Goal: Transaction & Acquisition: Obtain resource

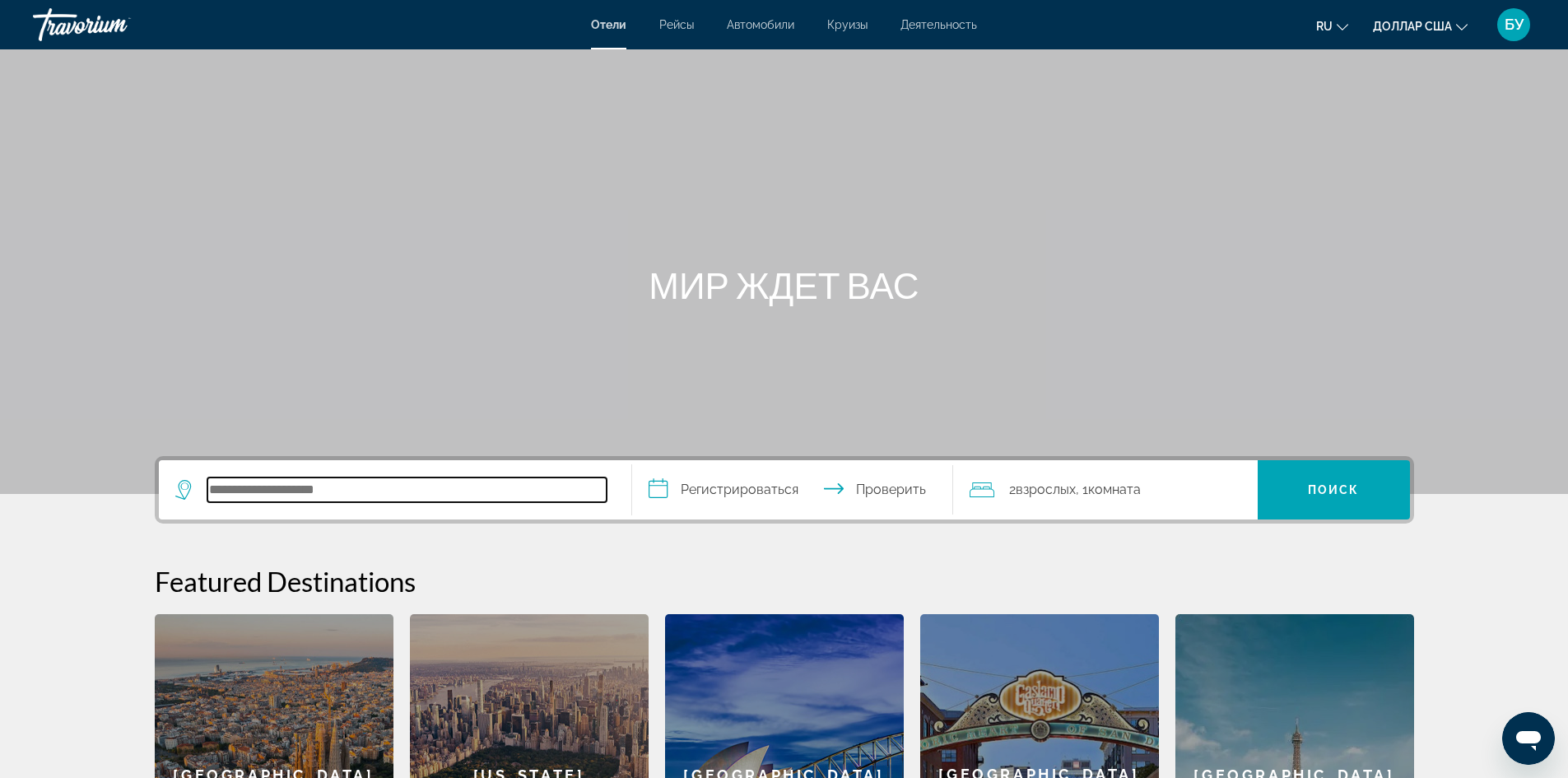
click at [425, 484] on input "Поиск отеля" at bounding box center [406, 489] width 400 height 25
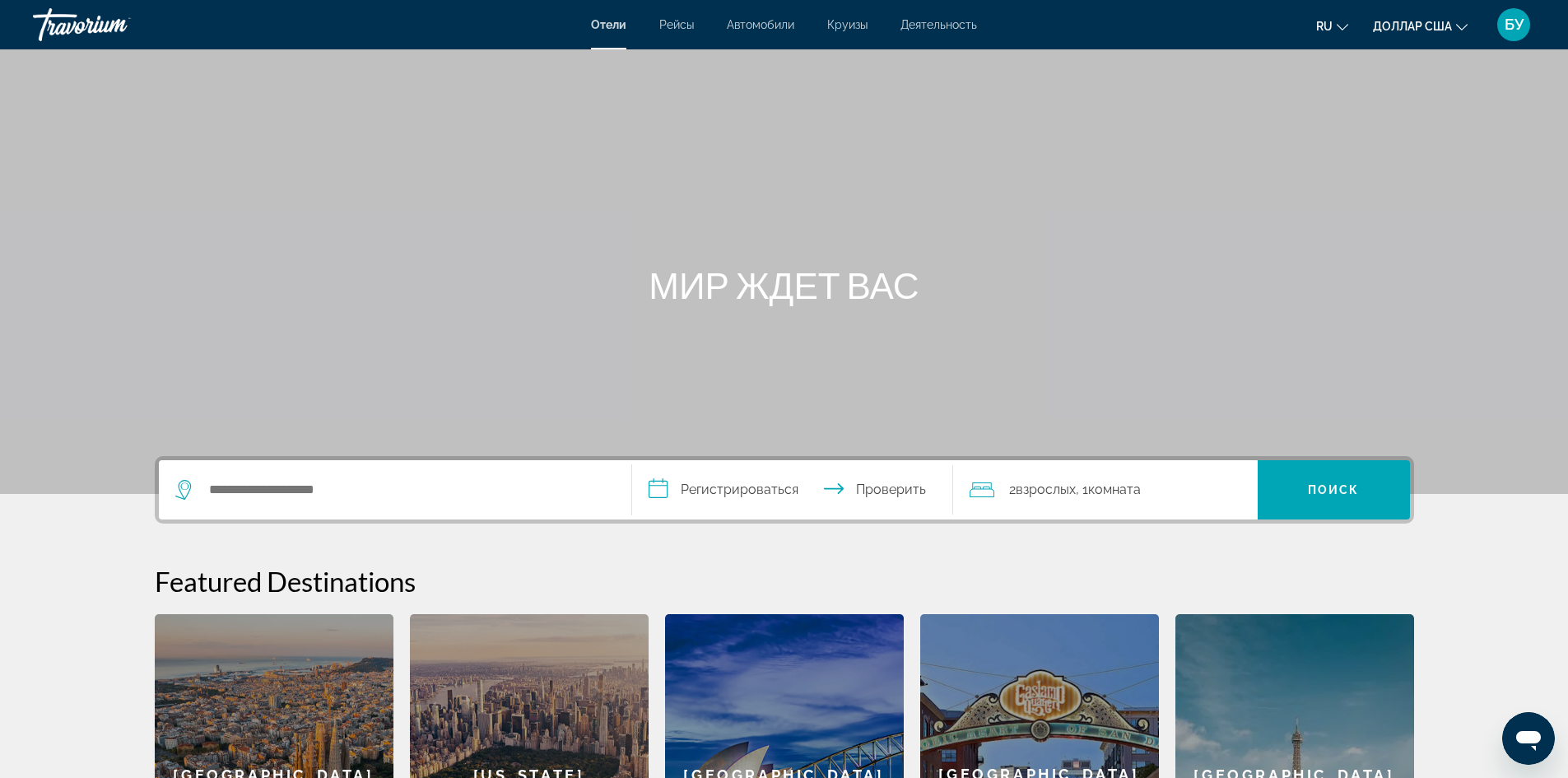
click at [862, 30] on font "Круизы" at bounding box center [846, 24] width 40 height 13
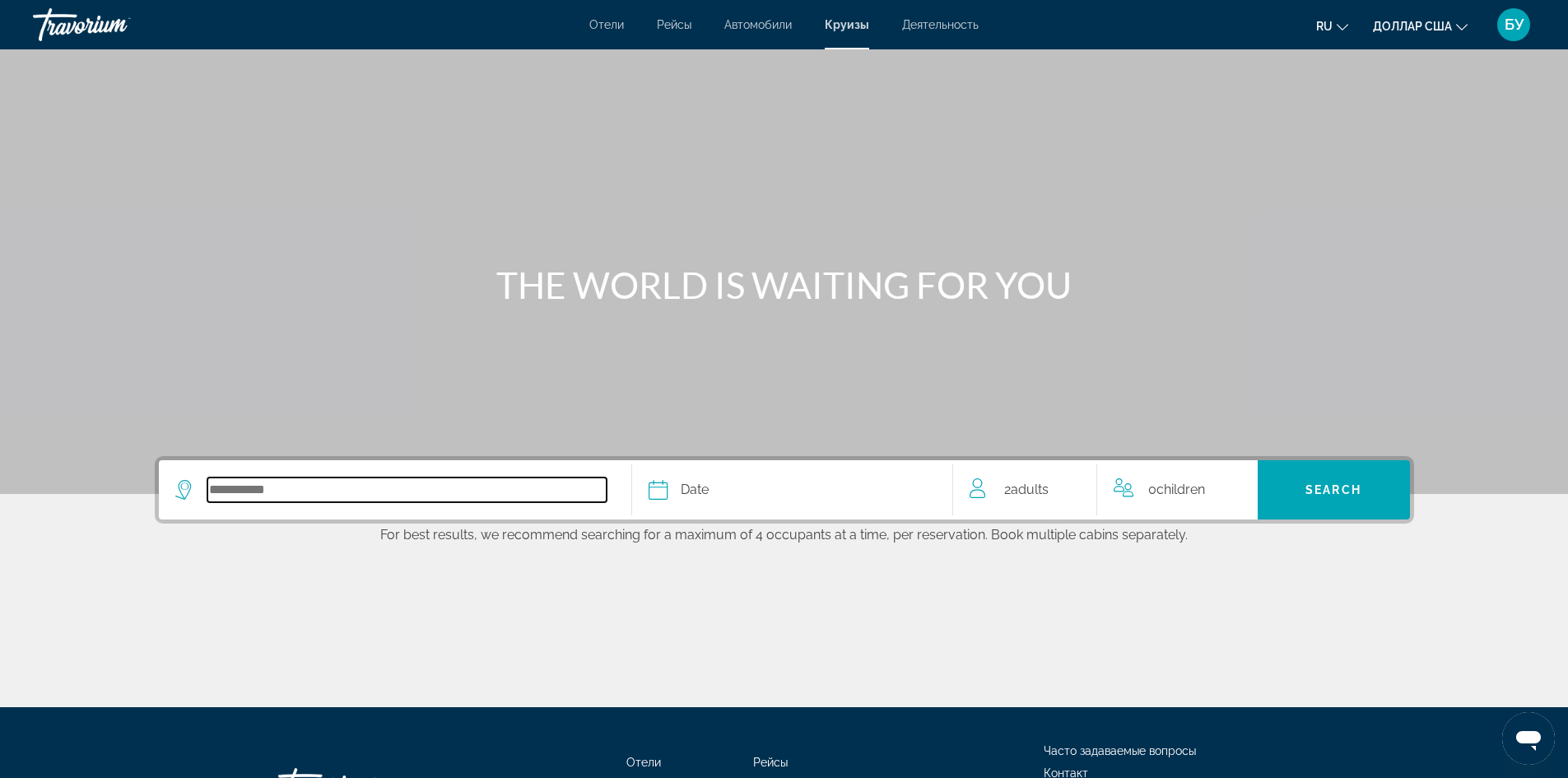
click at [311, 492] on input "Select cruise destination" at bounding box center [406, 489] width 400 height 25
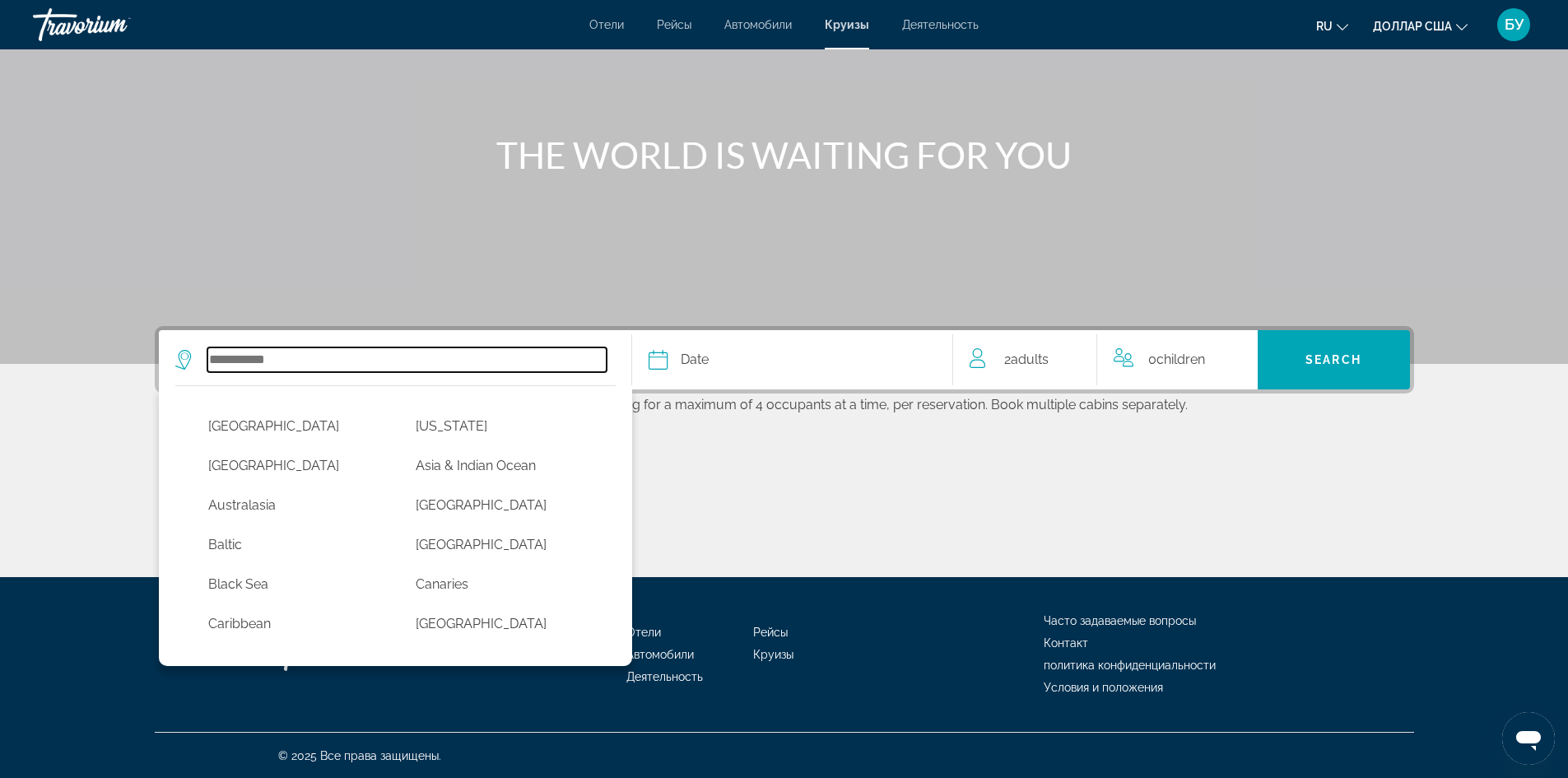
scroll to position [131, 0]
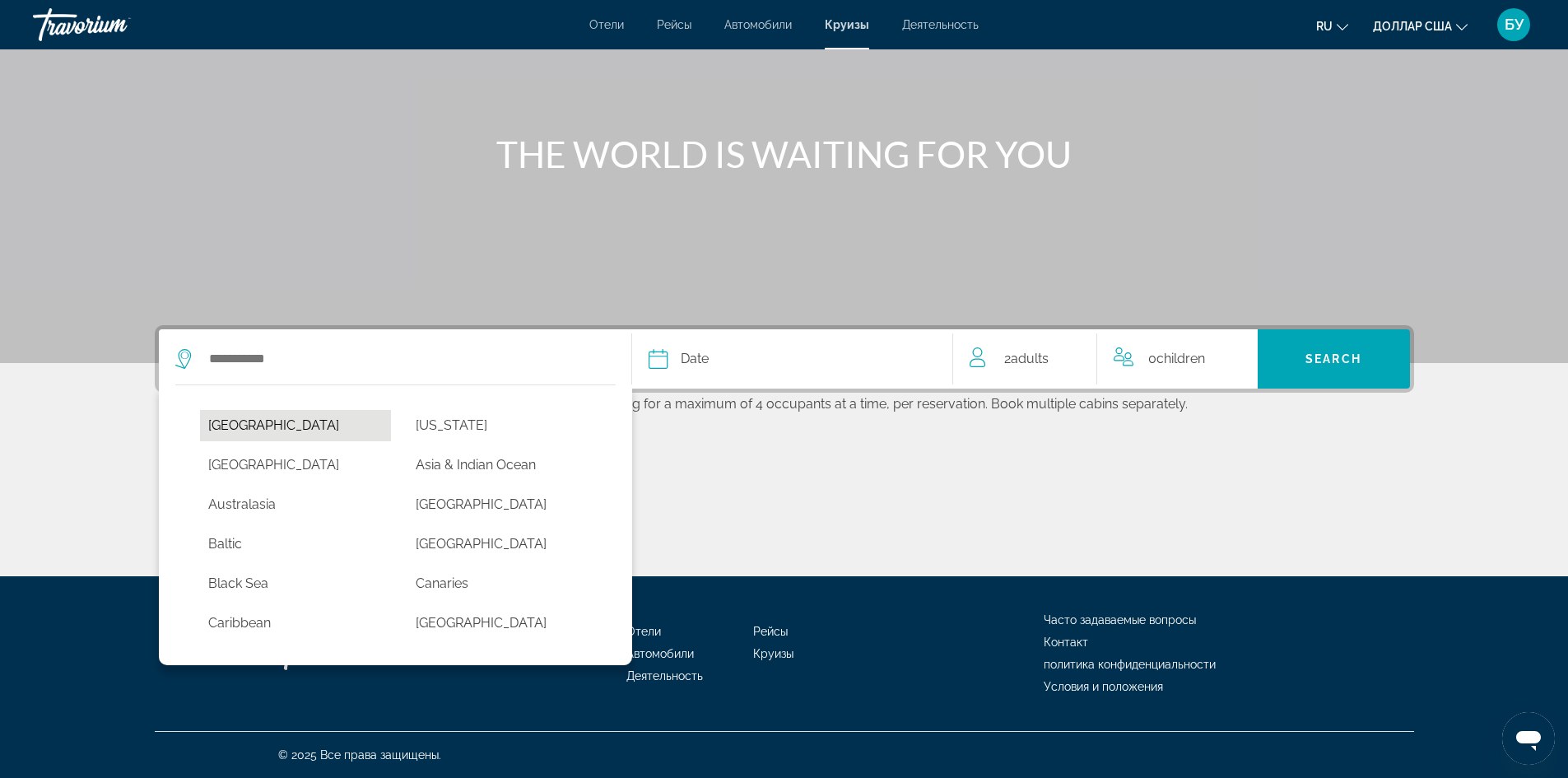
click at [239, 427] on button "Africa" at bounding box center [296, 425] width 191 height 31
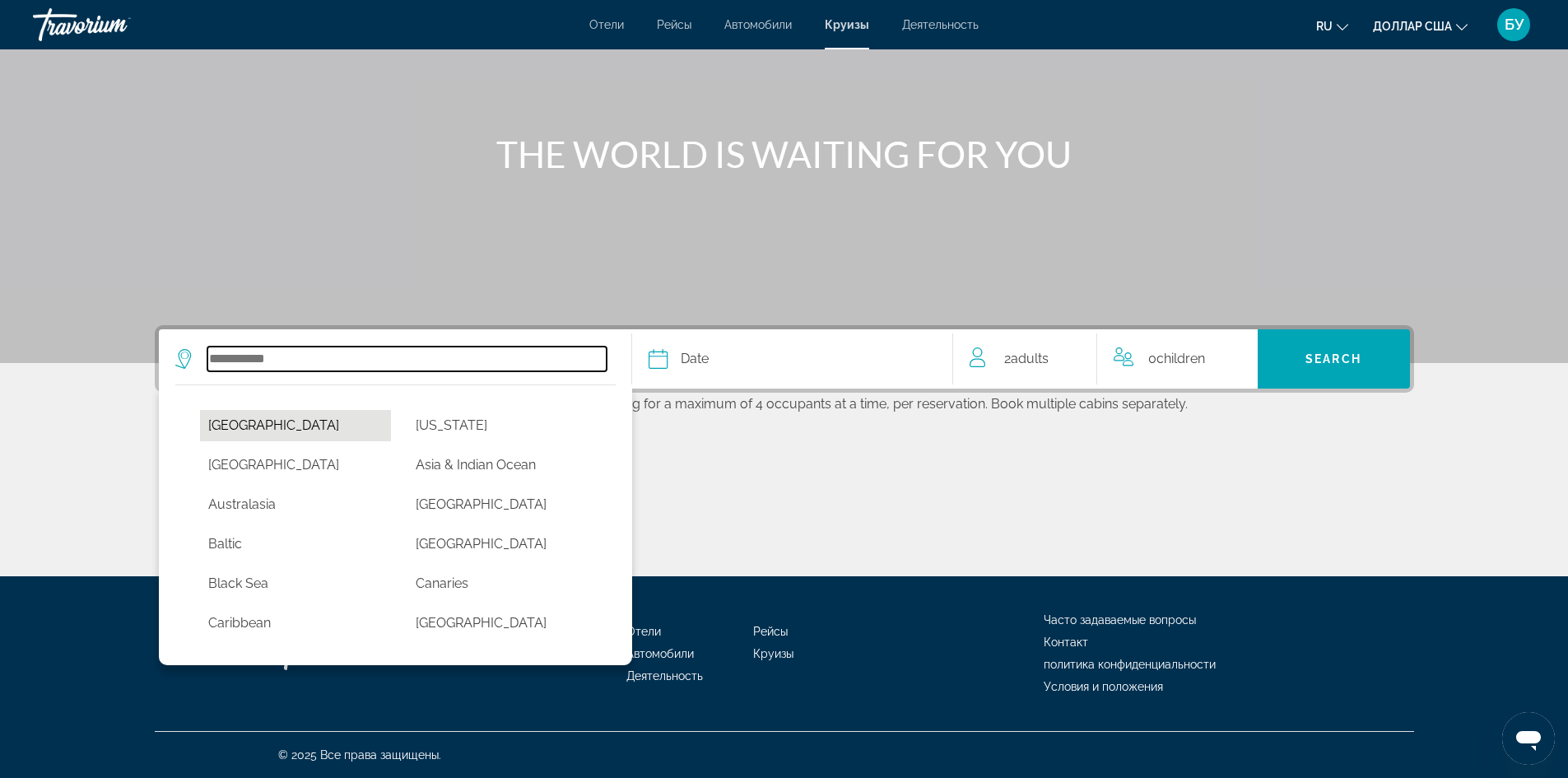
type input "******"
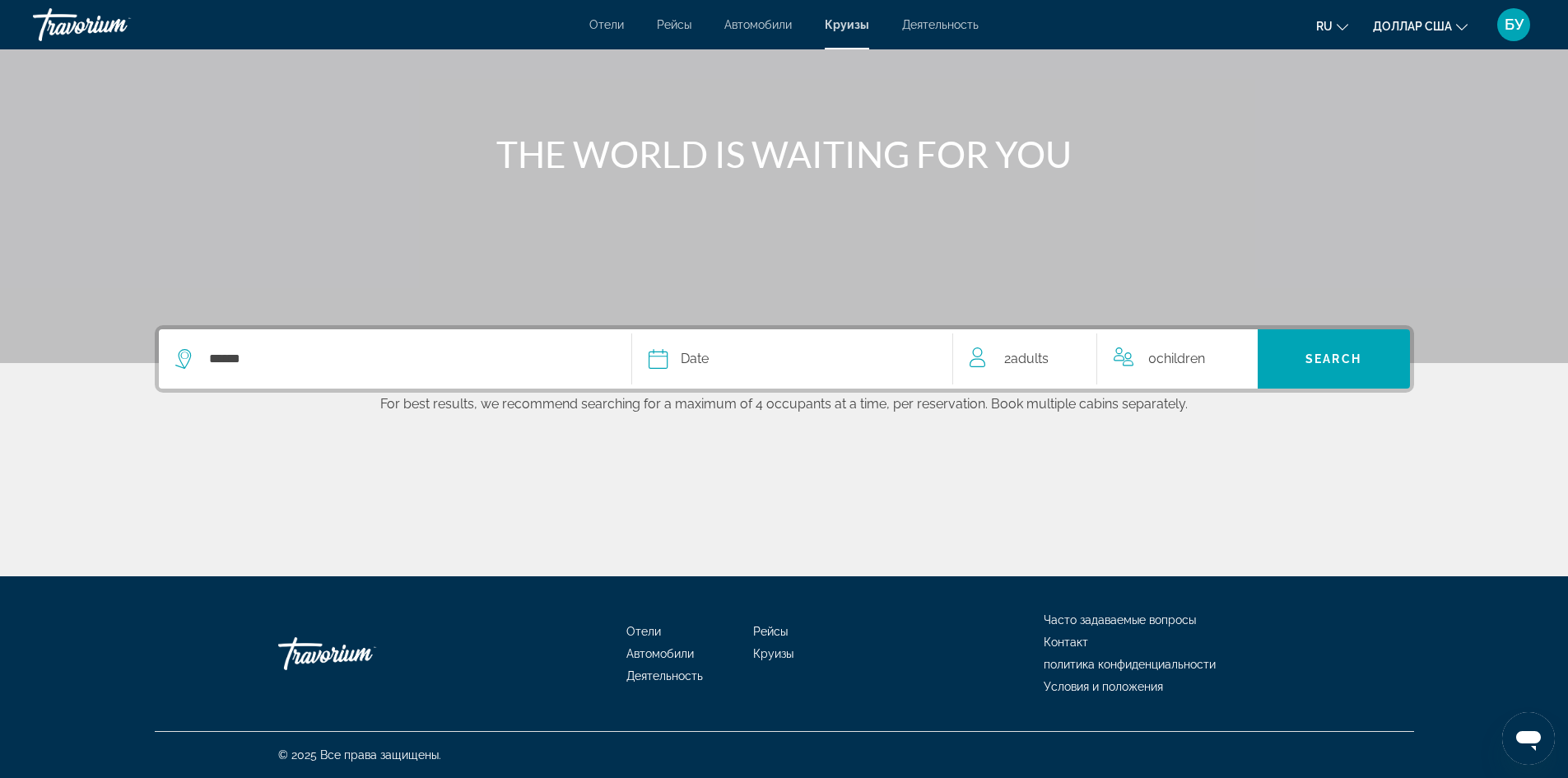
click at [672, 368] on div "Date" at bounding box center [792, 359] width 288 height 23
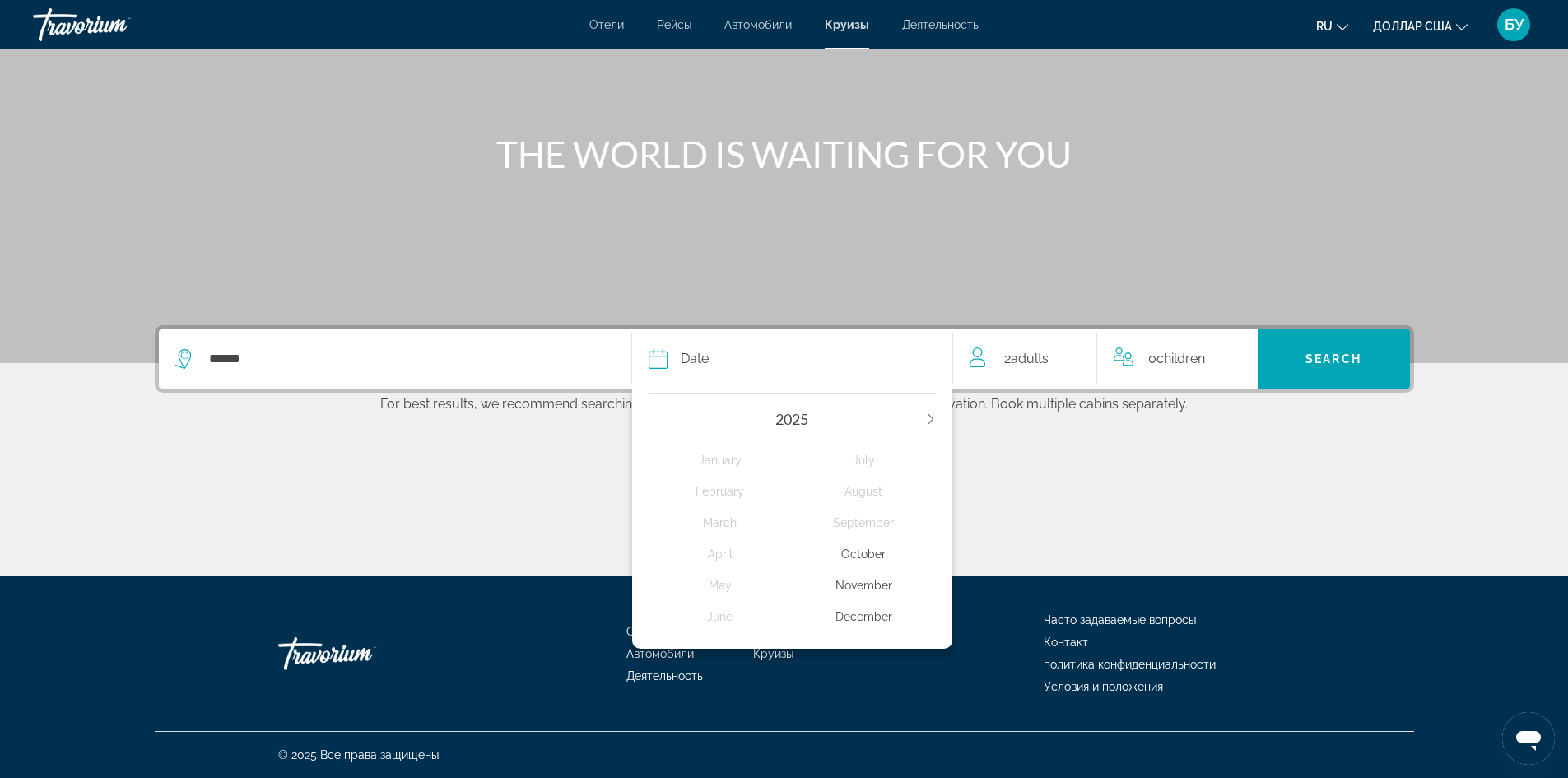
click at [863, 559] on div "October" at bounding box center [863, 554] width 144 height 29
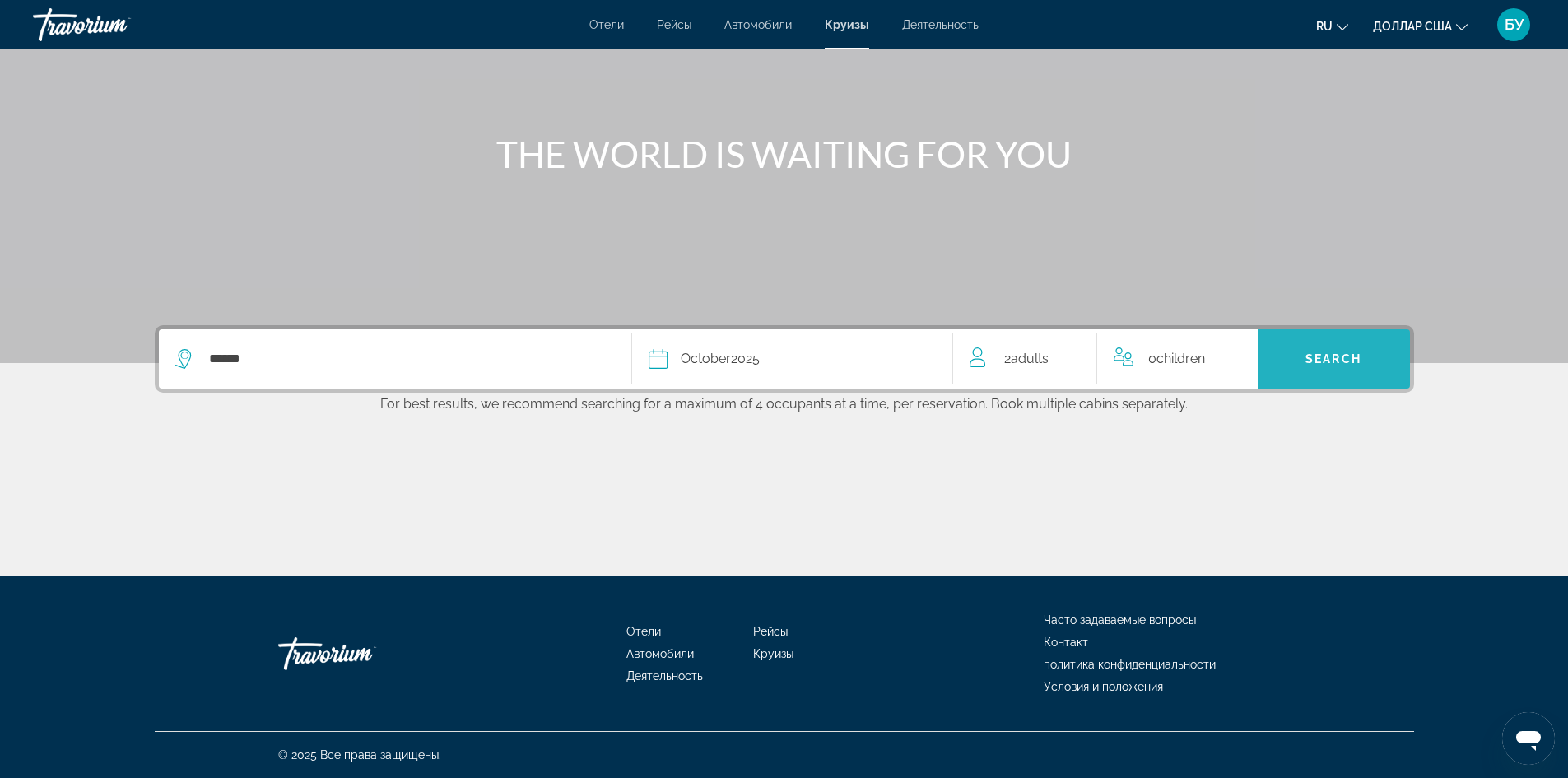
click at [1359, 365] on span "Search" at bounding box center [1333, 359] width 152 height 39
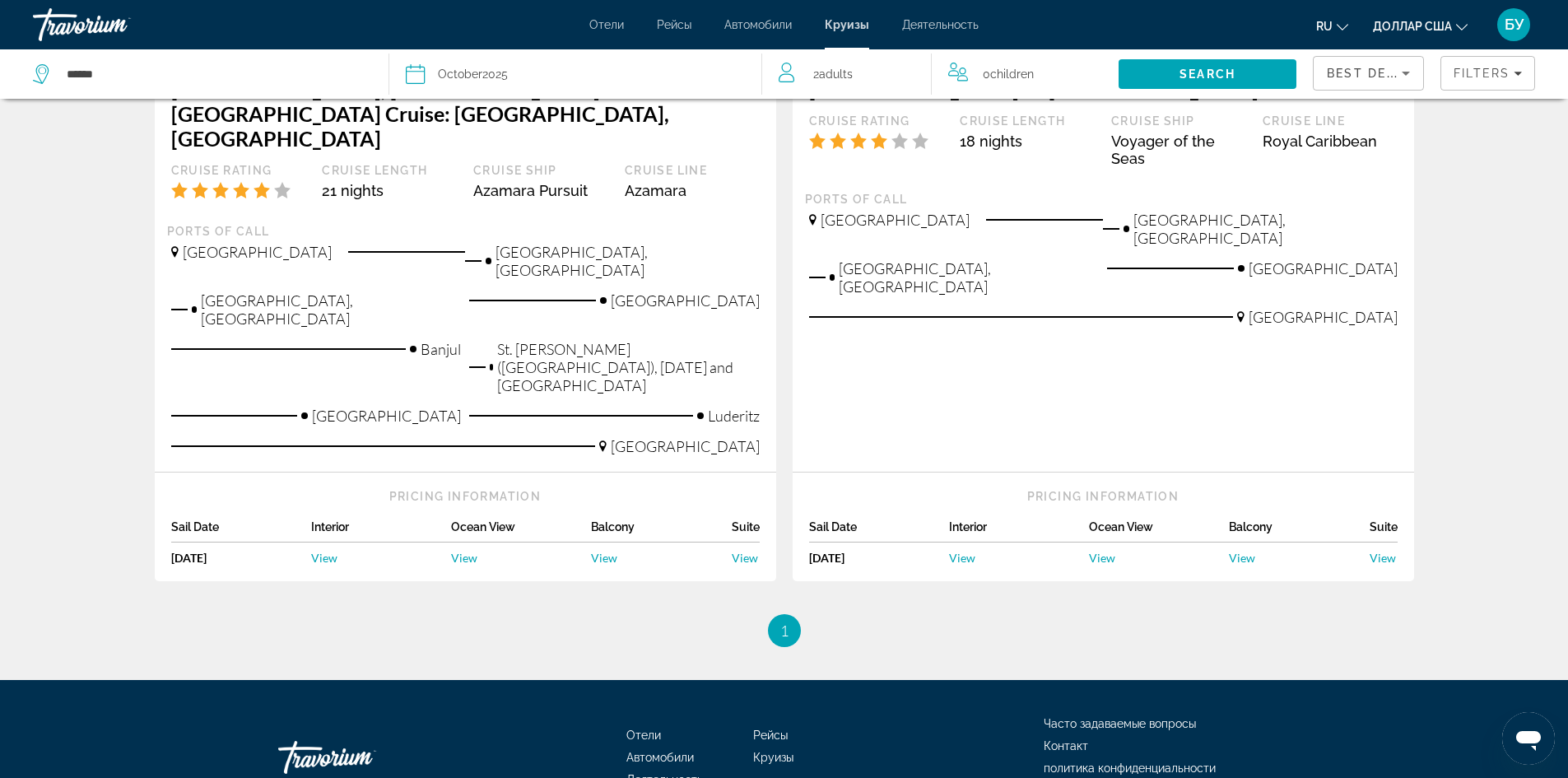
scroll to position [422, 0]
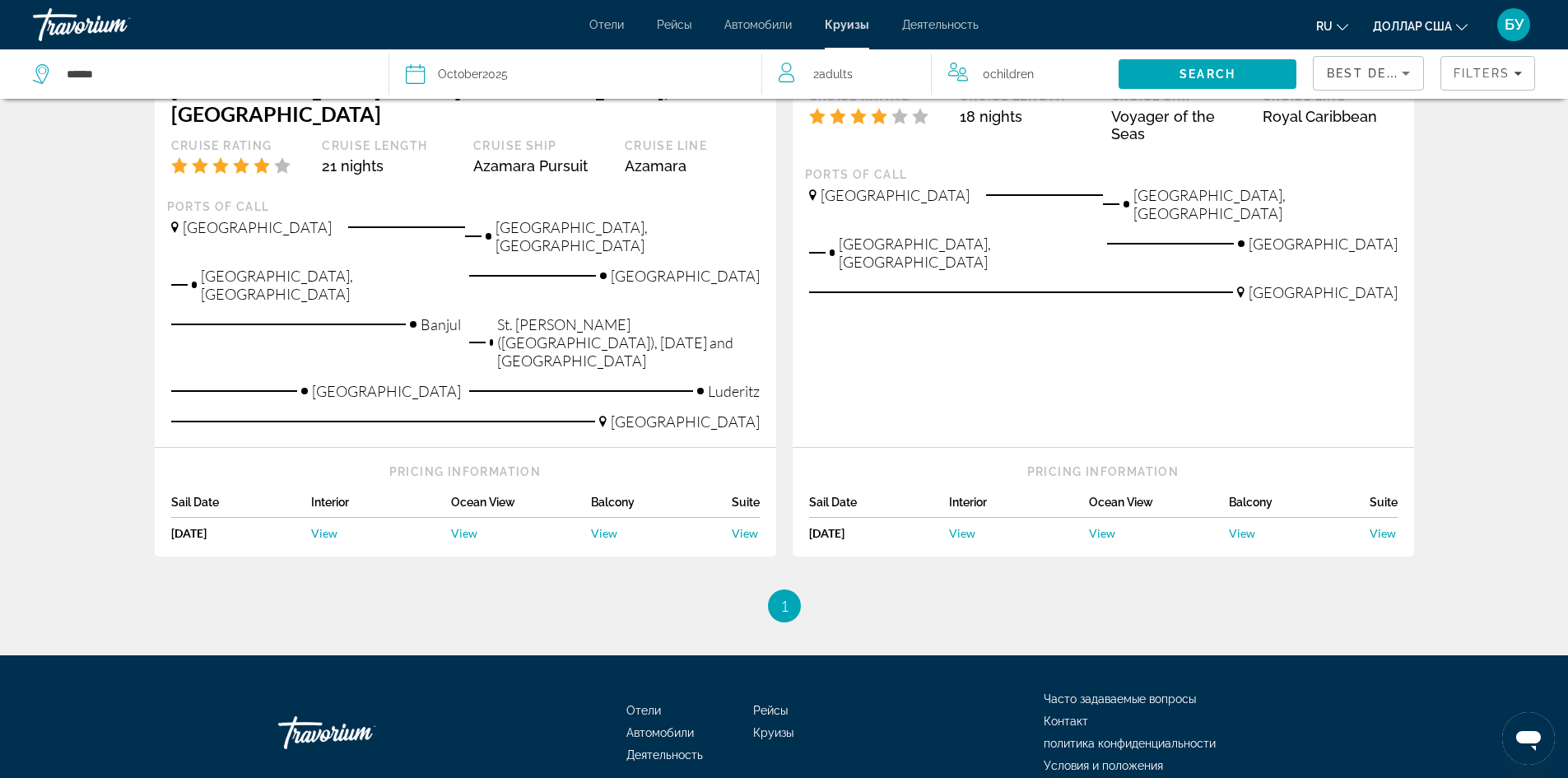
click at [745, 496] on div "Suite" at bounding box center [745, 507] width 28 height 23
click at [741, 527] on span "View" at bounding box center [744, 533] width 27 height 14
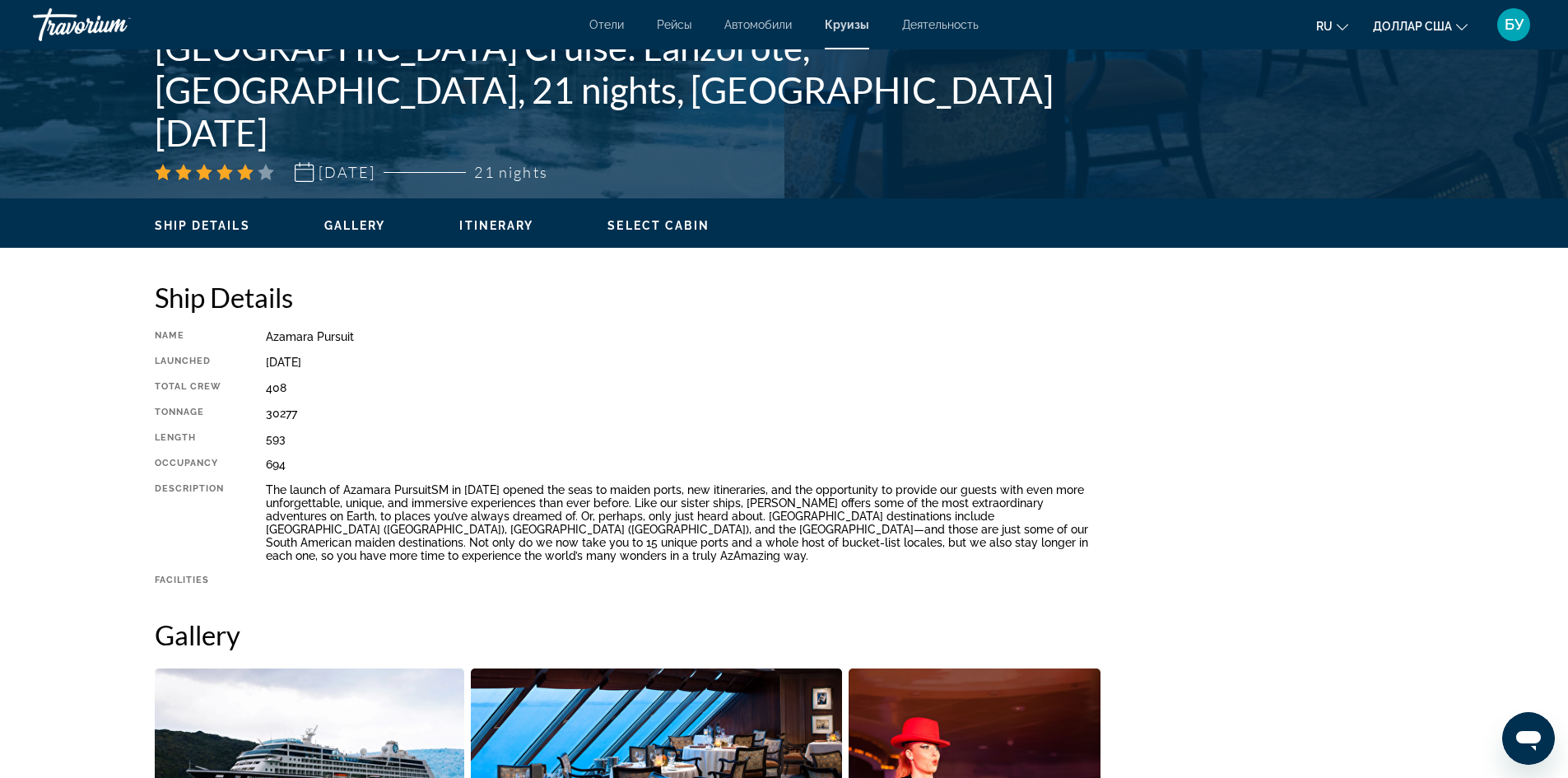
scroll to position [228, 0]
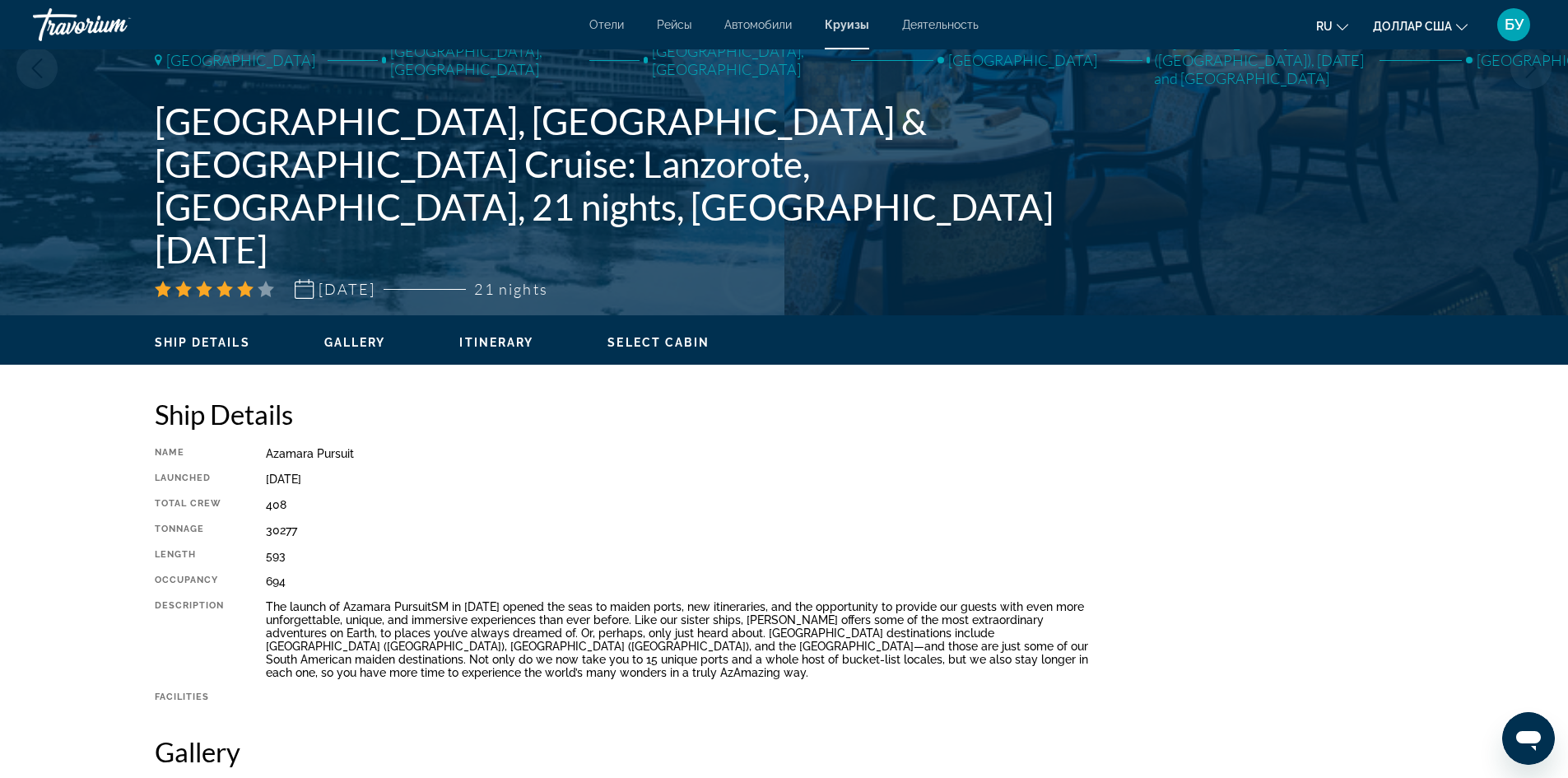
click at [1343, 28] on icon "Изменить язык" at bounding box center [1342, 27] width 12 height 7
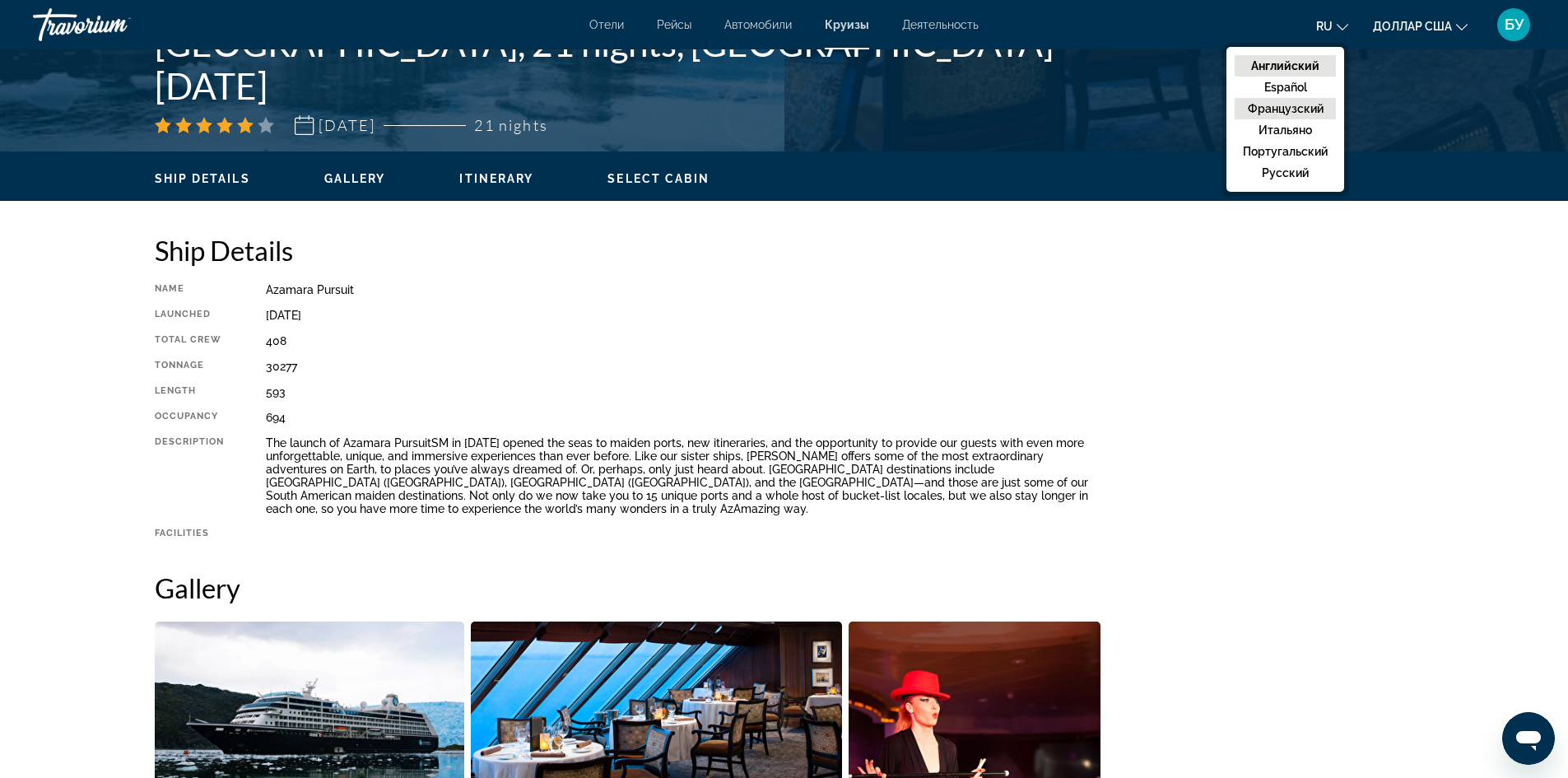
scroll to position [393, 0]
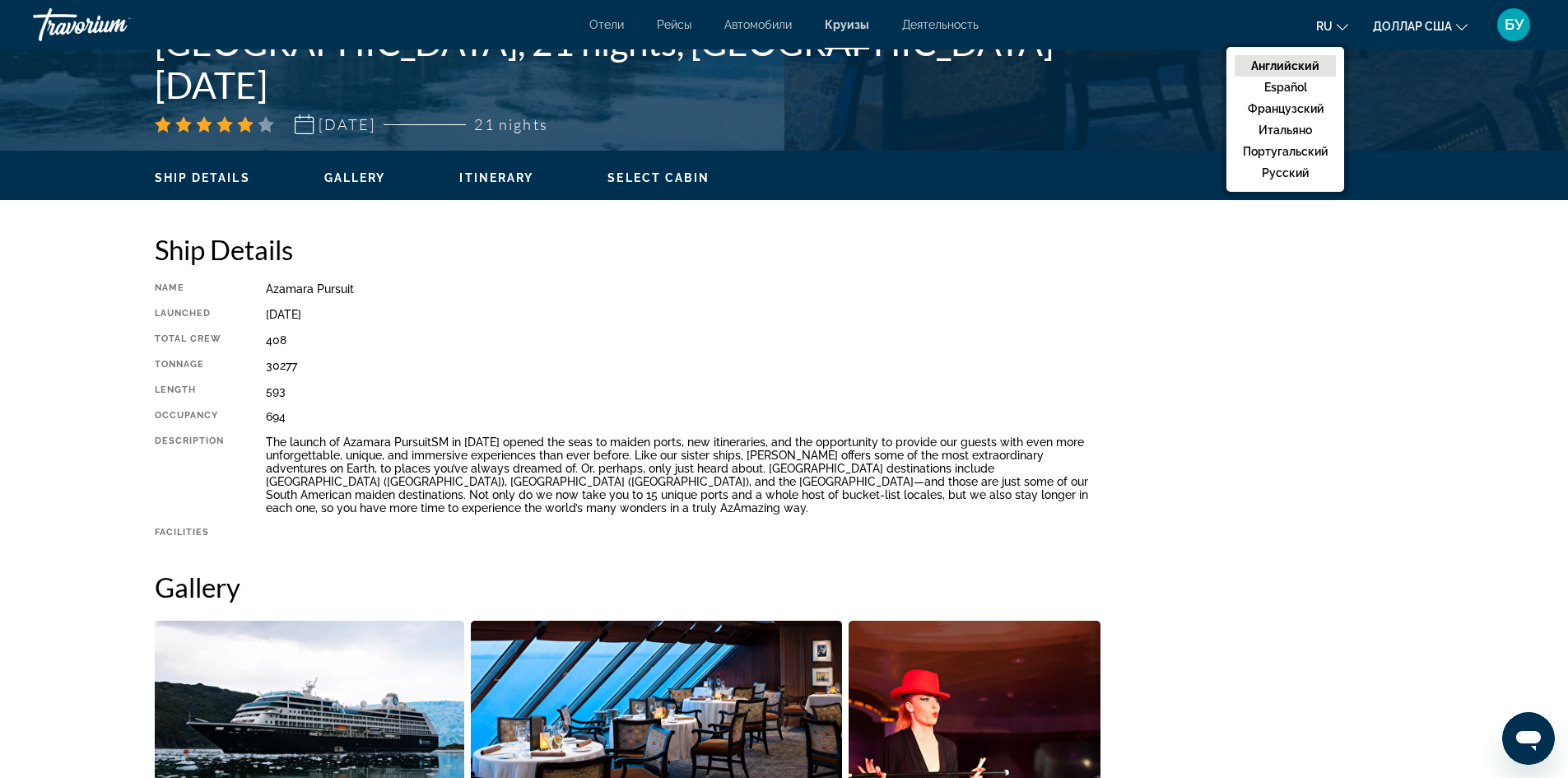
click at [1462, 28] on icon "Изменить валюту" at bounding box center [1462, 28] width 12 height 12
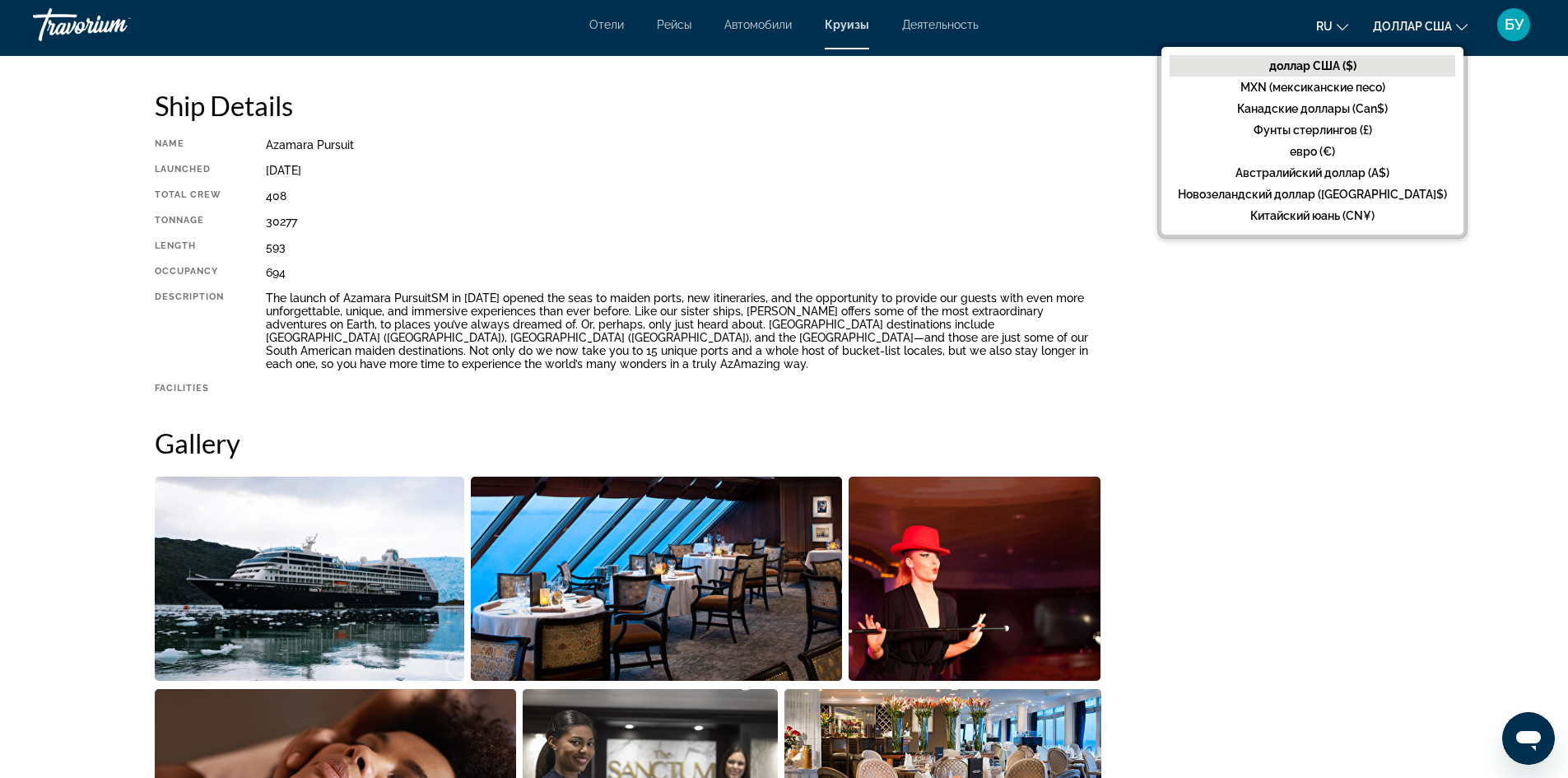
scroll to position [558, 0]
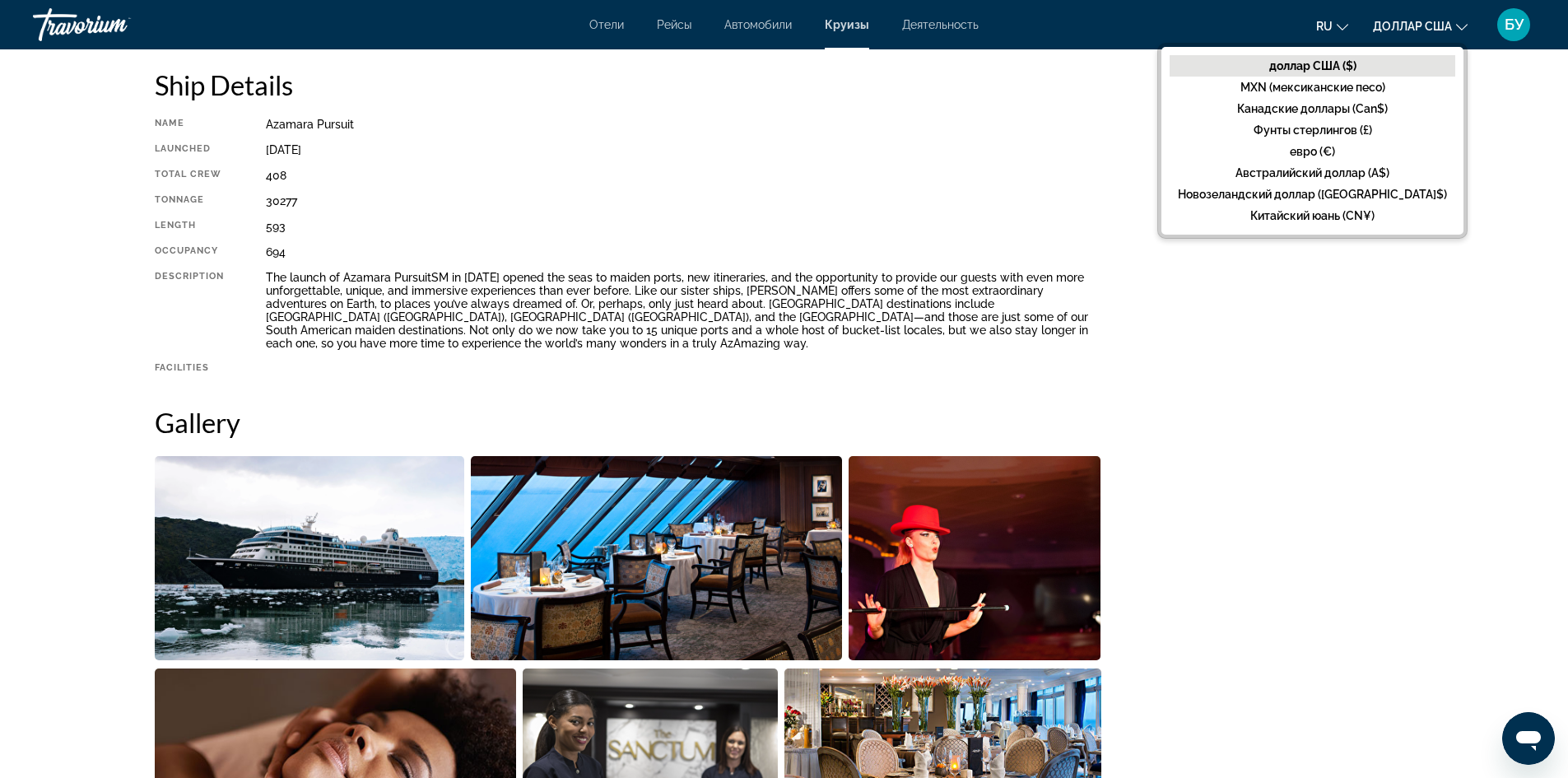
click at [1044, 232] on div "593" at bounding box center [683, 226] width 836 height 13
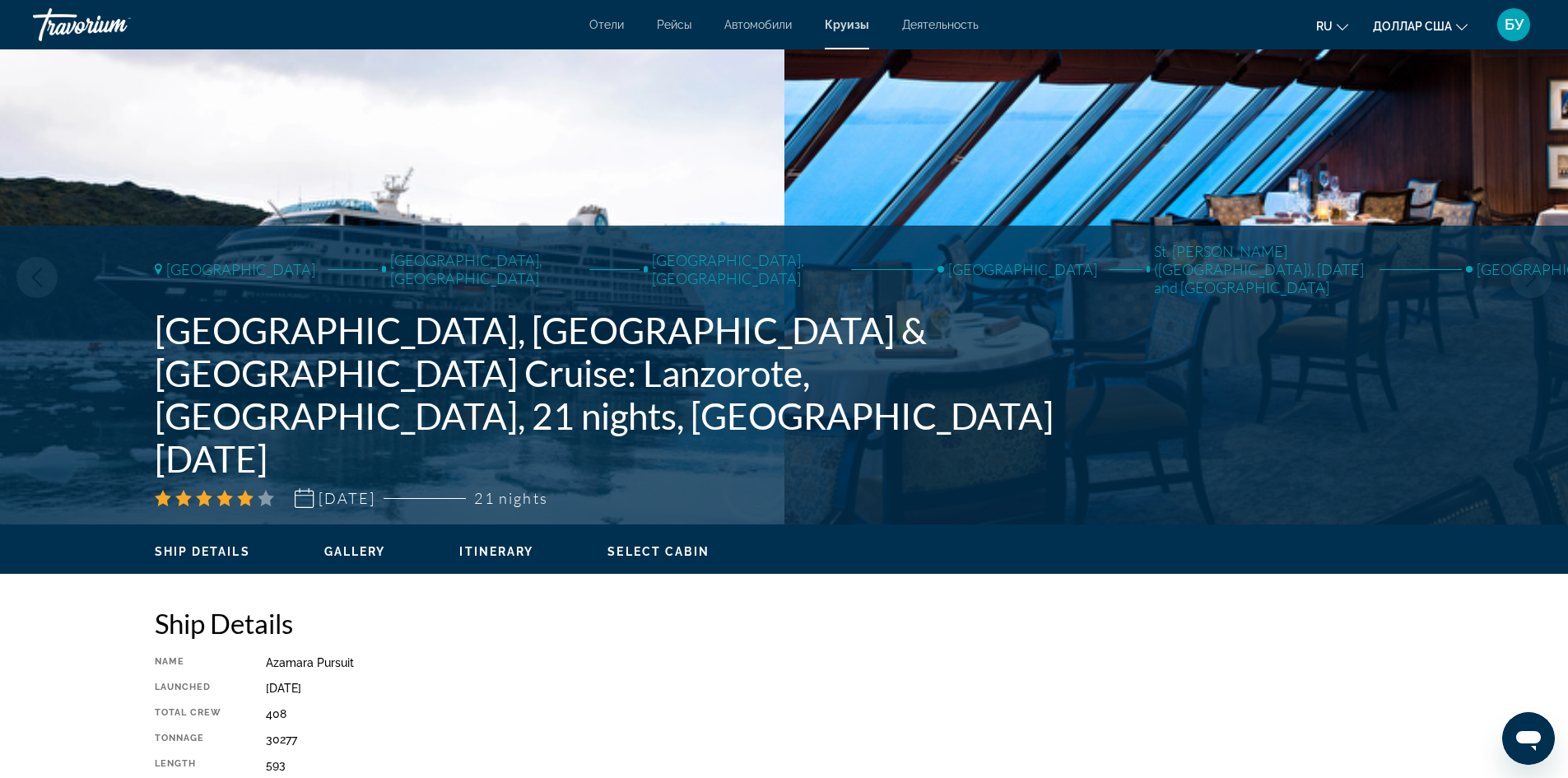
scroll to position [0, 0]
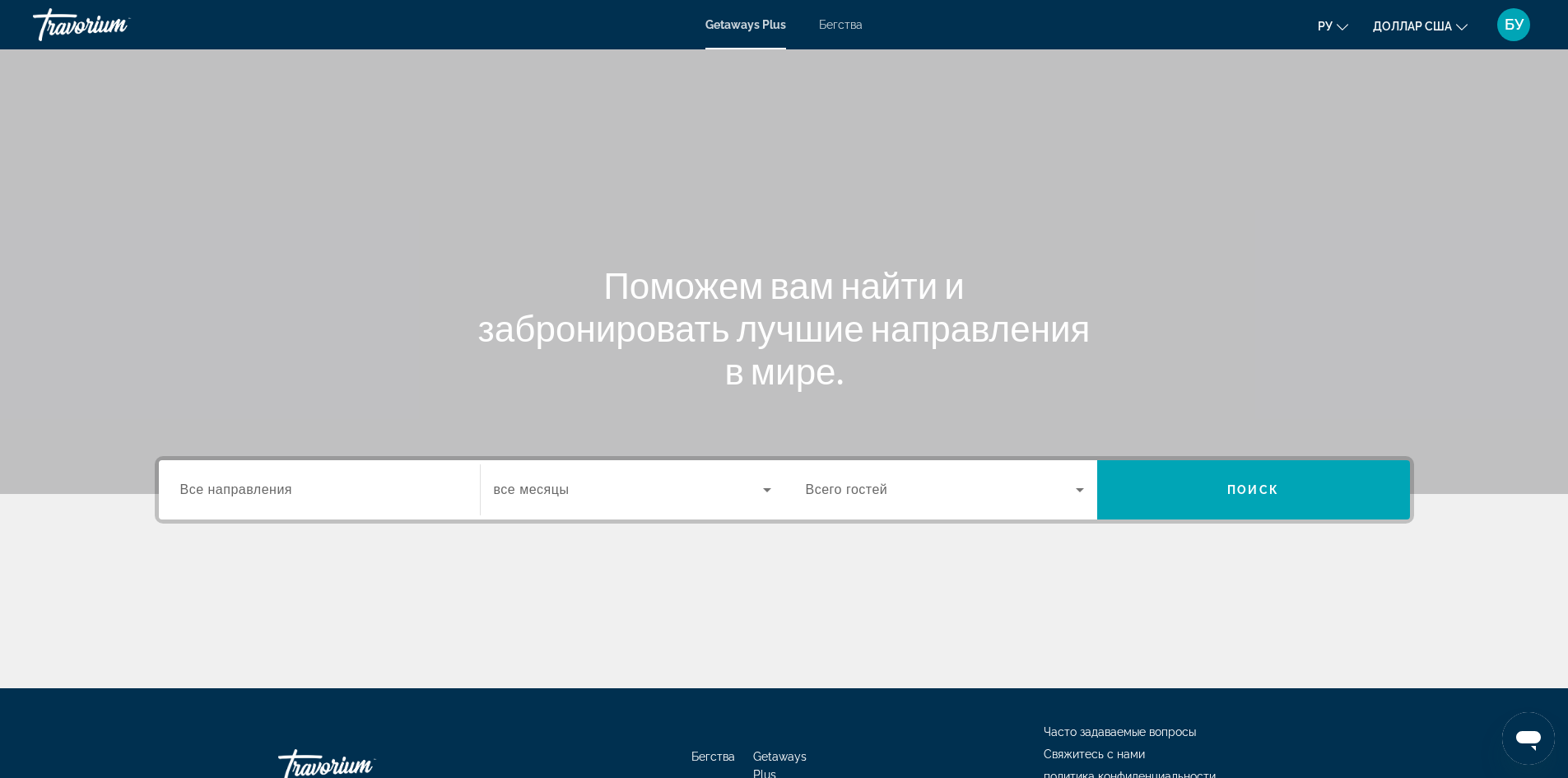
click at [399, 491] on input "Destination Все направления" at bounding box center [319, 491] width 278 height 20
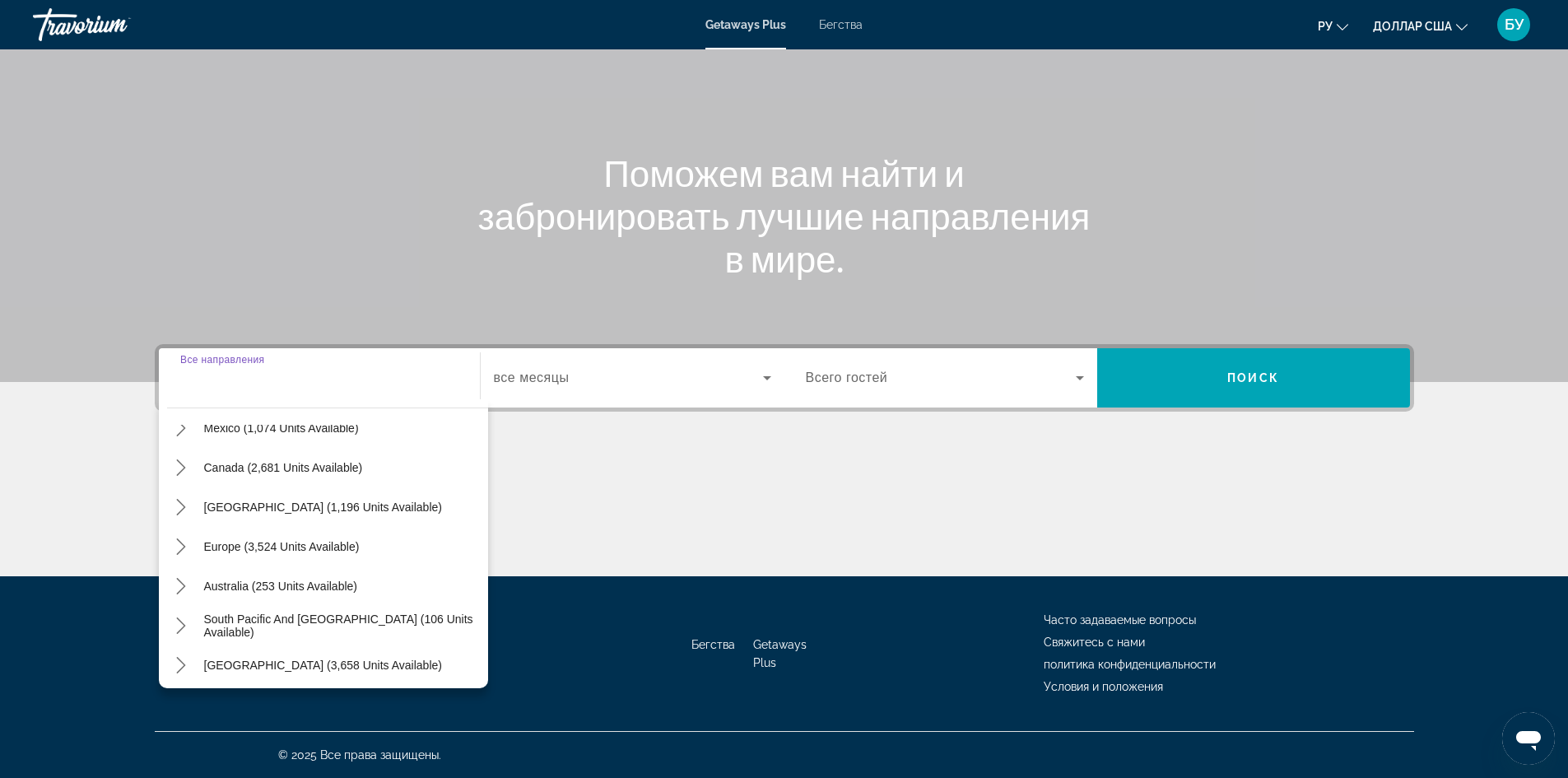
scroll to position [102, 0]
click at [252, 547] on span "Europe (3,524 units available)" at bounding box center [282, 548] width 155 height 13
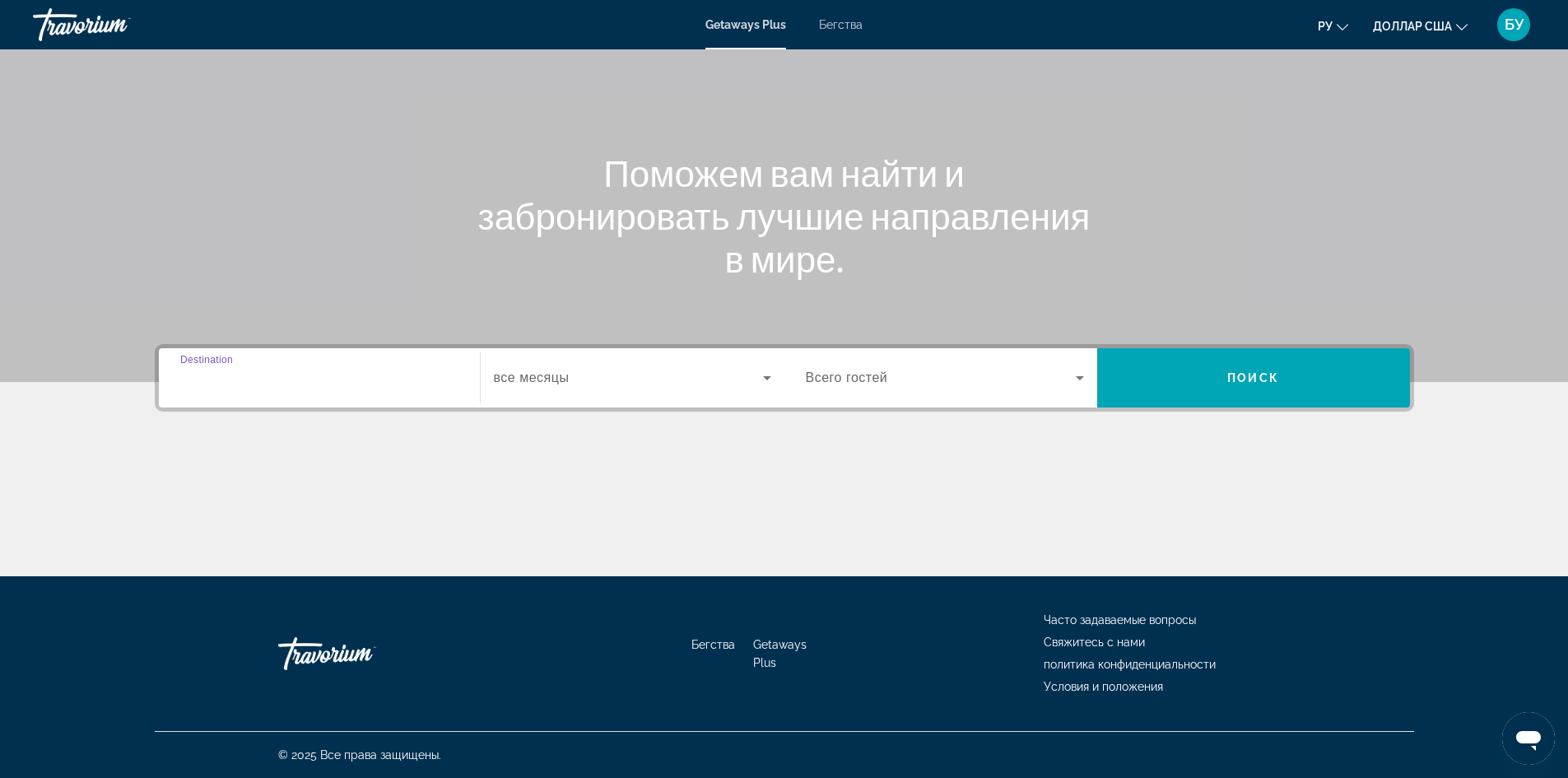
type input "**********"
click at [552, 384] on label "Start Month все месяцы" at bounding box center [531, 377] width 76 height 15
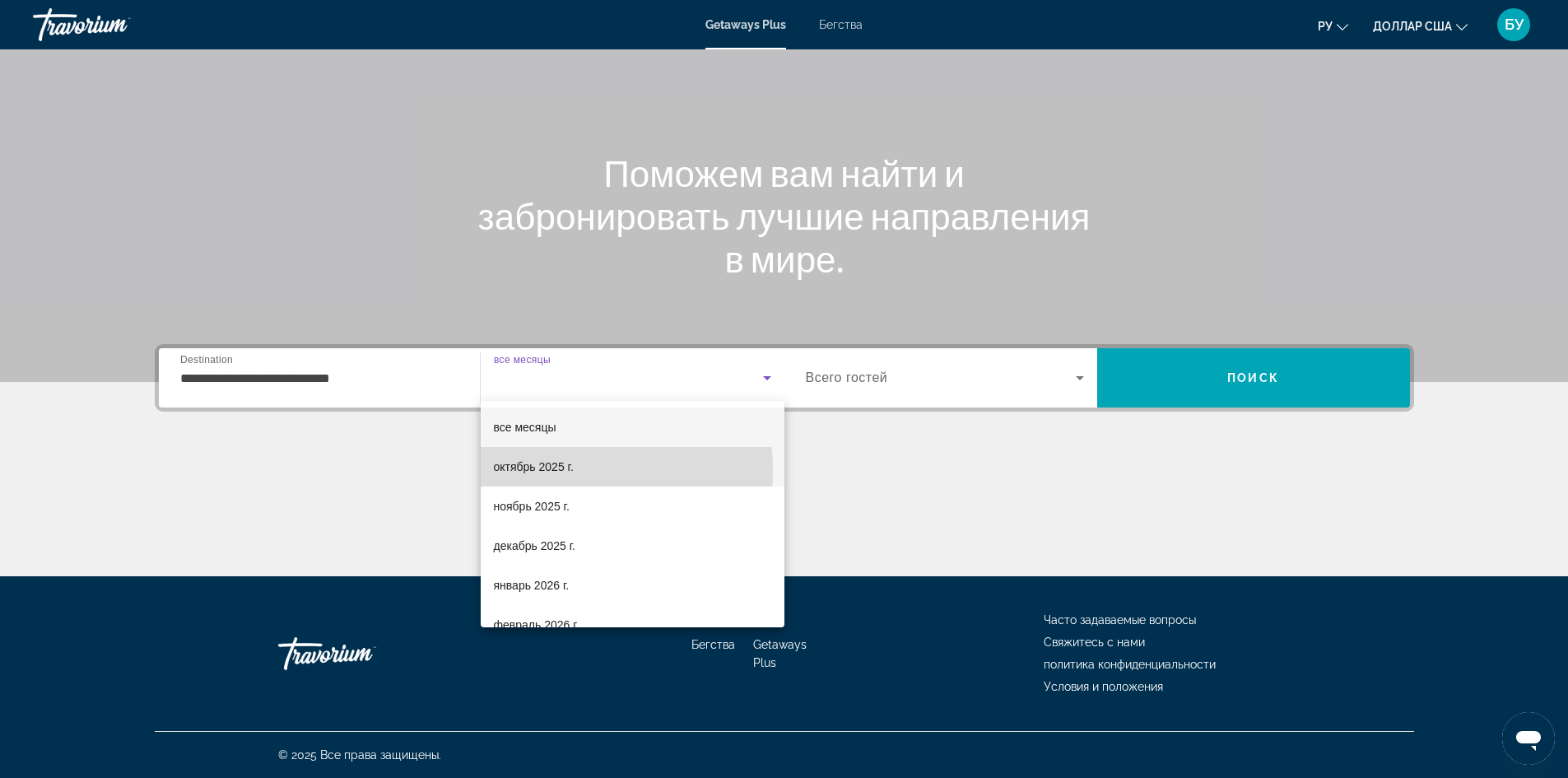
click at [528, 472] on font "октябрь 2025 г." at bounding box center [533, 467] width 80 height 13
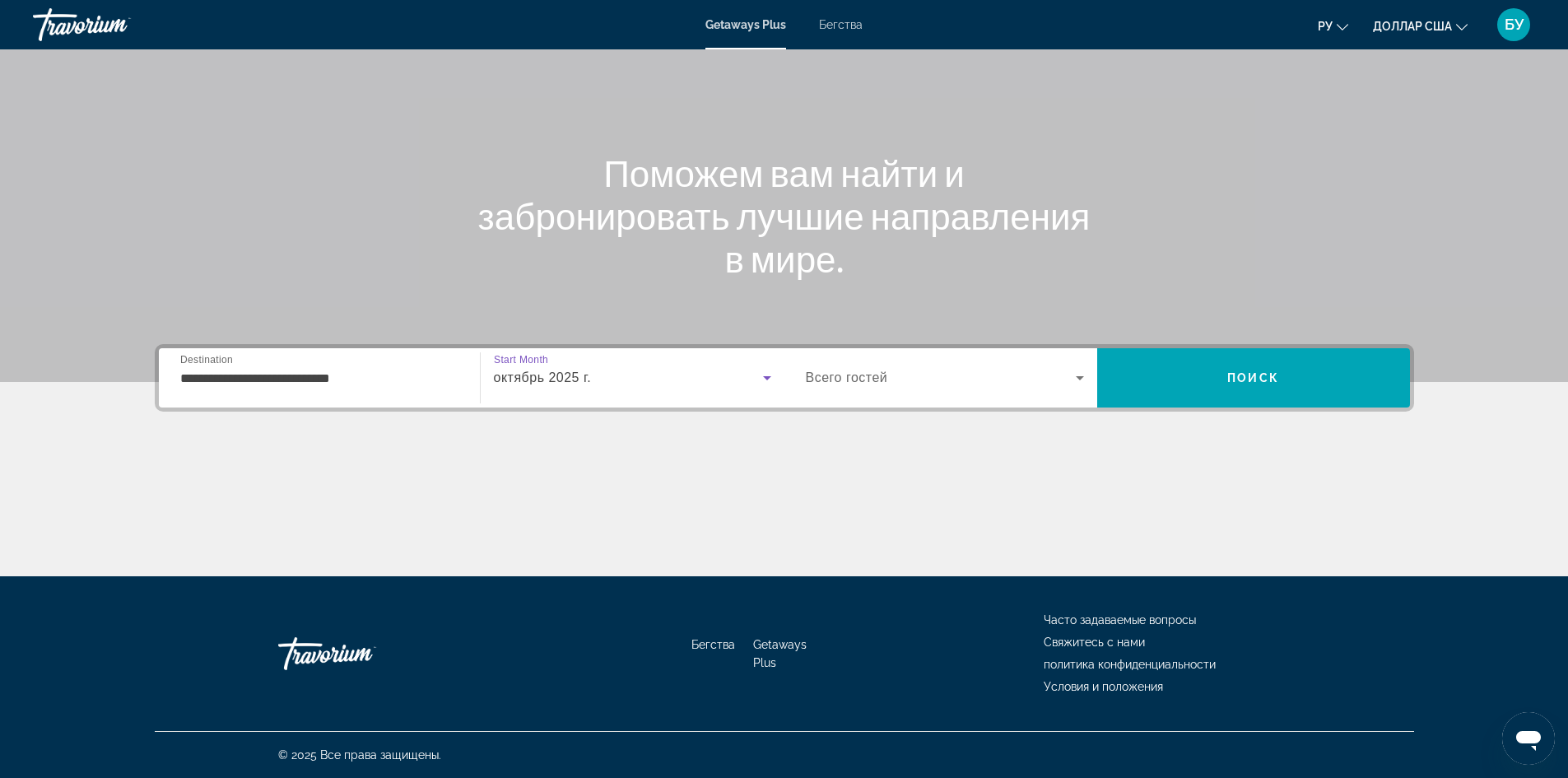
click at [864, 381] on span "Всего гостей" at bounding box center [847, 377] width 82 height 14
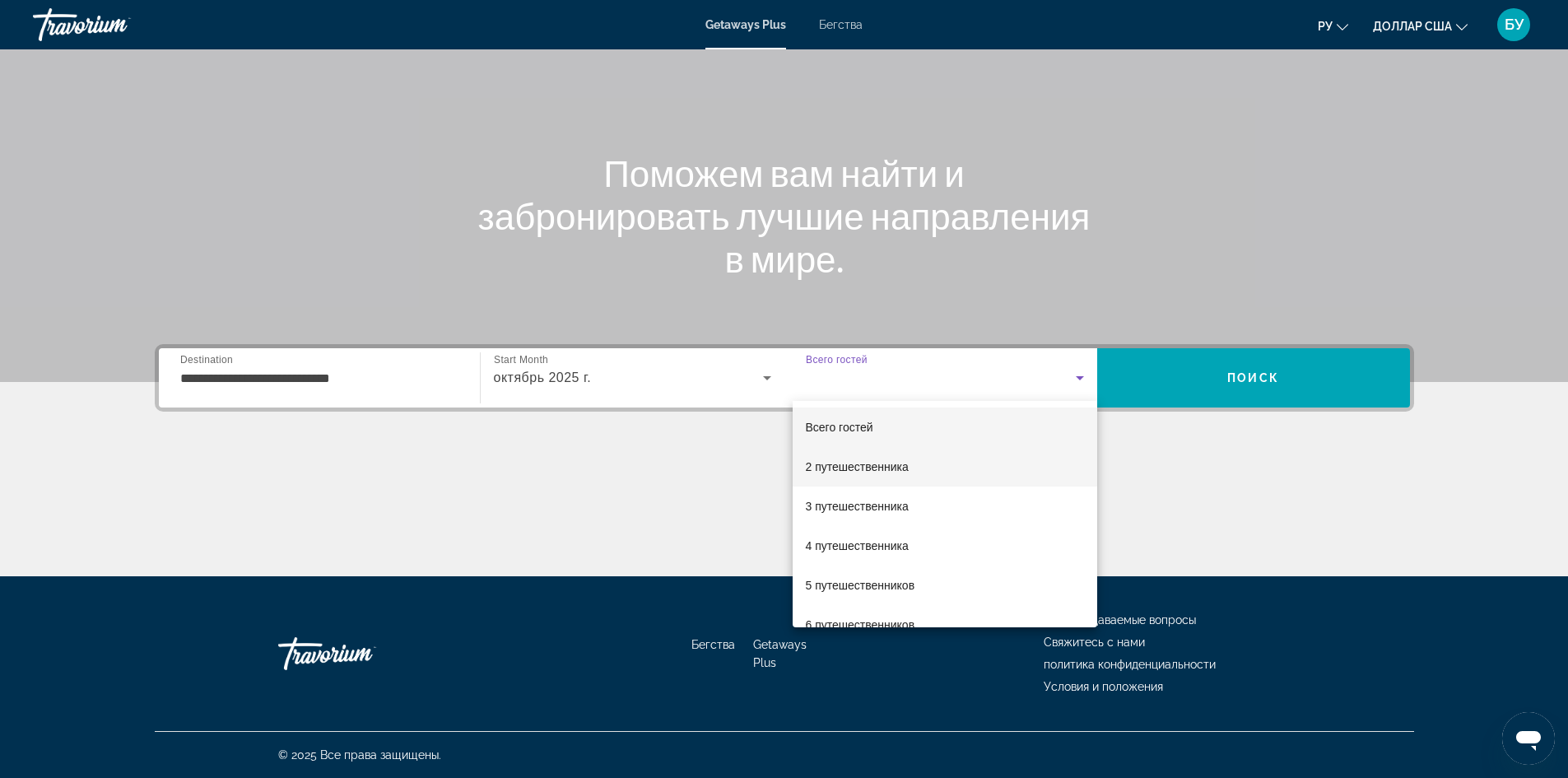
click at [843, 471] on font "2 путешественника" at bounding box center [857, 467] width 103 height 13
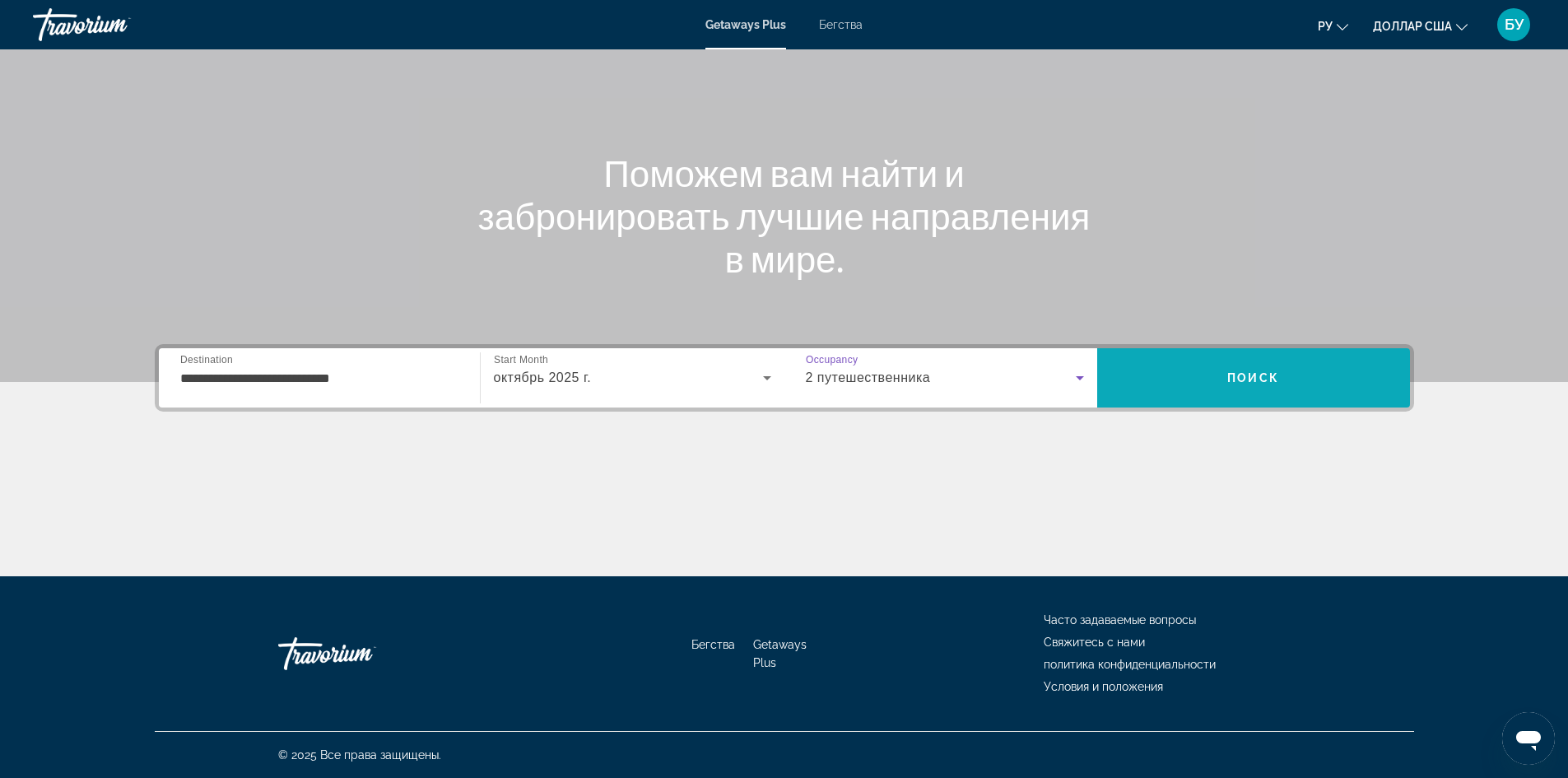
click at [1200, 381] on span "Поиск" at bounding box center [1253, 378] width 313 height 39
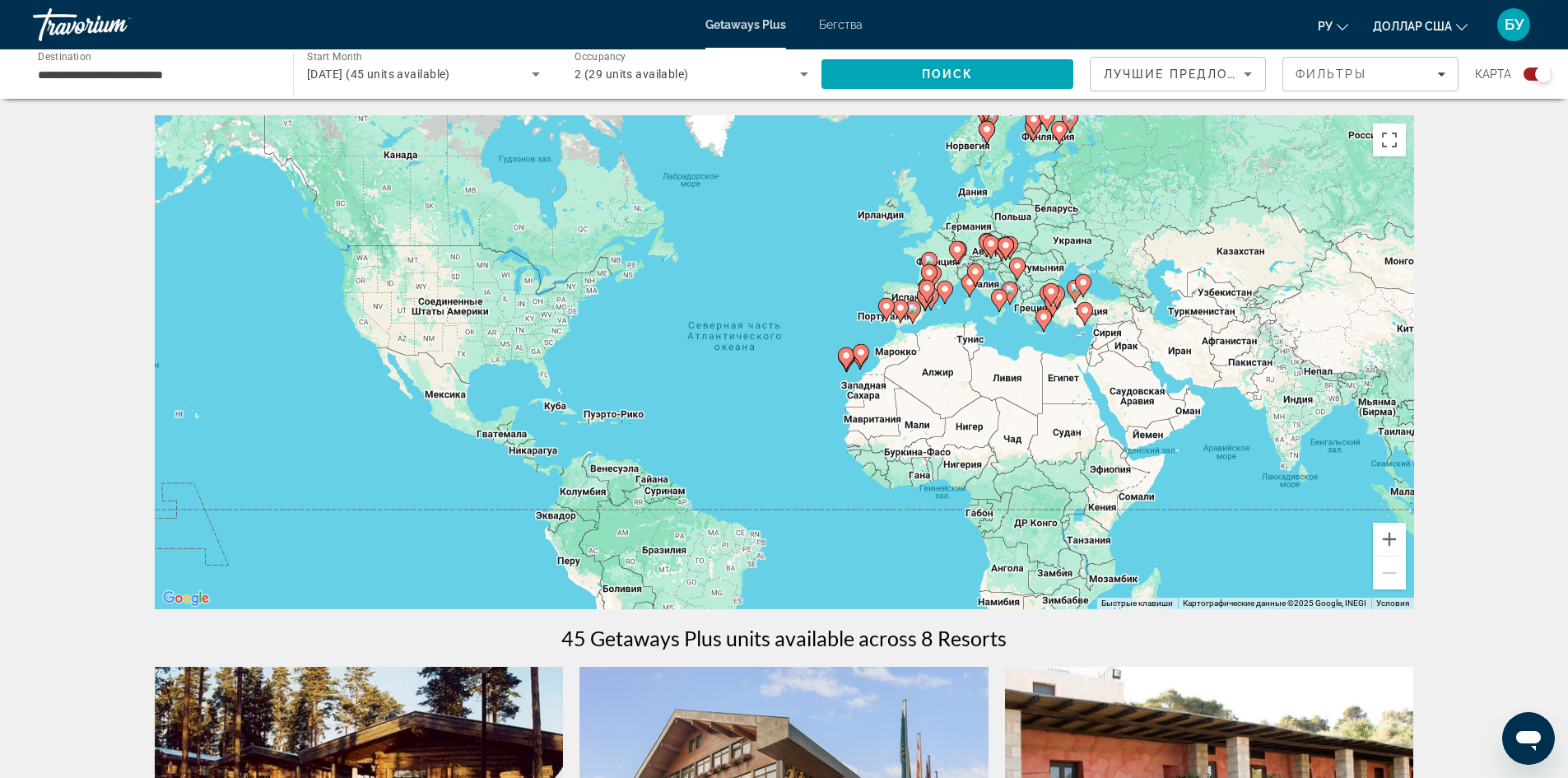
click at [1020, 276] on gmp-advanced-marker "Основное содержание" at bounding box center [1017, 269] width 17 height 25
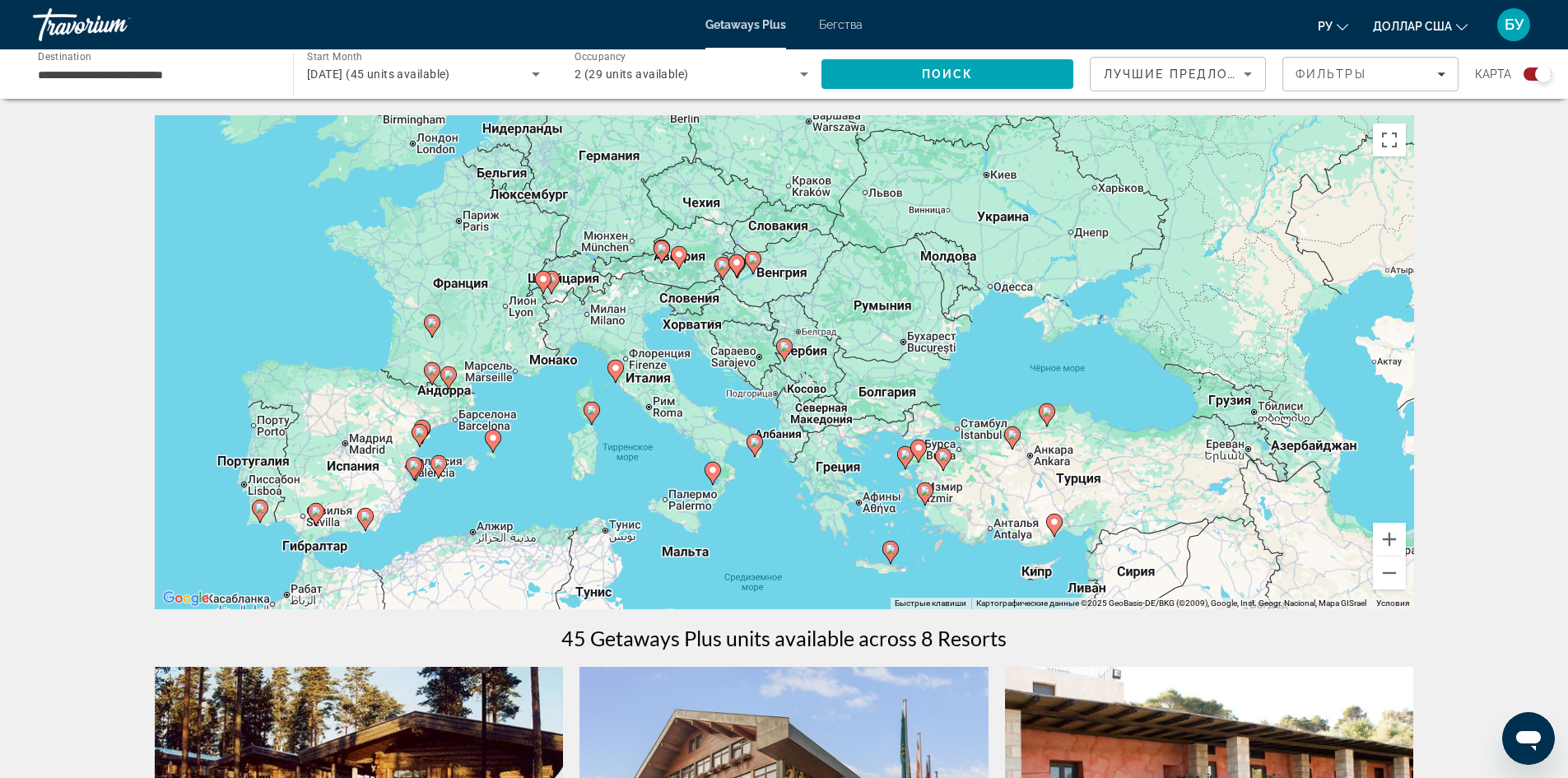
click at [1045, 418] on icon "Основное содержание" at bounding box center [1046, 416] width 15 height 22
type input "**********"
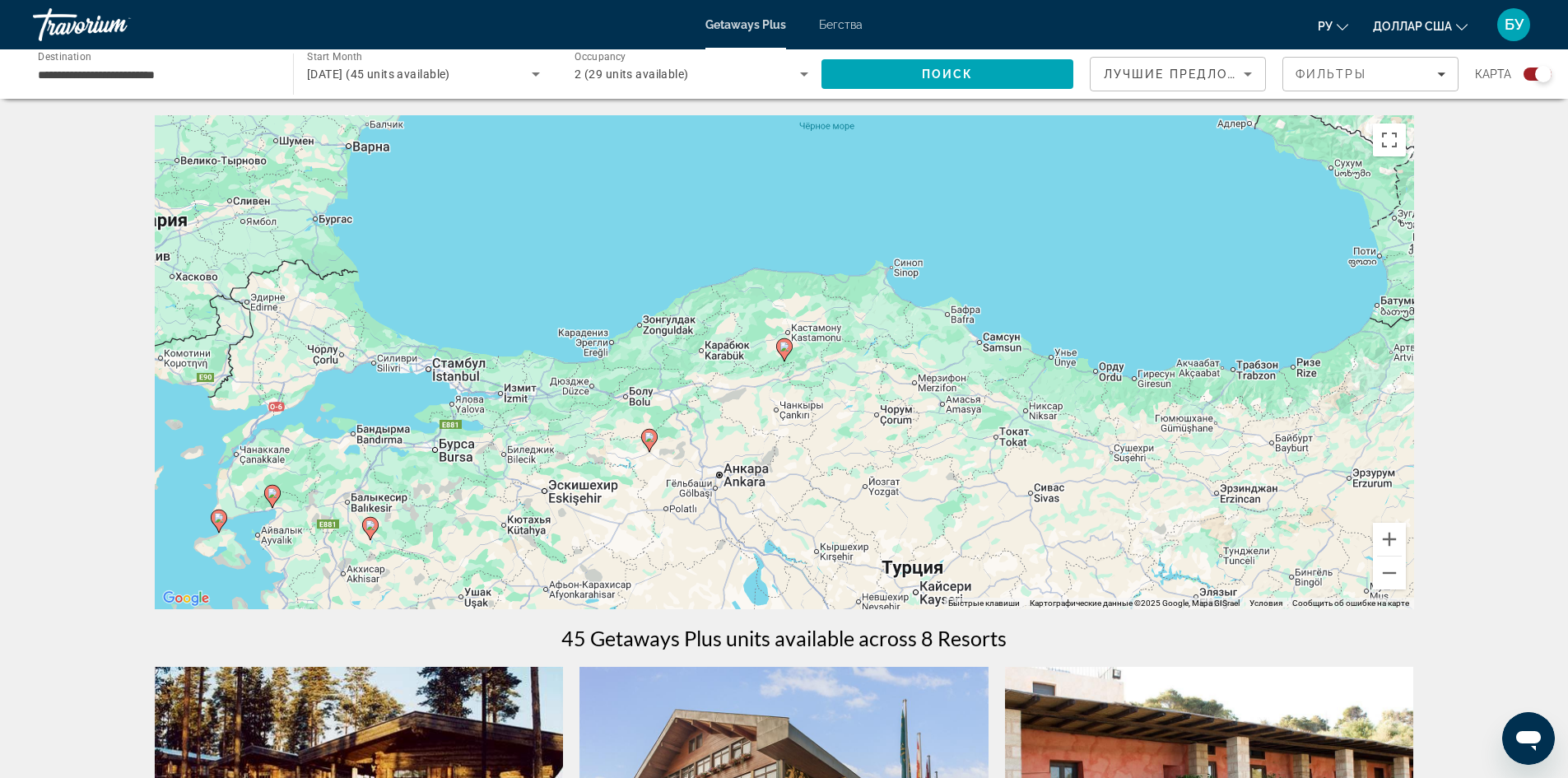
click at [649, 440] on image "Основное содержание" at bounding box center [649, 437] width 10 height 10
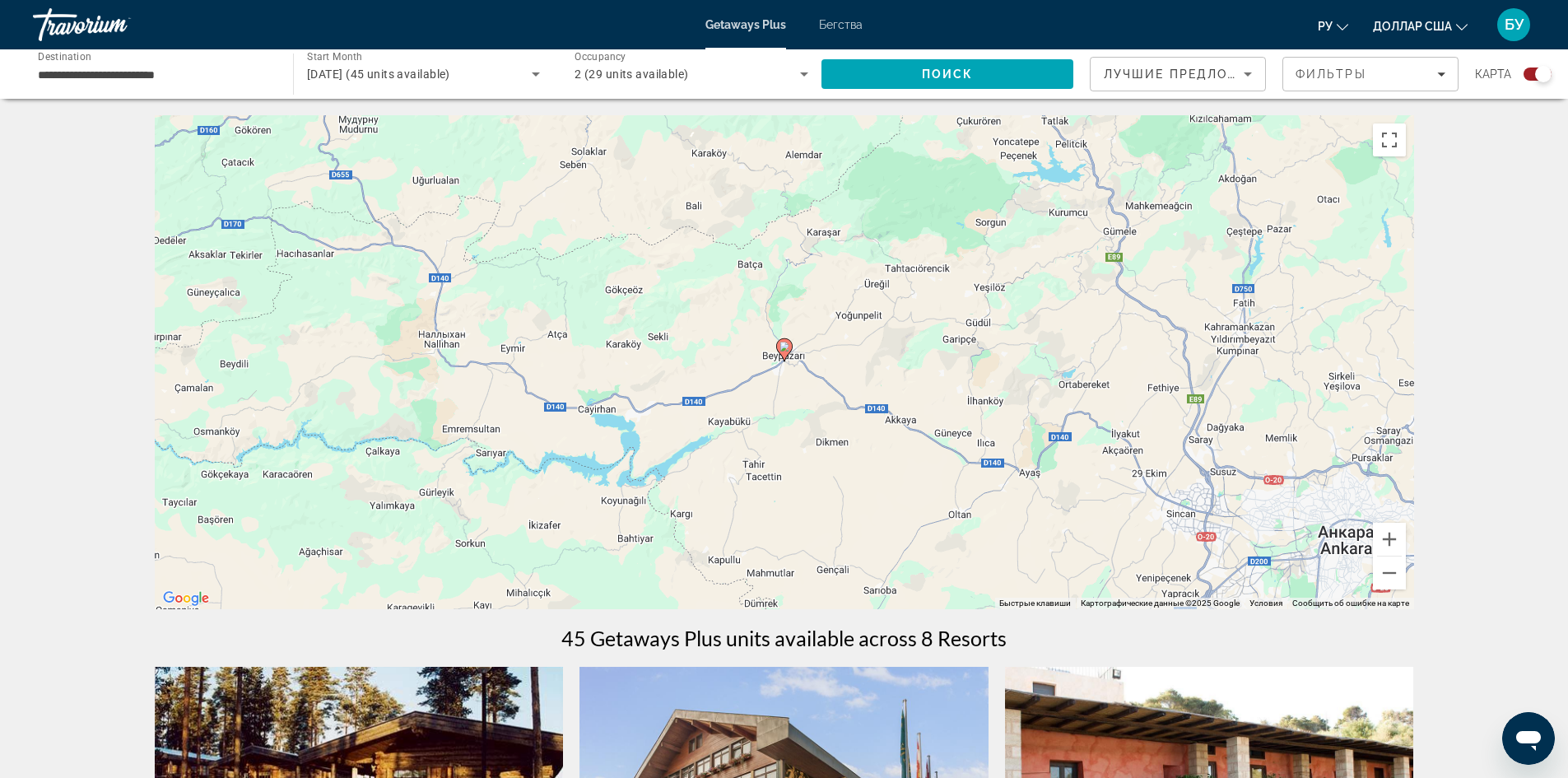
click at [788, 357] on gmp-advanced-marker "Основное содержание" at bounding box center [784, 350] width 17 height 25
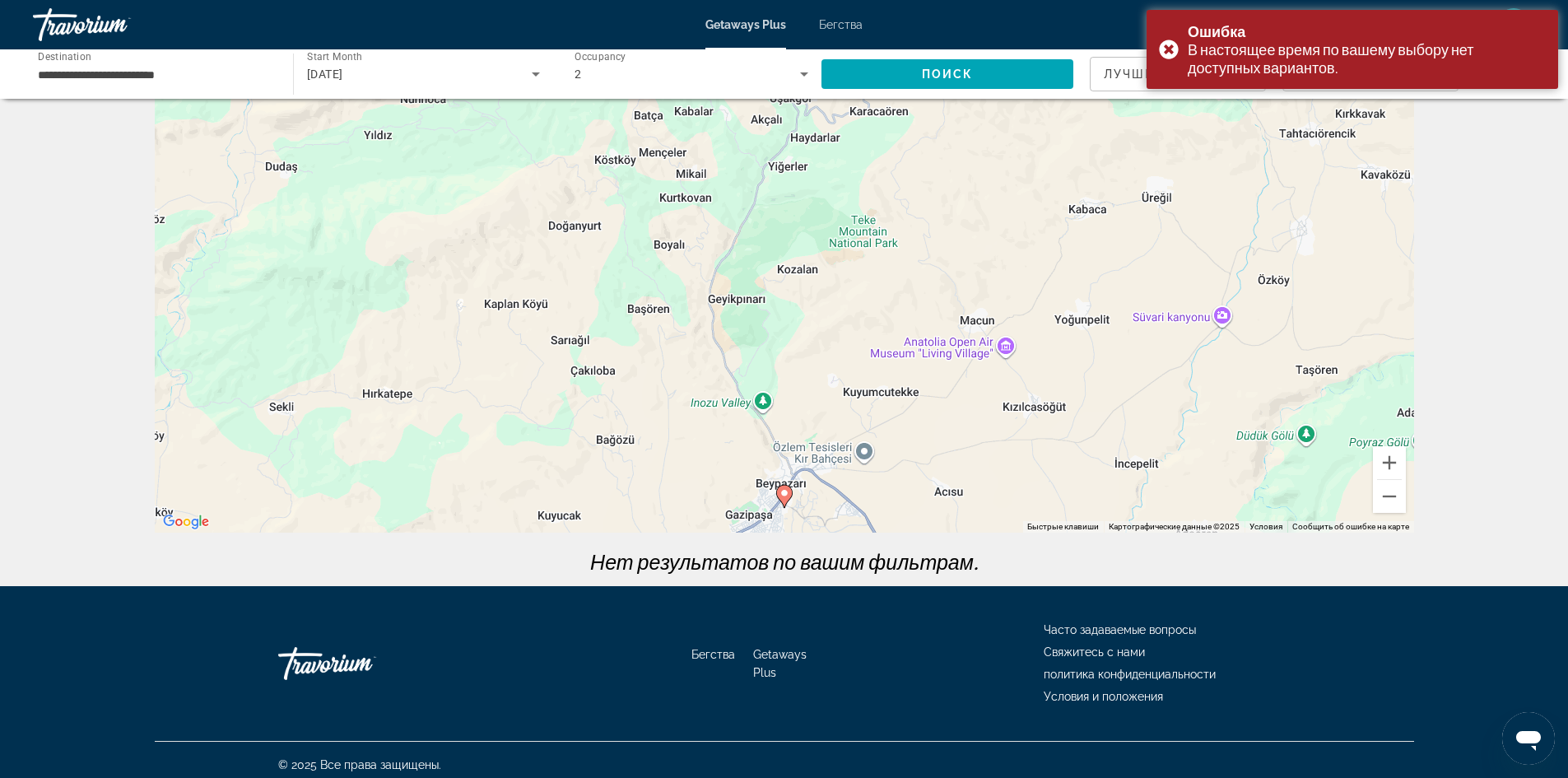
scroll to position [86, 0]
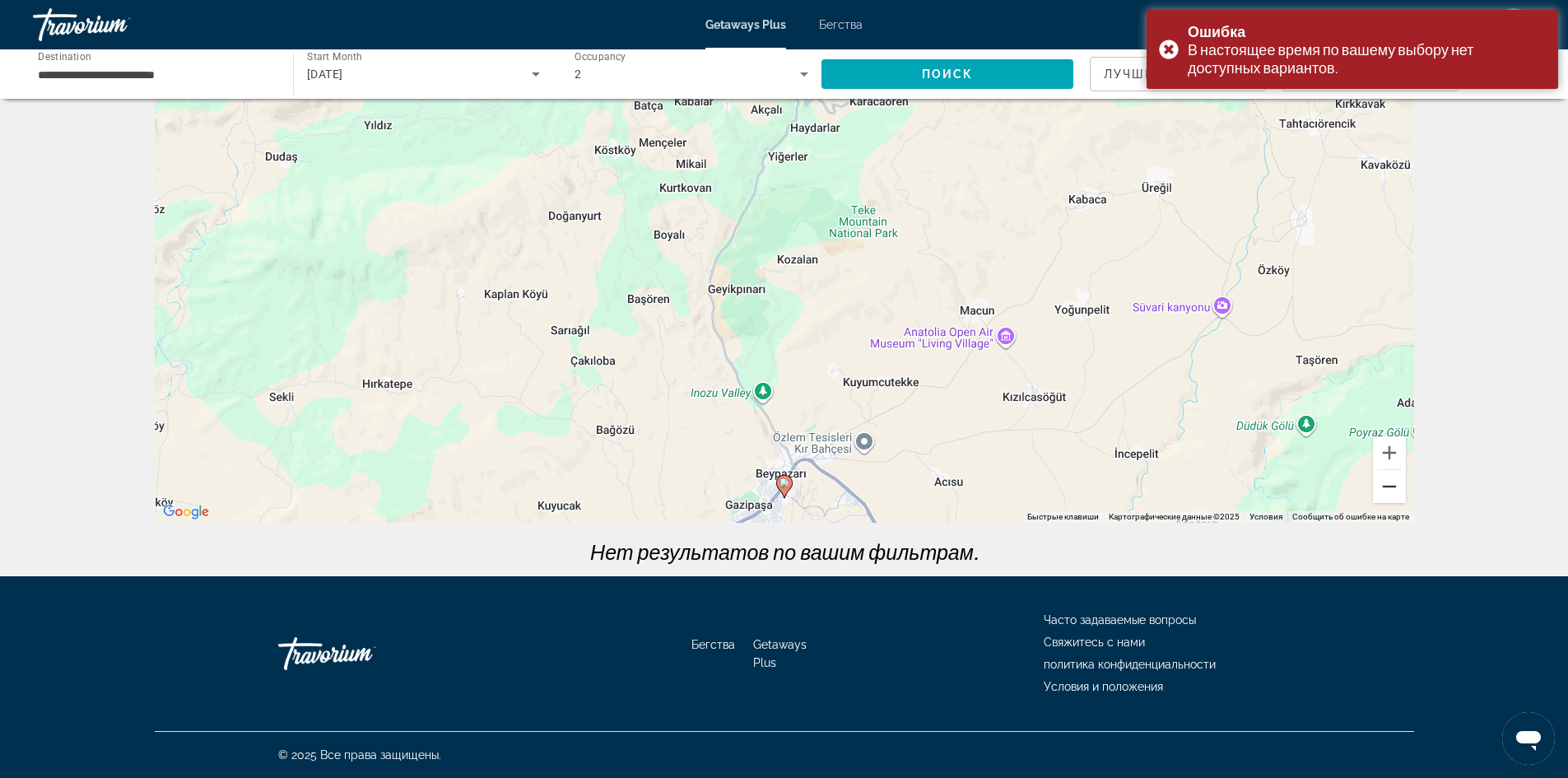
click at [1385, 491] on button "Уменьшить" at bounding box center [1389, 487] width 33 height 33
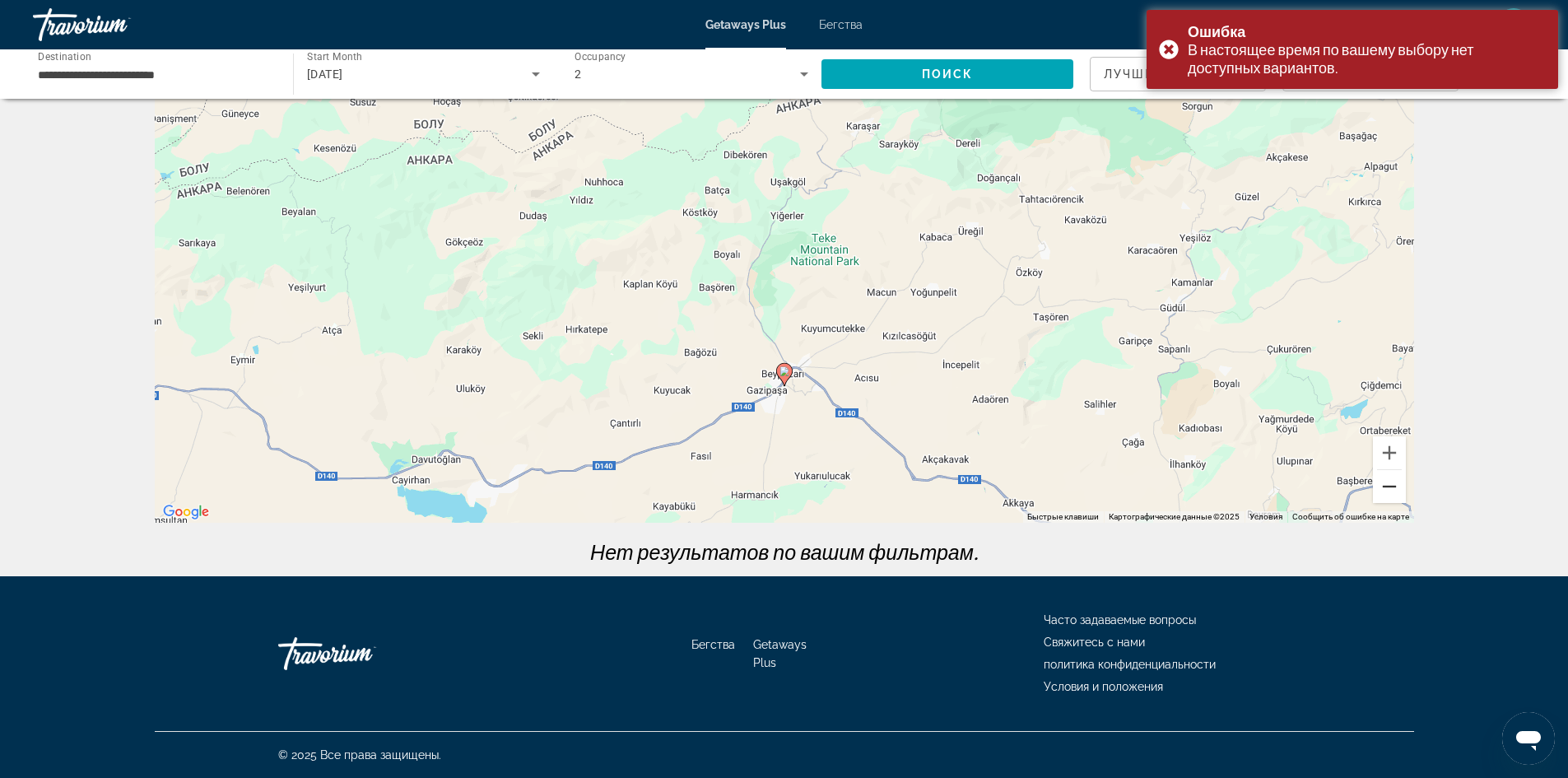
click at [1385, 491] on button "Уменьшить" at bounding box center [1389, 487] width 33 height 33
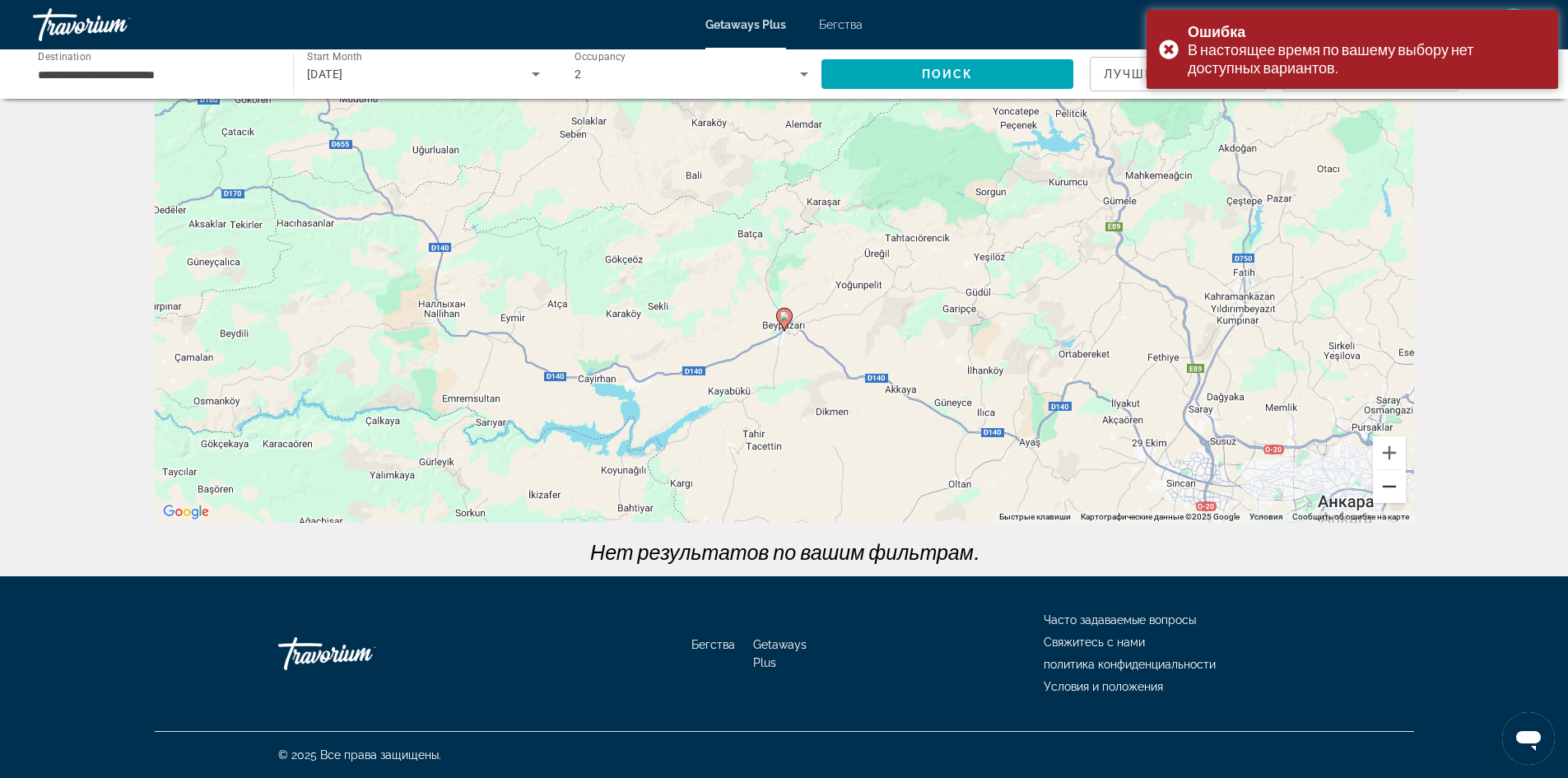
click at [1385, 491] on button "Уменьшить" at bounding box center [1389, 487] width 33 height 33
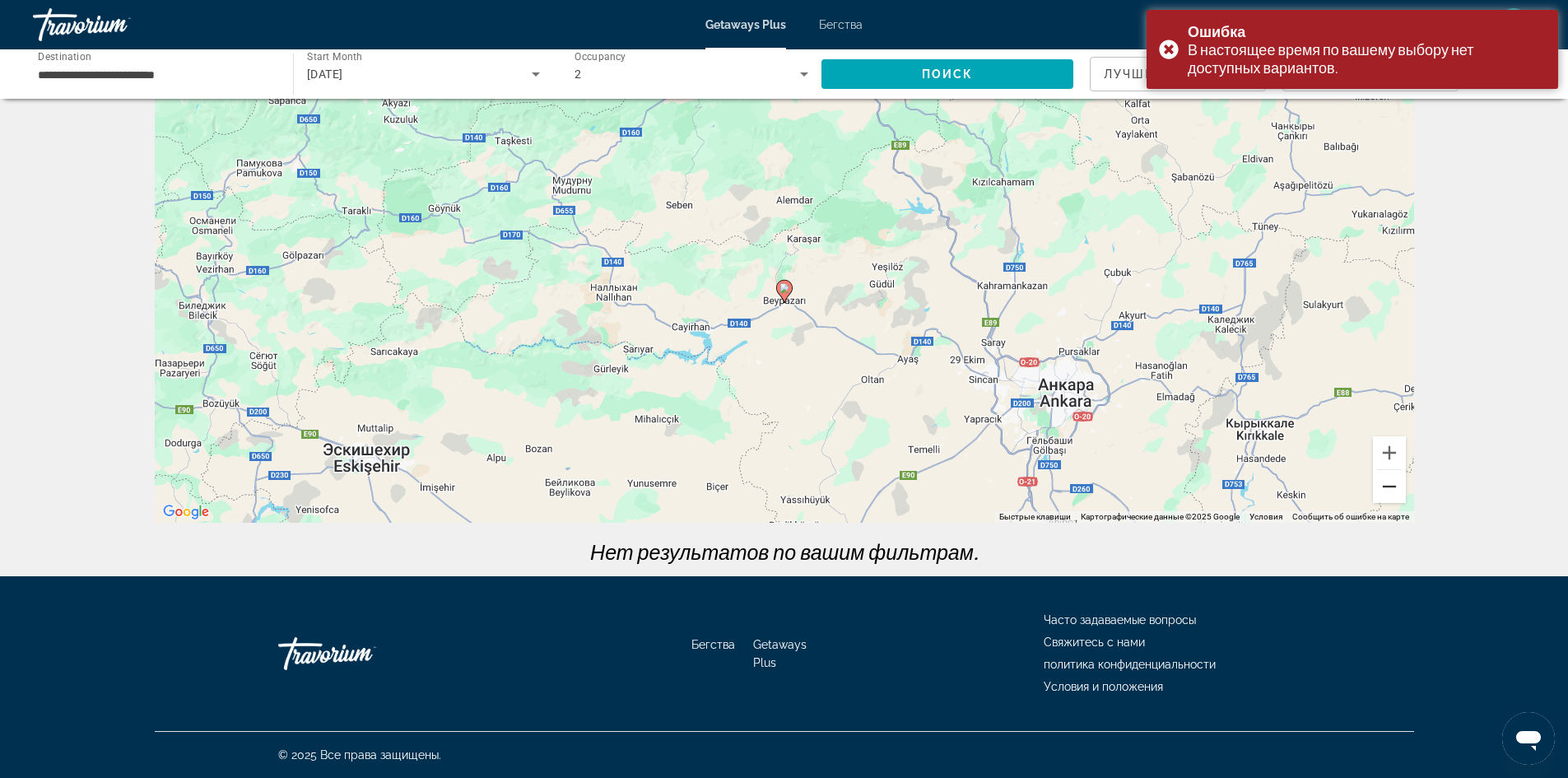
click at [1385, 491] on button "Уменьшить" at bounding box center [1389, 487] width 33 height 33
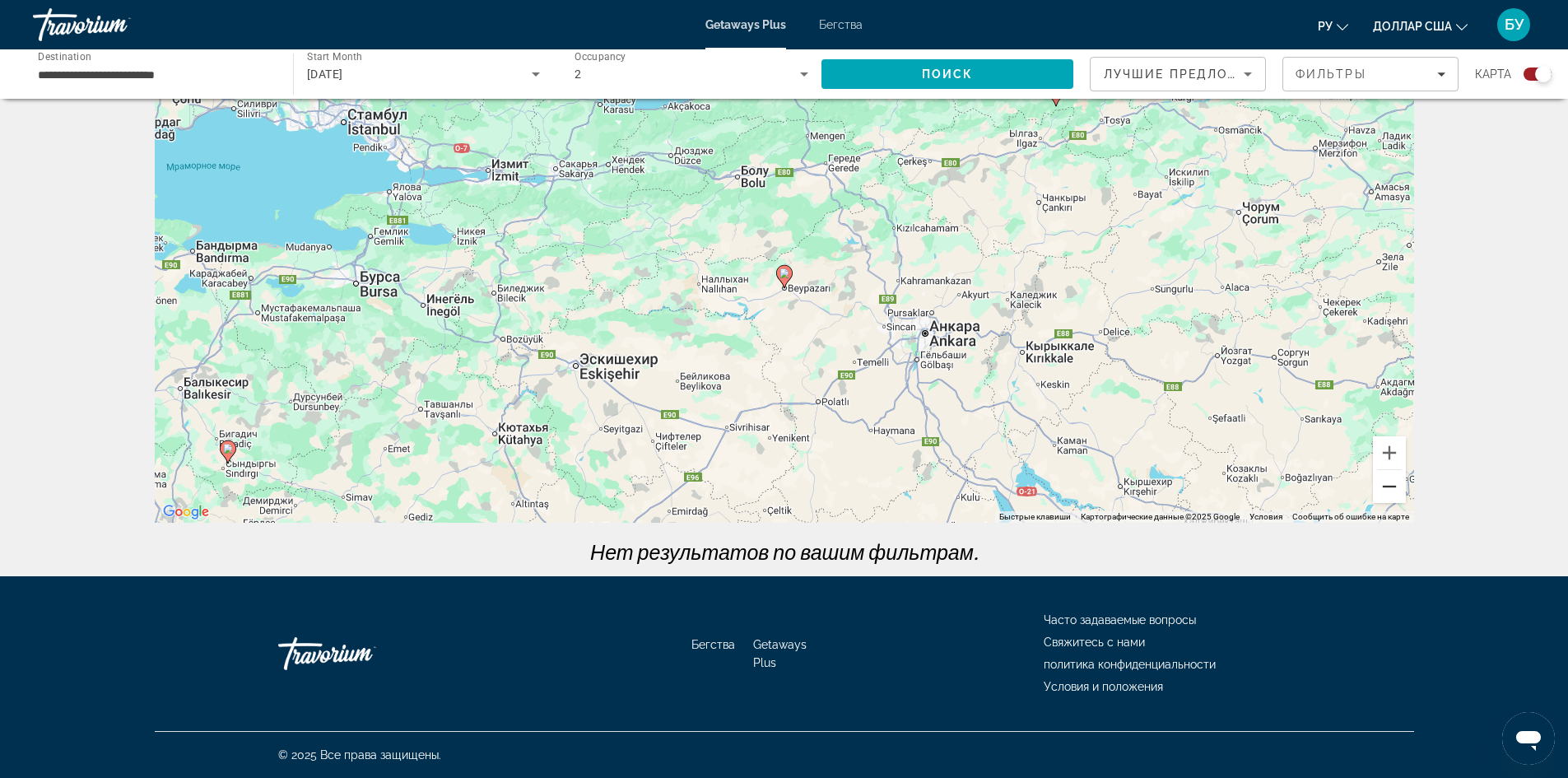
click at [1390, 491] on button "Уменьшить" at bounding box center [1389, 487] width 33 height 33
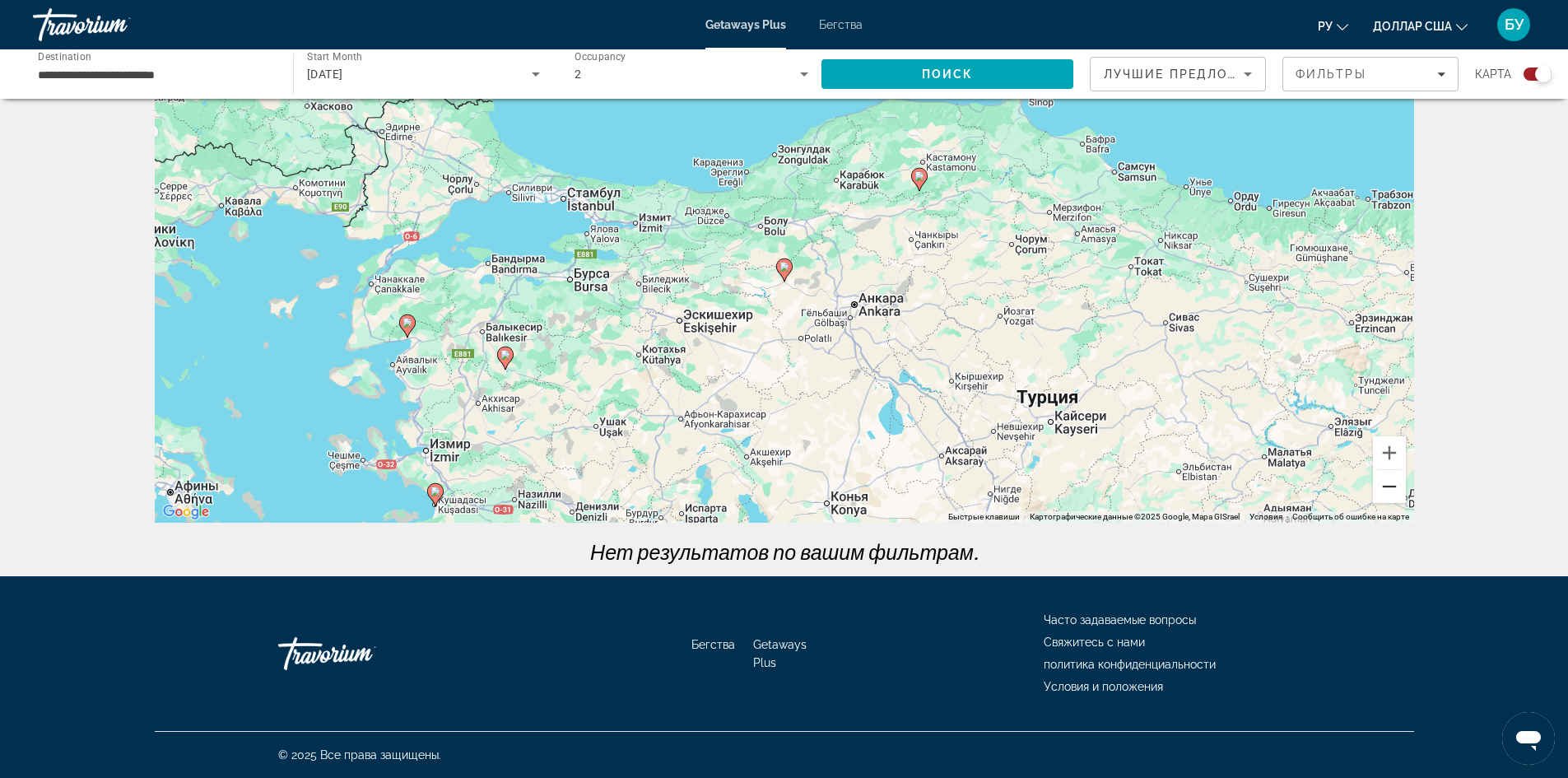
click at [1388, 487] on button "Уменьшить" at bounding box center [1389, 487] width 33 height 33
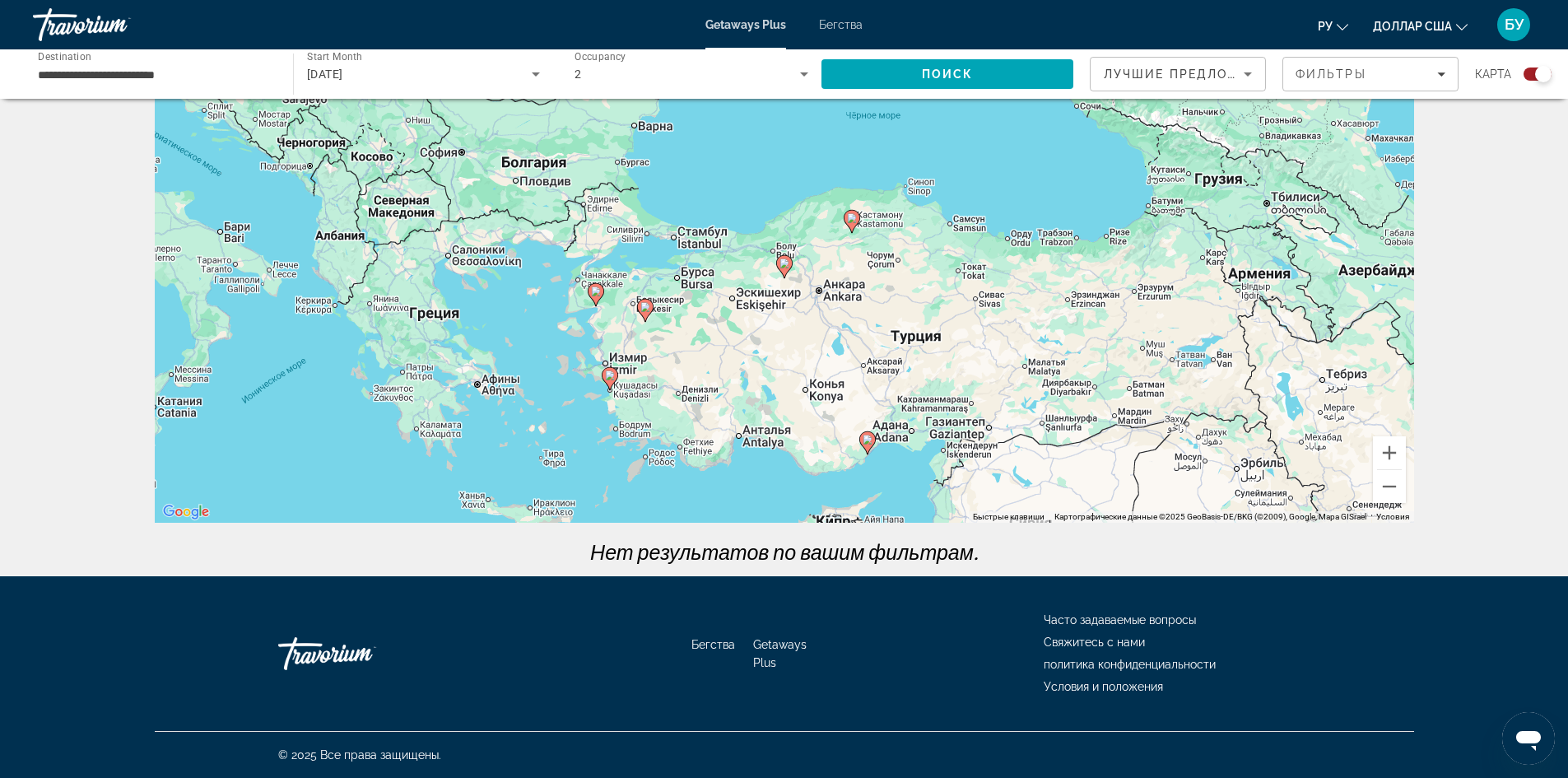
click at [614, 380] on icon "Основное содержание" at bounding box center [609, 379] width 15 height 22
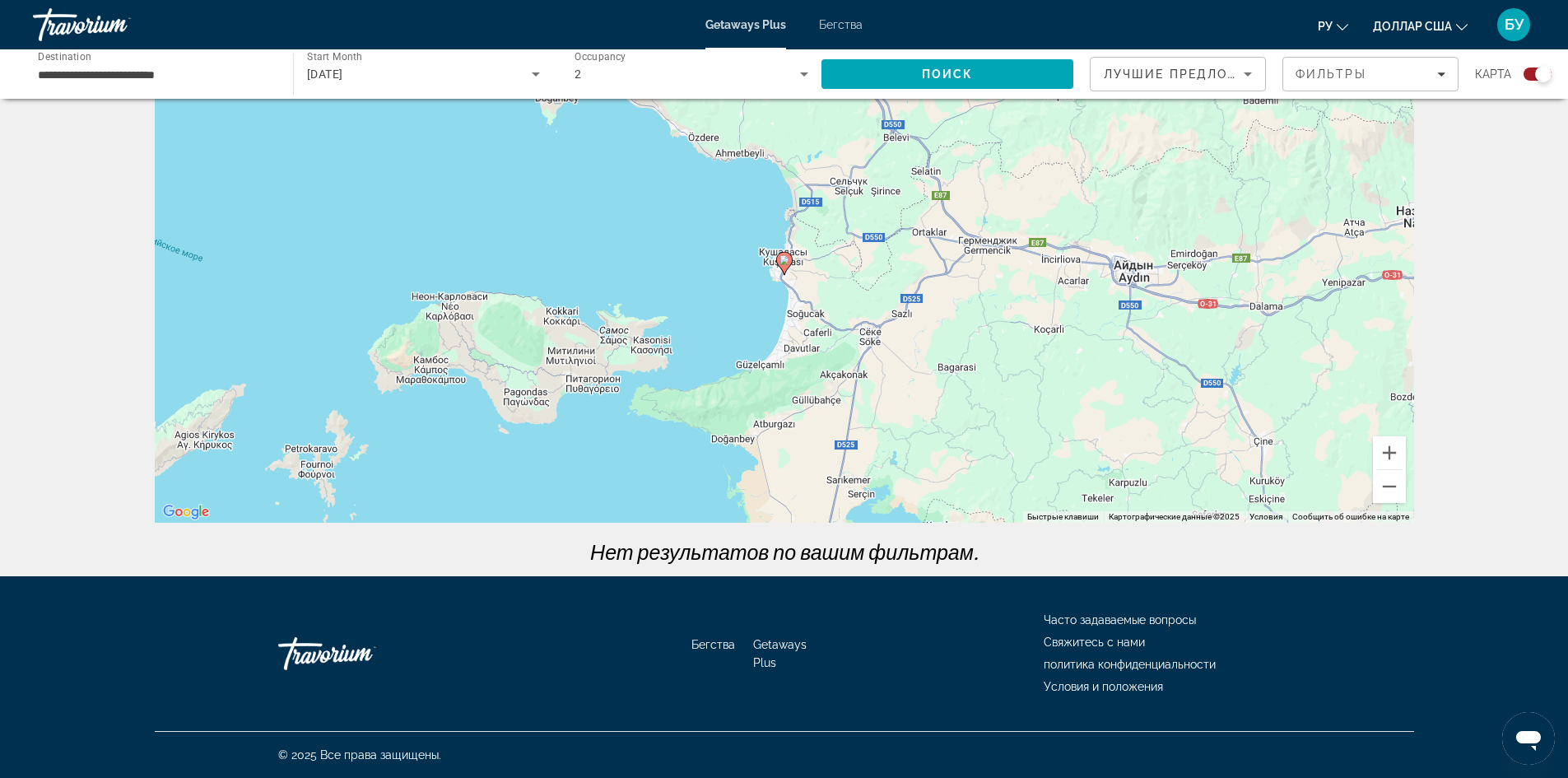
click at [786, 262] on image "Основное содержание" at bounding box center [784, 260] width 10 height 10
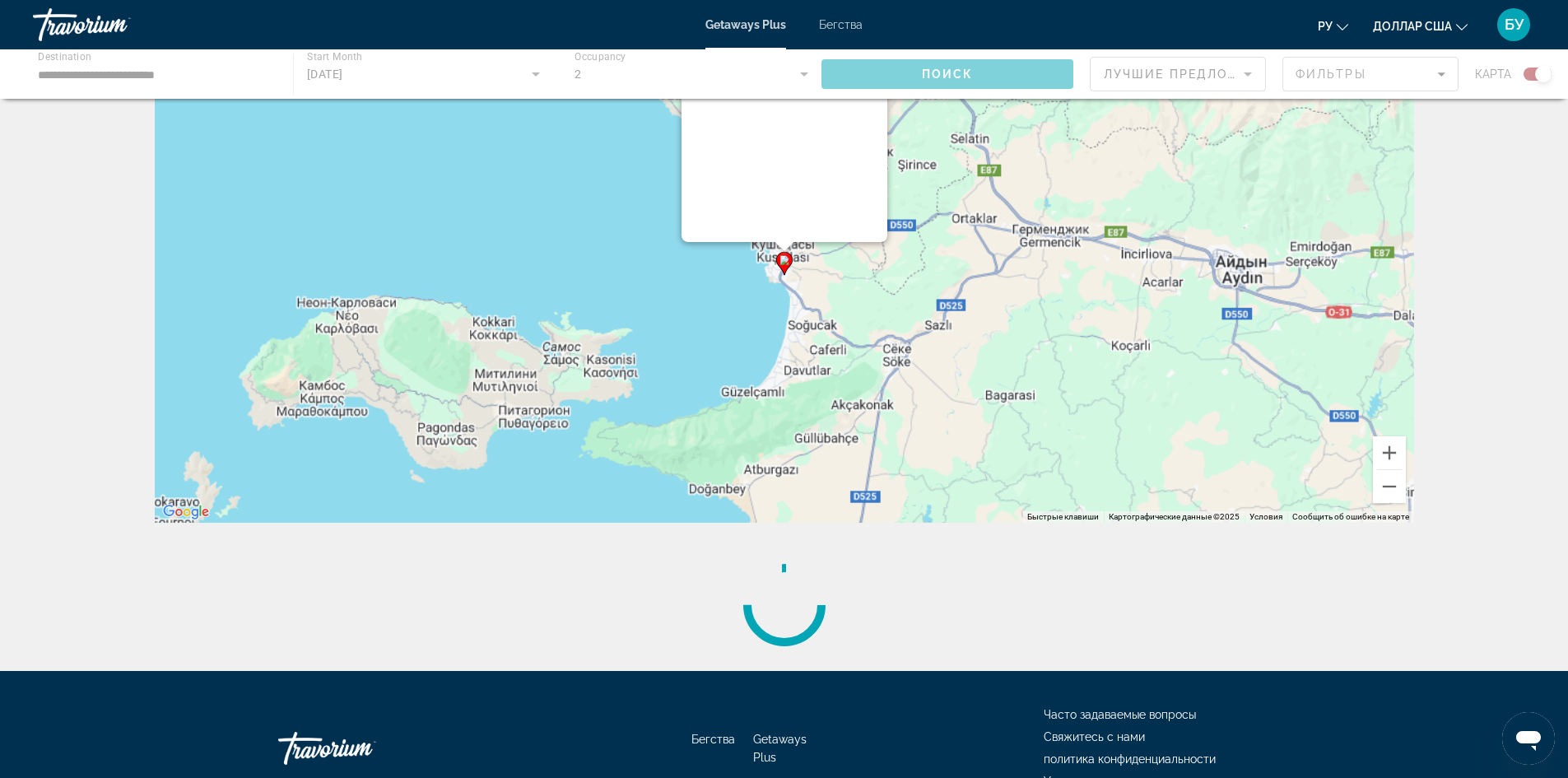
scroll to position [0, 0]
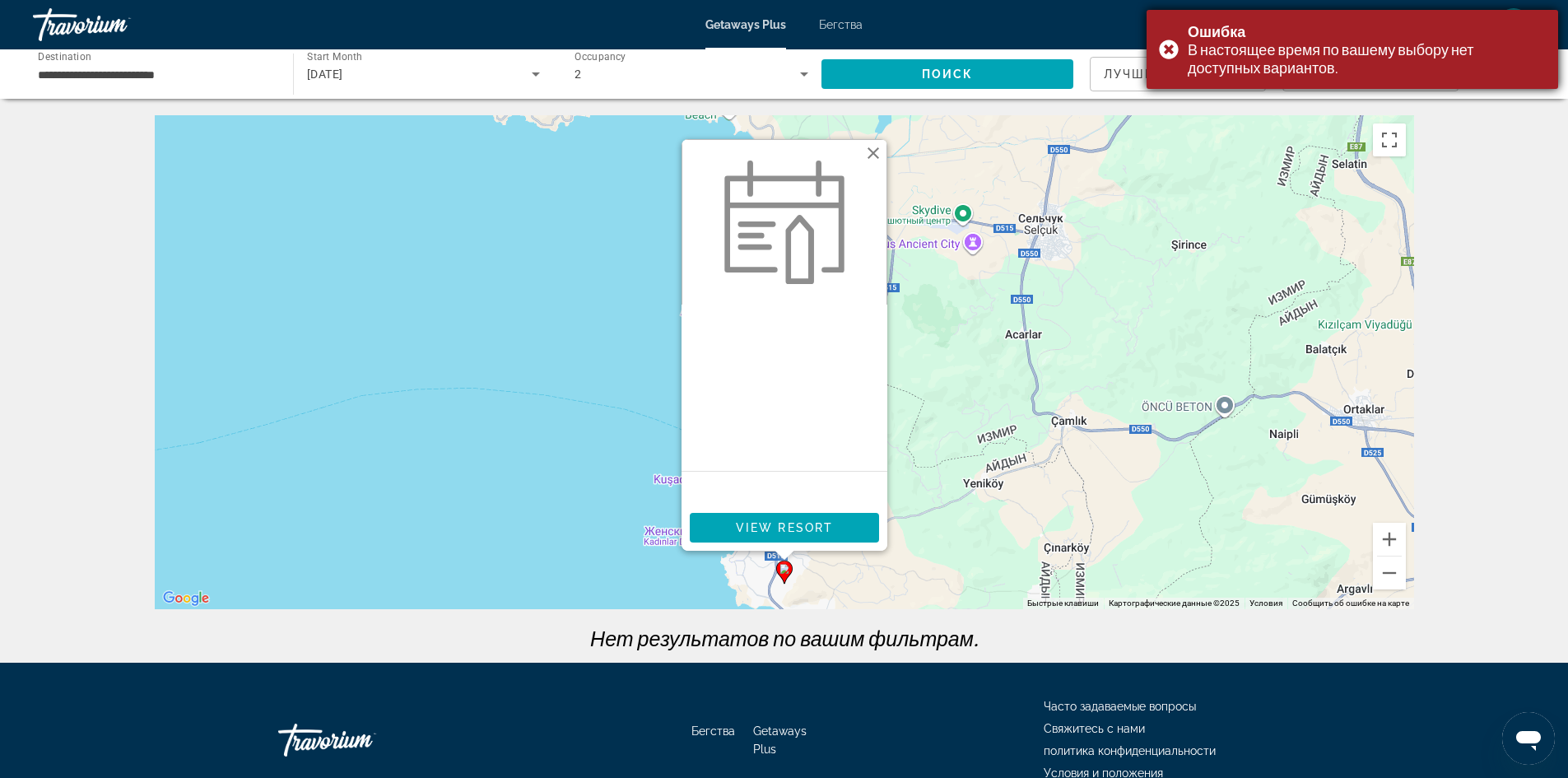
click at [1167, 49] on div "Ошибка В настоящее время по вашему выбору нет доступных вариантов." at bounding box center [1352, 49] width 411 height 79
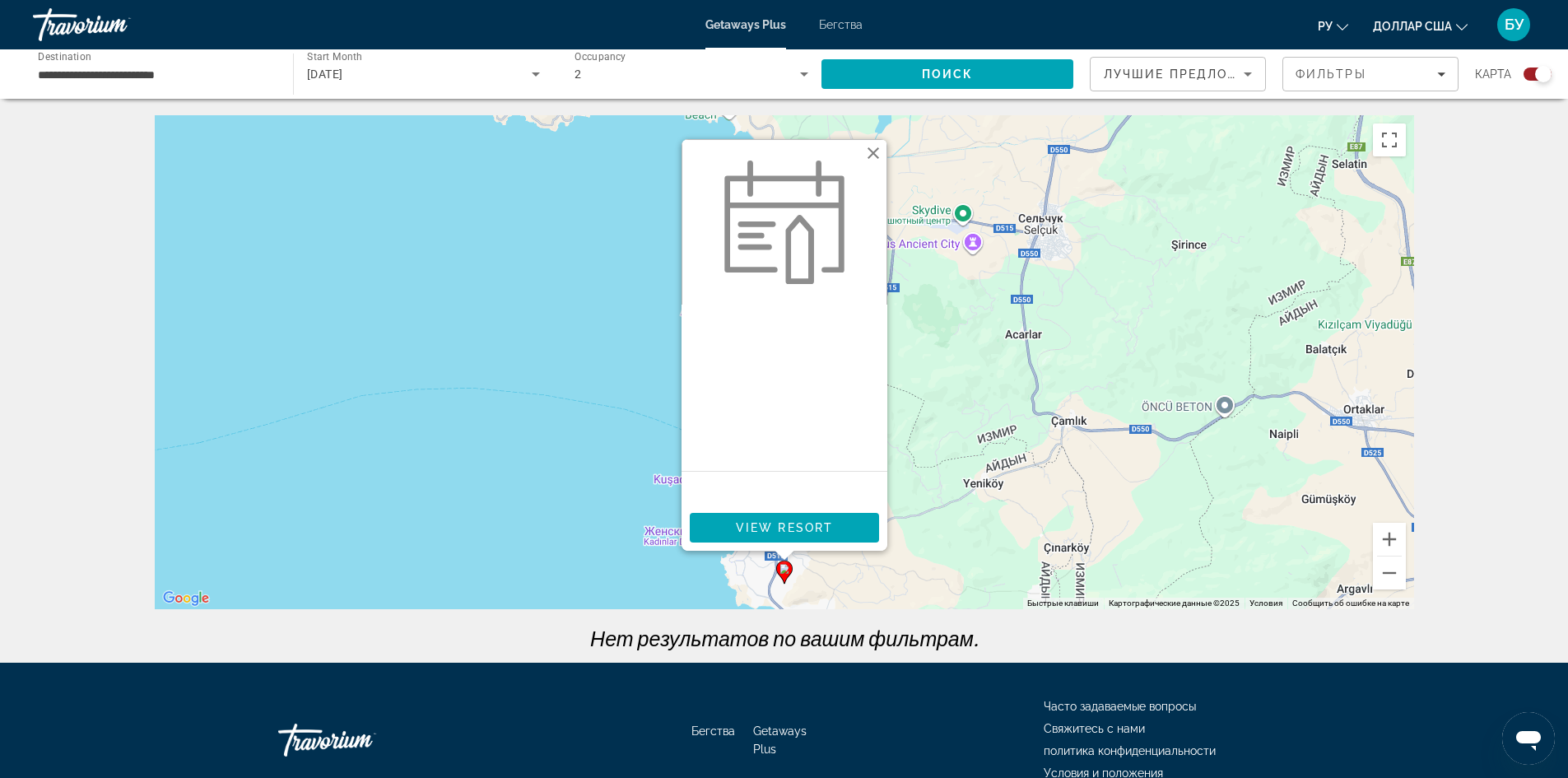
click at [870, 157] on button "Закрыть" at bounding box center [873, 152] width 25 height 25
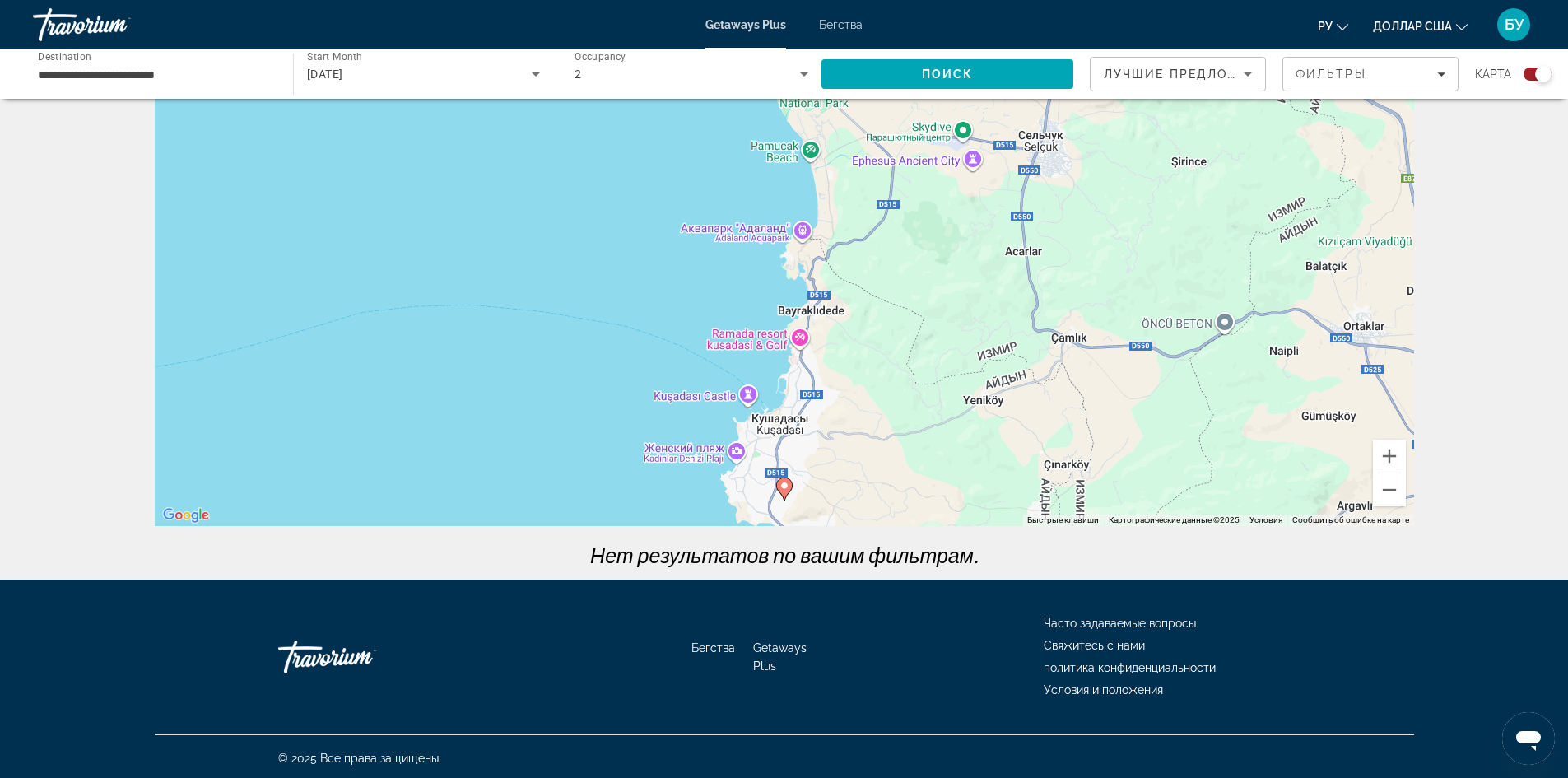
scroll to position [86, 0]
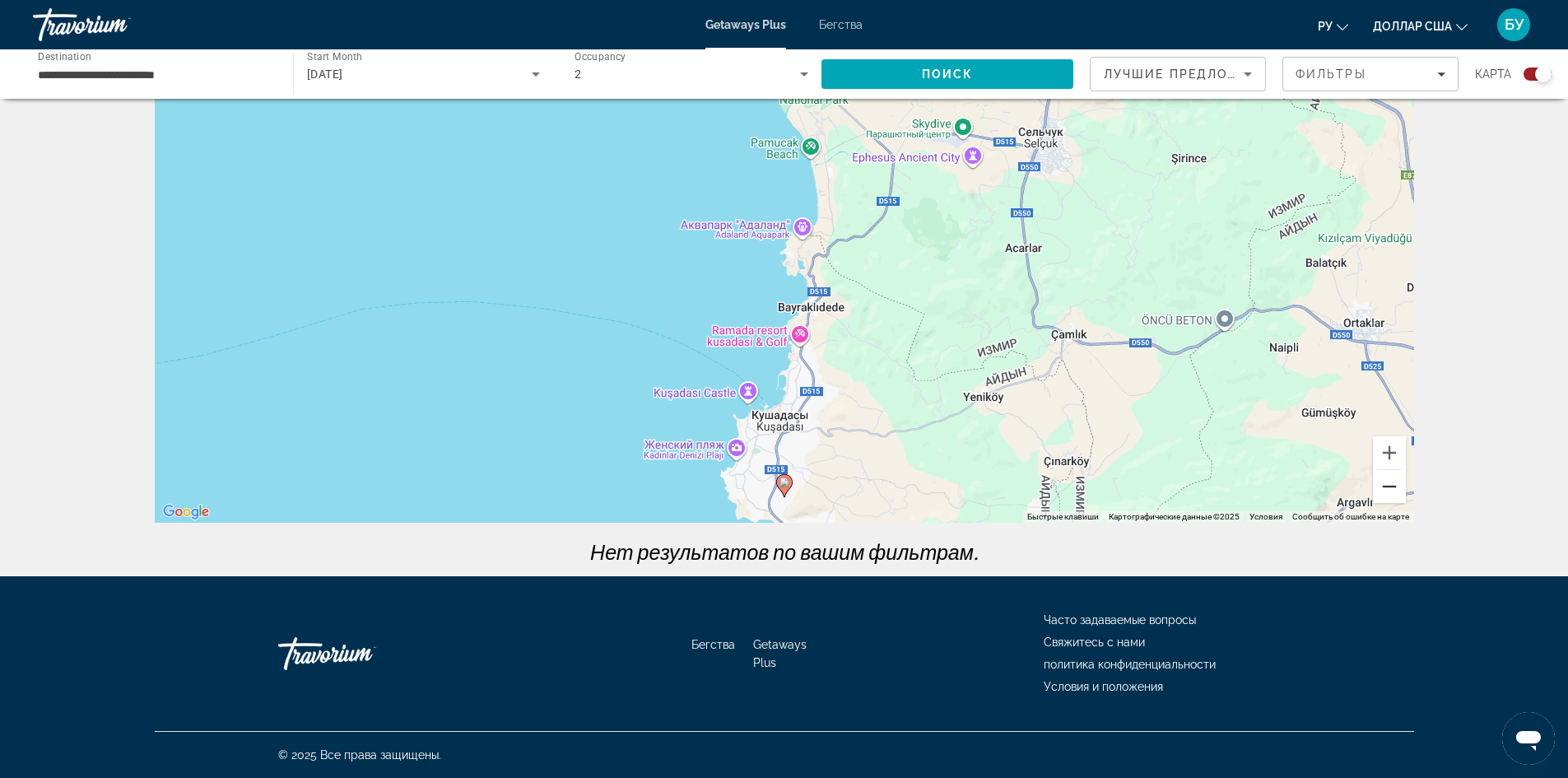
click at [1395, 493] on button "Уменьшить" at bounding box center [1389, 487] width 33 height 33
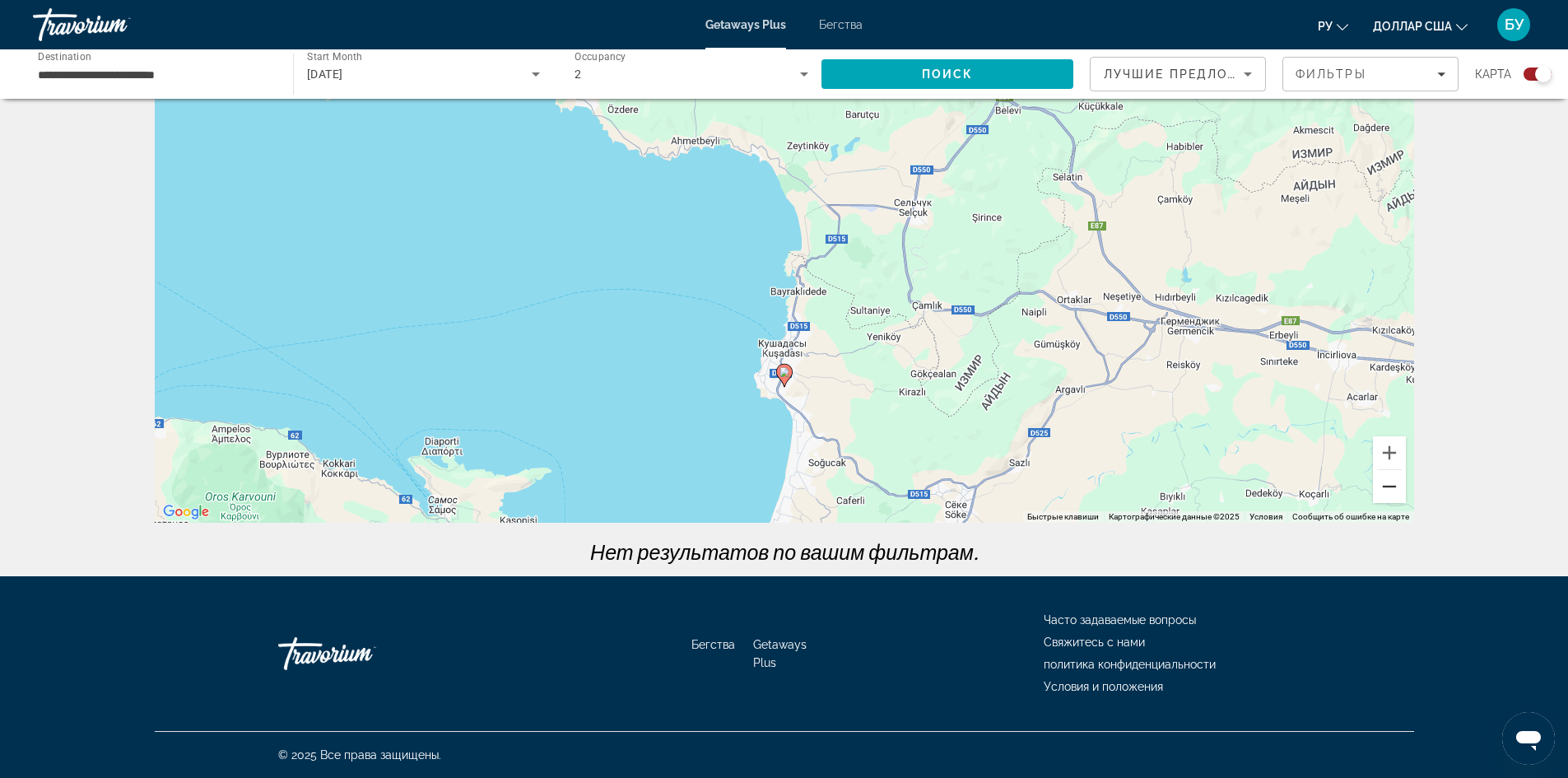
click at [1395, 493] on button "Уменьшить" at bounding box center [1389, 487] width 33 height 33
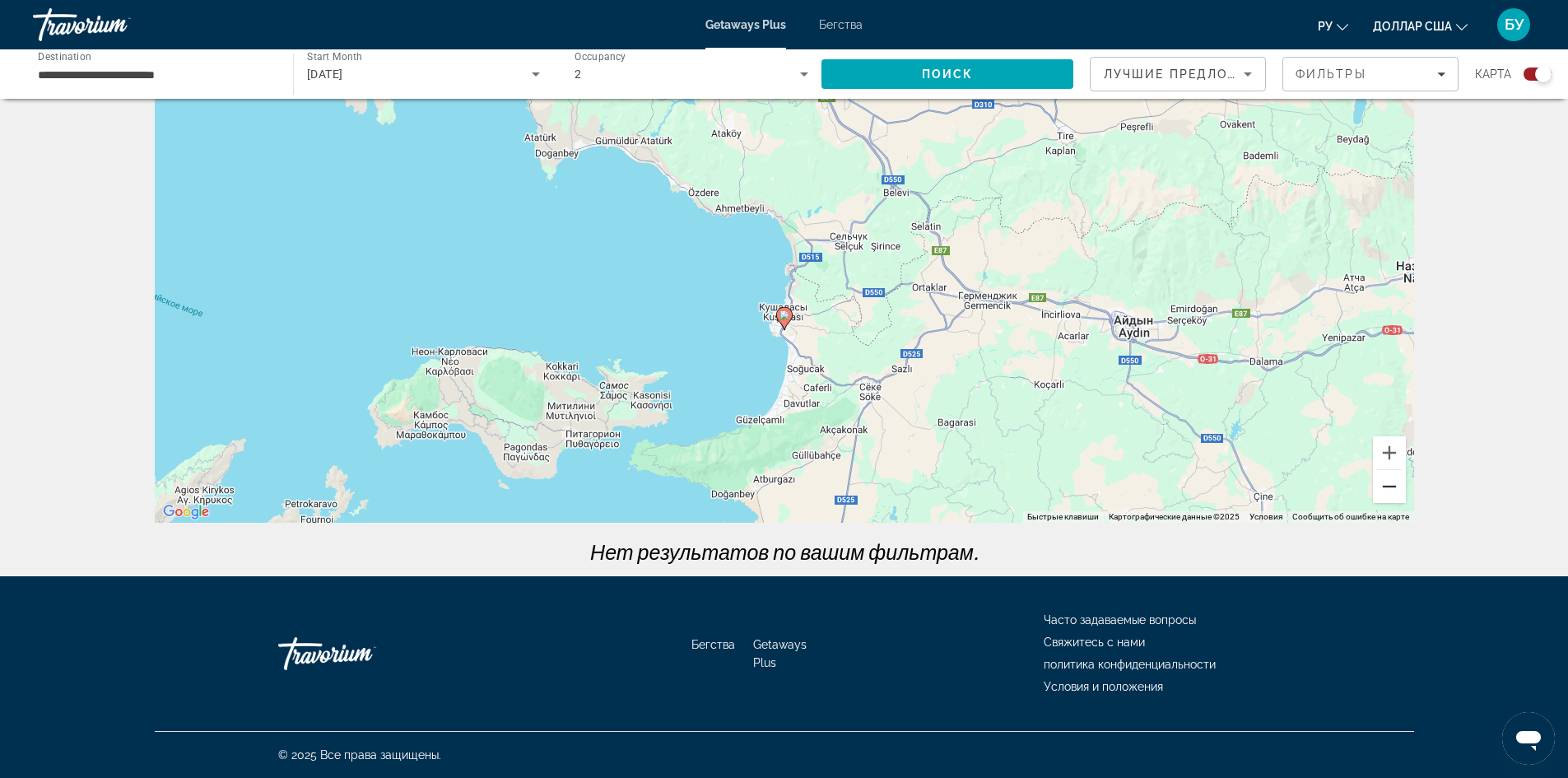
click at [1395, 493] on button "Уменьшить" at bounding box center [1389, 487] width 33 height 33
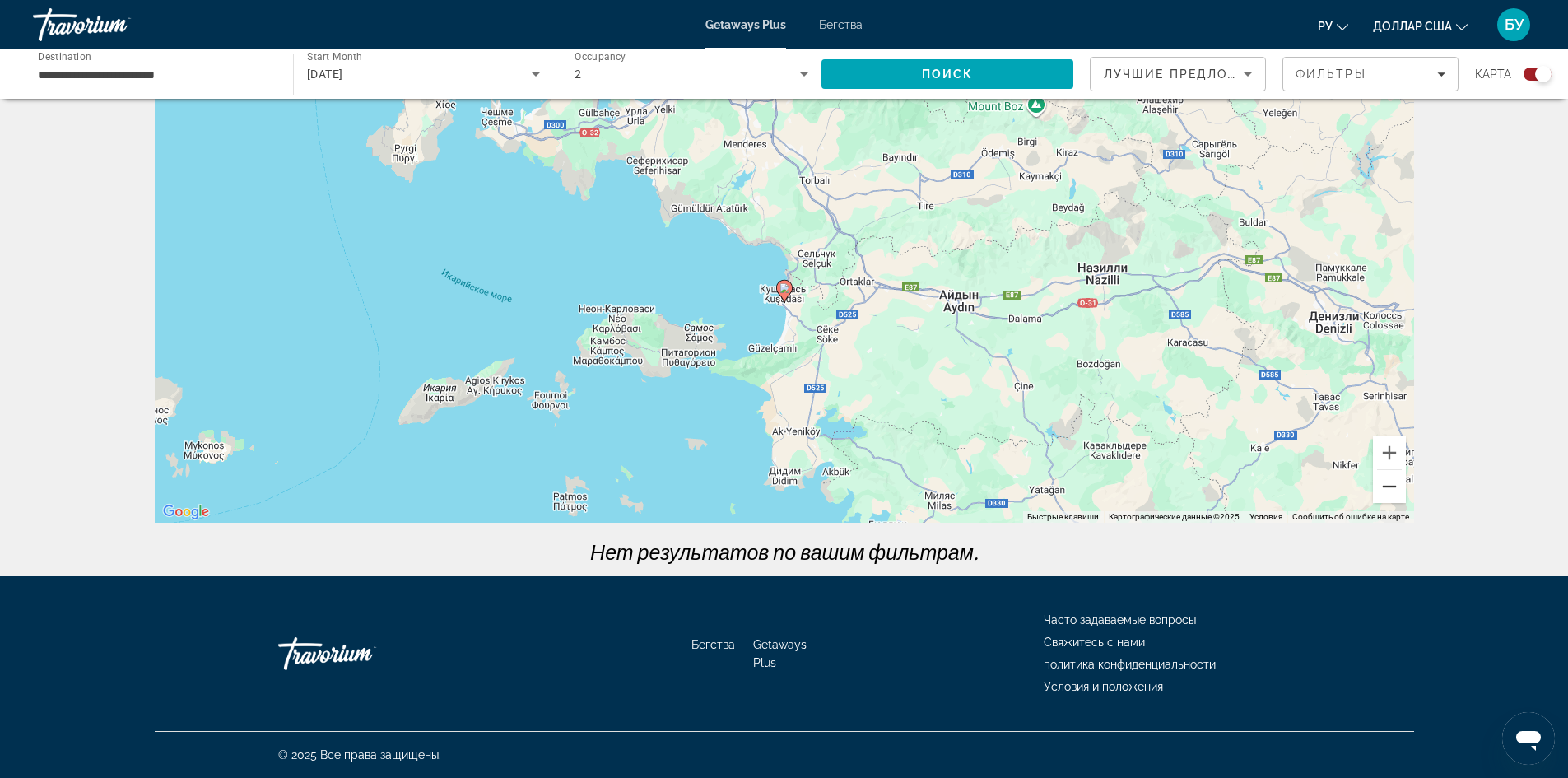
click at [1386, 497] on button "Уменьшить" at bounding box center [1389, 487] width 33 height 33
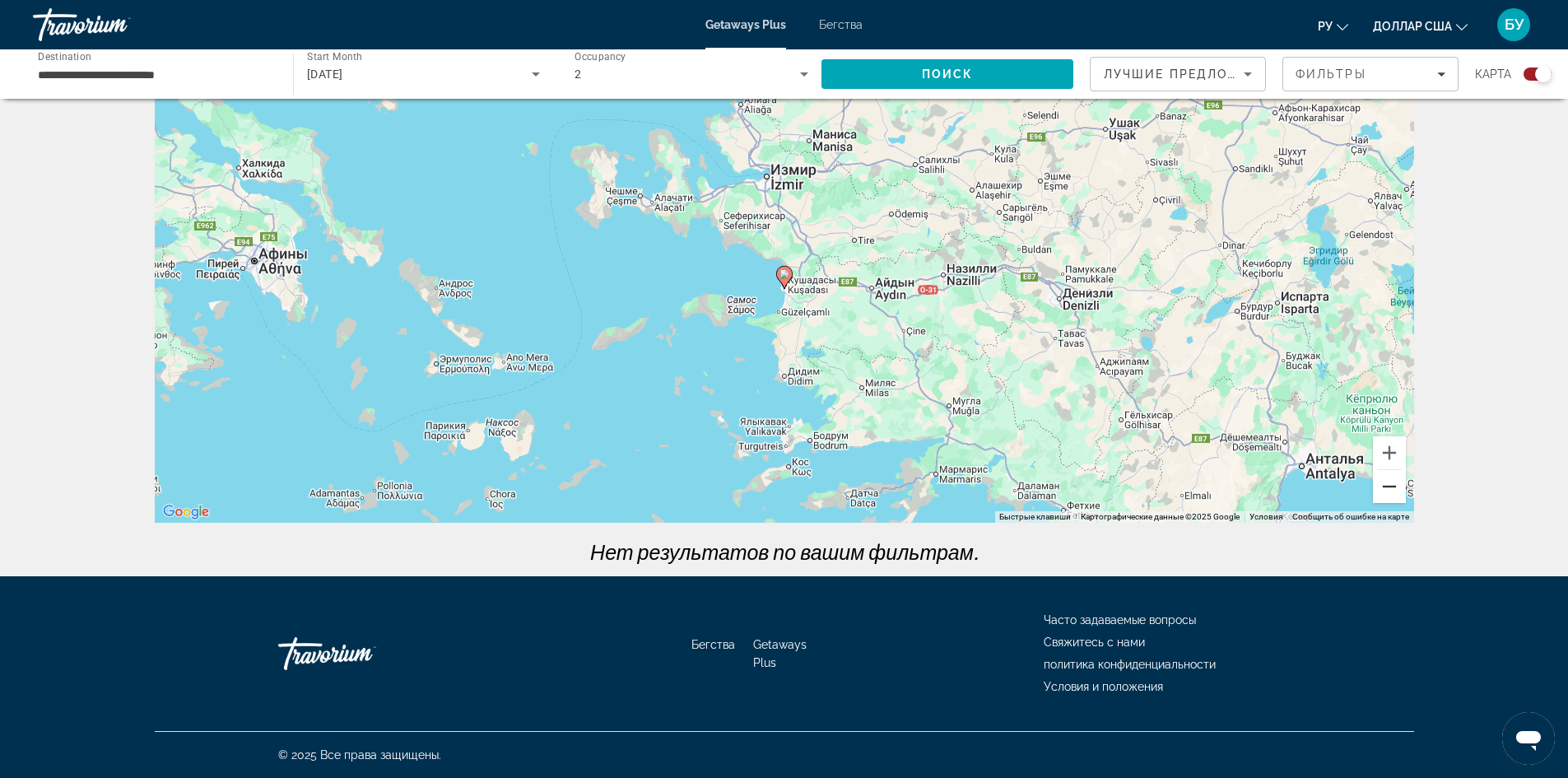
click at [1386, 501] on button "Уменьшить" at bounding box center [1389, 487] width 33 height 33
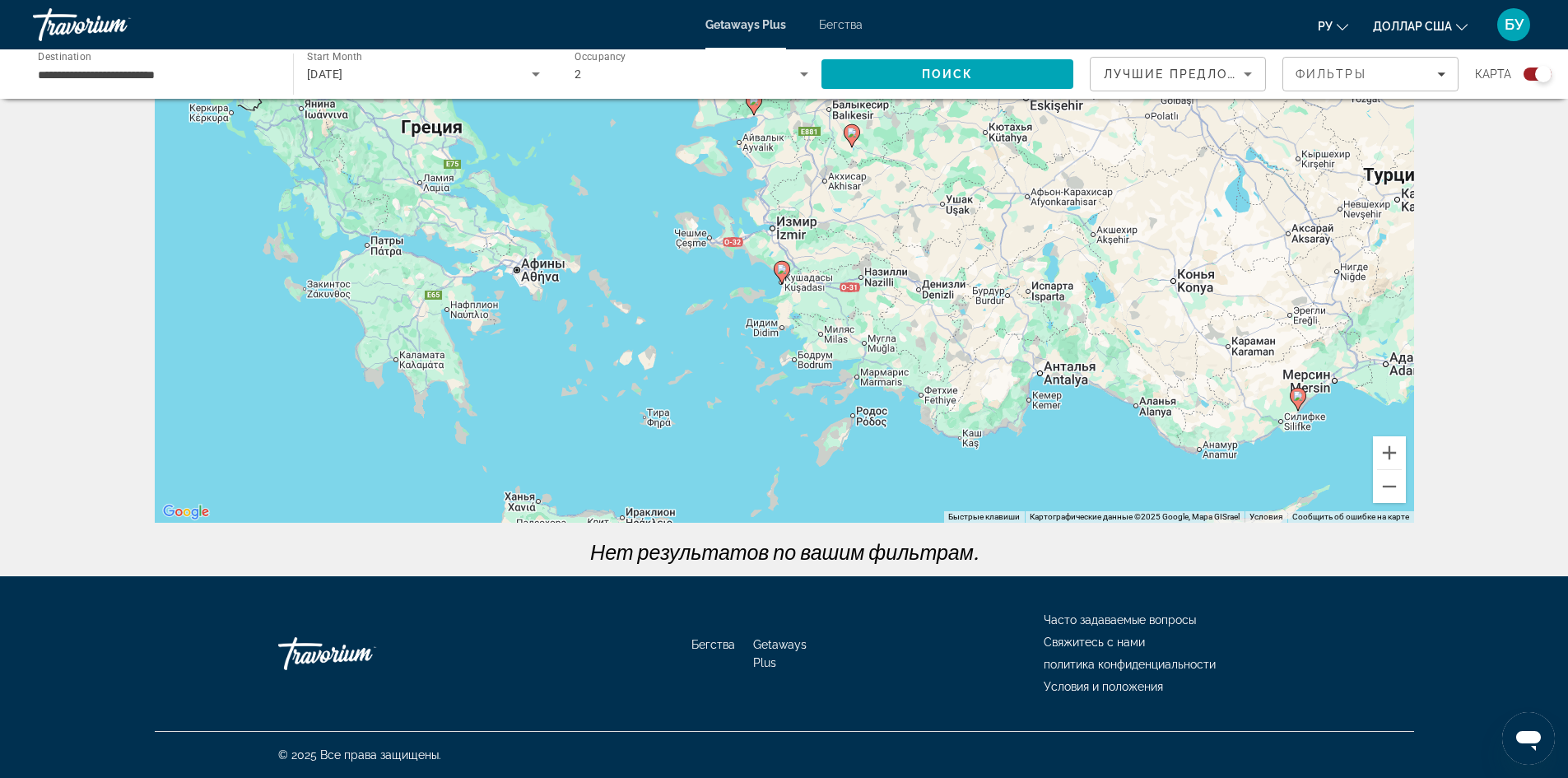
click at [1273, 414] on div "Чтобы активировать перетаскивание с помощью клавиатуры, нажмите Alt + Ввод. Пос…" at bounding box center [784, 275] width 1260 height 494
click at [1397, 486] on button "Уменьшить" at bounding box center [1389, 487] width 33 height 33
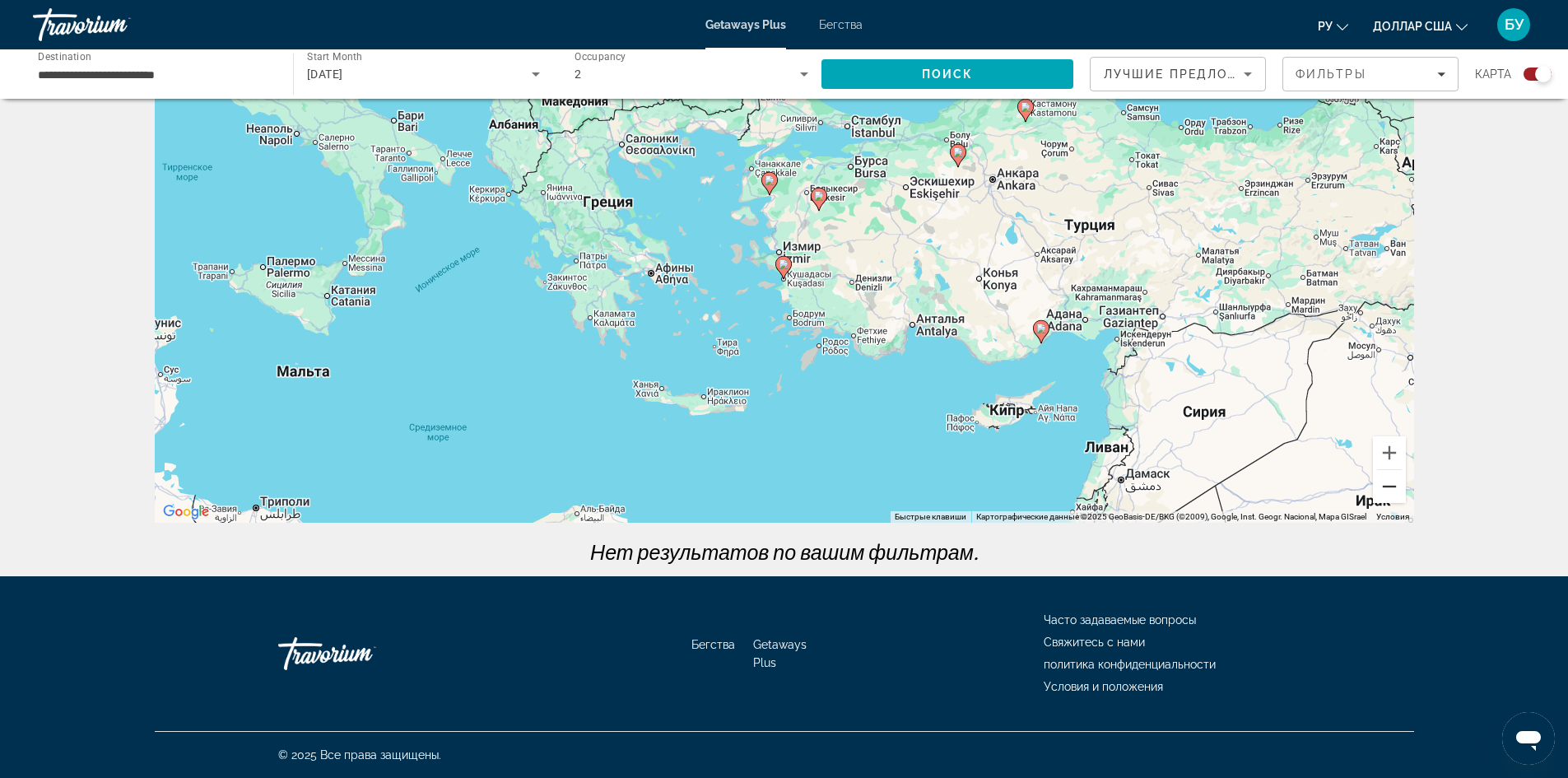
click at [1392, 498] on button "Уменьшить" at bounding box center [1389, 487] width 33 height 33
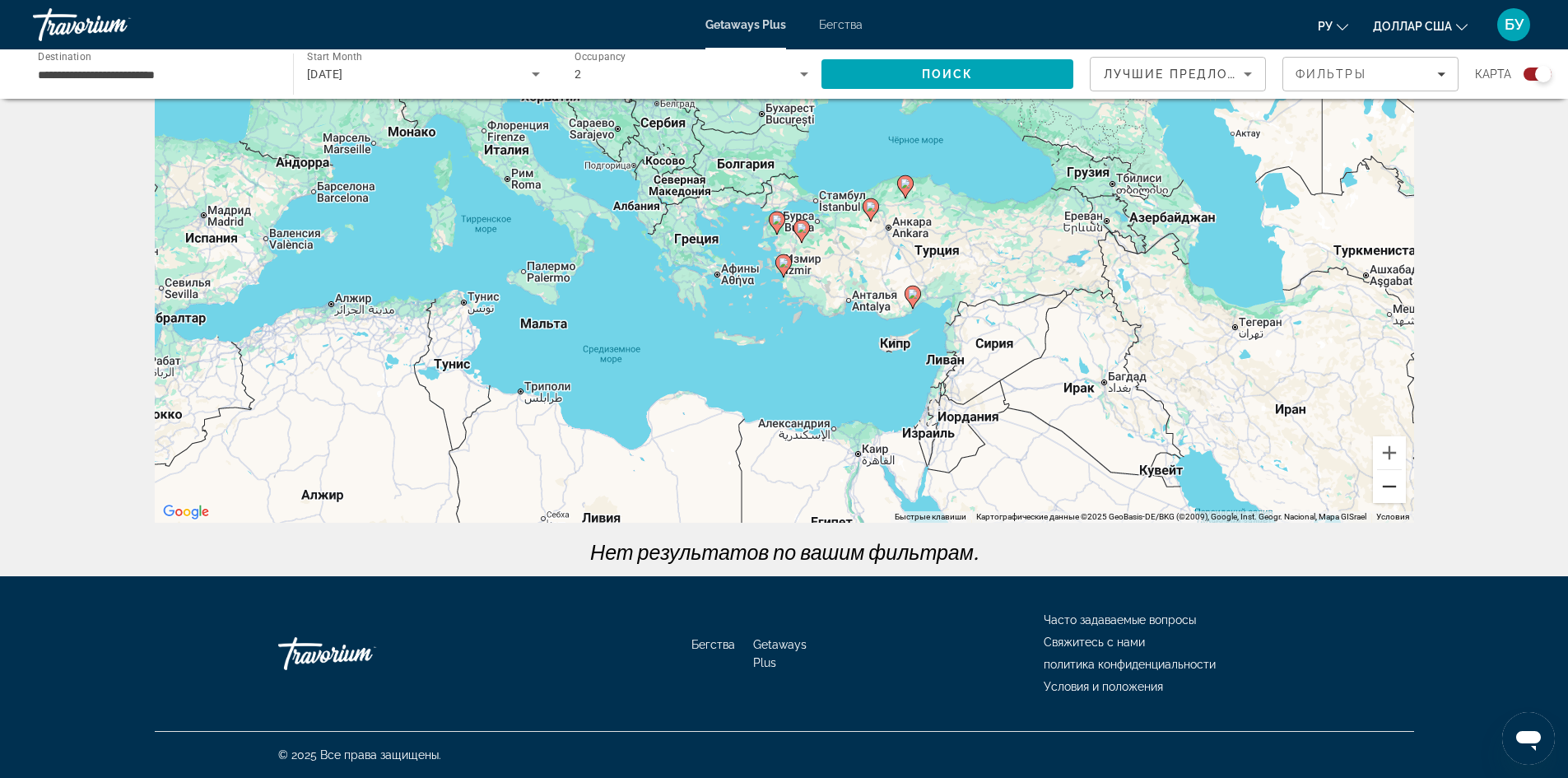
click at [1392, 498] on button "Уменьшить" at bounding box center [1389, 487] width 33 height 33
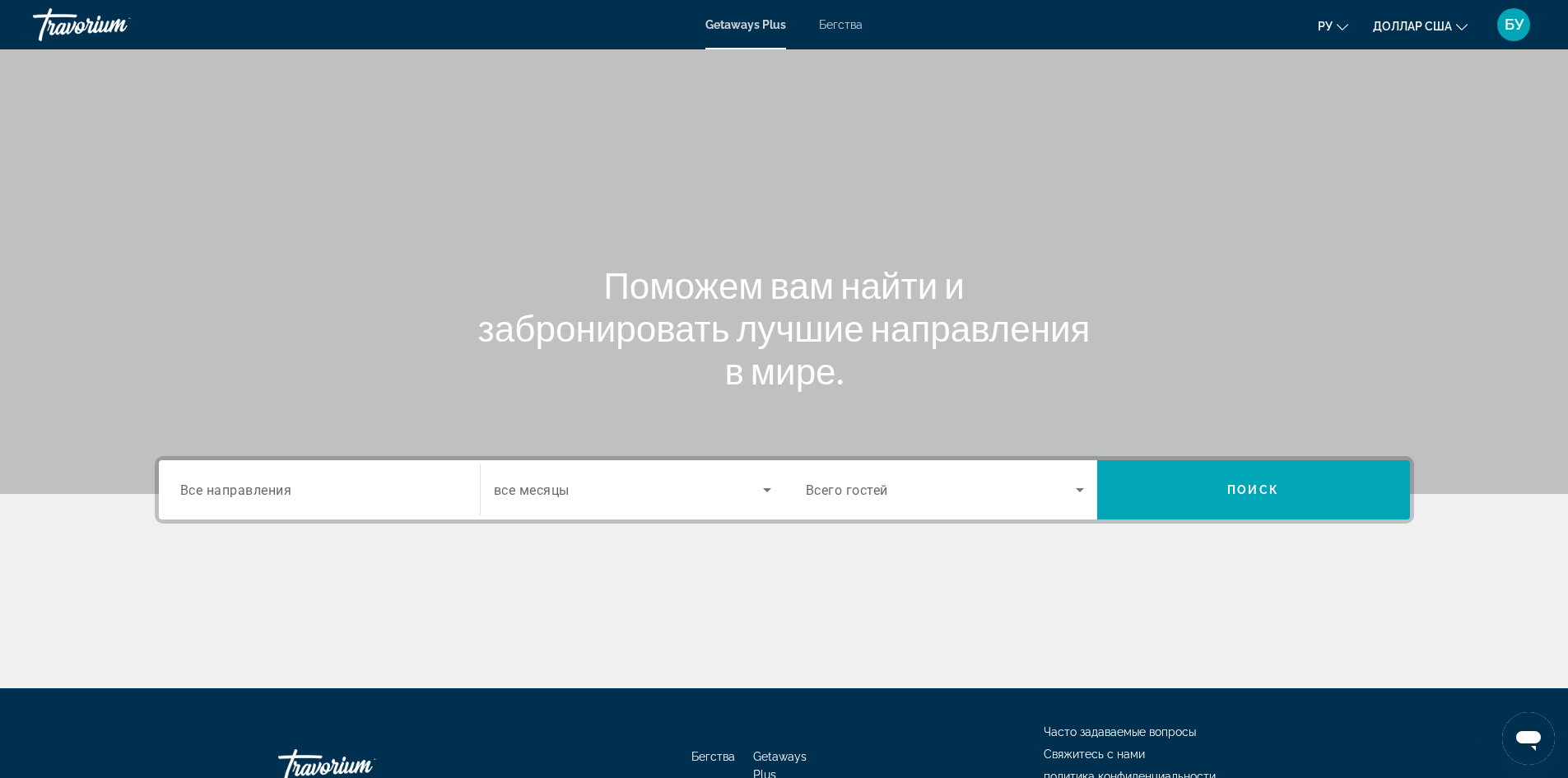
click at [271, 490] on span "Все направления" at bounding box center [237, 489] width 112 height 16
click at [271, 490] on input "Destination Все направления" at bounding box center [319, 491] width 278 height 20
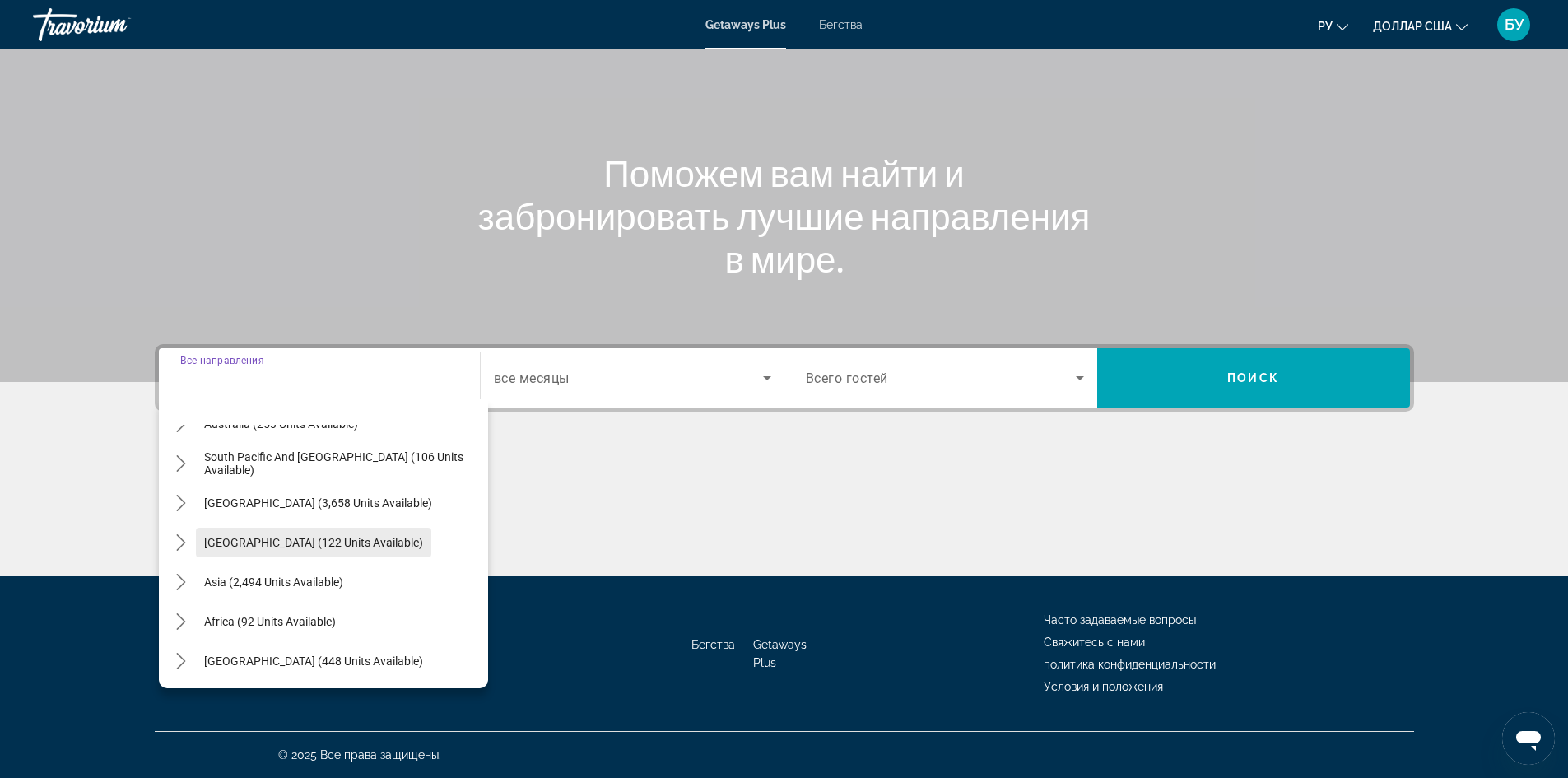
scroll to position [267, 0]
click at [272, 580] on span "Asia (2,494 units available)" at bounding box center [274, 581] width 139 height 13
type input "**********"
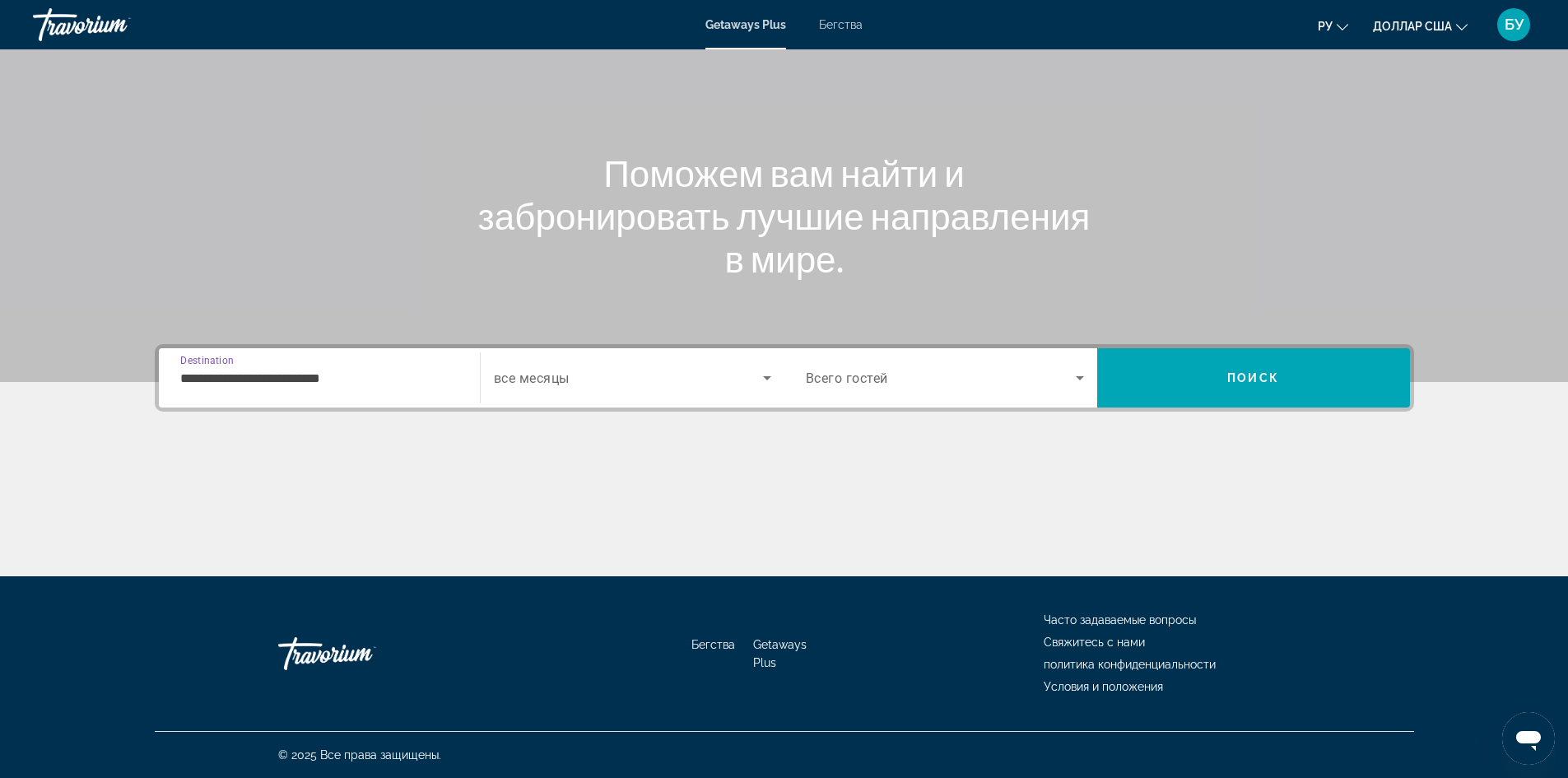
click at [556, 386] on span "Search widget" at bounding box center [628, 378] width 269 height 20
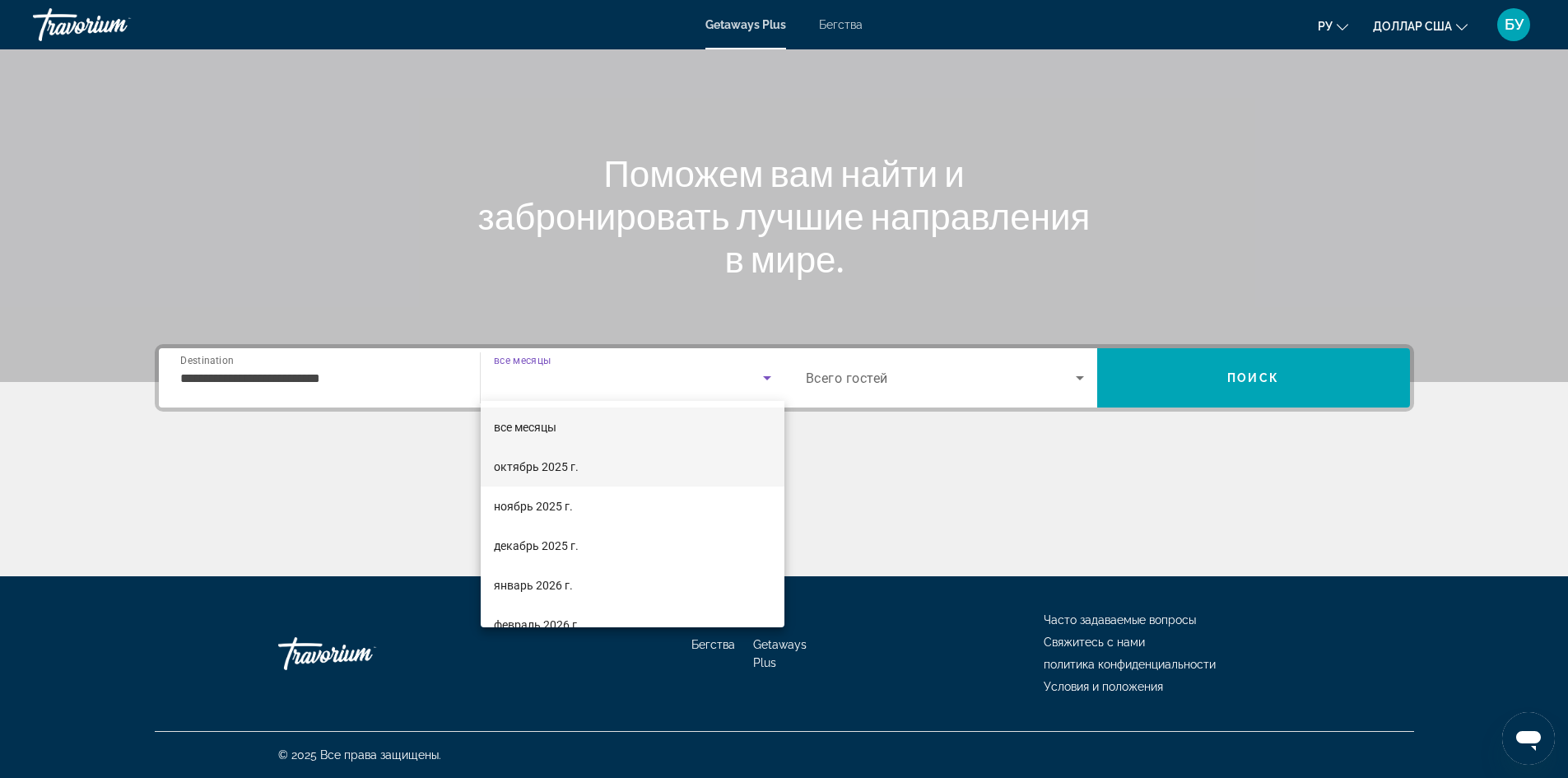
click at [529, 468] on font "октябрь 2025 г." at bounding box center [536, 467] width 84 height 13
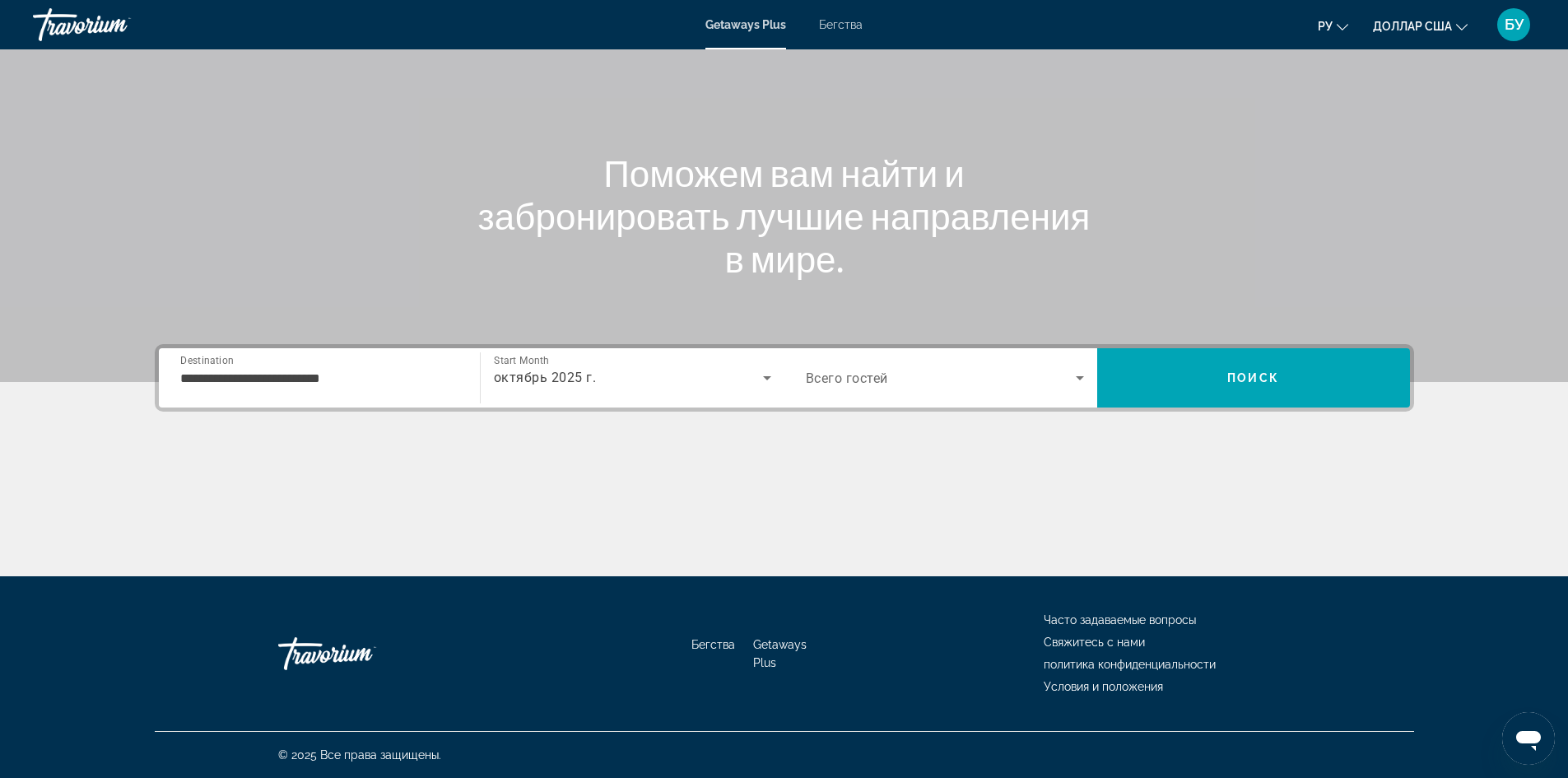
click at [888, 383] on span "Всего гостей" at bounding box center [847, 378] width 82 height 16
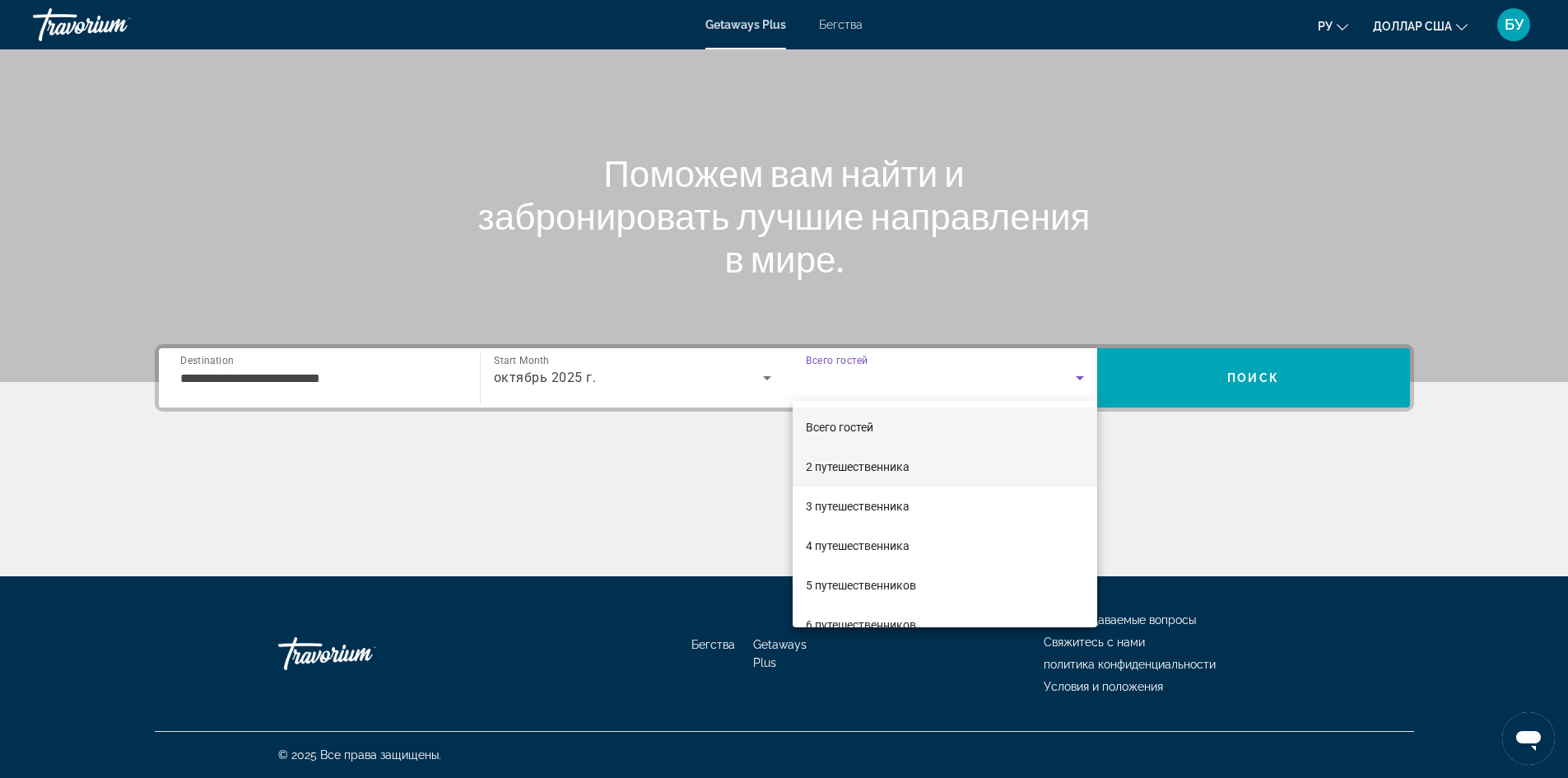
click at [814, 466] on font "2 путешественника" at bounding box center [858, 467] width 104 height 13
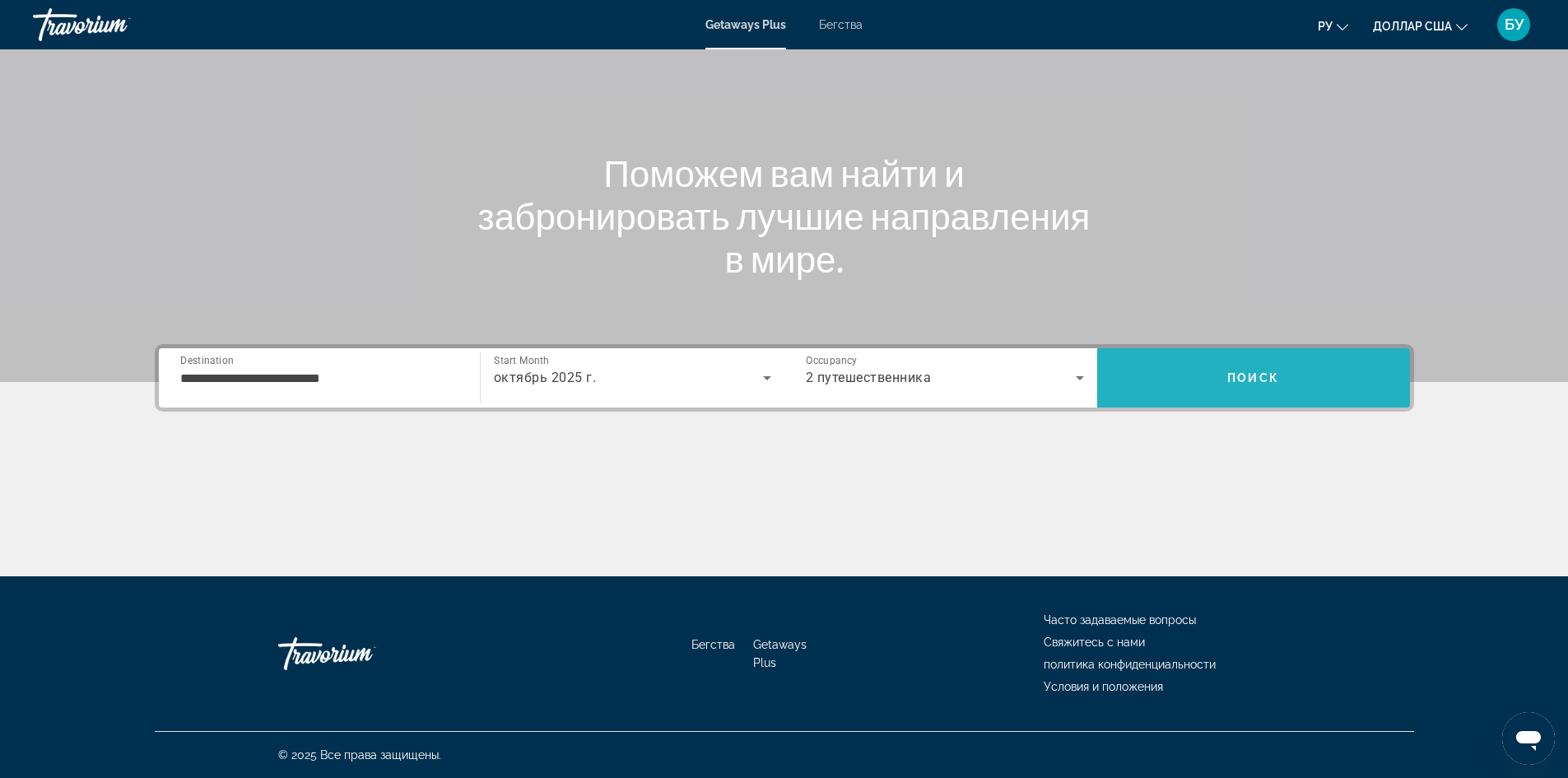
click at [1199, 389] on span "Search" at bounding box center [1253, 378] width 313 height 39
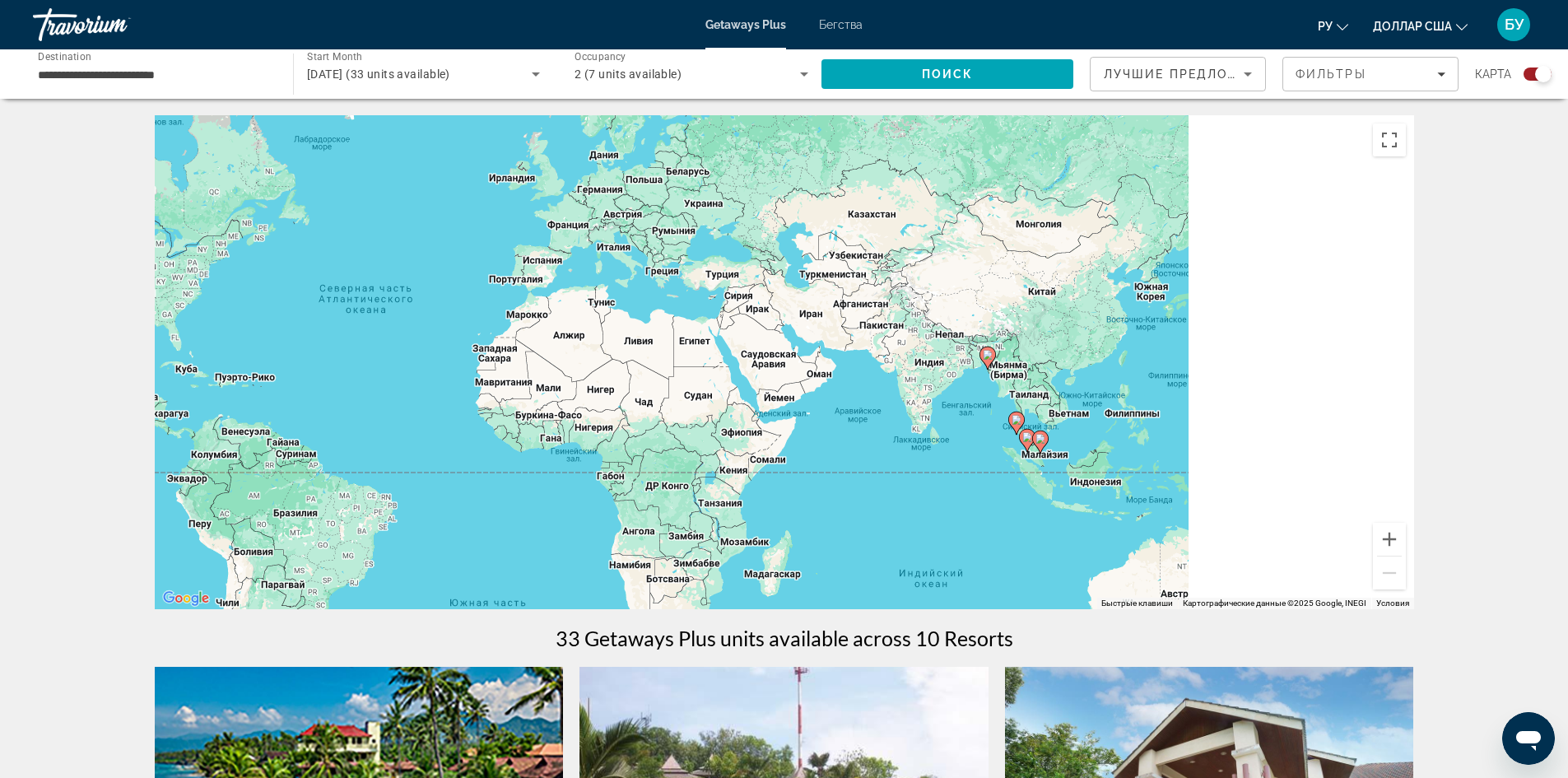
drag, startPoint x: 1377, startPoint y: 364, endPoint x: 956, endPoint y: 319, distance: 423.4
click at [956, 319] on div "Чтобы активировать перетаскивание с помощью клавиатуры, нажмите Alt + Ввод. Пос…" at bounding box center [784, 361] width 1260 height 494
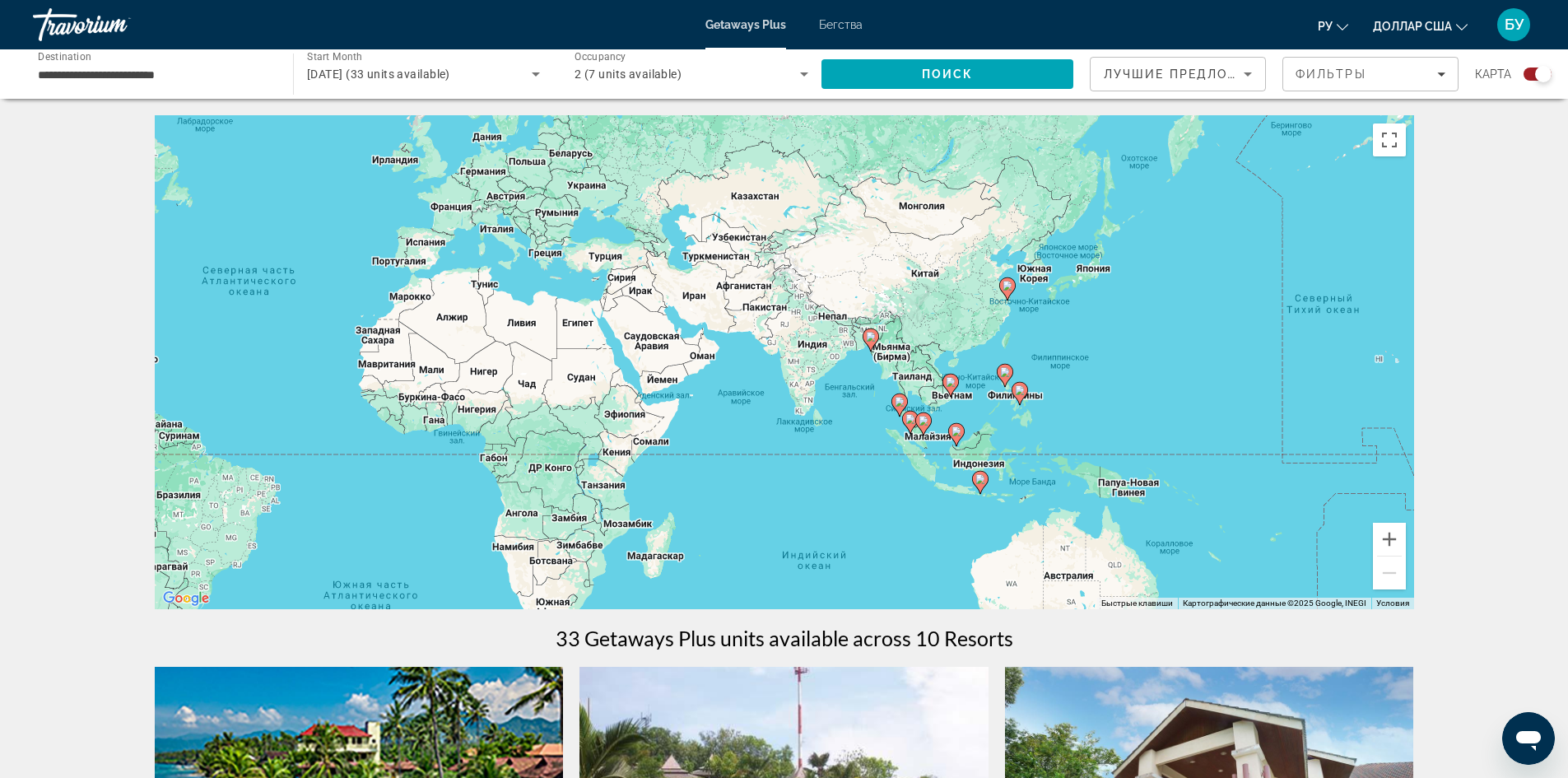
click at [927, 424] on image "Основное содержание" at bounding box center [924, 420] width 10 height 10
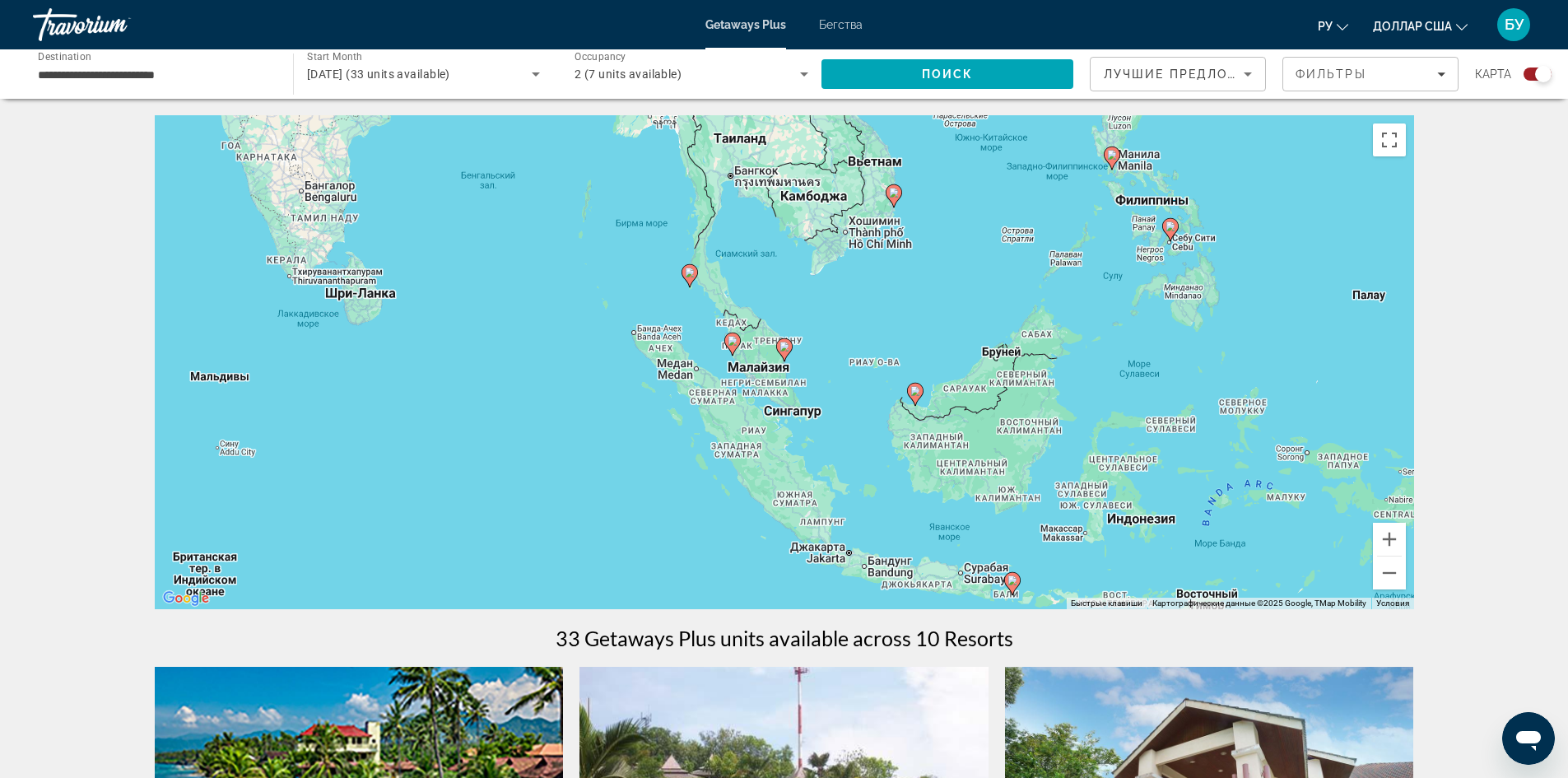
click at [887, 242] on div "Для навигации используйте клавиши со стрелками. Чтобы активировать перетаскиван…" at bounding box center [784, 361] width 1260 height 494
click at [897, 206] on gmp-advanced-marker "Основное содержание" at bounding box center [893, 195] width 17 height 25
type input "**********"
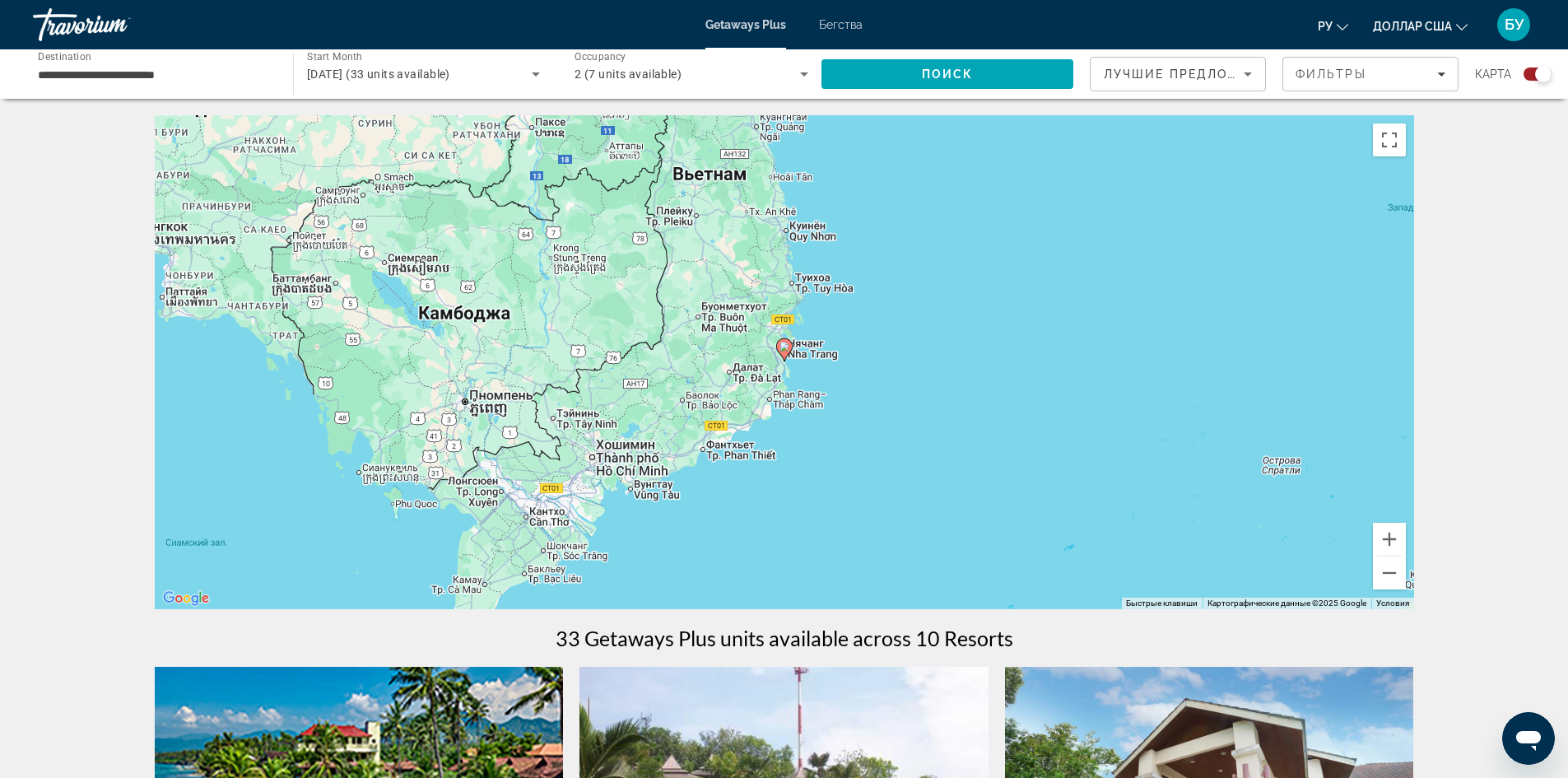
click at [786, 354] on icon "Основное содержание" at bounding box center [783, 350] width 15 height 22
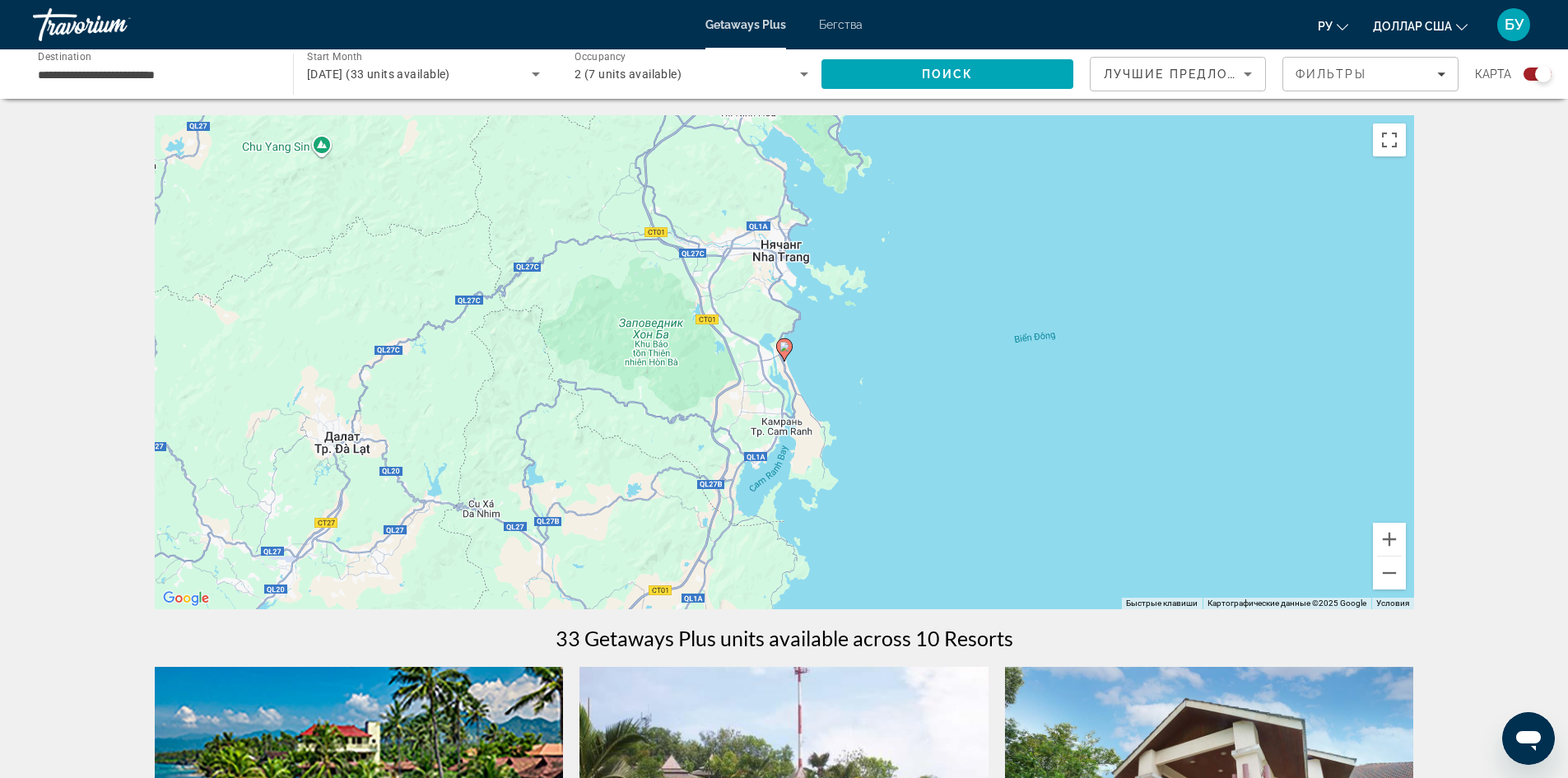
click at [778, 349] on icon "Основное содержание" at bounding box center [783, 350] width 15 height 22
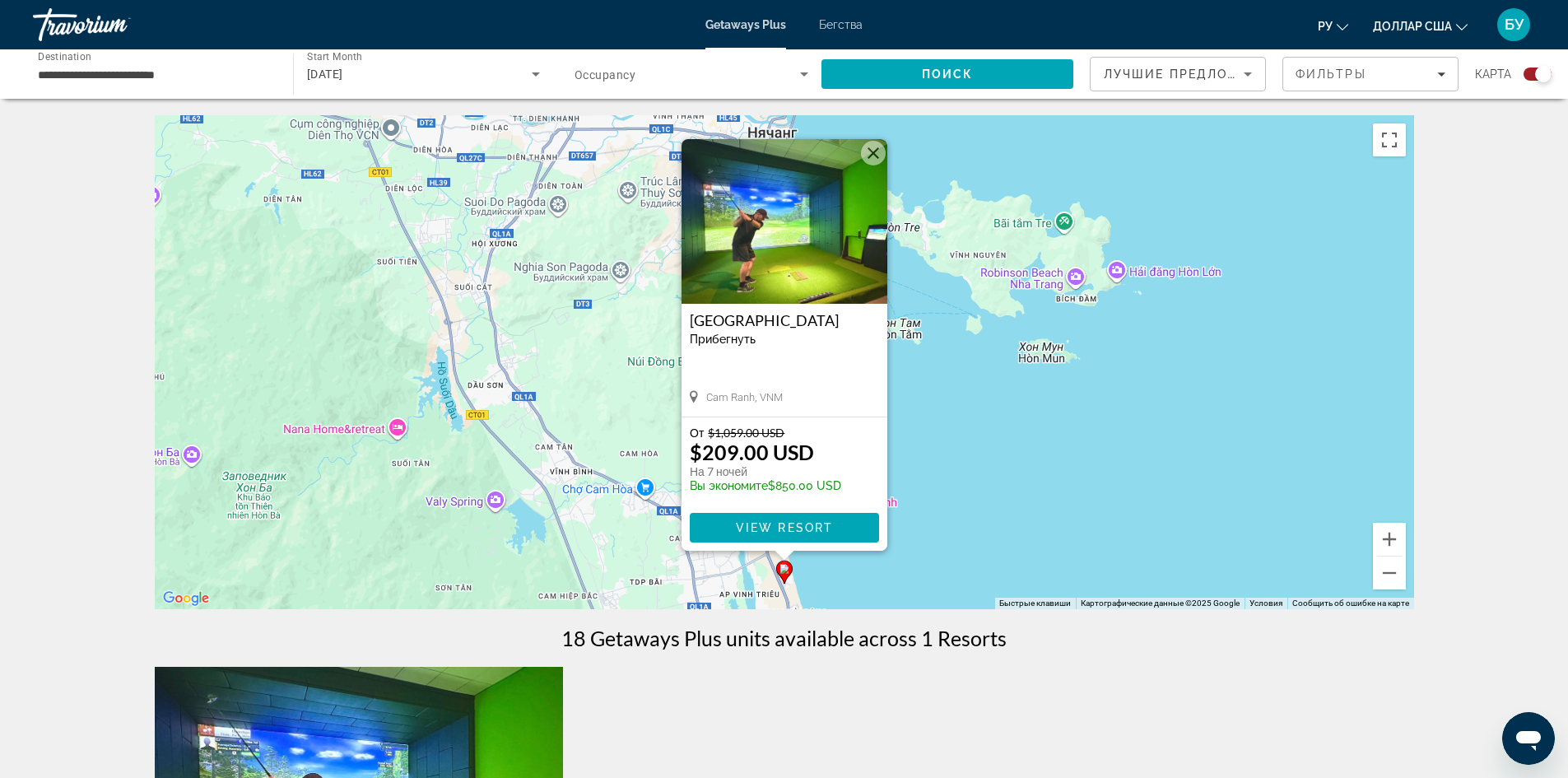
click at [877, 154] on button "Закрыть" at bounding box center [873, 152] width 25 height 25
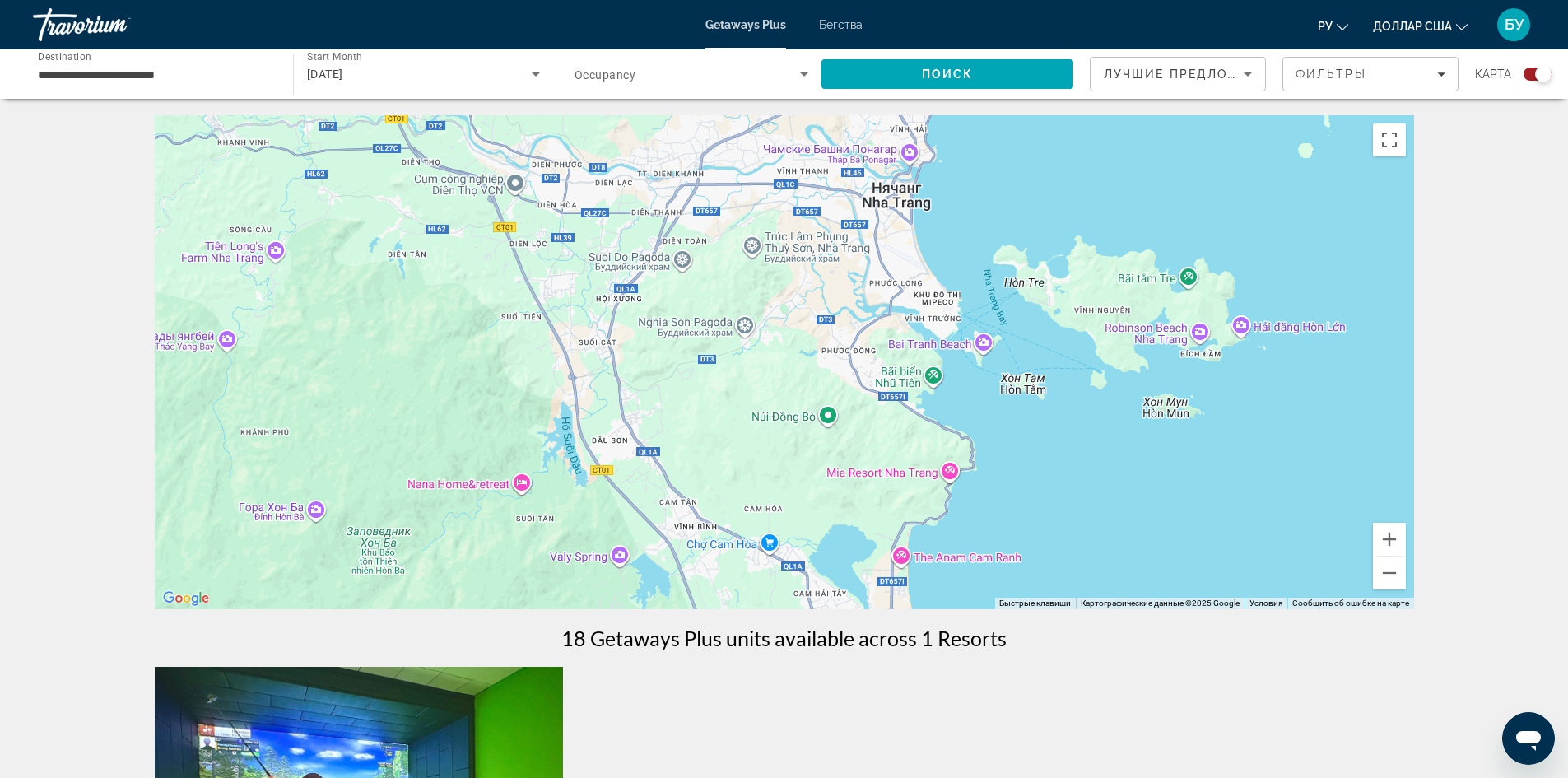
drag, startPoint x: 691, startPoint y: 431, endPoint x: 816, endPoint y: 488, distance: 137.4
click at [816, 488] on div "Чтобы активировать перетаскивание с помощью клавиатуры, нажмите Alt + Ввод. Пос…" at bounding box center [784, 361] width 1260 height 494
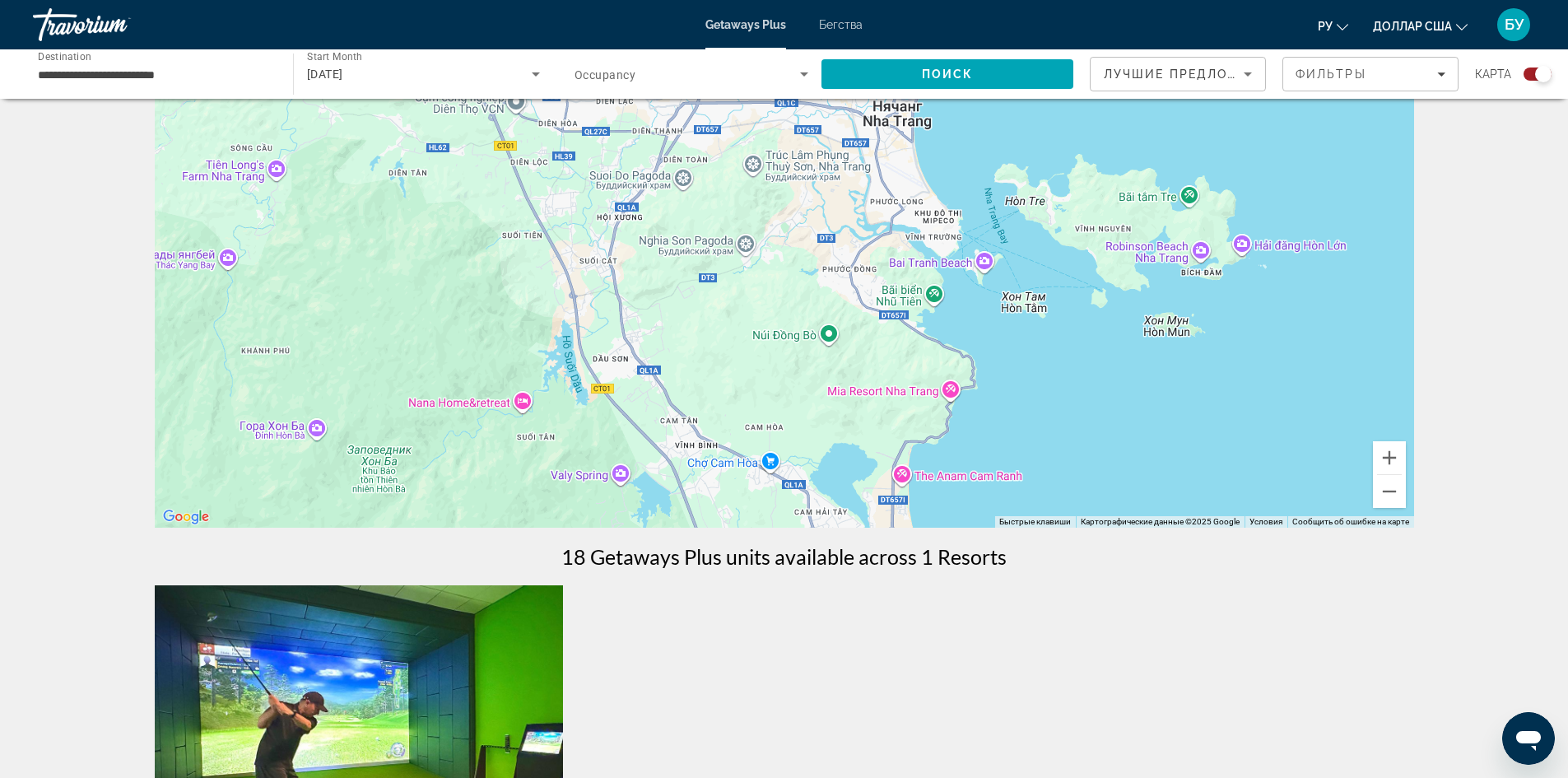
scroll to position [83, 0]
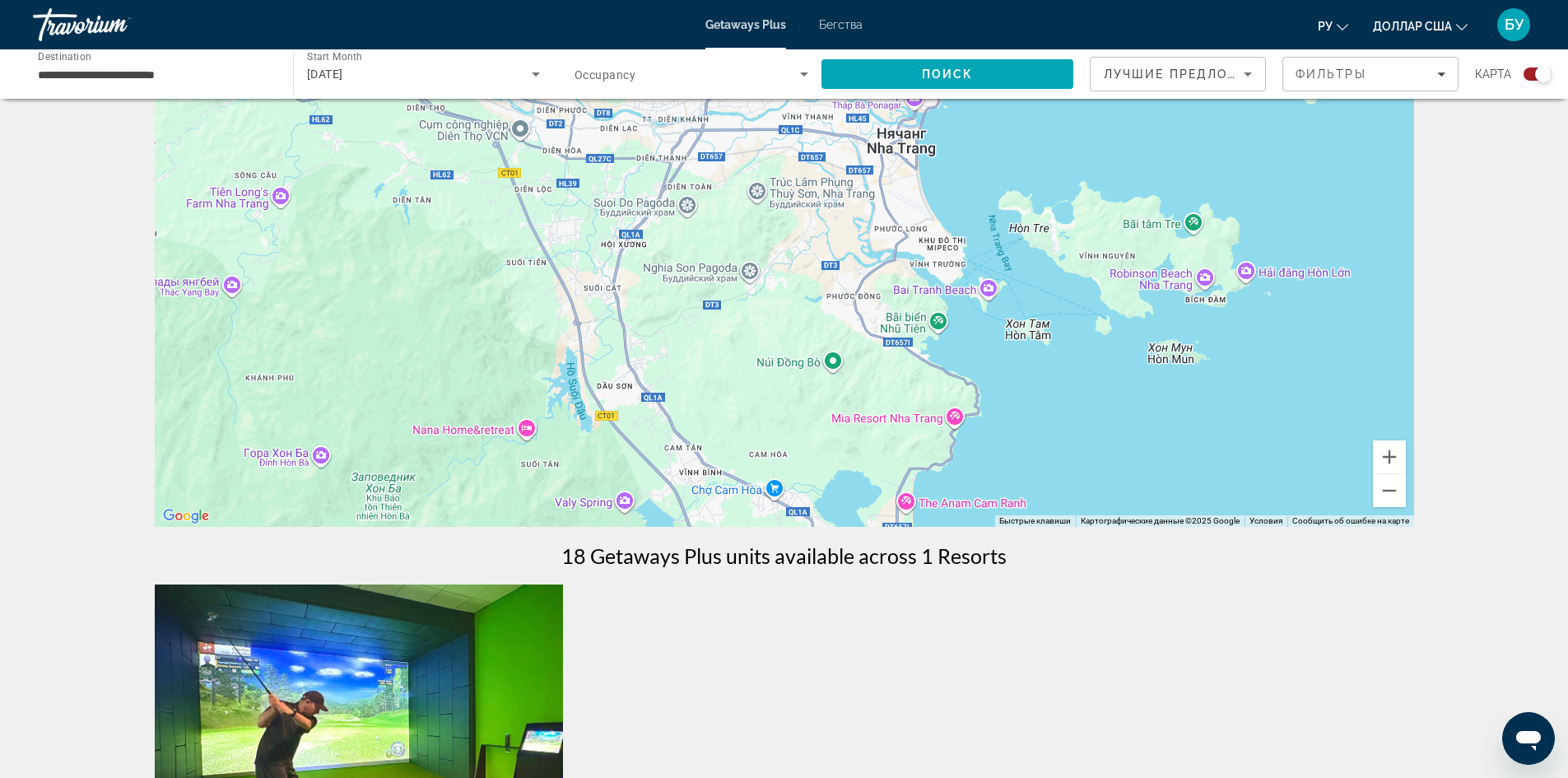
drag, startPoint x: 903, startPoint y: 305, endPoint x: 906, endPoint y: 320, distance: 15.3
click at [906, 320] on div "Чтобы активировать перетаскивание с помощью клавиатуры, нажмите Alt + Ввод. Пос…" at bounding box center [784, 280] width 1260 height 494
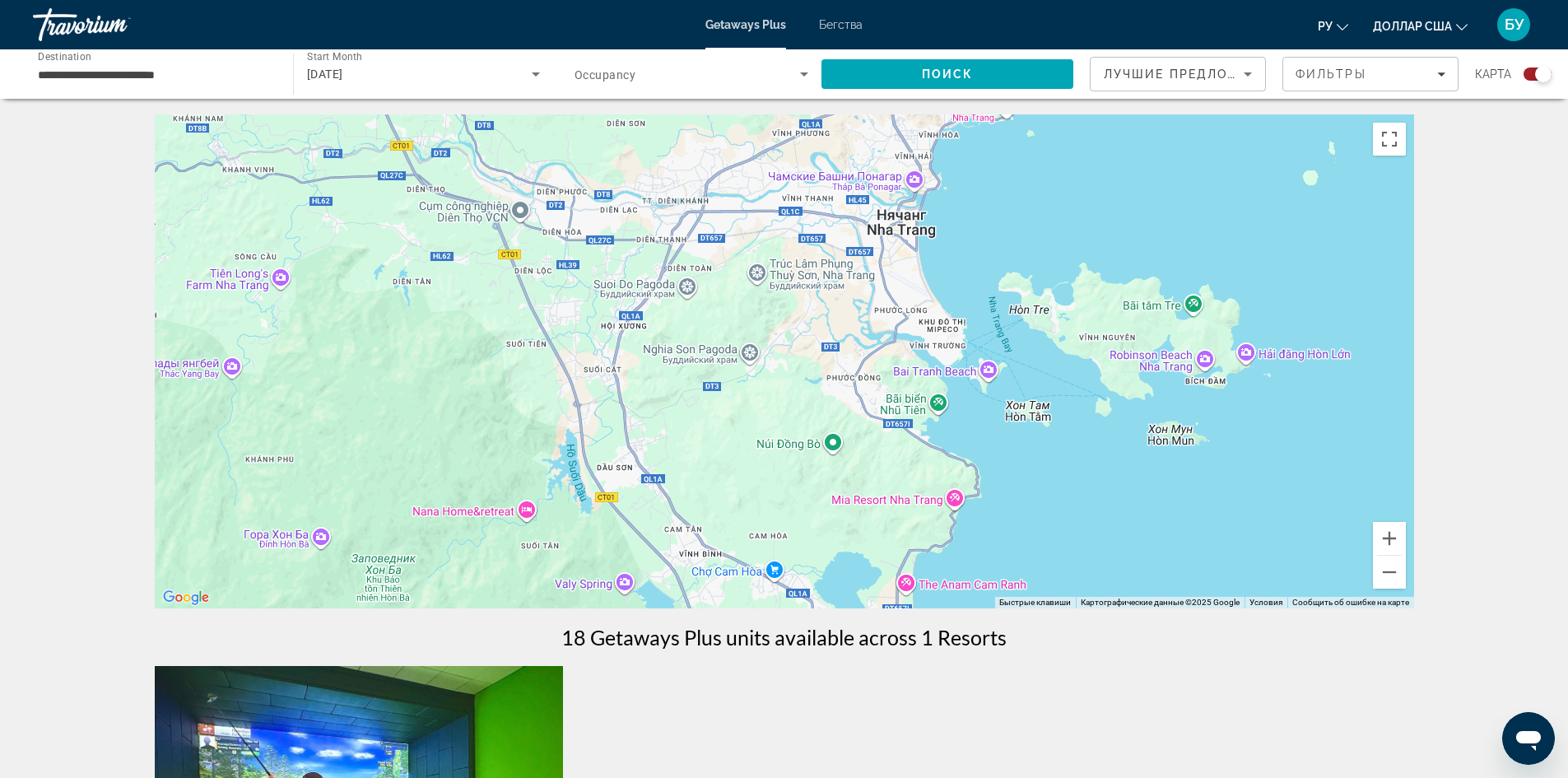
scroll to position [0, 0]
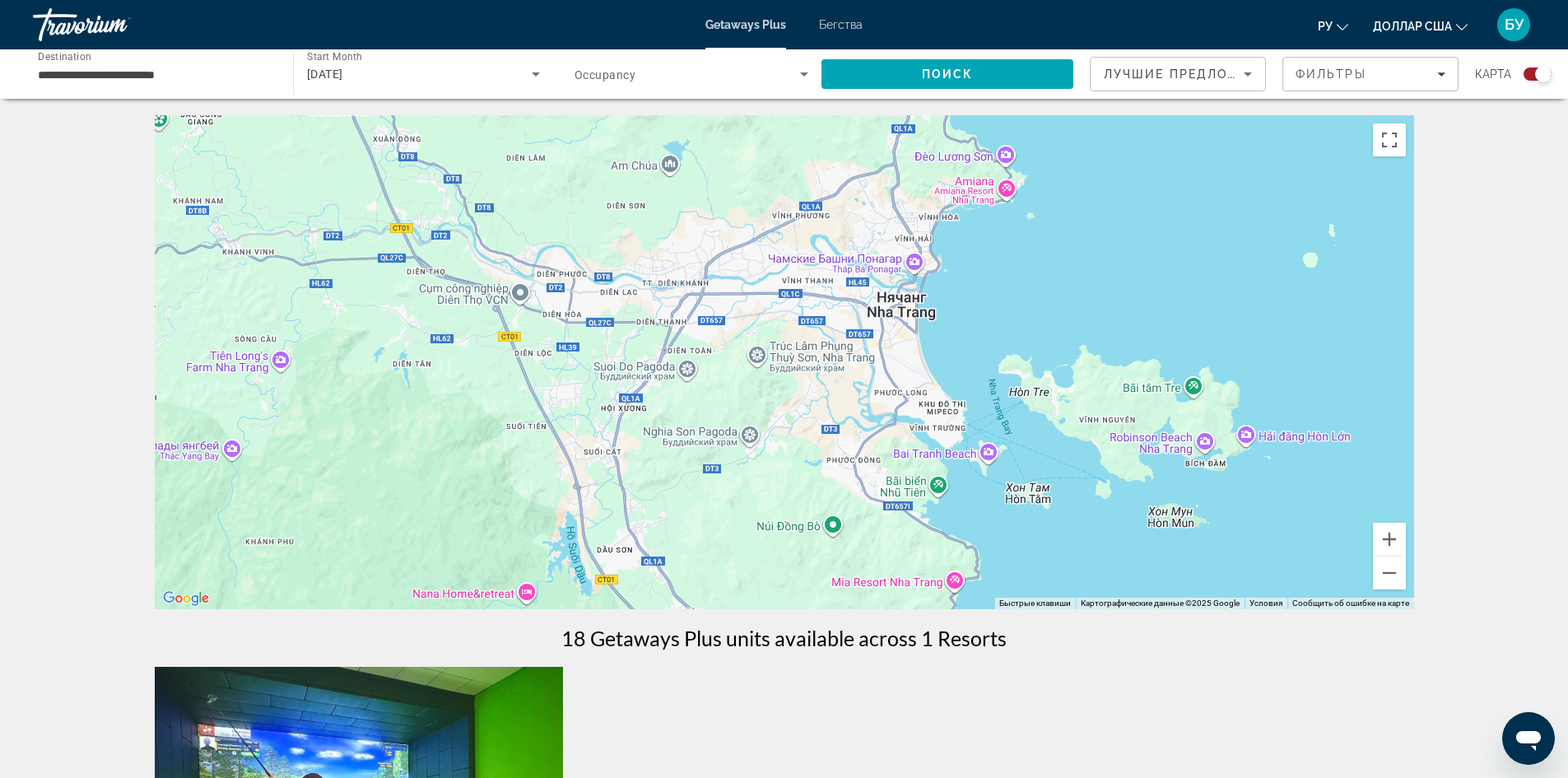
drag, startPoint x: 857, startPoint y: 252, endPoint x: 868, endPoint y: 330, distance: 78.8
click at [858, 339] on div "Чтобы активировать перетаскивание с помощью клавиатуры, нажмите Alt + Ввод. Пос…" at bounding box center [784, 361] width 1260 height 494
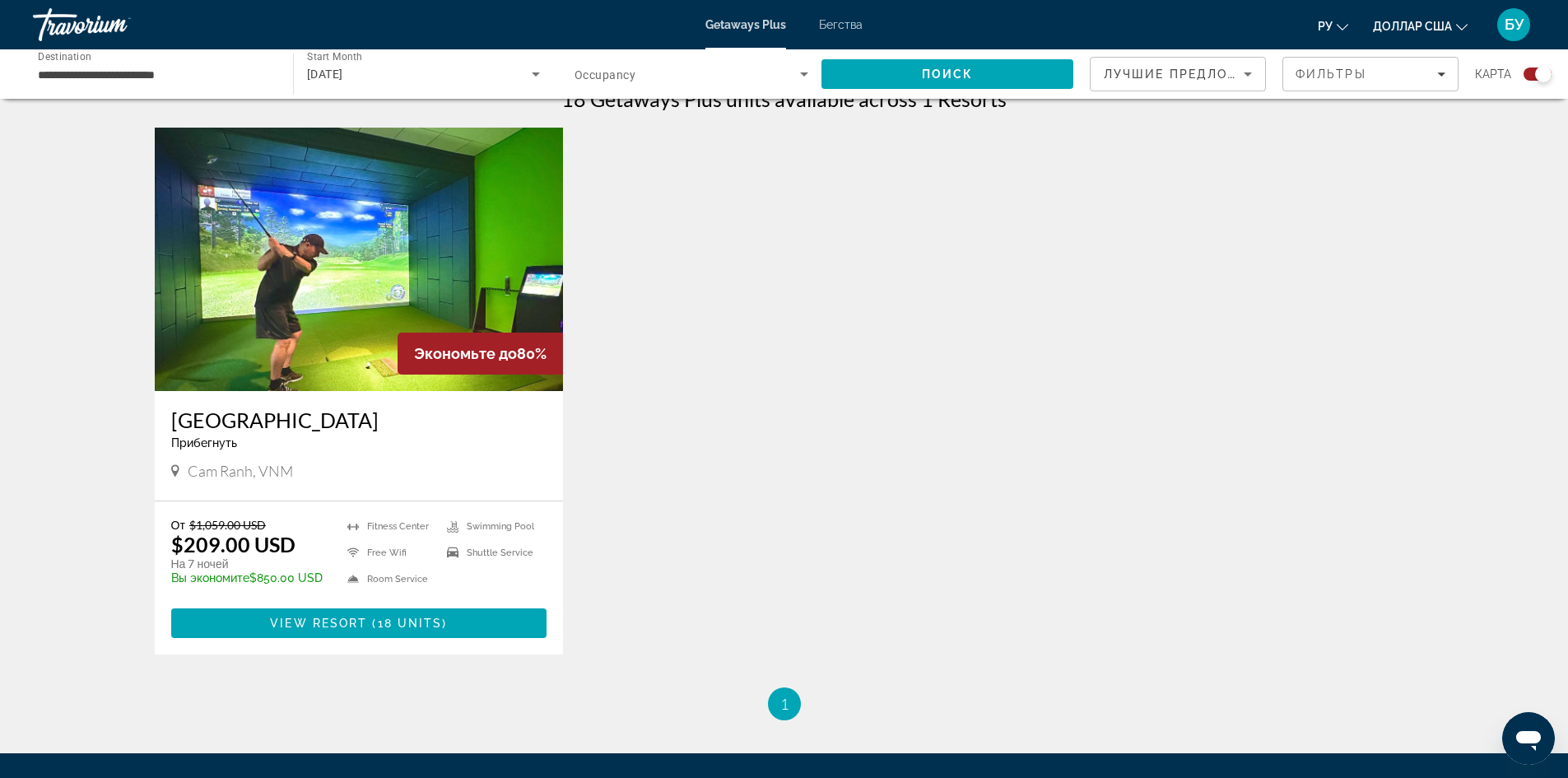
scroll to position [577, 0]
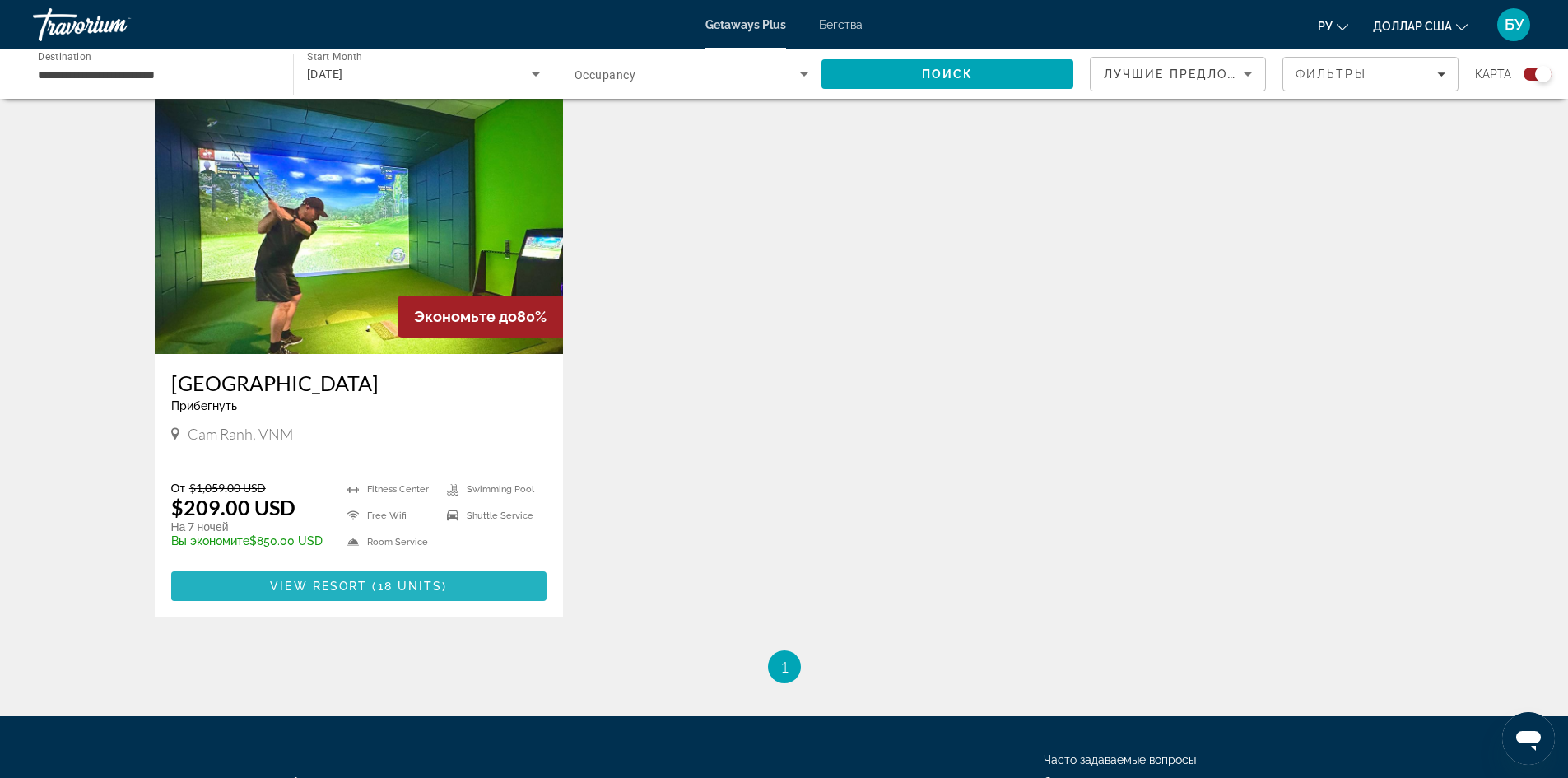
click at [416, 584] on span "18 units" at bounding box center [410, 585] width 65 height 13
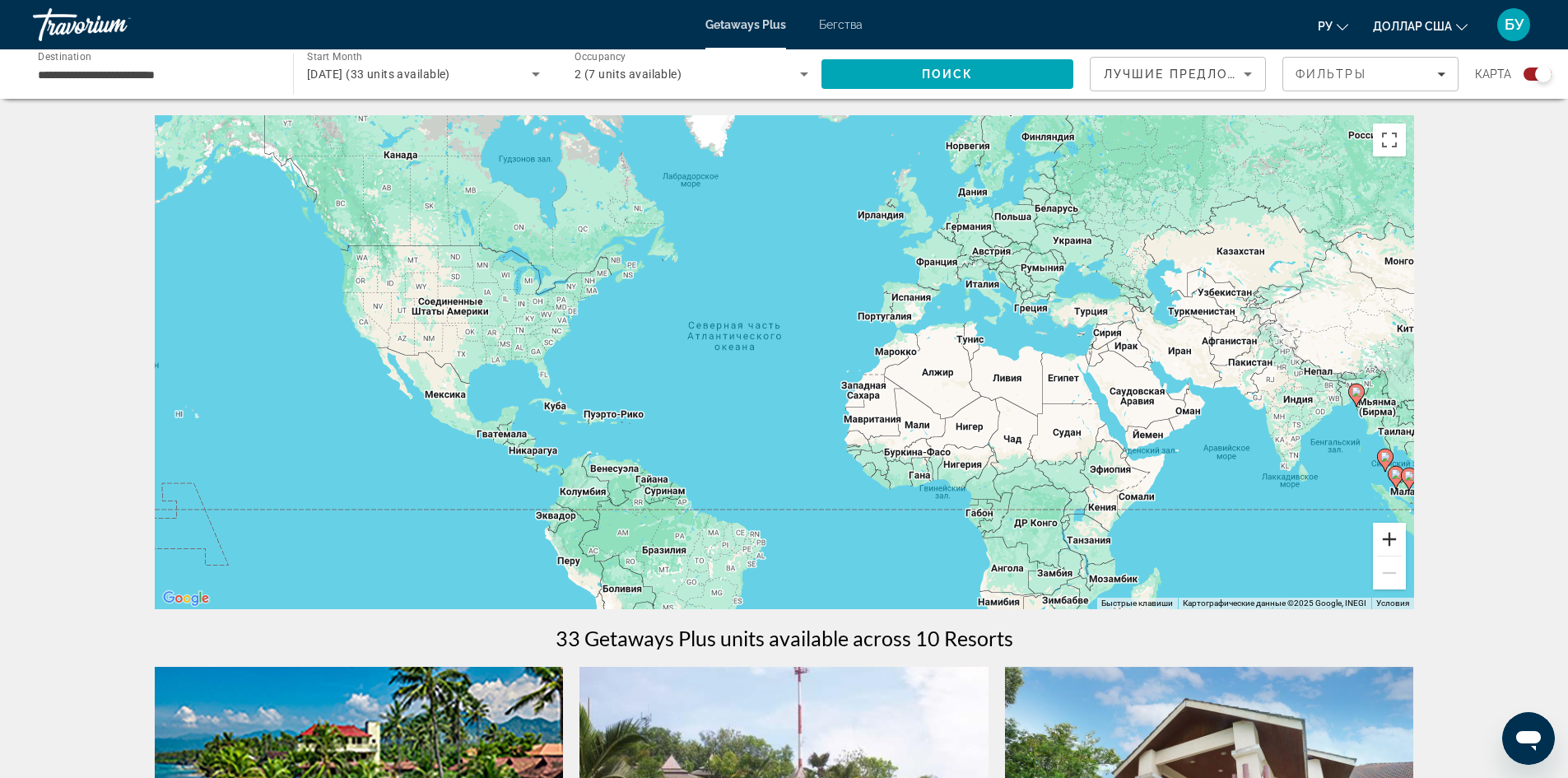
click at [1387, 543] on button "Увеличить" at bounding box center [1389, 539] width 33 height 33
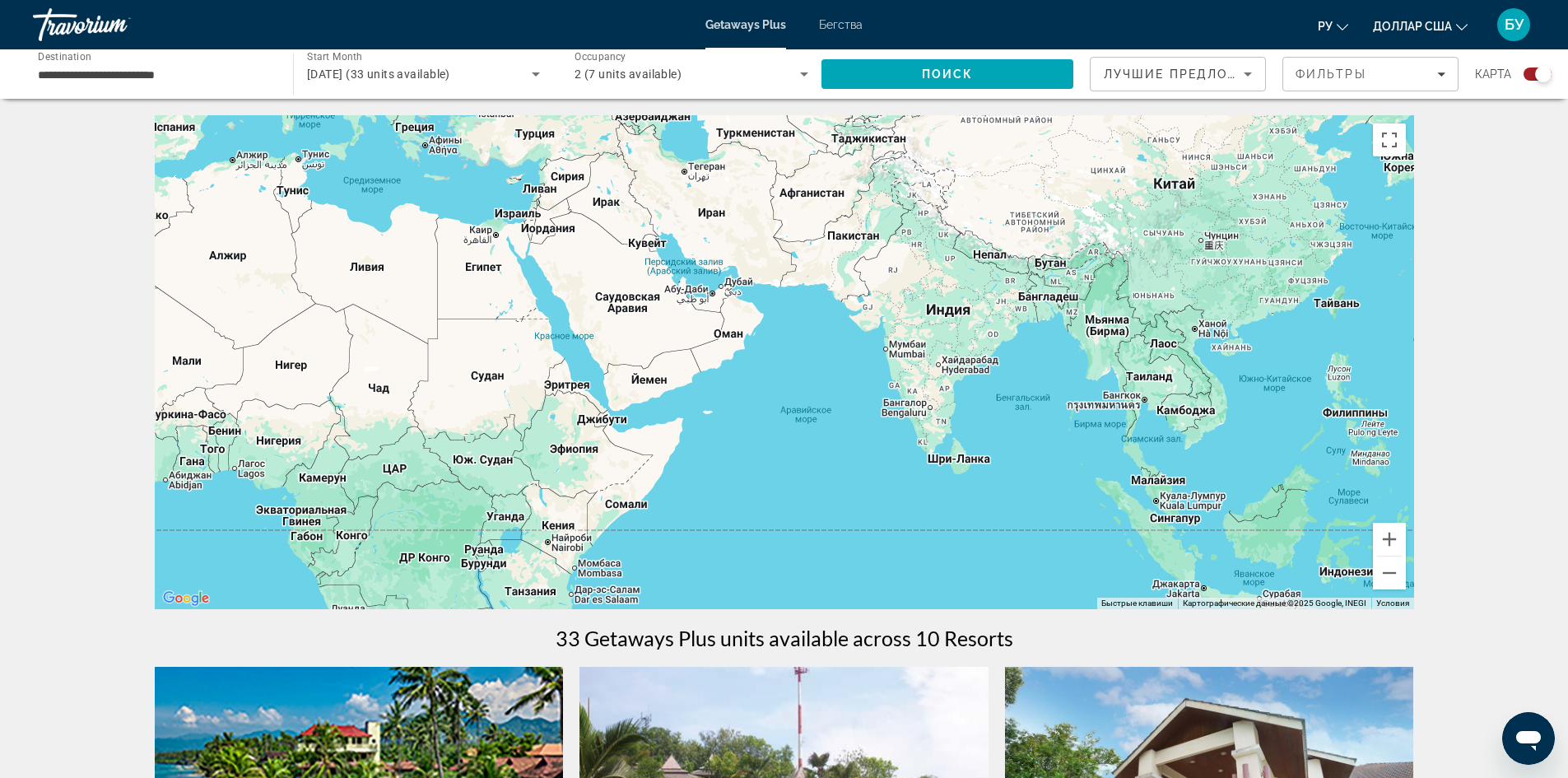
drag, startPoint x: 1270, startPoint y: 520, endPoint x: 440, endPoint y: 397, distance: 839.1
click at [440, 397] on div "Основное содержание" at bounding box center [784, 361] width 1260 height 494
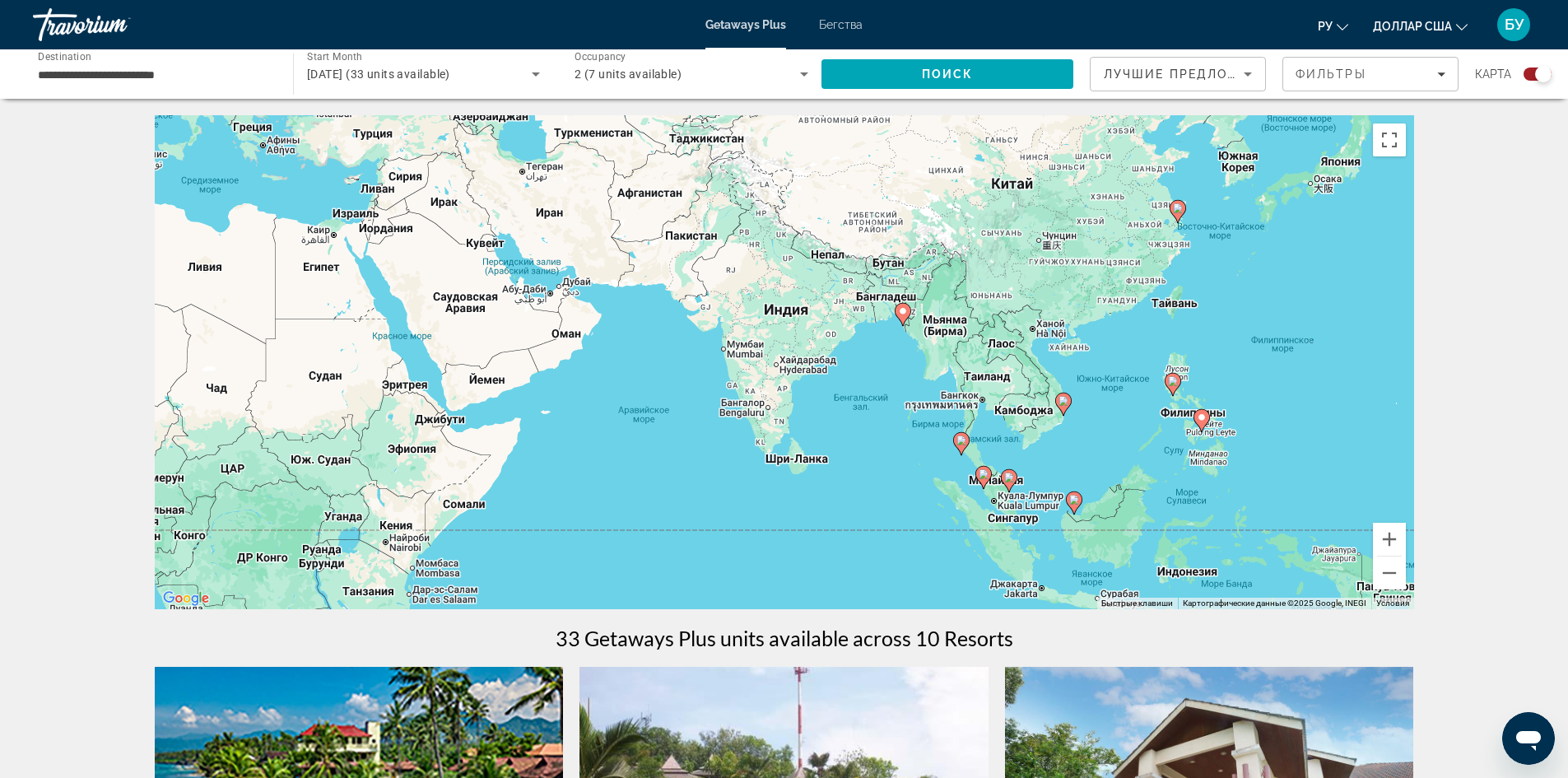
drag, startPoint x: 916, startPoint y: 420, endPoint x: 686, endPoint y: 418, distance: 230.0
click at [694, 418] on div "Чтобы активировать перетаскивание с помощью клавиатуры, нажмите Alt + Ввод. Пос…" at bounding box center [784, 361] width 1260 height 494
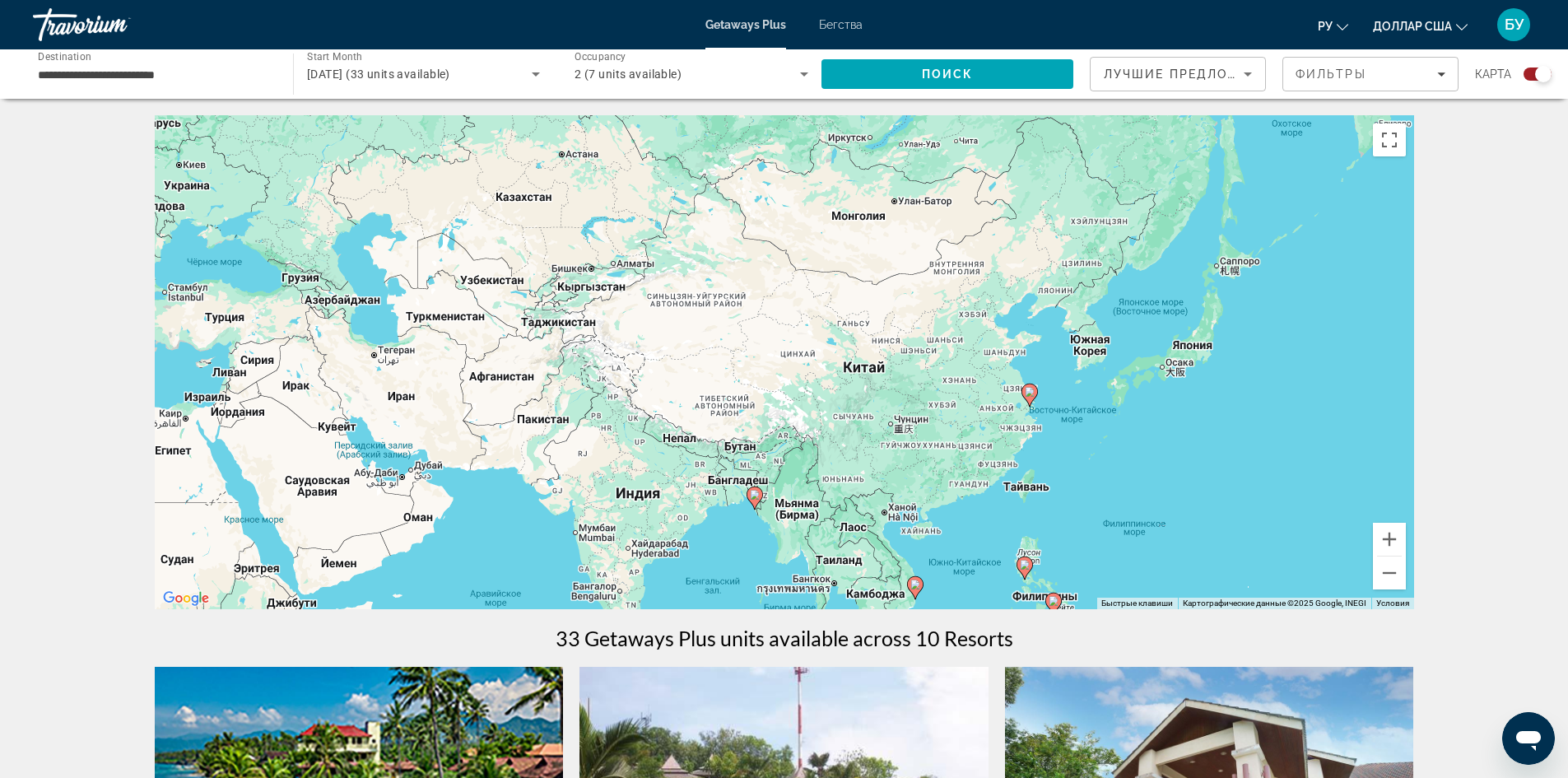
drag, startPoint x: 1039, startPoint y: 250, endPoint x: 1021, endPoint y: 440, distance: 190.9
click at [1021, 440] on div "Чтобы активировать перетаскивание с помощью клавиатуры, нажмите Alt + Ввод. Пос…" at bounding box center [784, 361] width 1260 height 494
click at [1030, 397] on icon "Основное содержание" at bounding box center [1028, 395] width 15 height 22
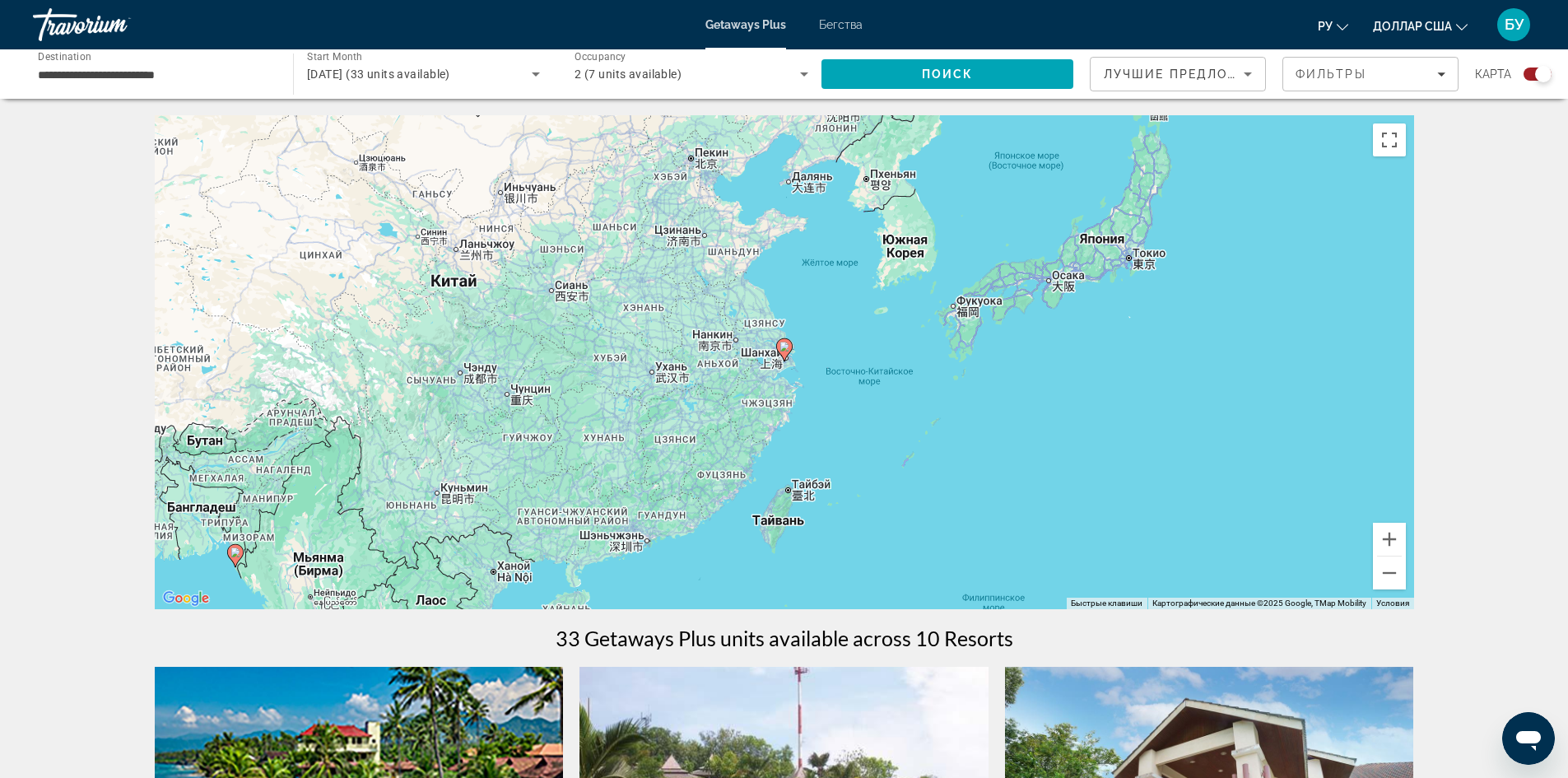
click at [786, 348] on image "Основное содержание" at bounding box center [784, 347] width 10 height 10
type input "**********"
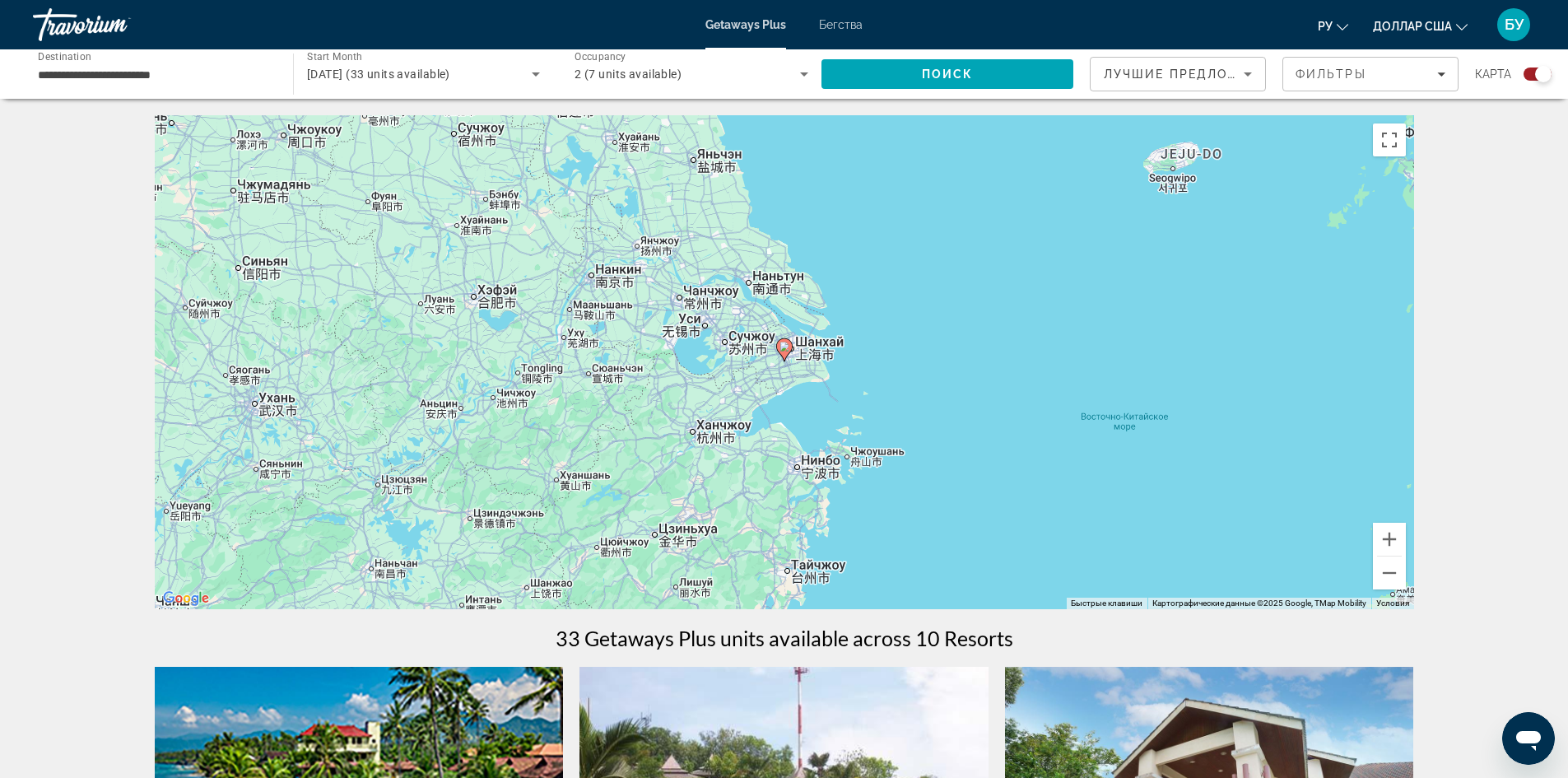
click at [786, 358] on gmp-advanced-marker "Основное содержание" at bounding box center [784, 350] width 17 height 25
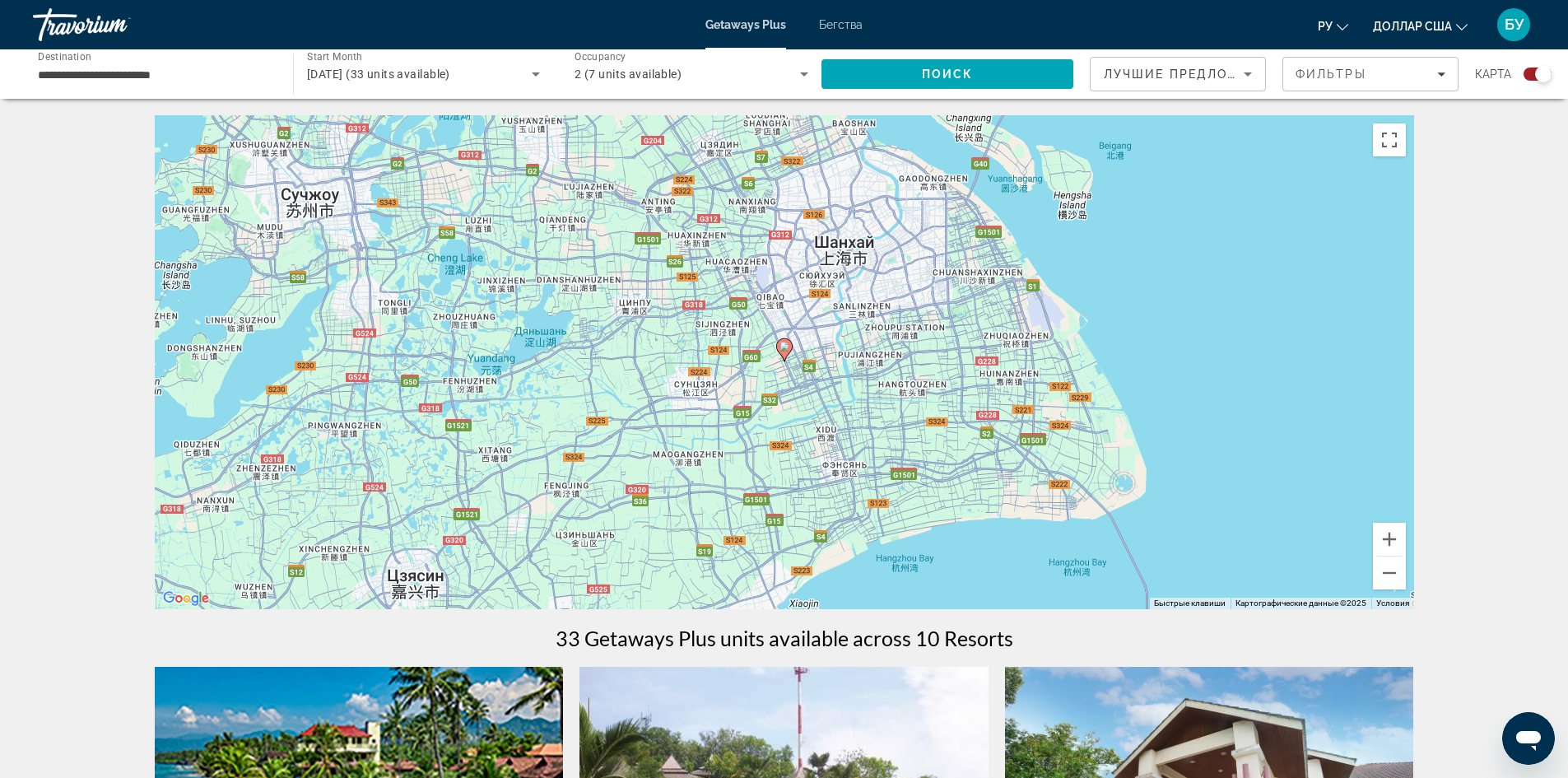
click at [786, 357] on icon "Основное содержание" at bounding box center [784, 350] width 17 height 23
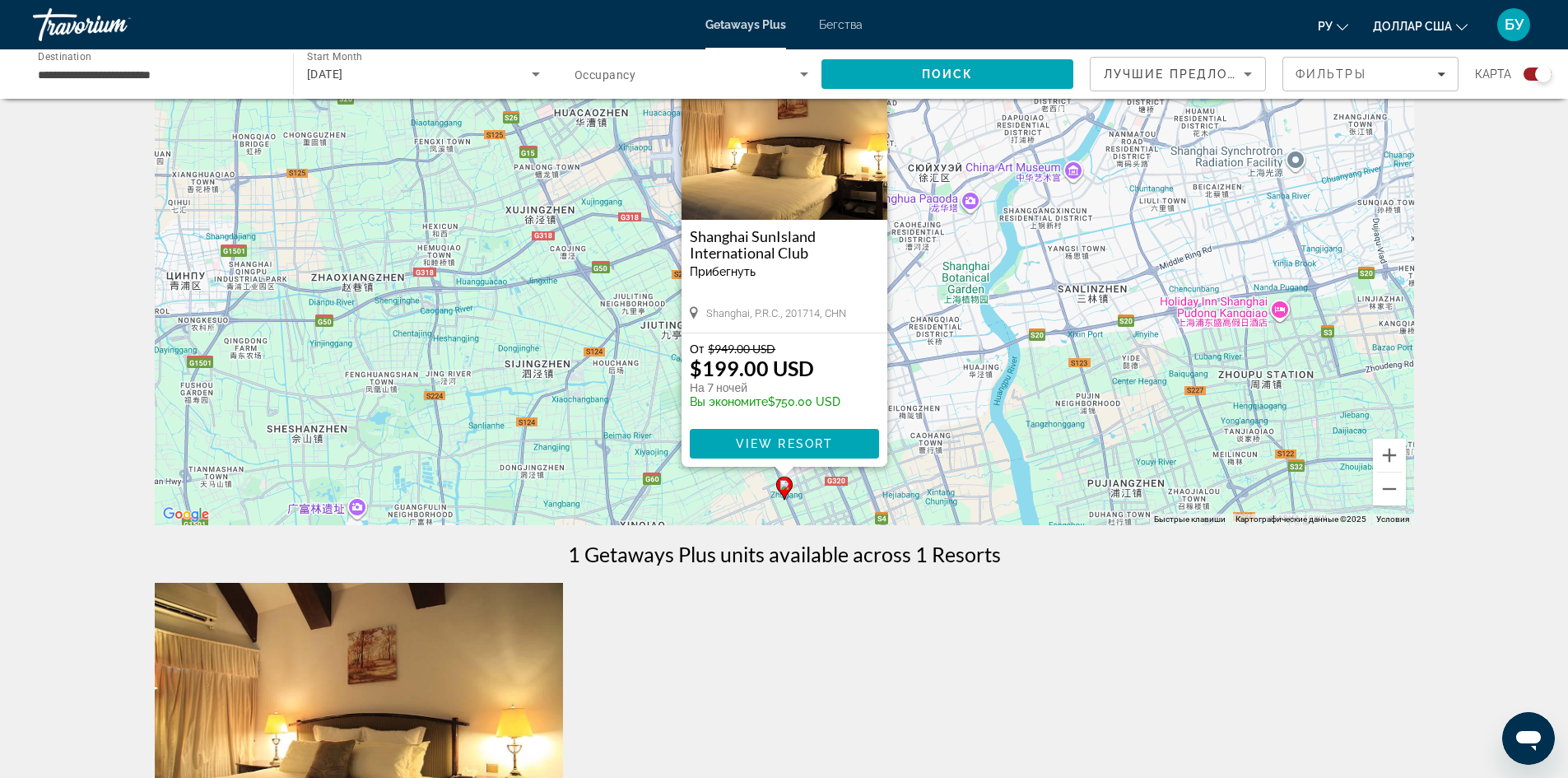
scroll to position [83, 0]
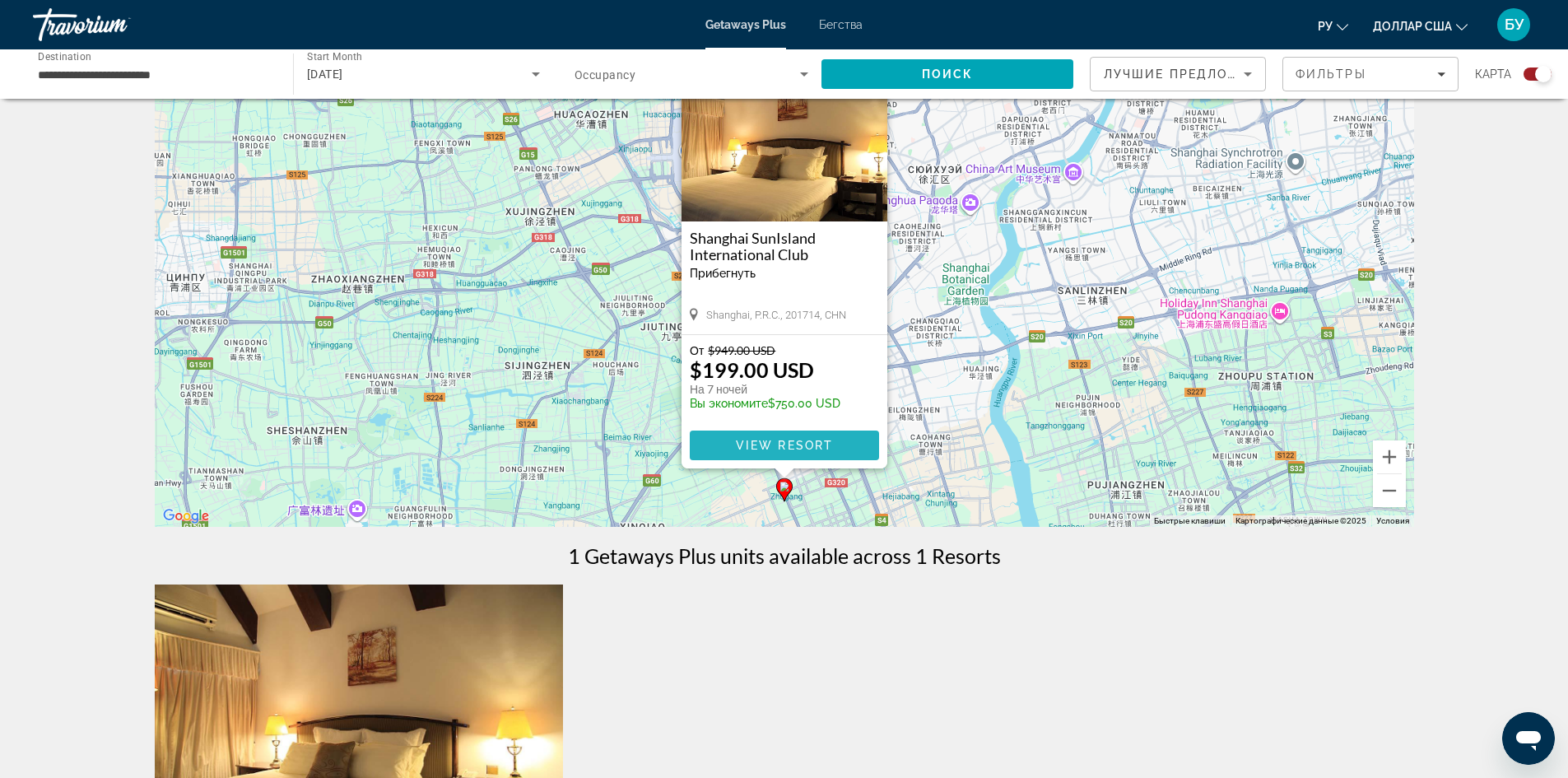
click at [773, 444] on span "View Resort" at bounding box center [784, 445] width 97 height 13
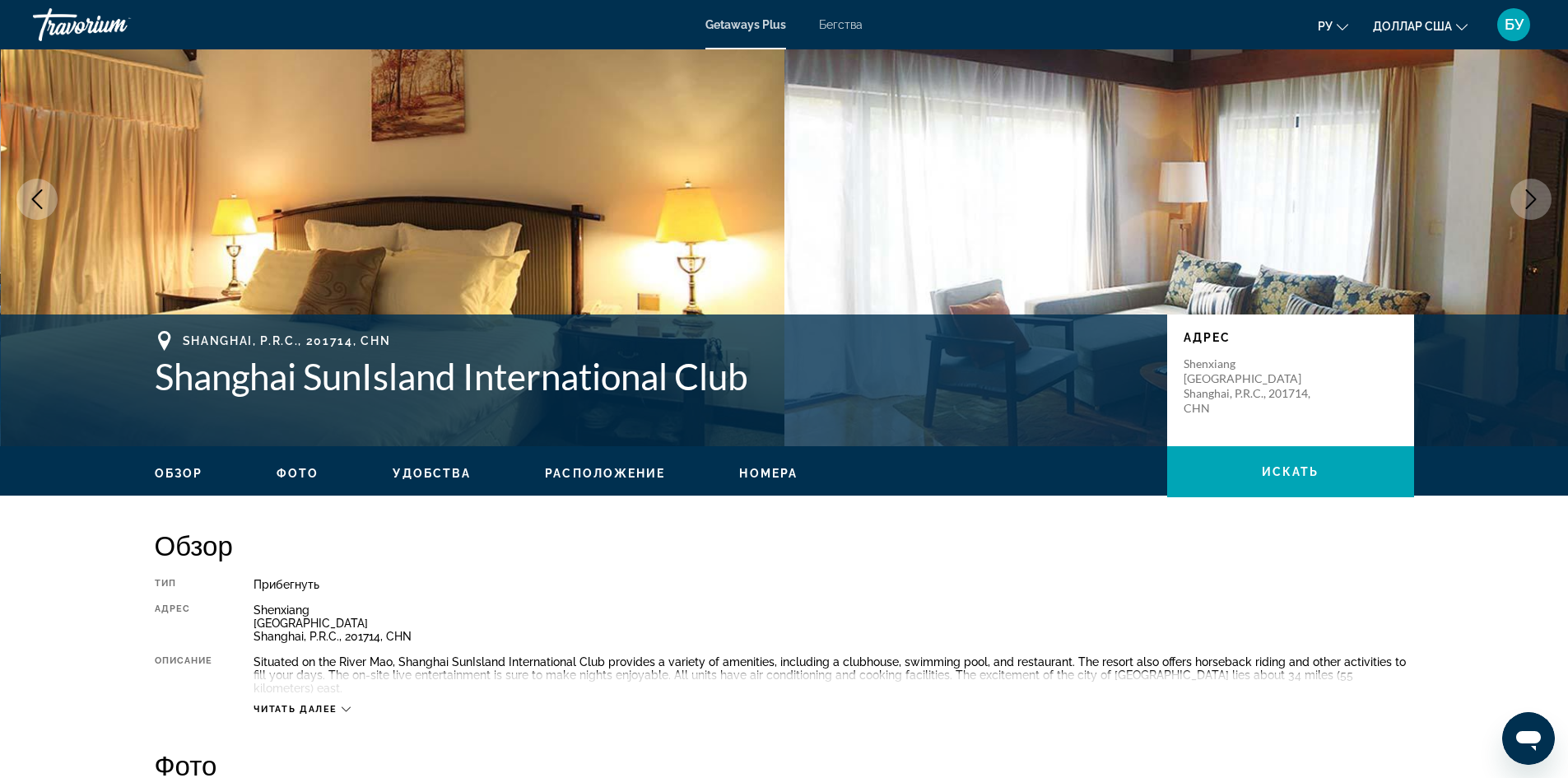
scroll to position [96, 0]
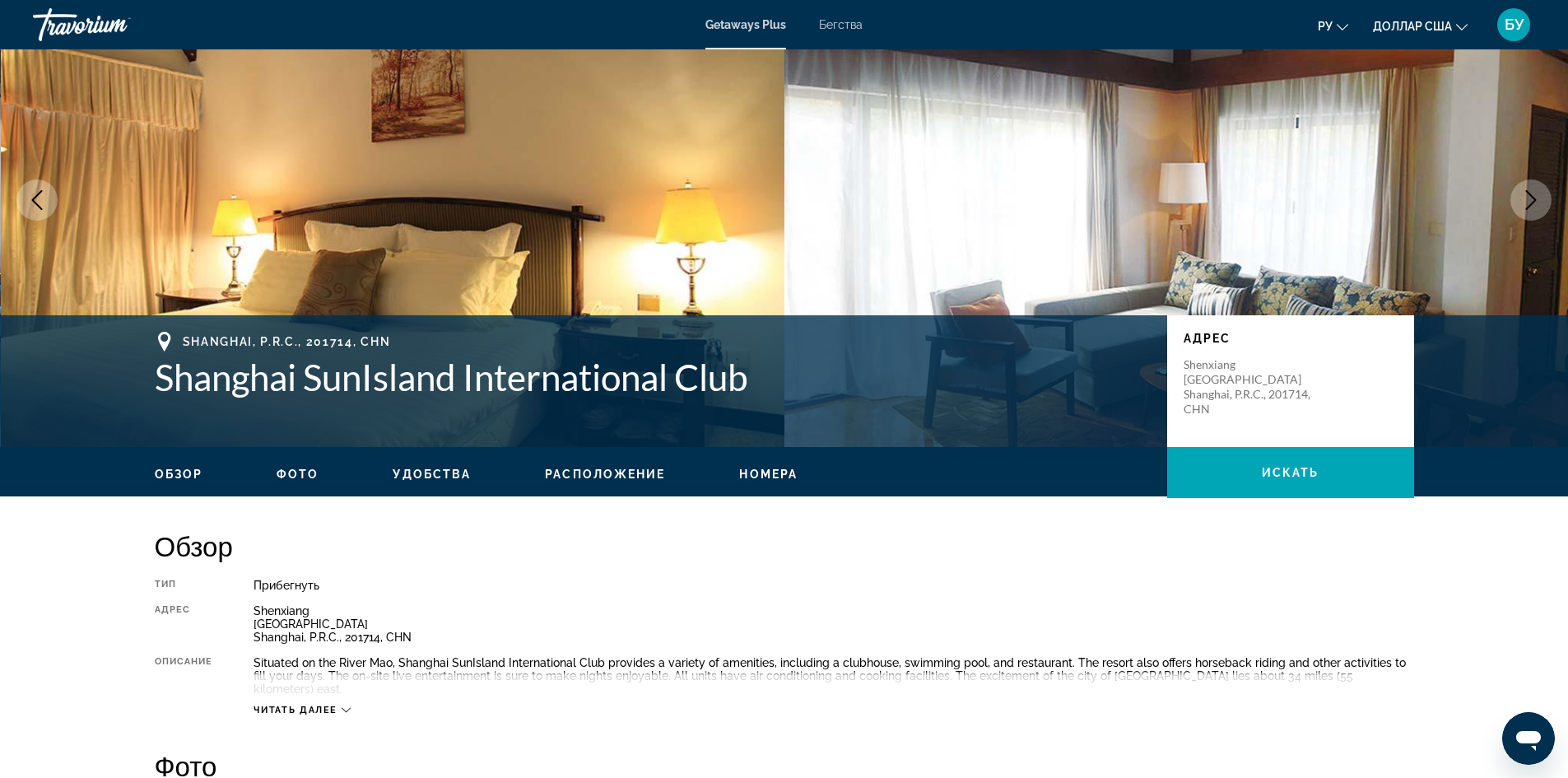
click at [1535, 191] on icon "Next image" at bounding box center [1531, 200] width 20 height 20
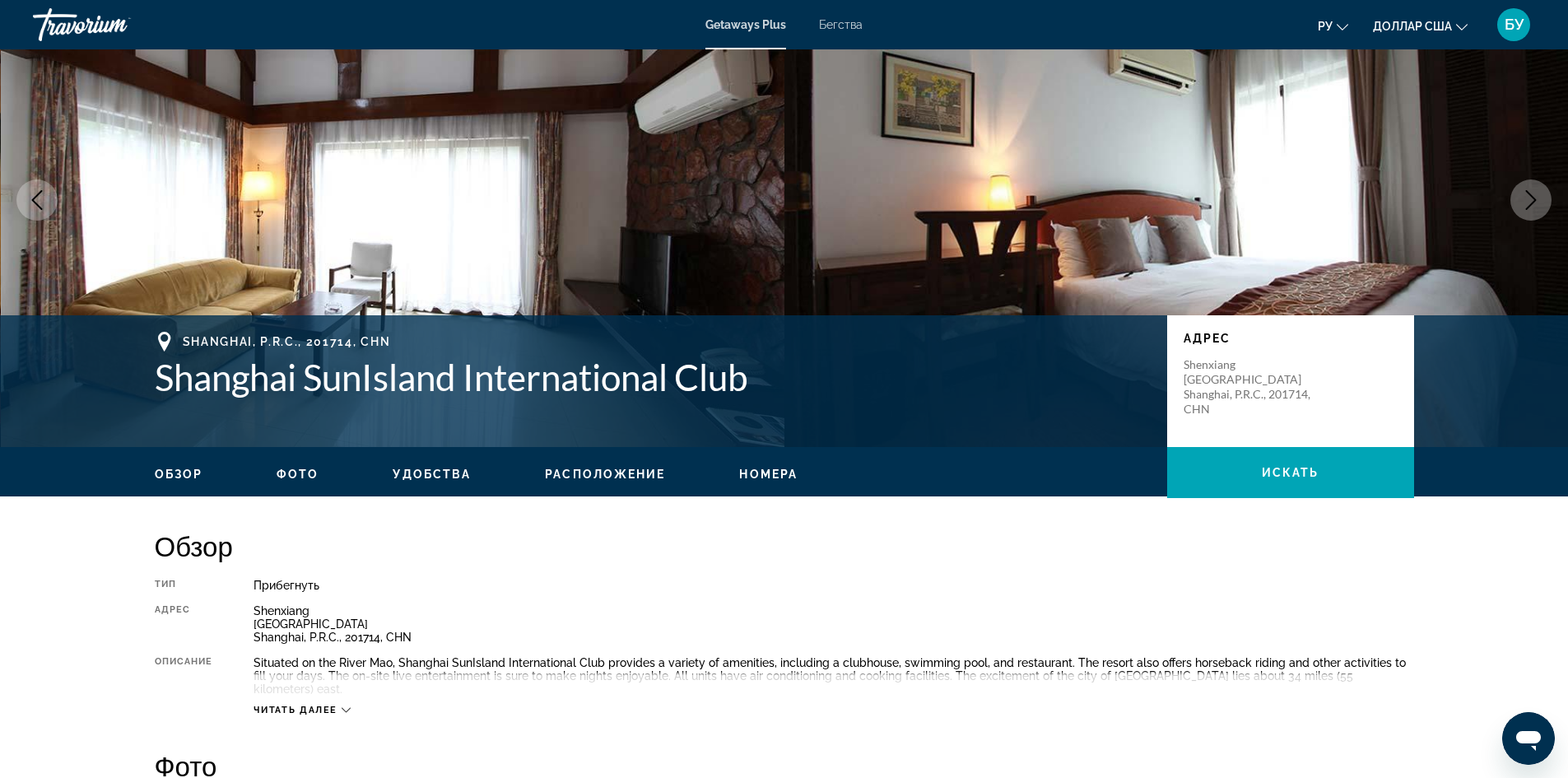
click at [1535, 191] on icon "Next image" at bounding box center [1531, 200] width 20 height 20
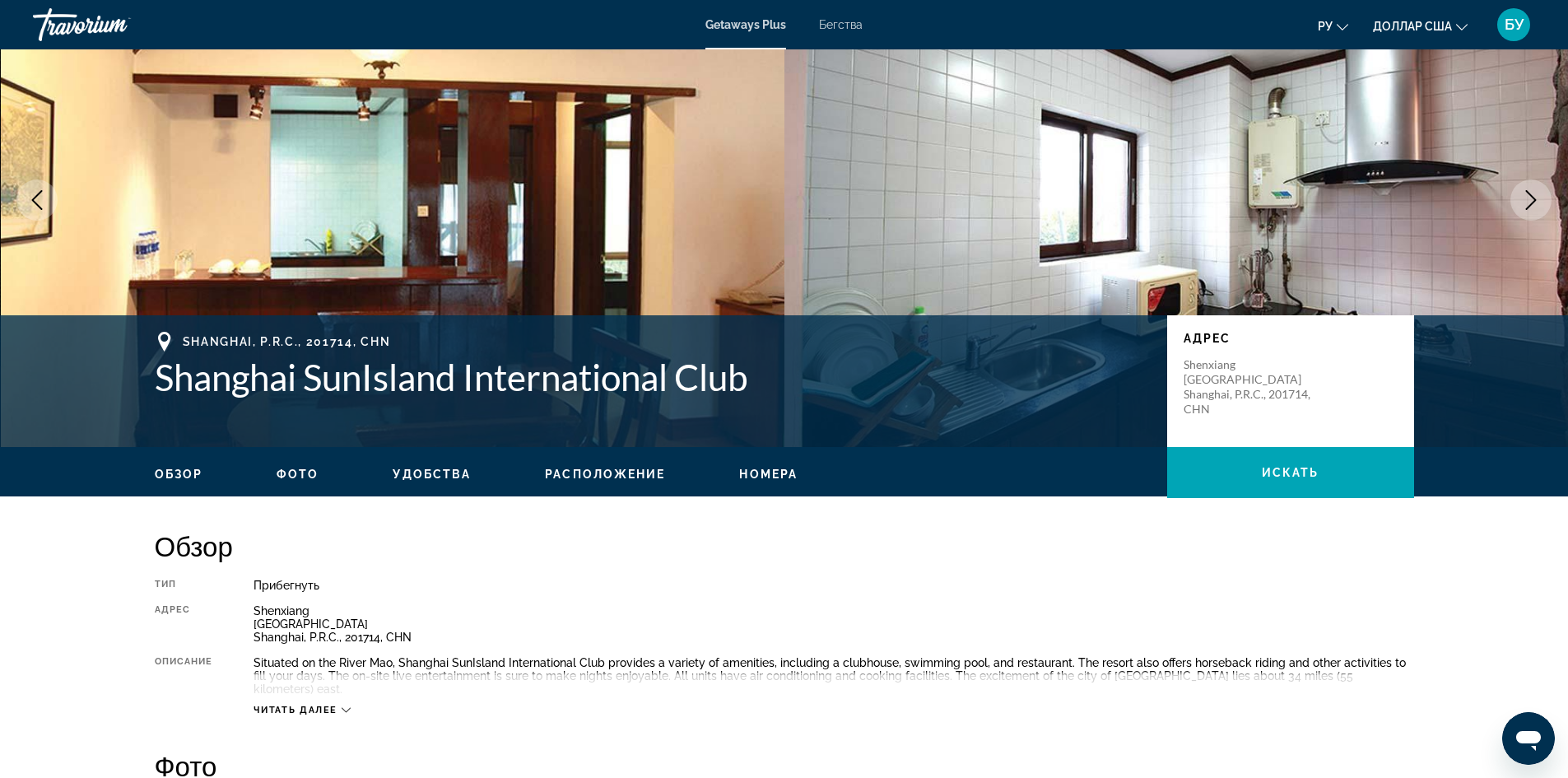
click at [1535, 191] on icon "Next image" at bounding box center [1531, 200] width 20 height 20
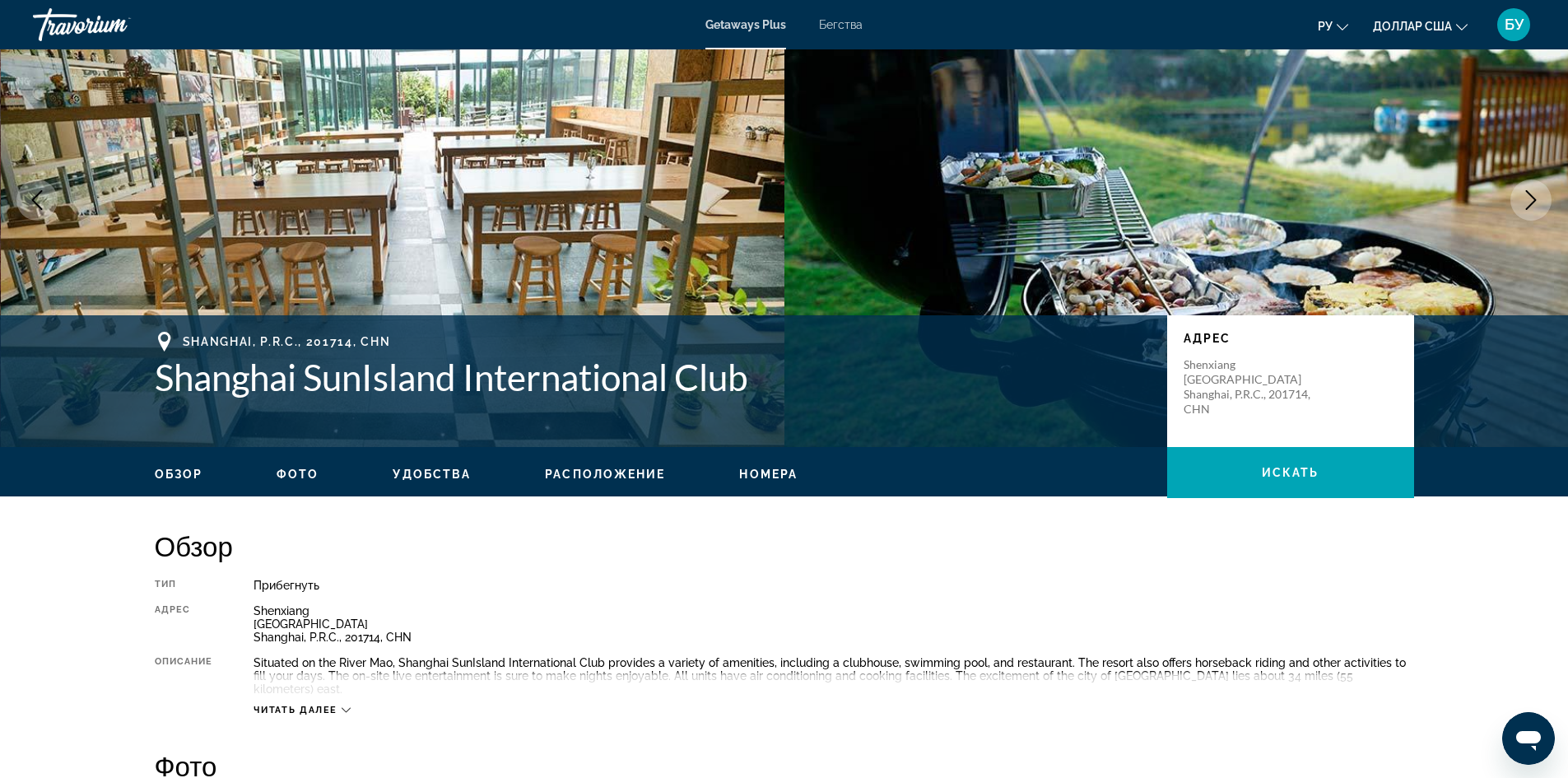
click at [1535, 191] on icon "Next image" at bounding box center [1531, 200] width 20 height 20
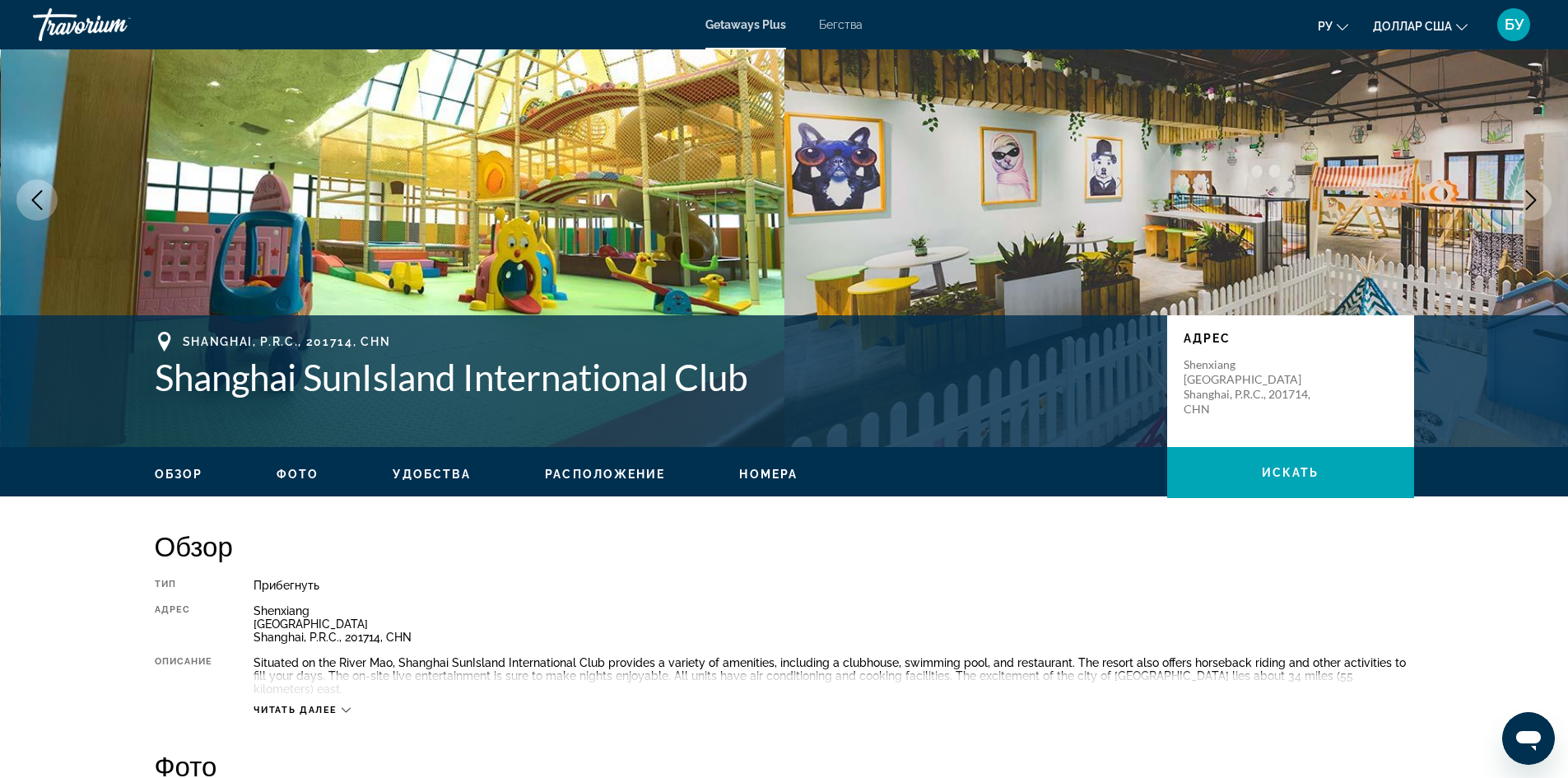
click at [1535, 191] on icon "Next image" at bounding box center [1531, 200] width 20 height 20
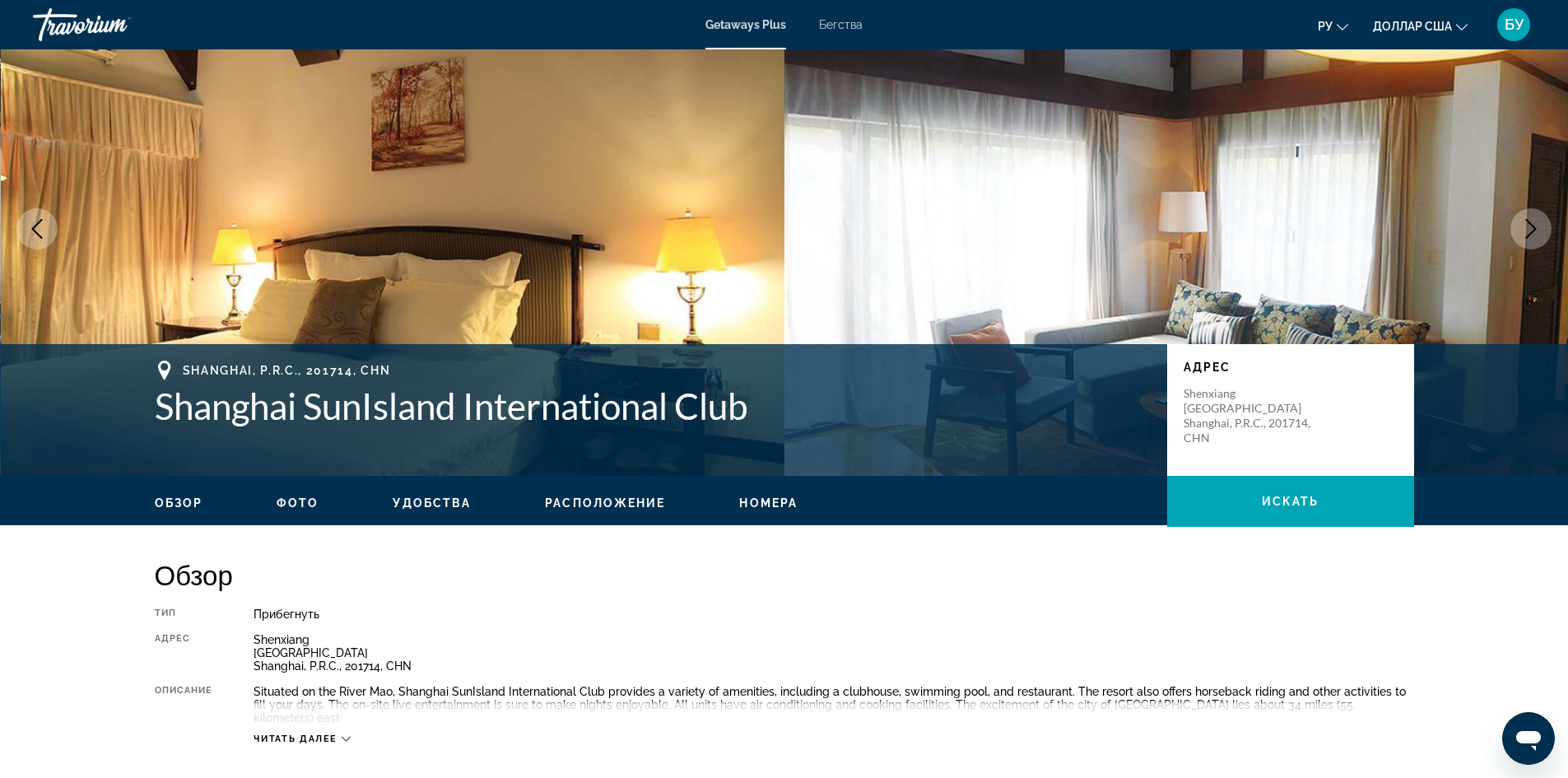
scroll to position [0, 0]
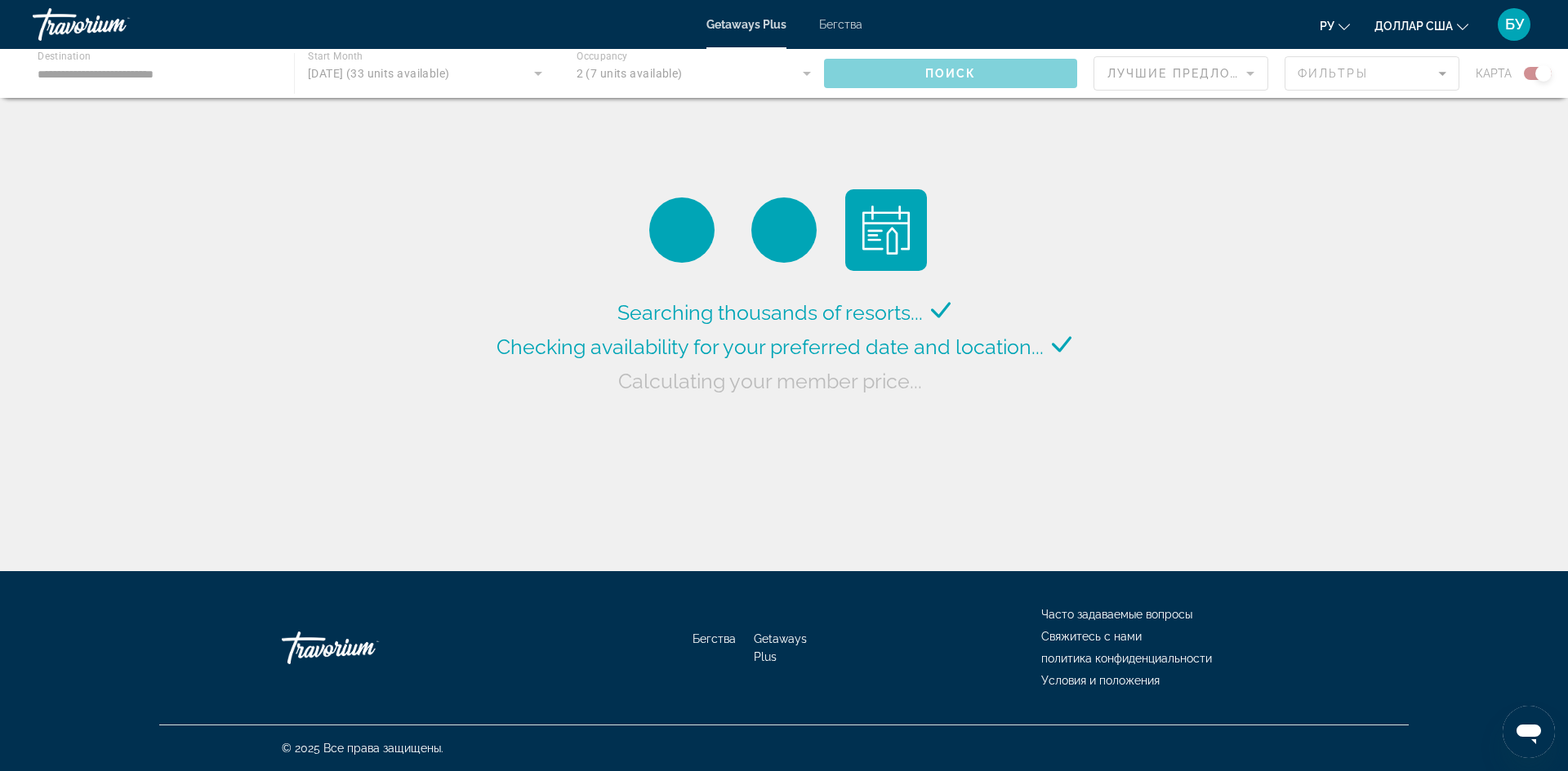
click at [916, 84] on div "Основное содержание" at bounding box center [784, 73] width 1568 height 49
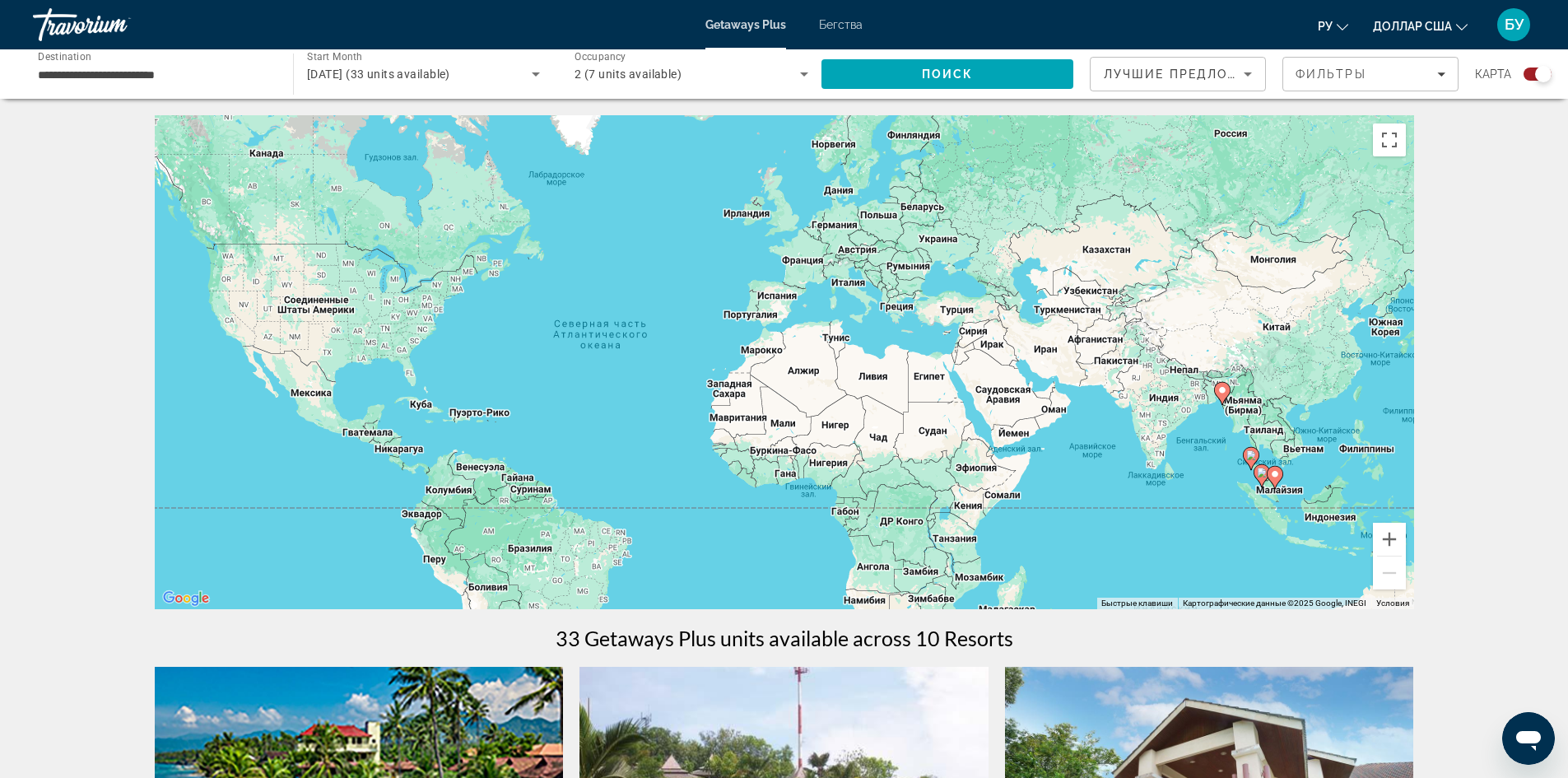
drag, startPoint x: 1356, startPoint y: 442, endPoint x: 1002, endPoint y: 436, distance: 354.1
click at [1002, 436] on div "Чтобы активировать перетаскивание с помощью клавиатуры, нажмите Alt + Ввод. Пос…" at bounding box center [784, 361] width 1260 height 494
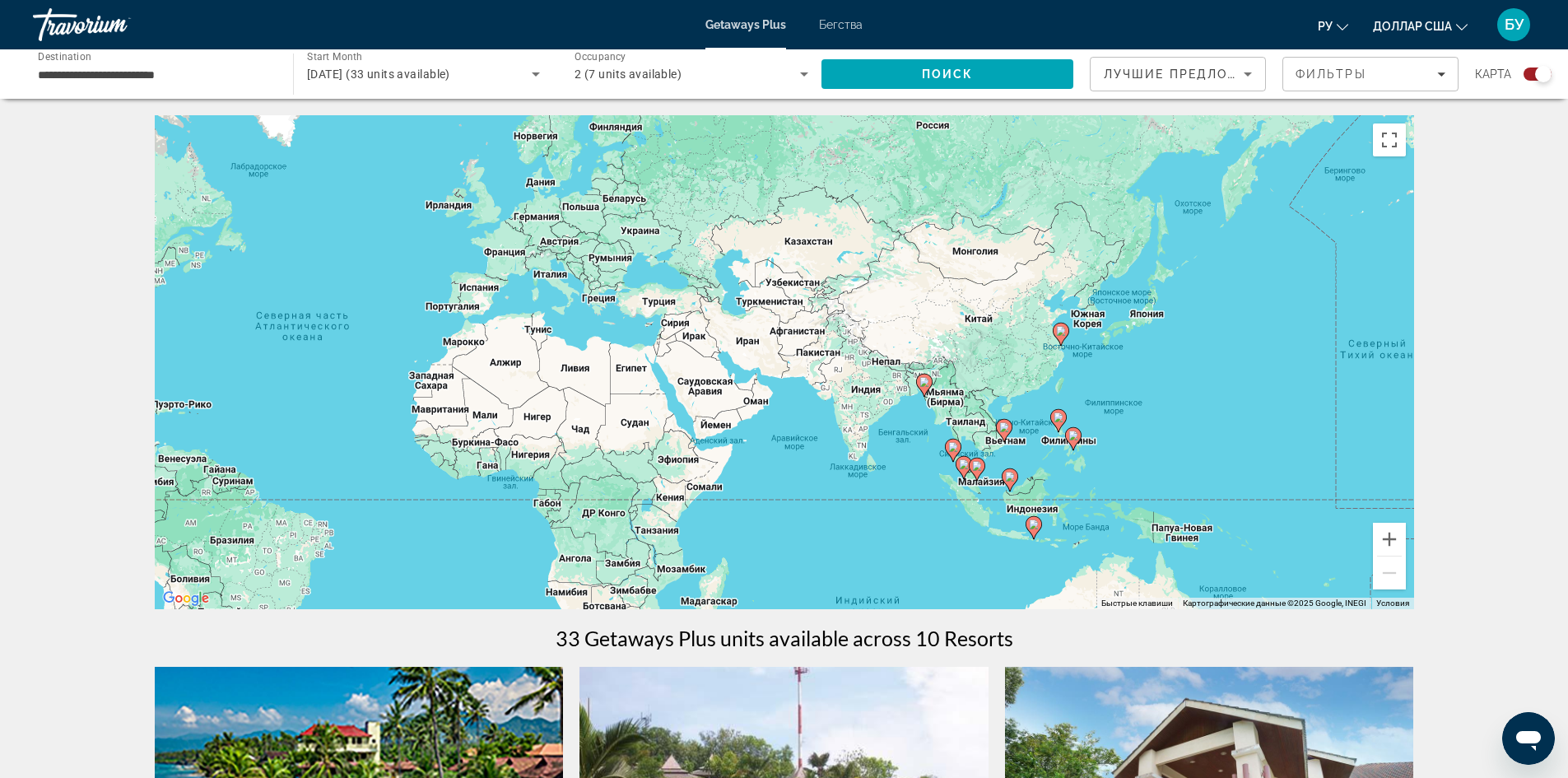
click at [979, 470] on image "Основное содержание" at bounding box center [977, 466] width 10 height 10
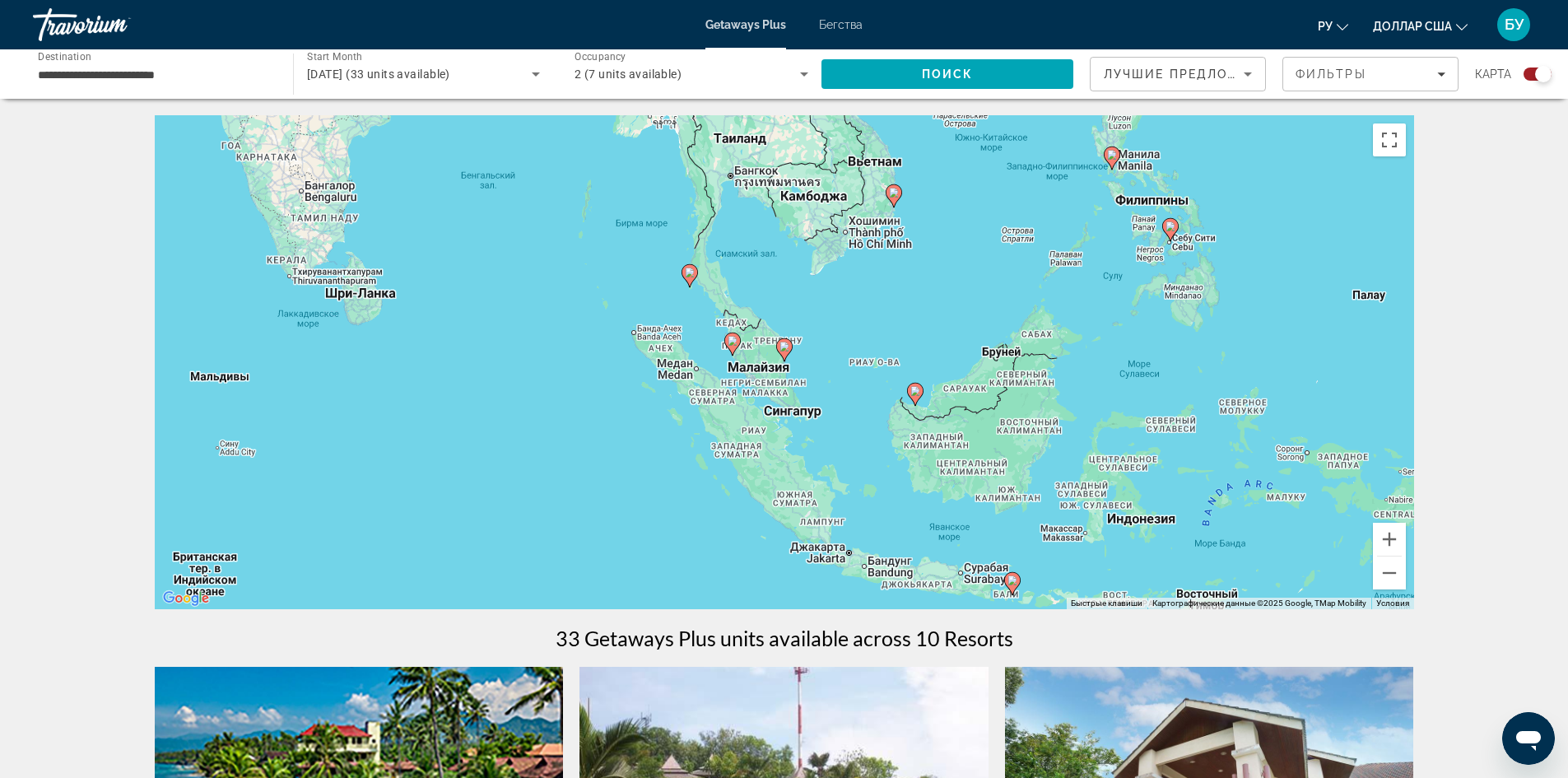
click at [896, 201] on icon "Основное содержание" at bounding box center [892, 196] width 15 height 22
type input "**********"
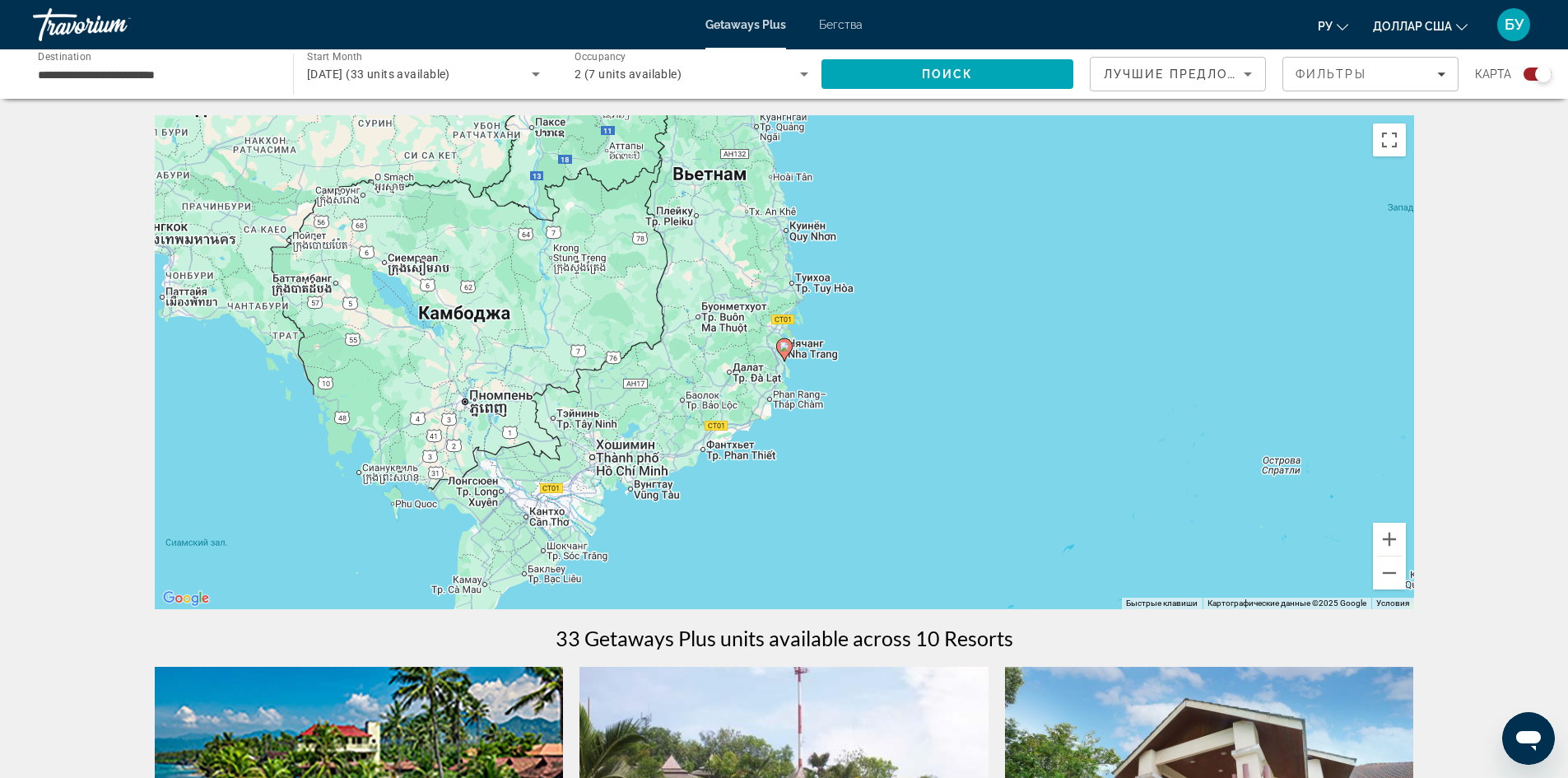
click at [789, 354] on icon "Основное содержание" at bounding box center [784, 350] width 17 height 23
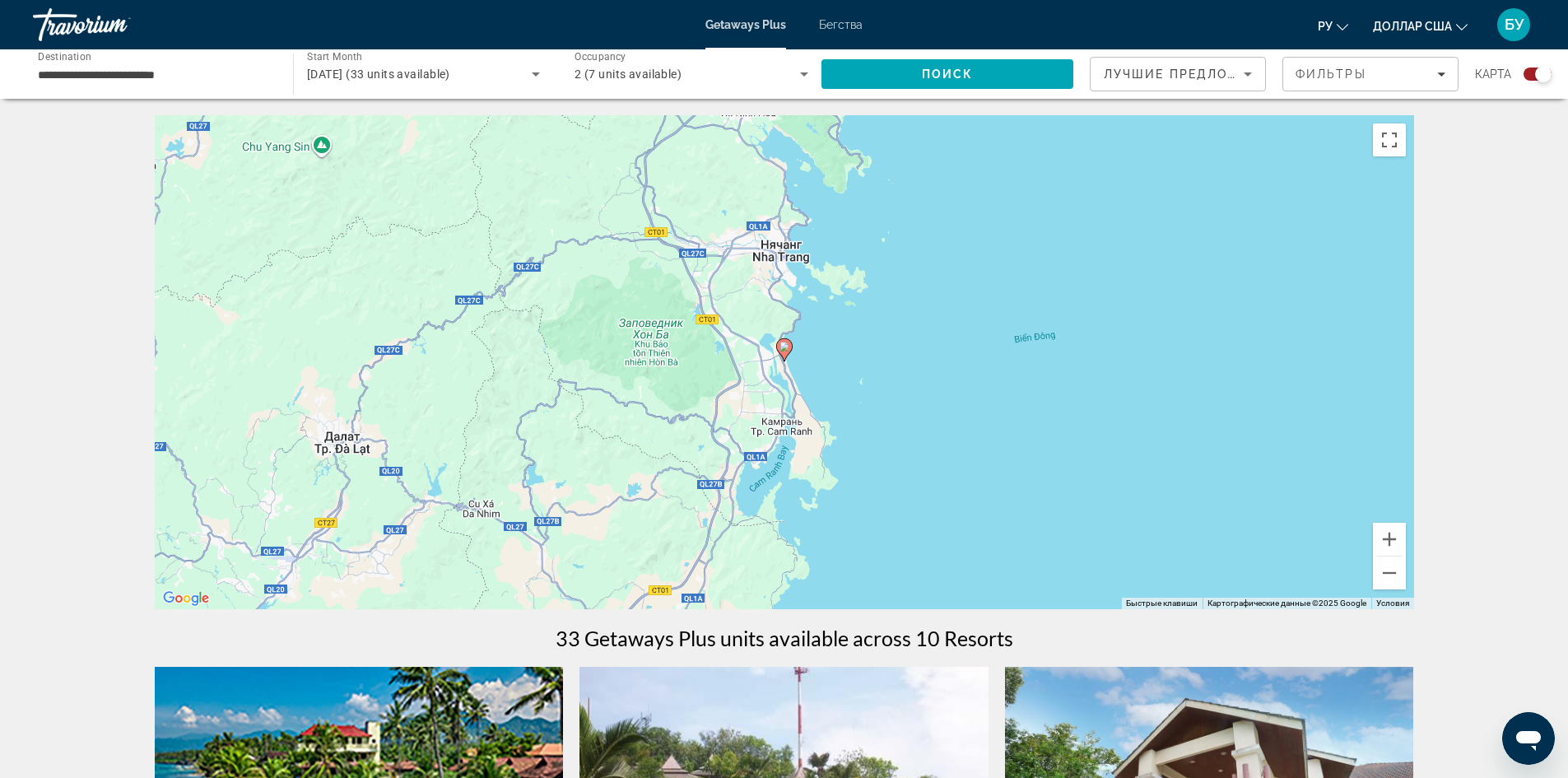
click at [787, 354] on icon "Основное содержание" at bounding box center [783, 350] width 15 height 22
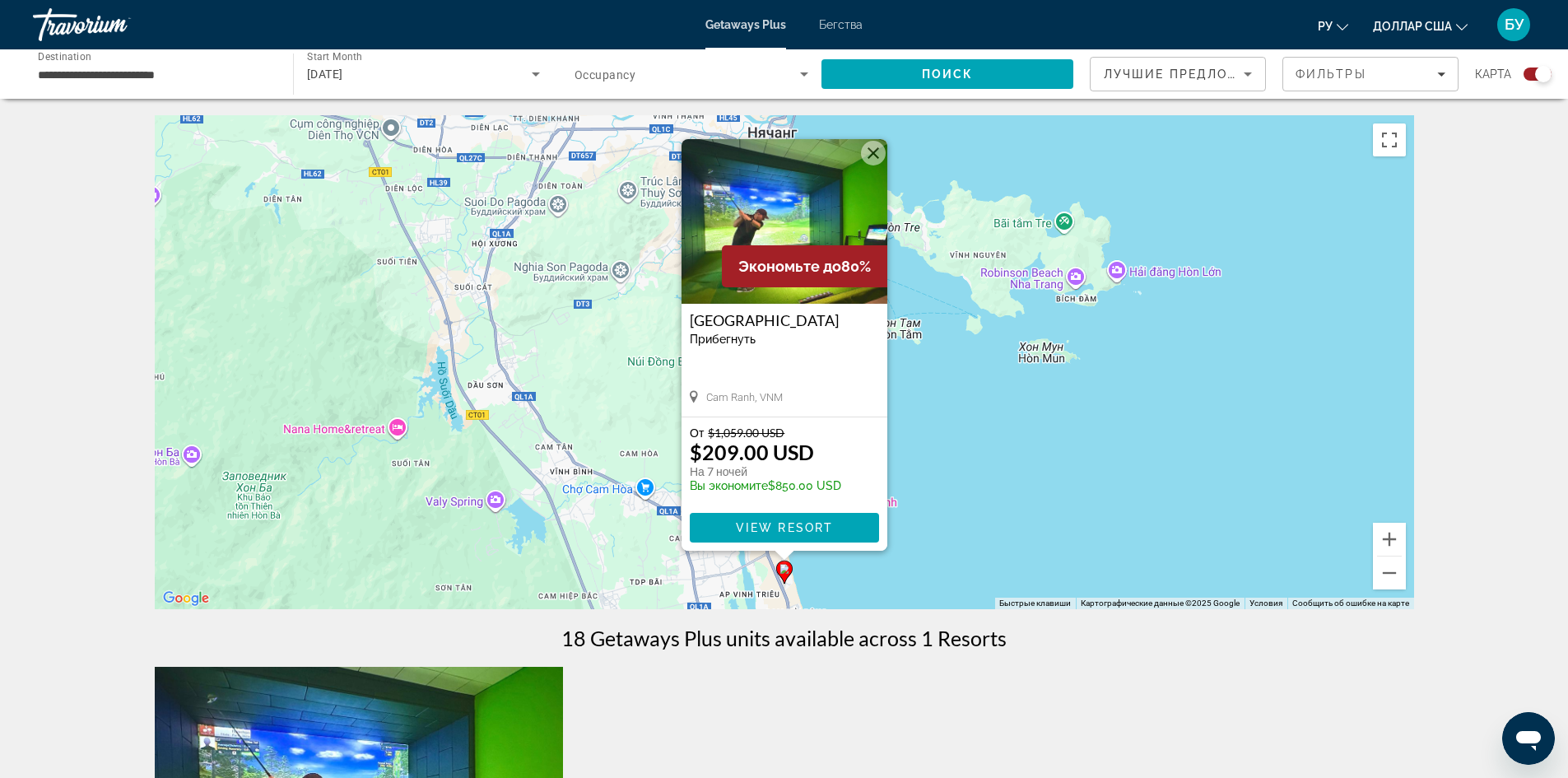
click at [873, 156] on button "Закрыть" at bounding box center [873, 152] width 25 height 25
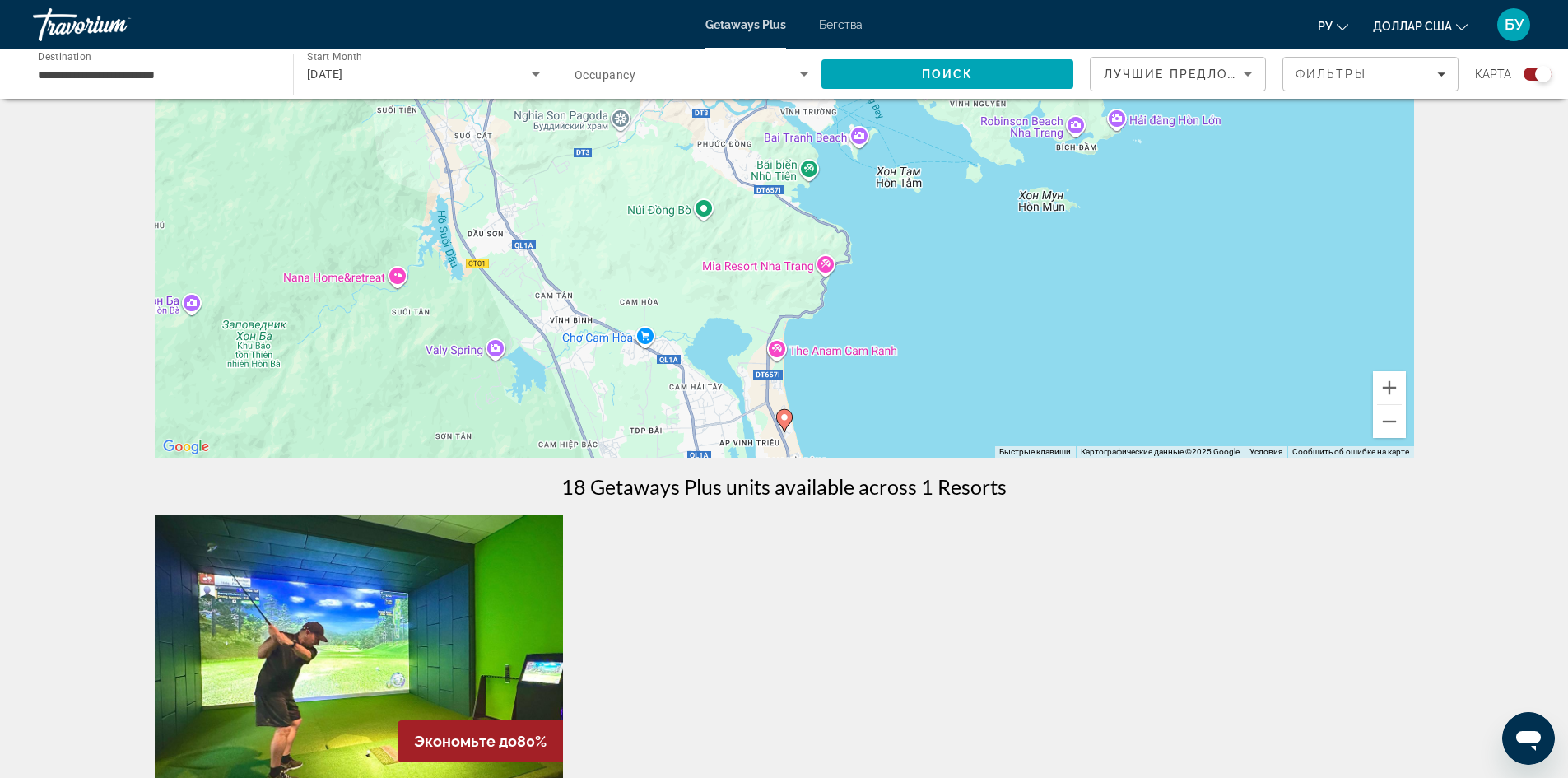
scroll to position [140, 0]
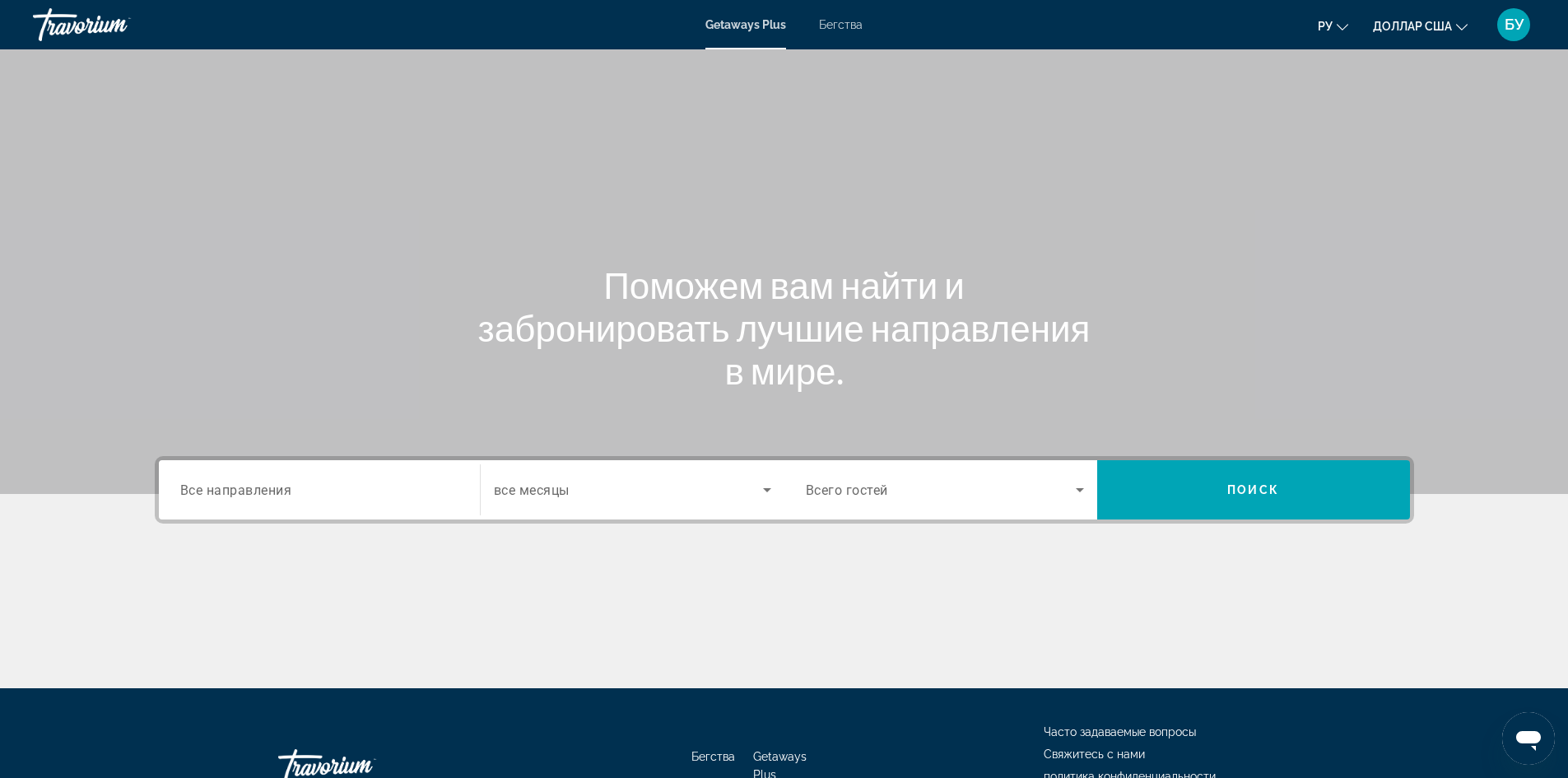
click at [354, 487] on input "Destination Все направления" at bounding box center [319, 491] width 278 height 20
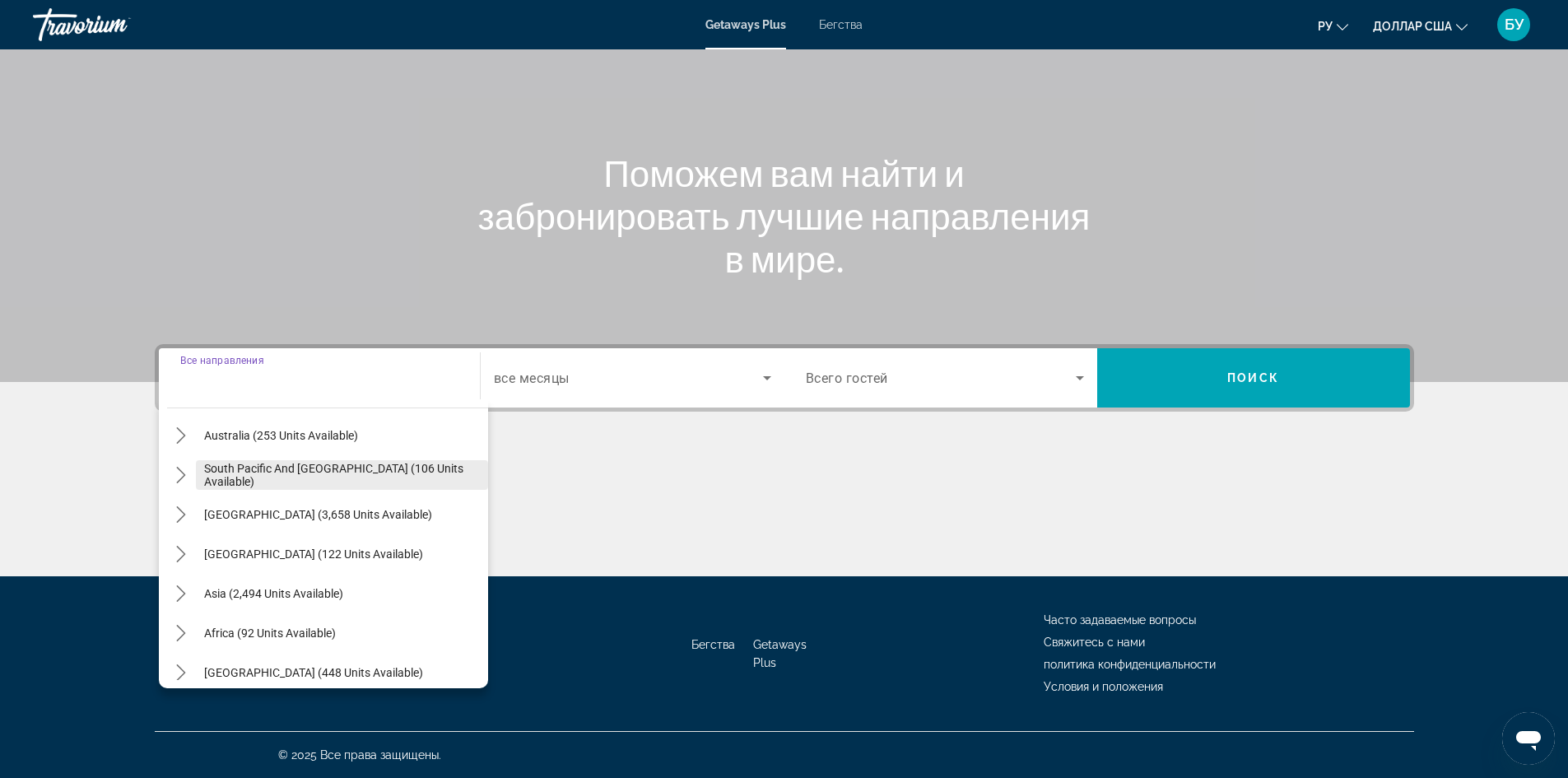
scroll to position [267, 0]
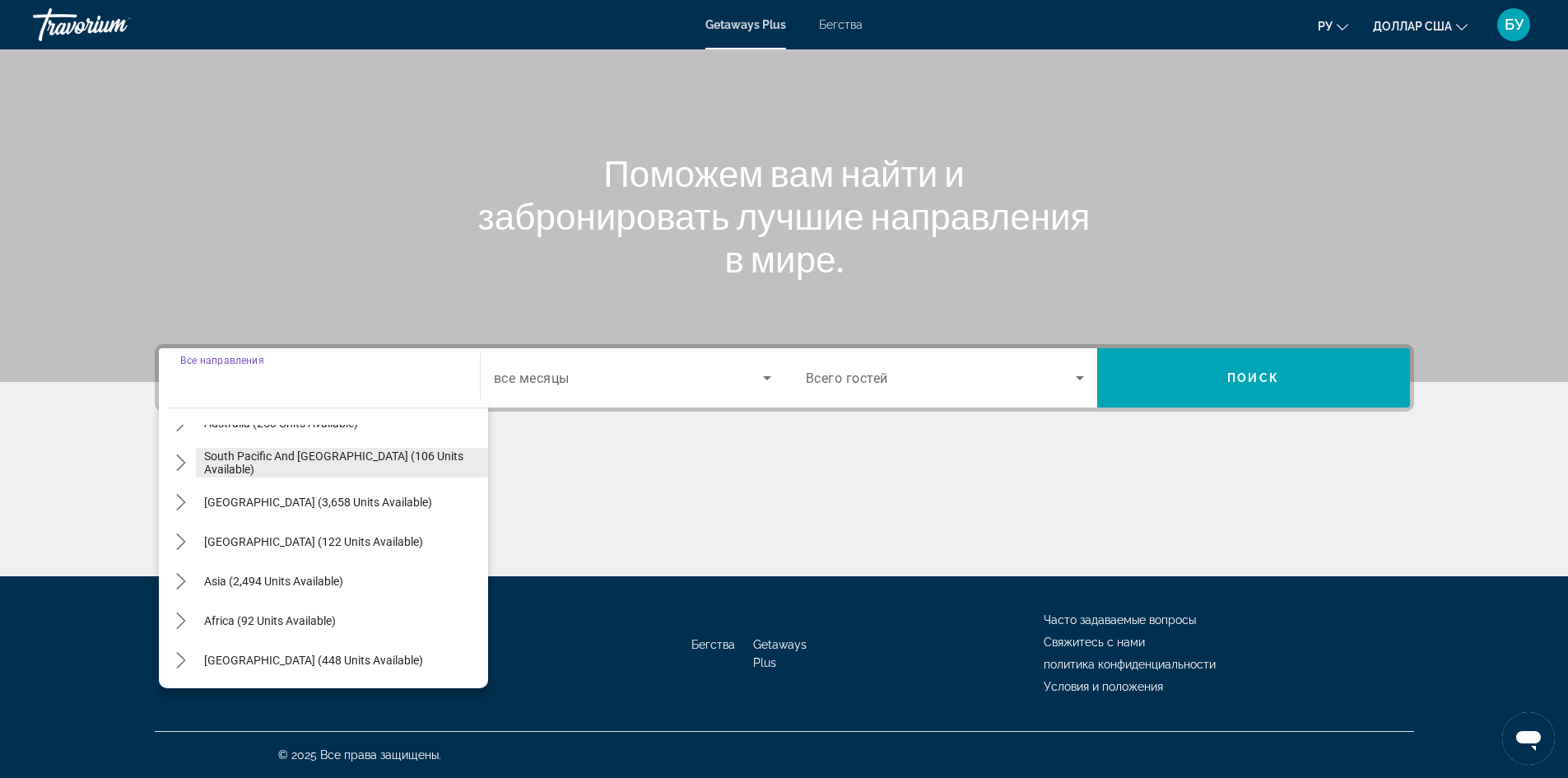
click at [281, 584] on span "Asia (2,494 units available)" at bounding box center [274, 581] width 139 height 13
type input "**********"
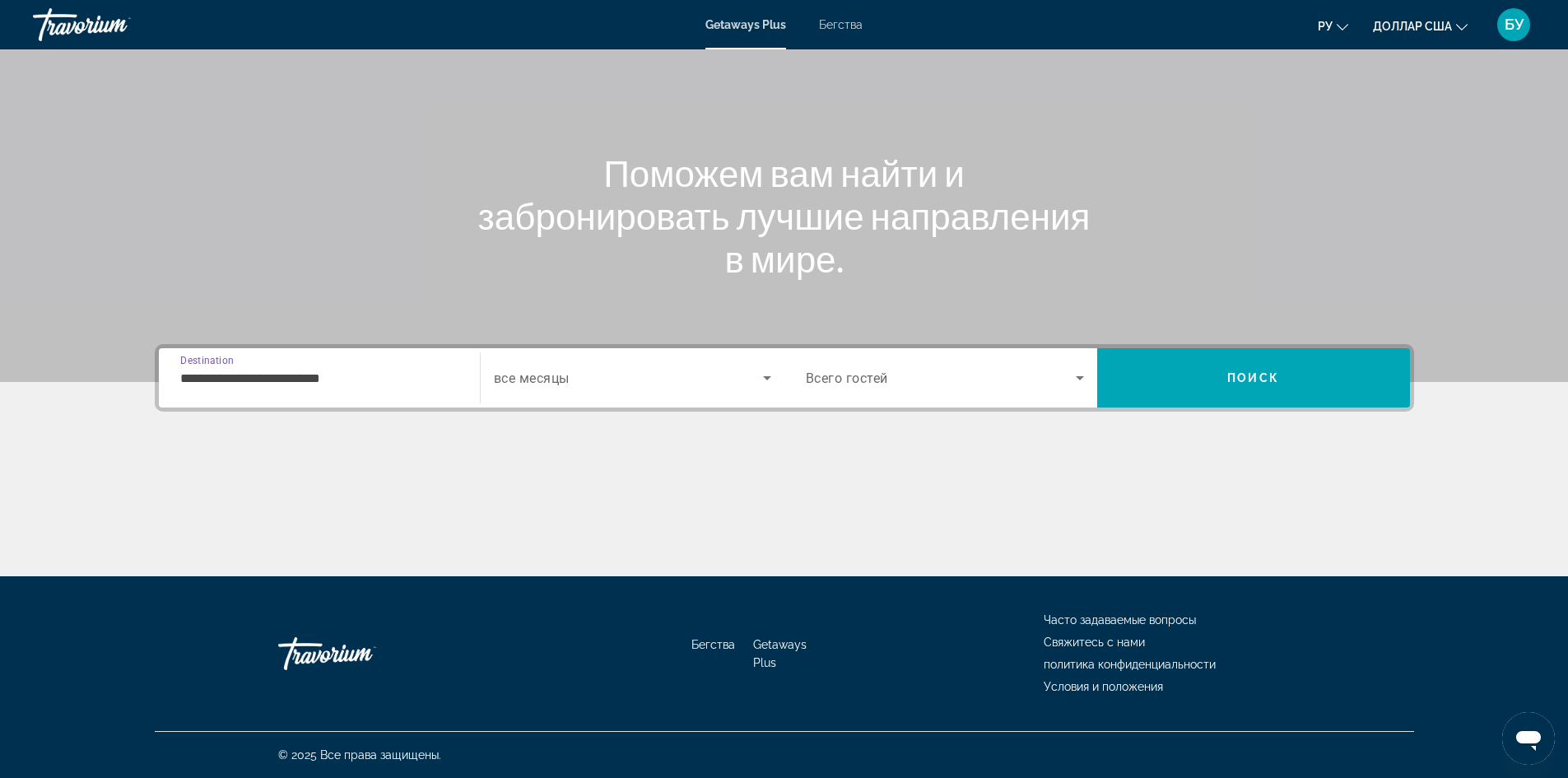
click at [700, 378] on span "Search widget" at bounding box center [628, 378] width 269 height 20
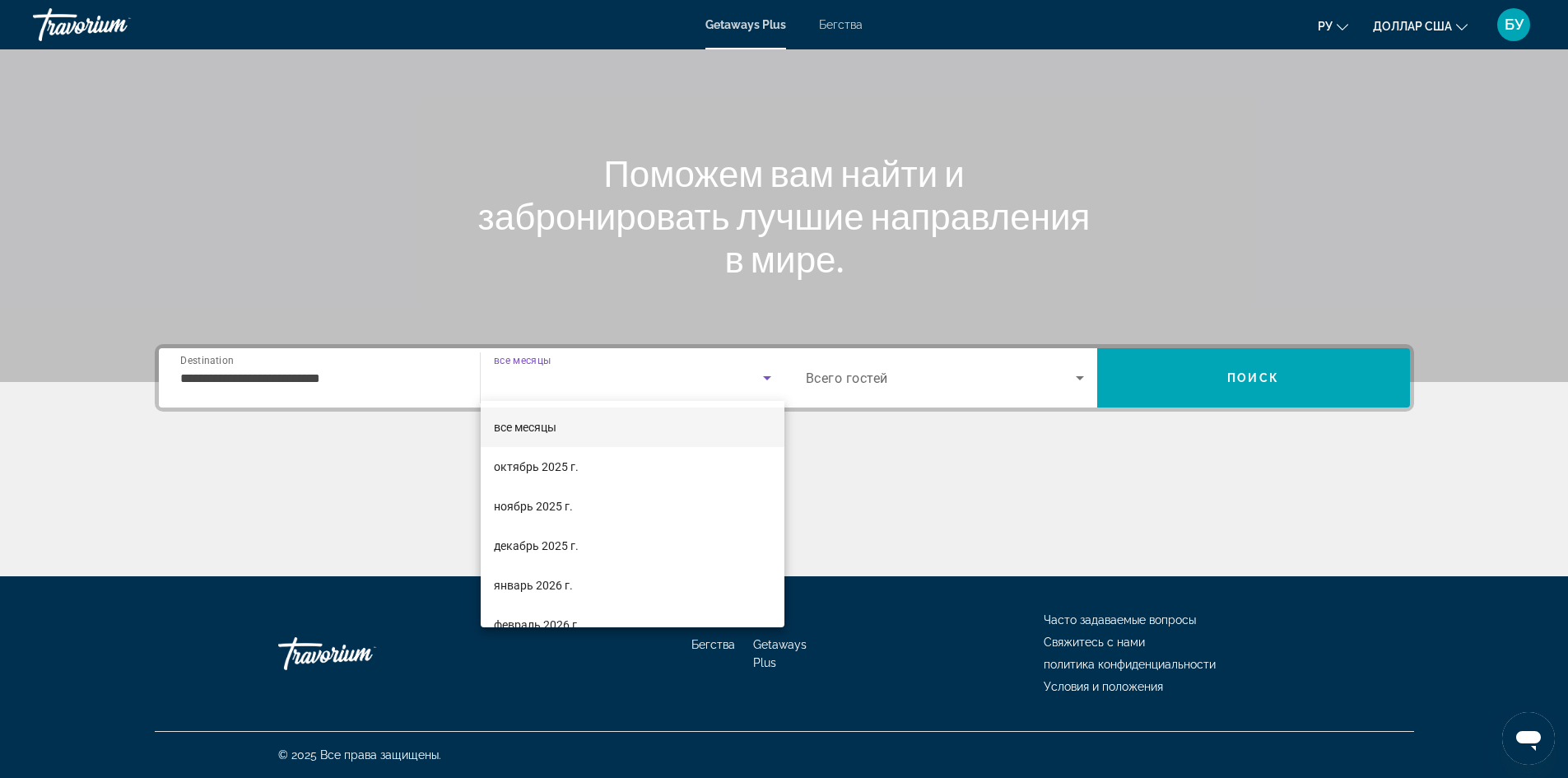
click at [1014, 375] on div at bounding box center [784, 389] width 1568 height 778
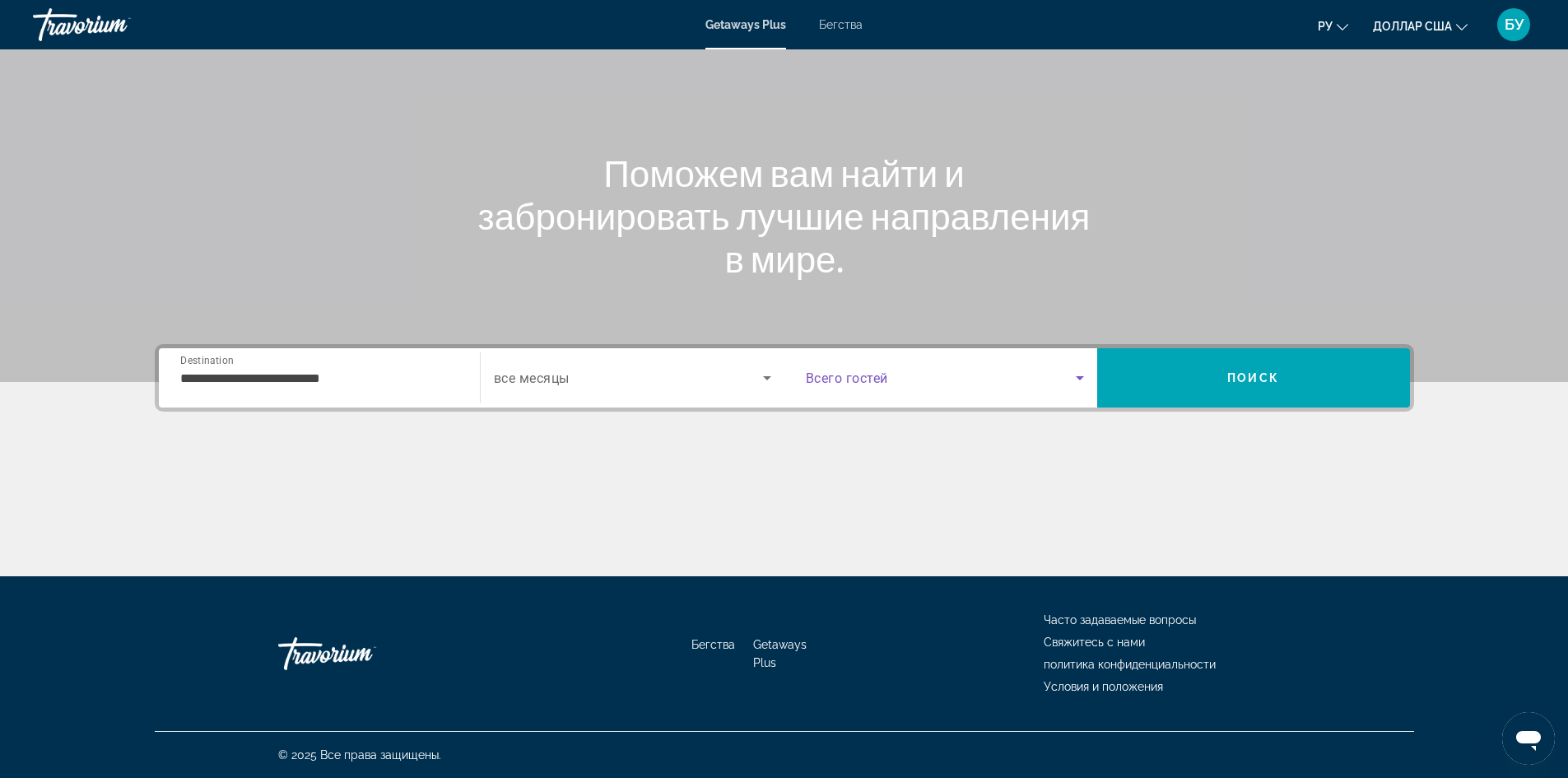
click at [1070, 382] on icon "Search widget" at bounding box center [1080, 378] width 20 height 20
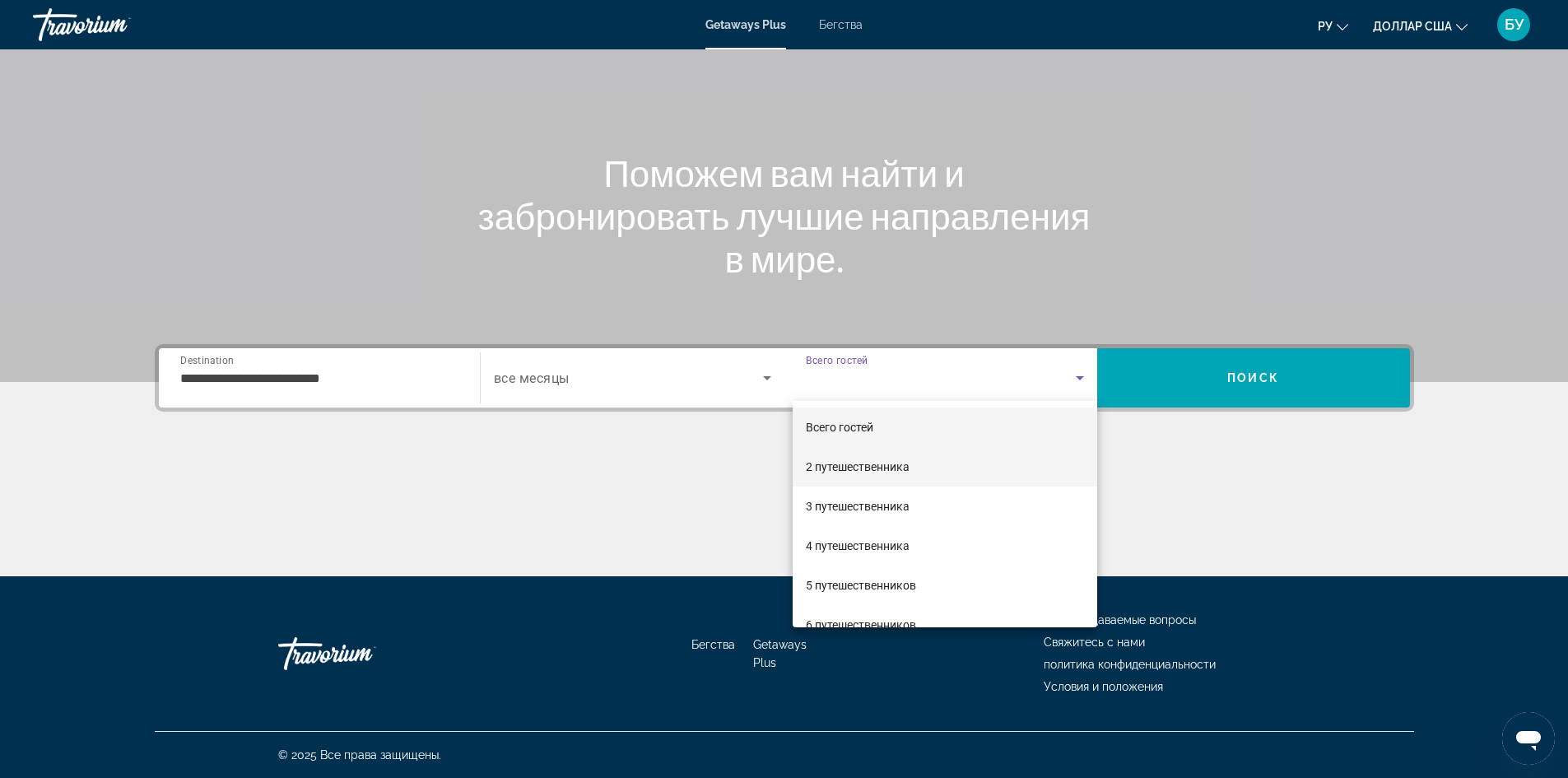
click at [906, 463] on font "2 путешественника" at bounding box center [858, 467] width 104 height 13
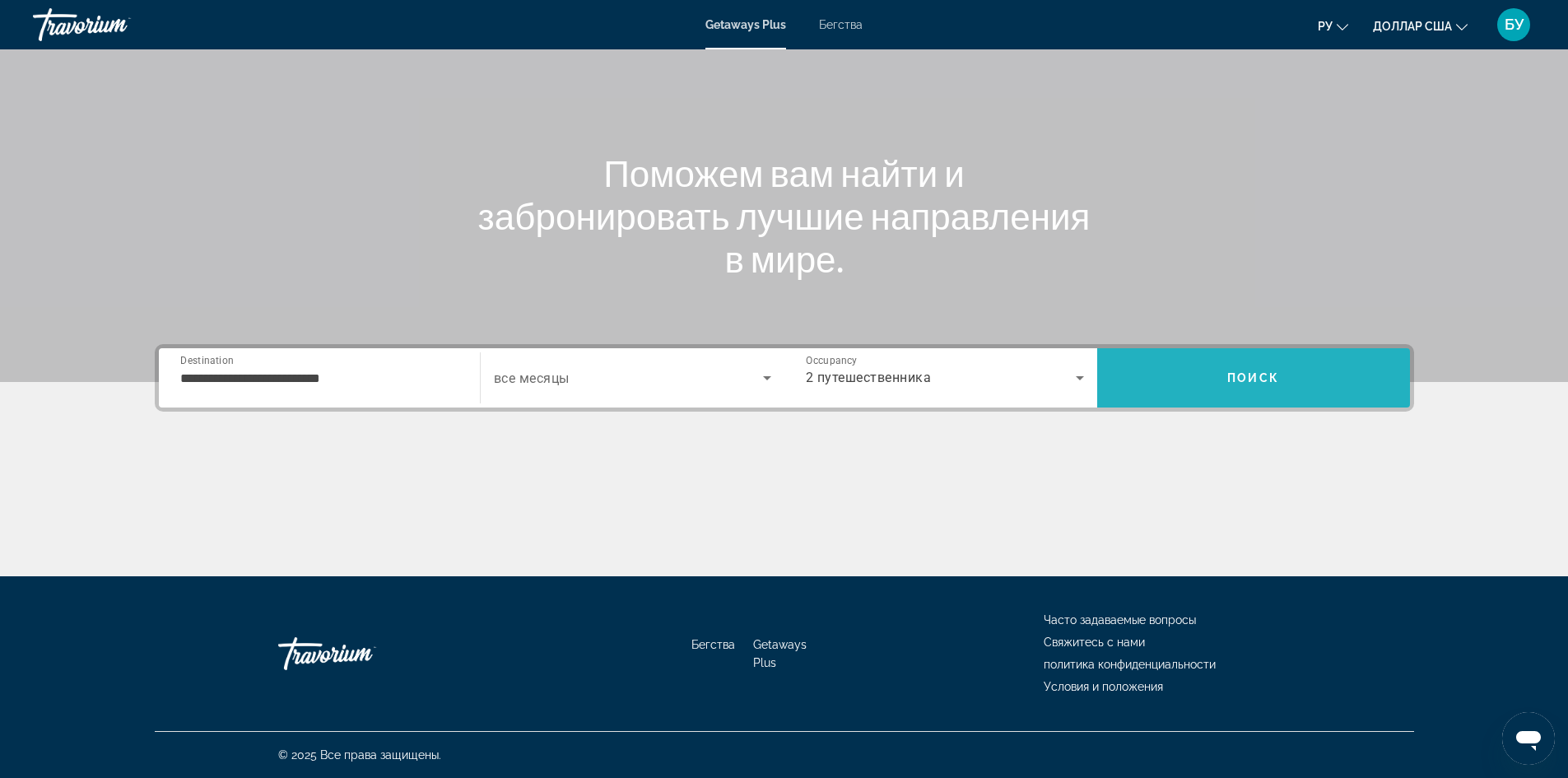
click at [1265, 375] on span "Поиск" at bounding box center [1253, 377] width 52 height 13
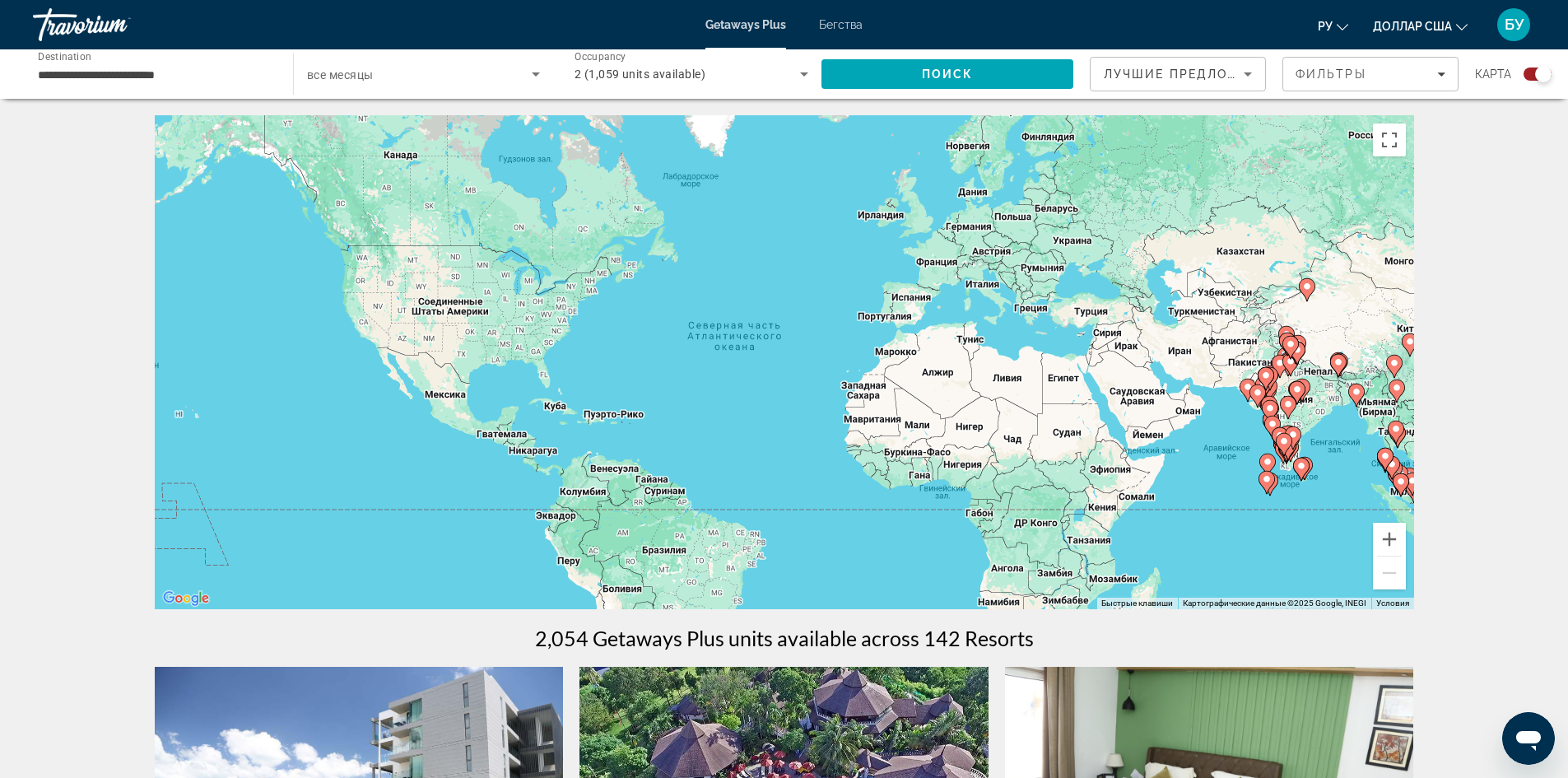
click at [1266, 420] on icon "Основное содержание" at bounding box center [1271, 427] width 15 height 22
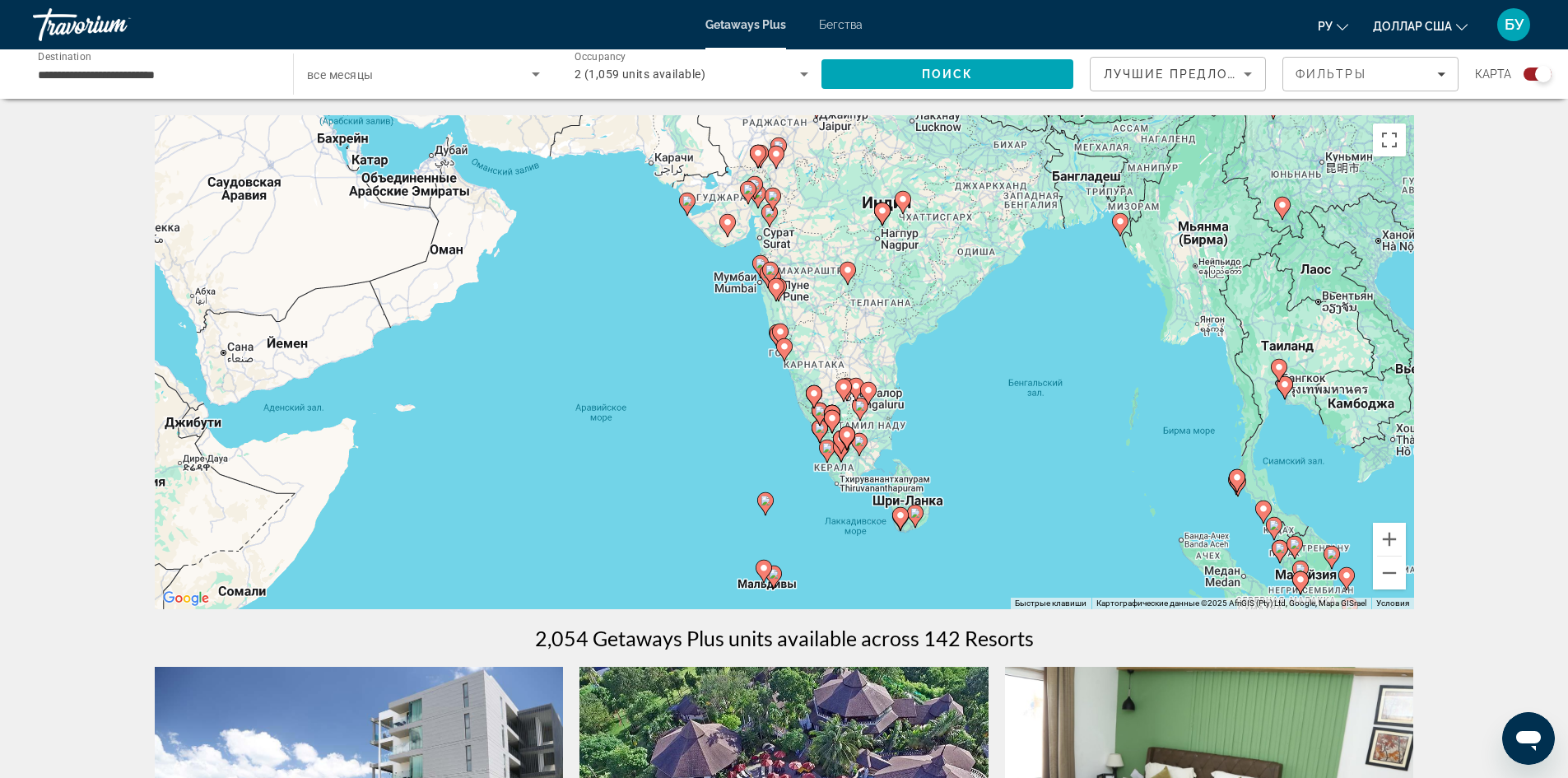
click at [834, 373] on div "Чтобы активировать перетаскивание с помощью клавиатуры, нажмите Alt + Ввод. Пос…" at bounding box center [784, 361] width 1260 height 494
click at [883, 354] on div "Чтобы активировать перетаскивание с помощью клавиатуры, нажмите Alt + Ввод. Пос…" at bounding box center [784, 361] width 1260 height 494
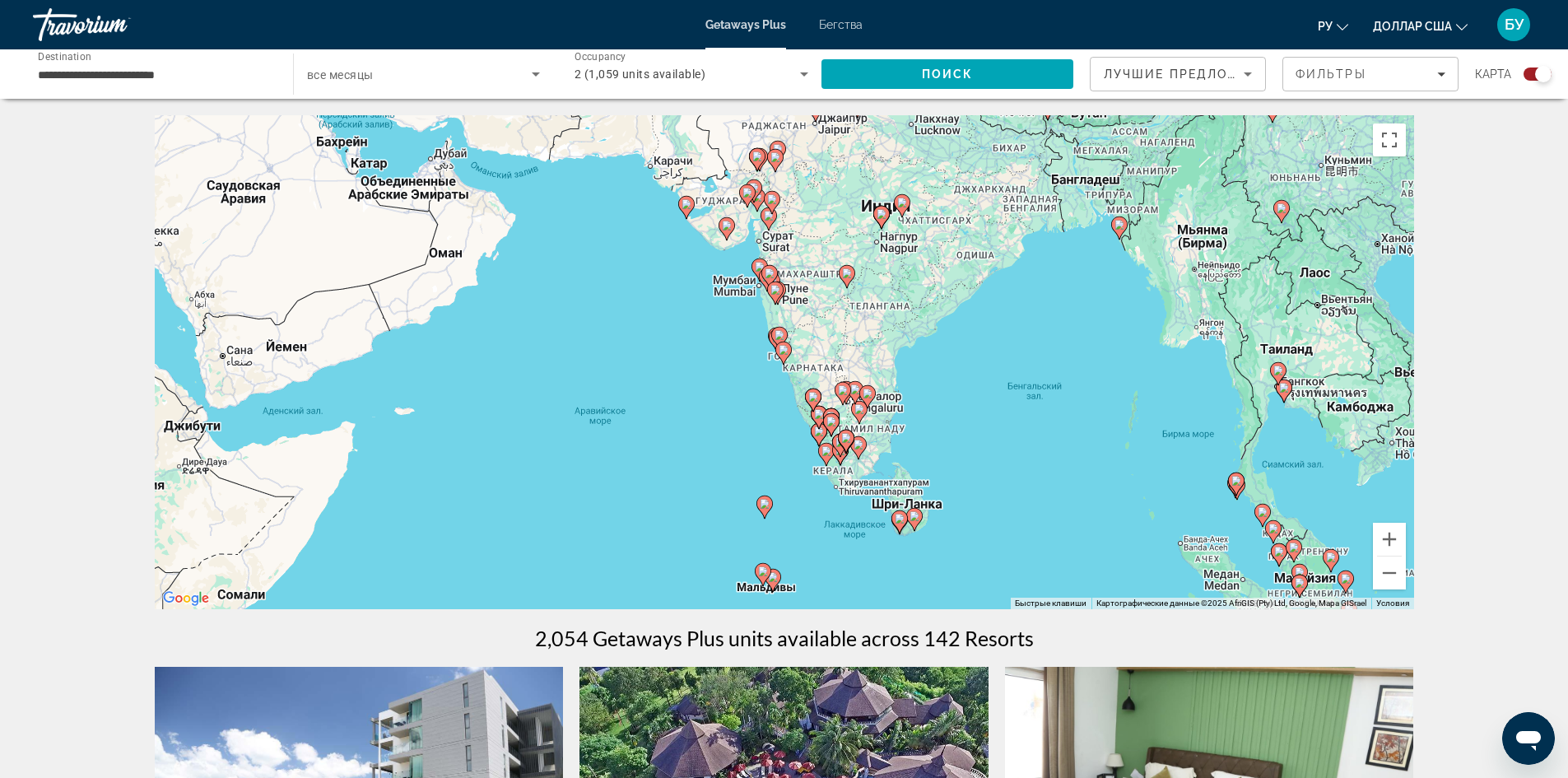
drag, startPoint x: 845, startPoint y: 415, endPoint x: 841, endPoint y: 421, distance: 7.2
click at [842, 420] on div "Чтобы активировать перетаскивание с помощью клавиатуры, нажмите Alt + Ввод. Пос…" at bounding box center [784, 361] width 1260 height 494
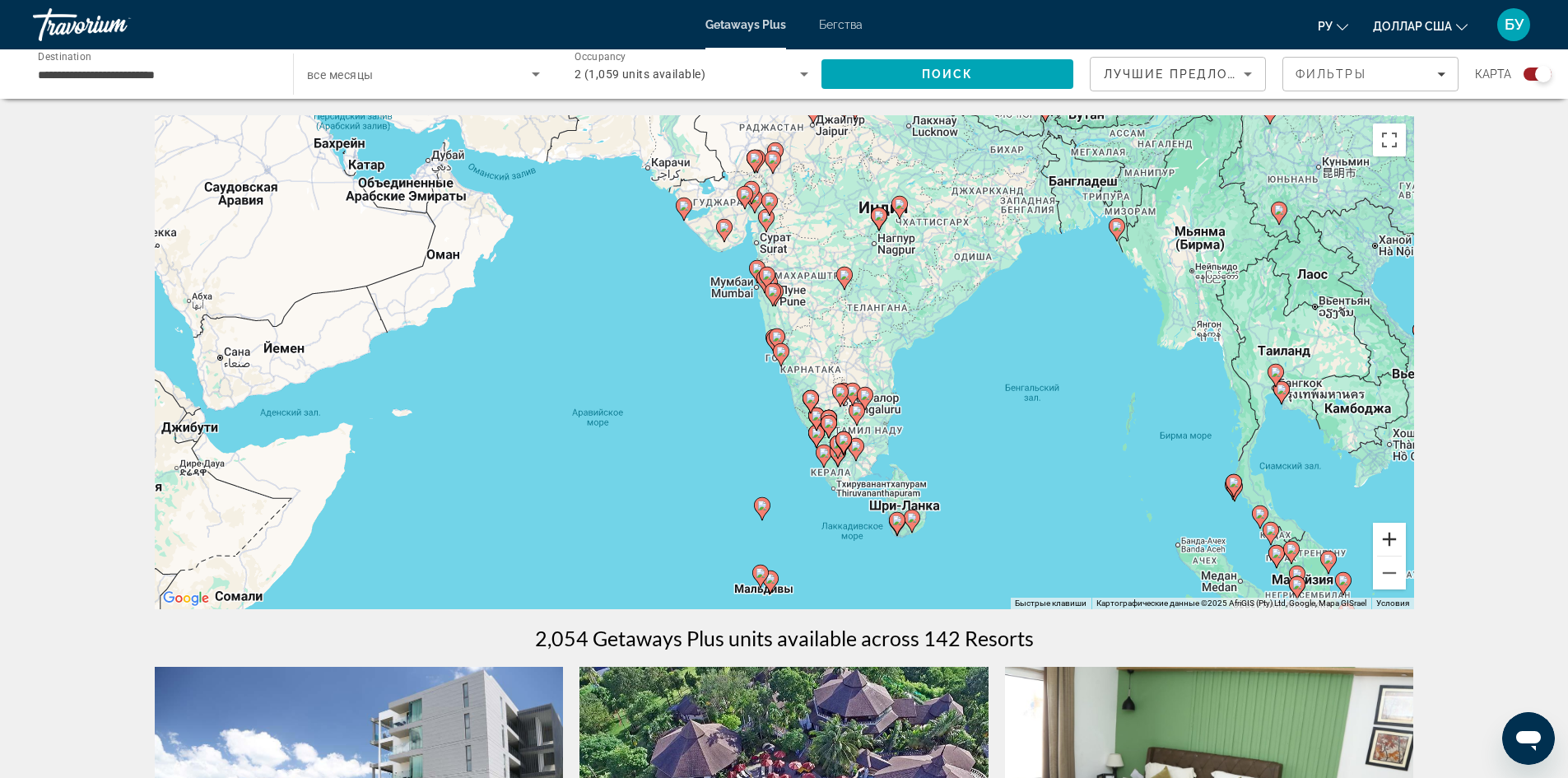
click at [1392, 548] on button "Увеличить" at bounding box center [1389, 539] width 33 height 33
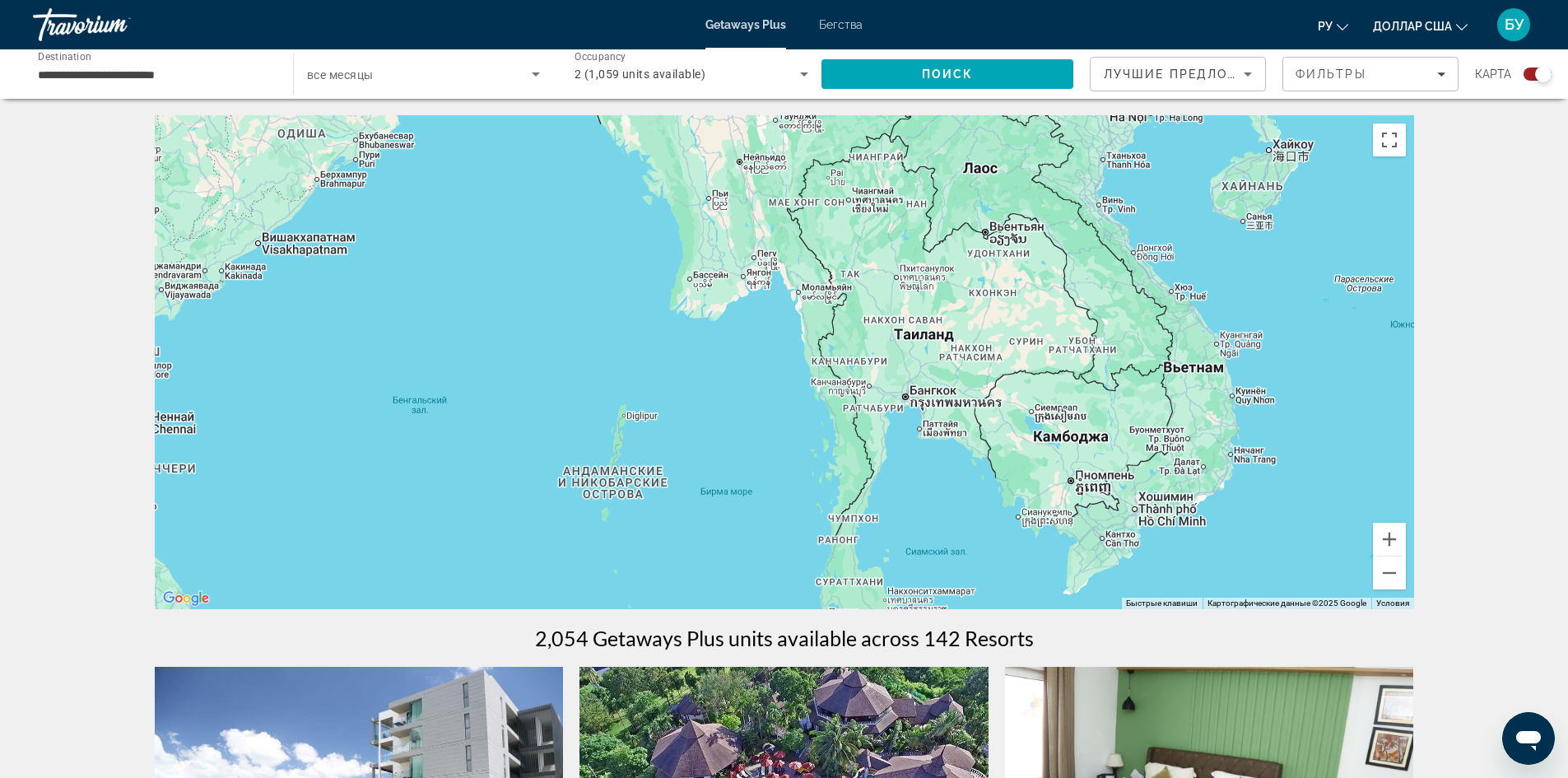
drag, startPoint x: 1046, startPoint y: 466, endPoint x: 184, endPoint y: 448, distance: 862.2
click at [184, 448] on div "Чтобы активировать перетаскивание с помощью клавиатуры, нажмите Alt + Ввод. Пос…" at bounding box center [784, 361] width 1260 height 494
click at [1195, 492] on icon "Основное содержание" at bounding box center [1198, 490] width 15 height 22
type input "**********"
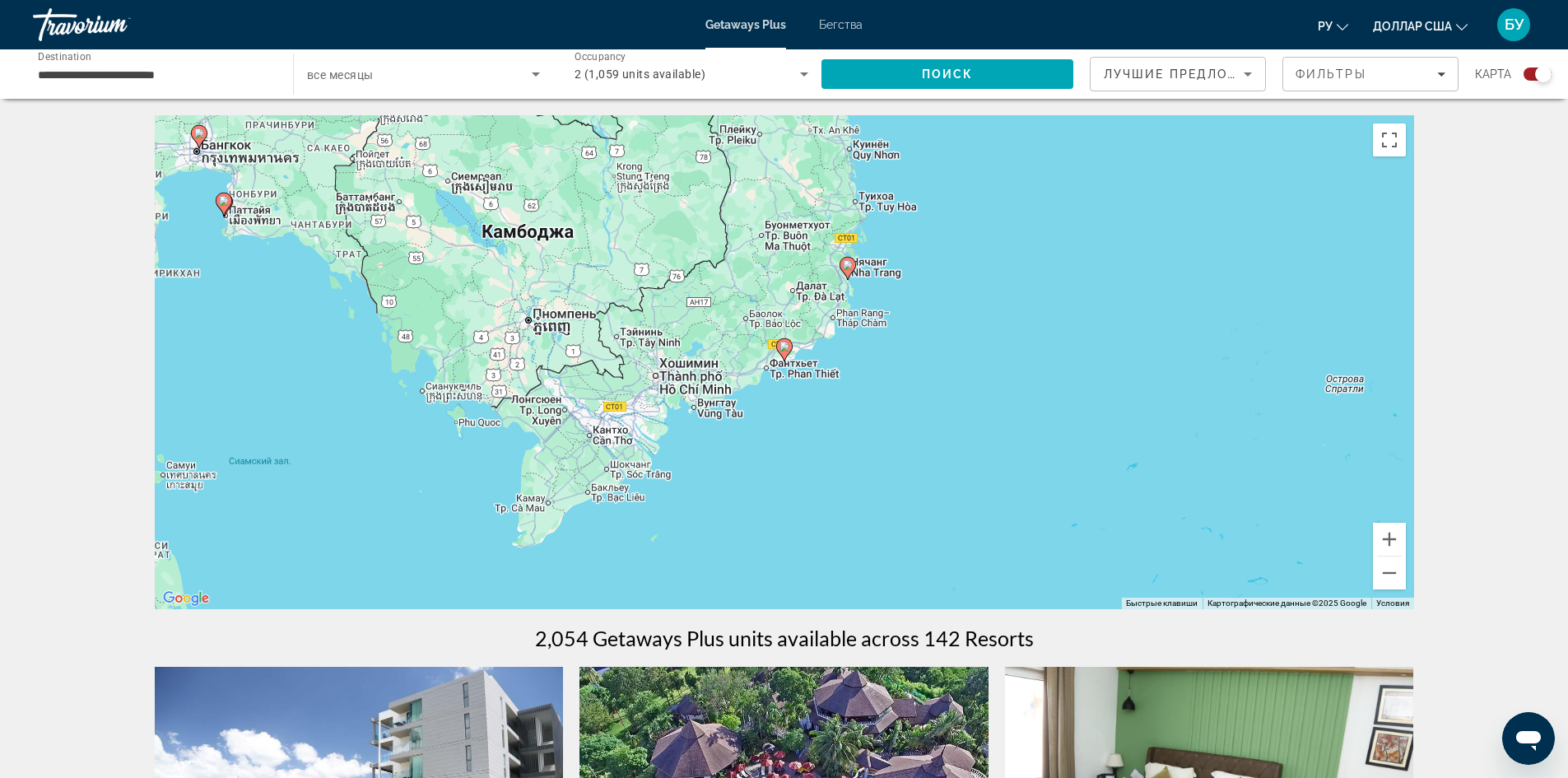
click at [785, 359] on icon "Основное содержание" at bounding box center [783, 350] width 15 height 22
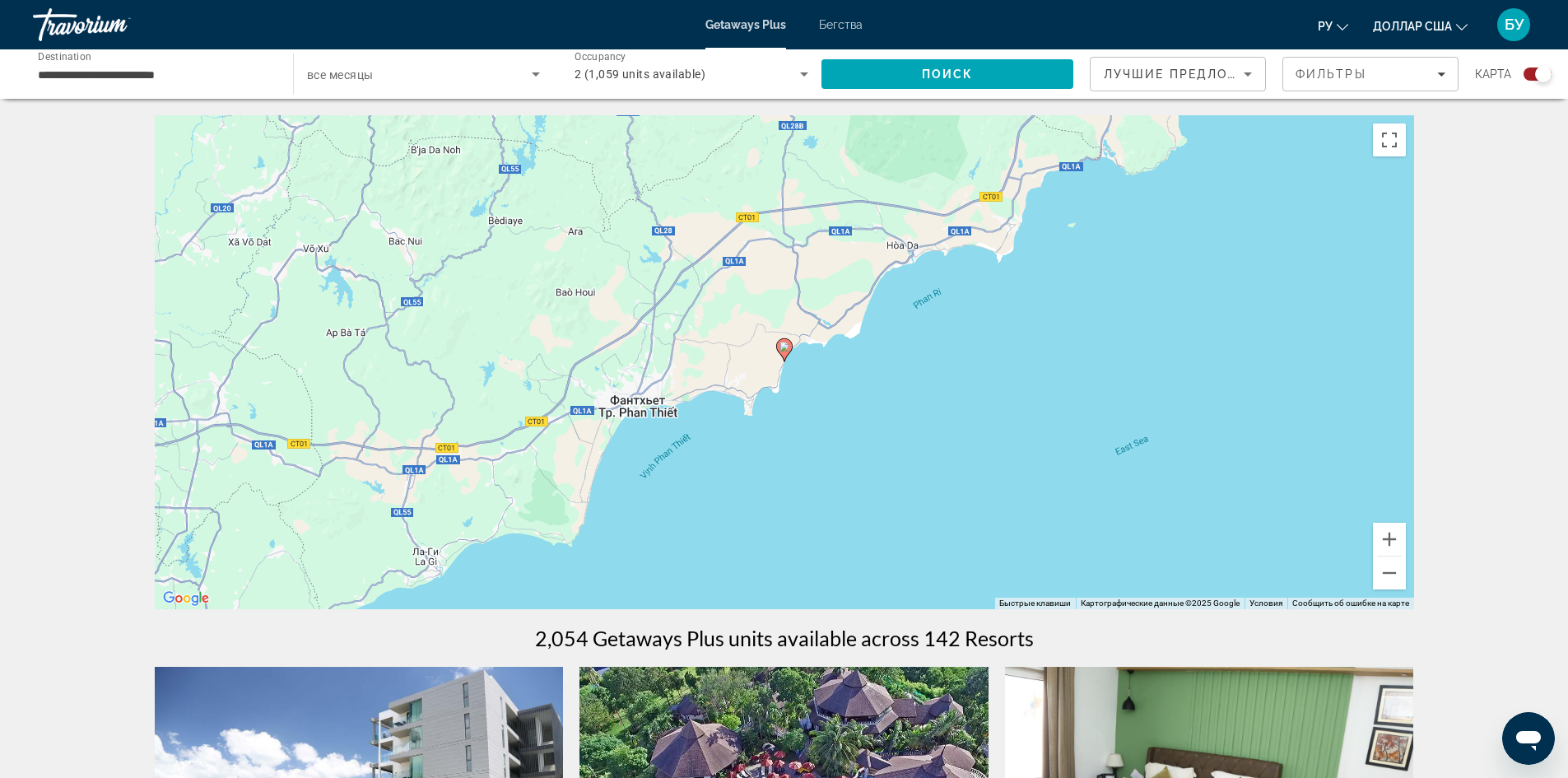
click at [784, 358] on icon "Основное содержание" at bounding box center [783, 350] width 15 height 22
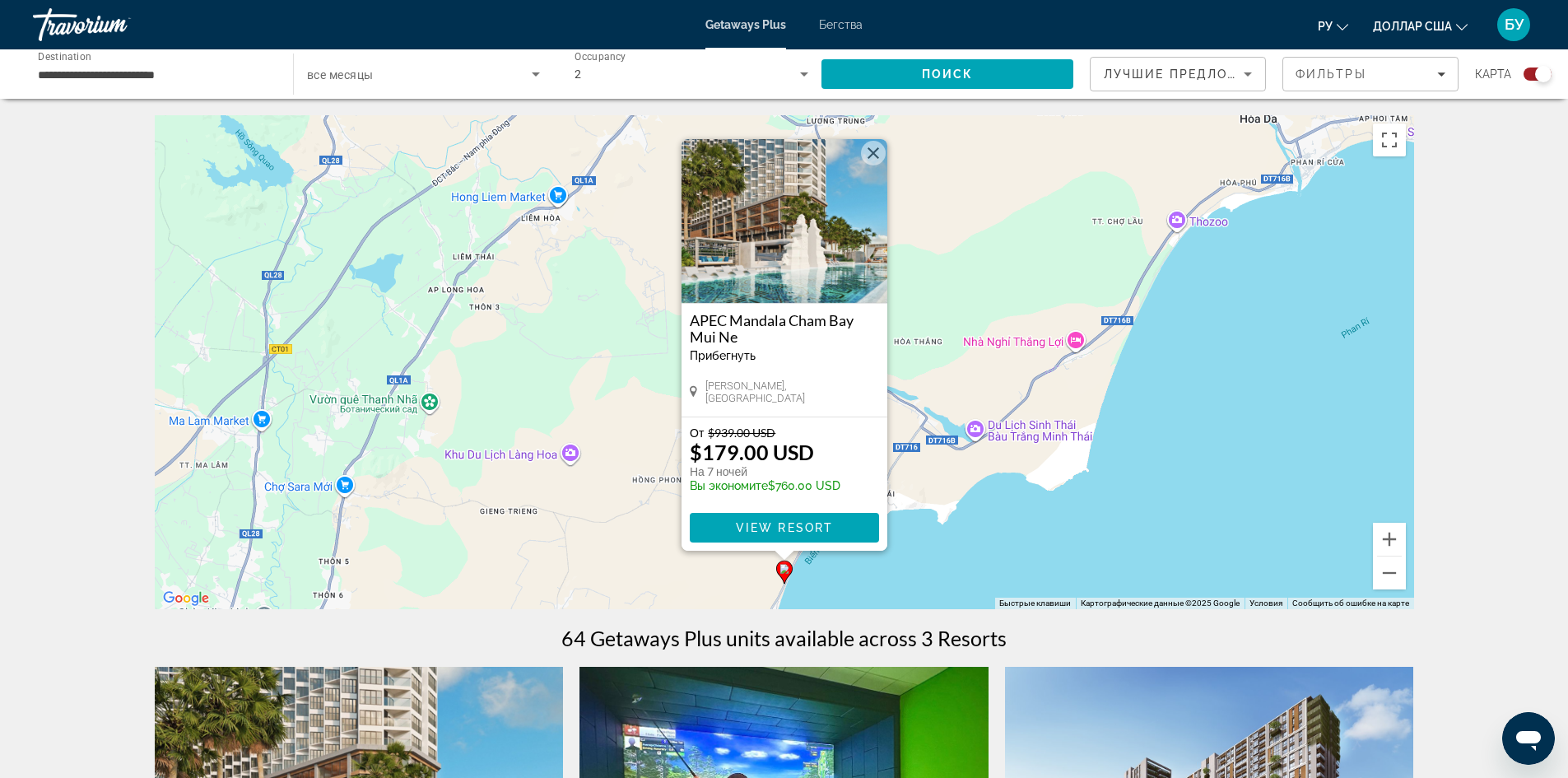
click at [947, 508] on div "Чтобы активировать перетаскивание с помощью клавиатуры, нажмите Alt + Ввод. Пос…" at bounding box center [784, 361] width 1260 height 494
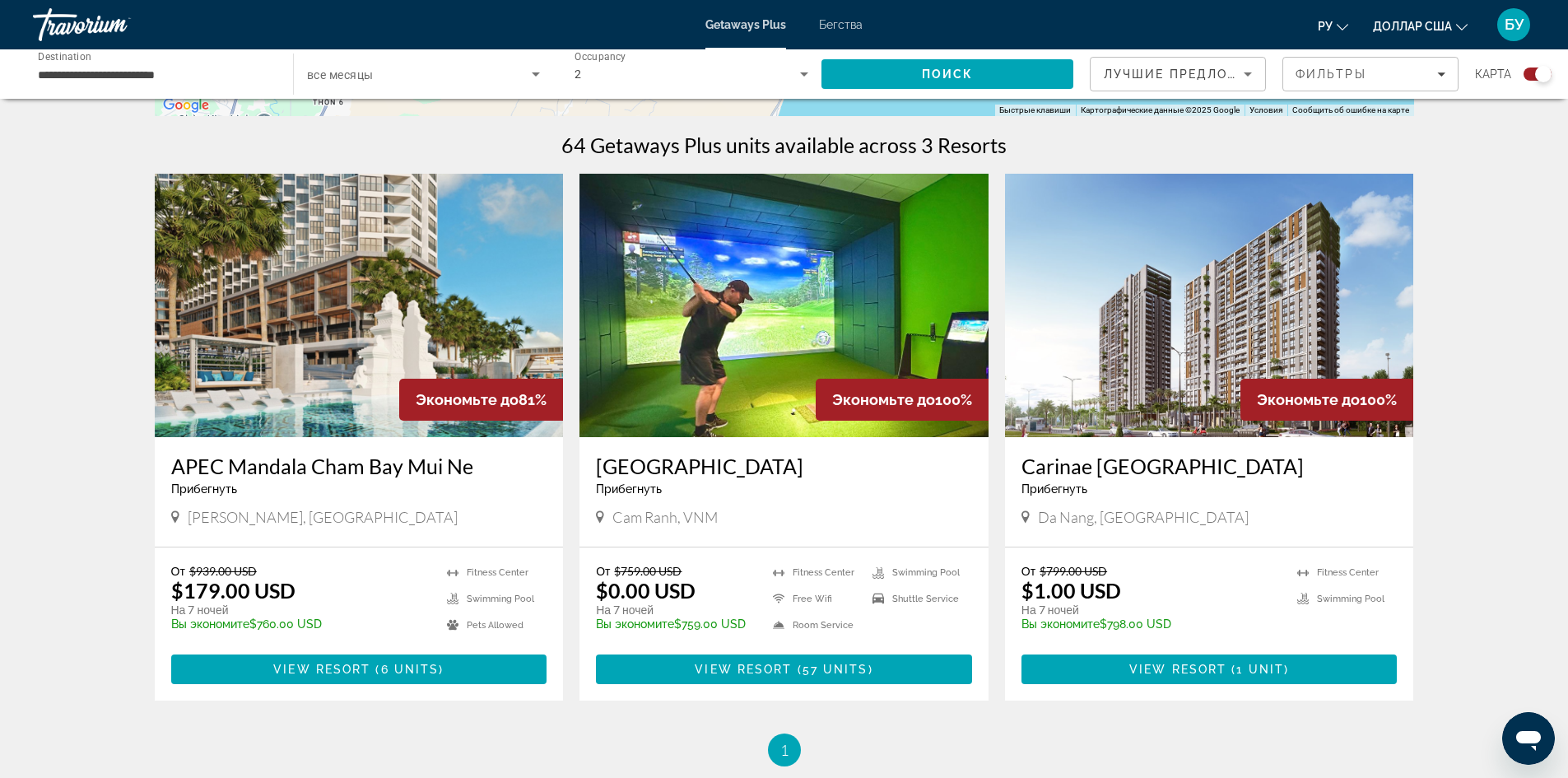
scroll to position [494, 0]
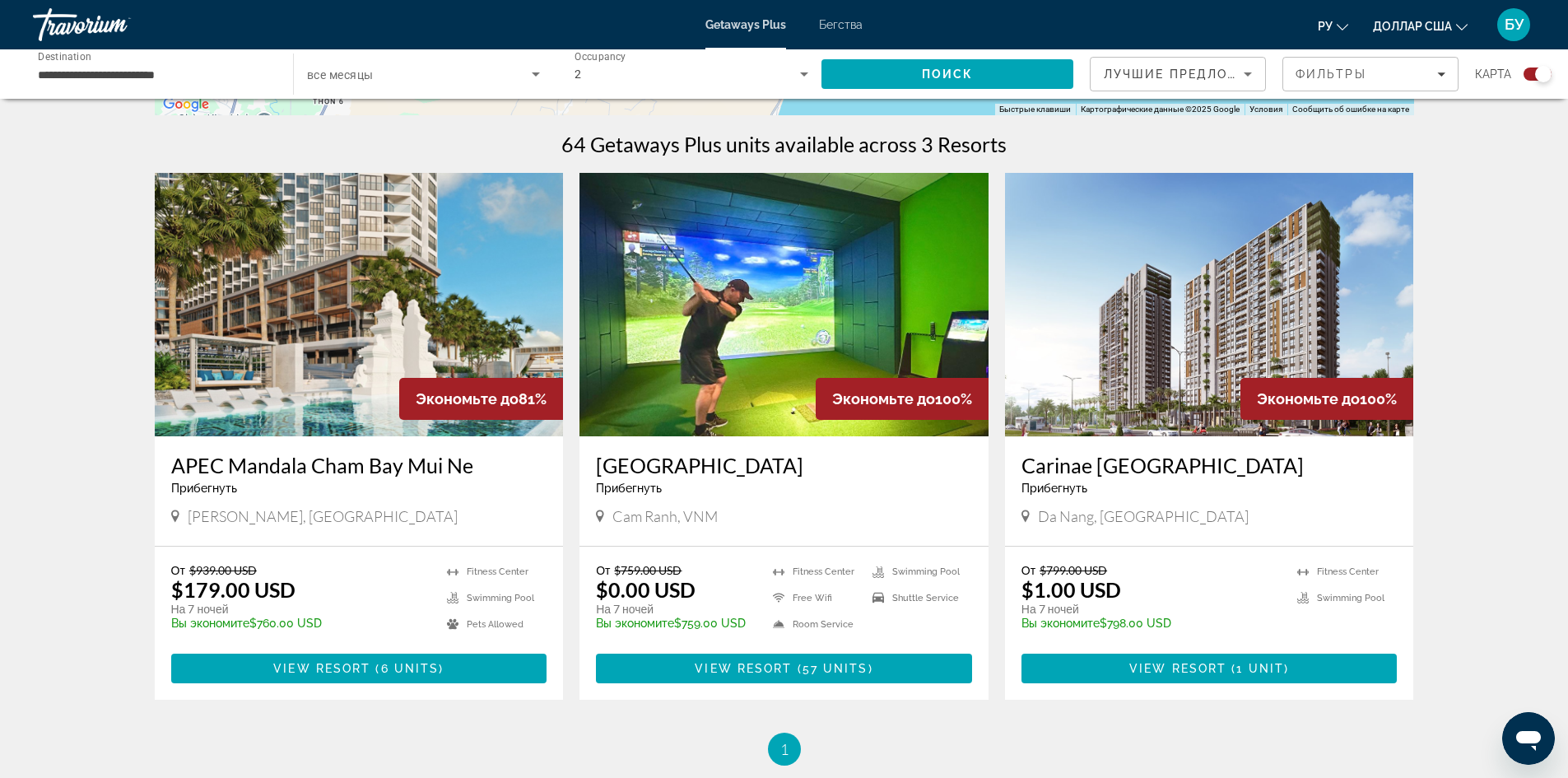
click at [751, 364] on img "Основное содержание" at bounding box center [784, 305] width 409 height 263
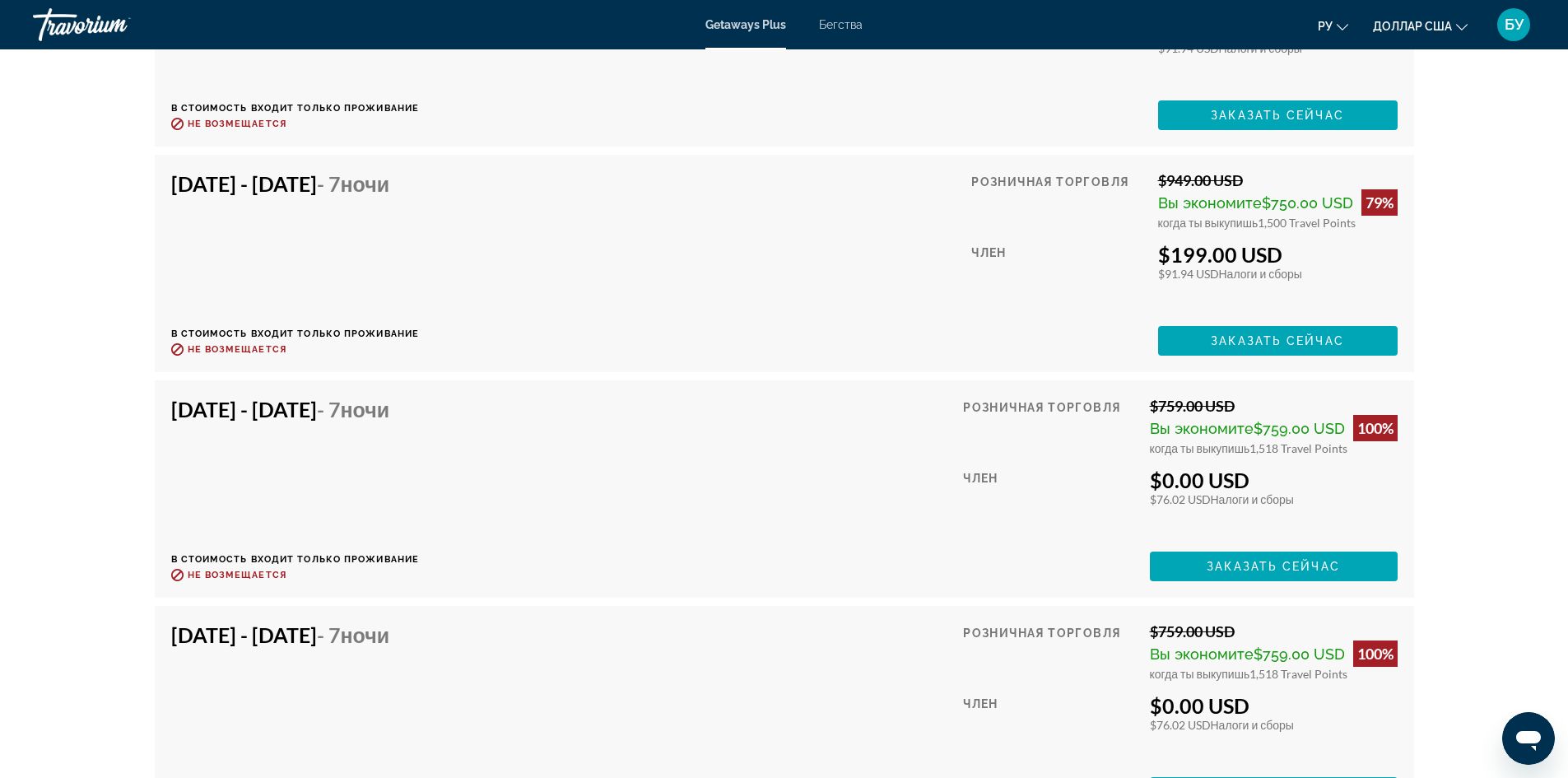
scroll to position [5270, 0]
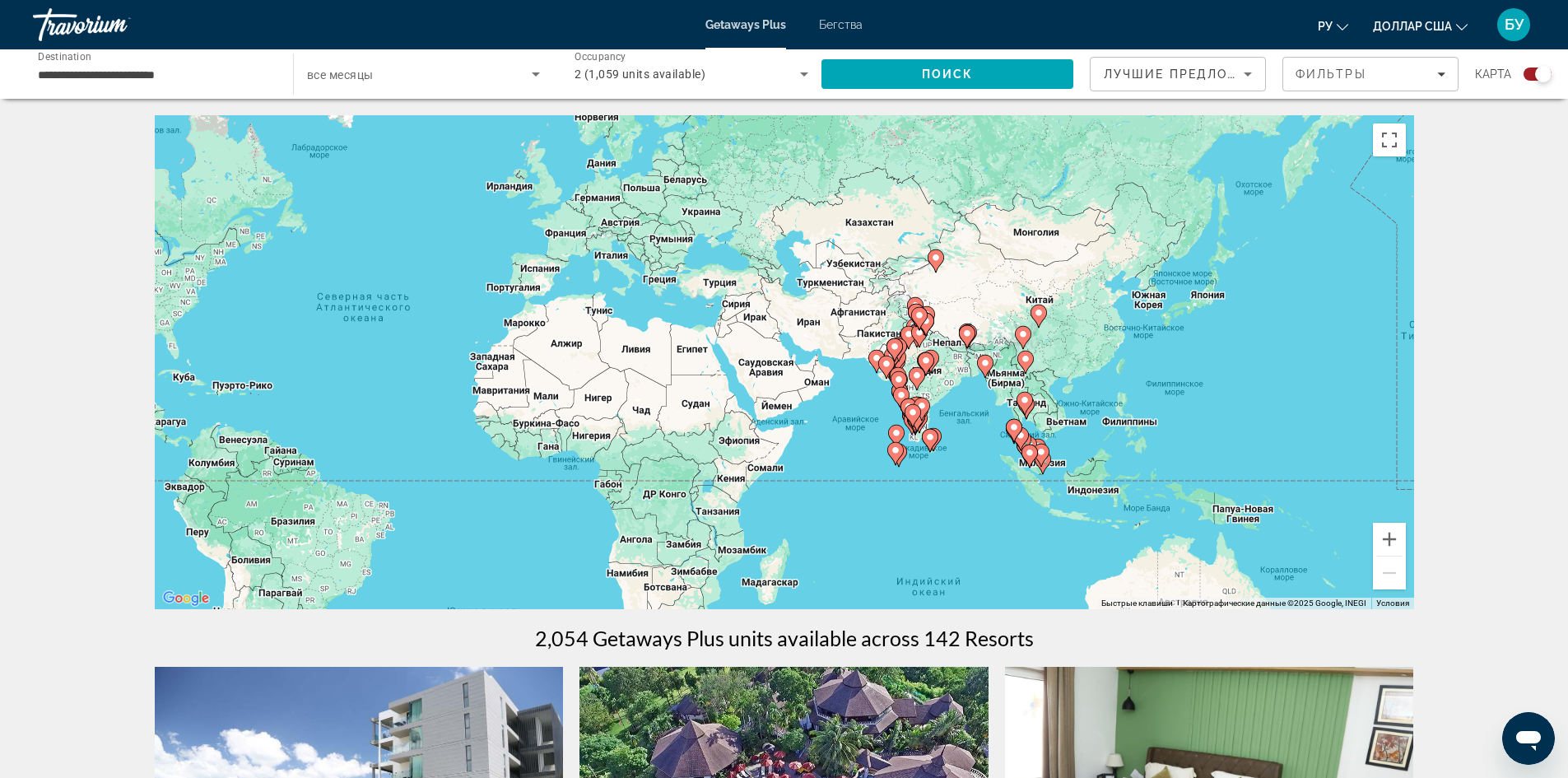
drag, startPoint x: 1130, startPoint y: 405, endPoint x: 784, endPoint y: 379, distance: 347.0
click at [784, 379] on div "Чтобы активировать перетаскивание с помощью клавиатуры, нажмите Alt + Ввод. Пос…" at bounding box center [784, 361] width 1260 height 494
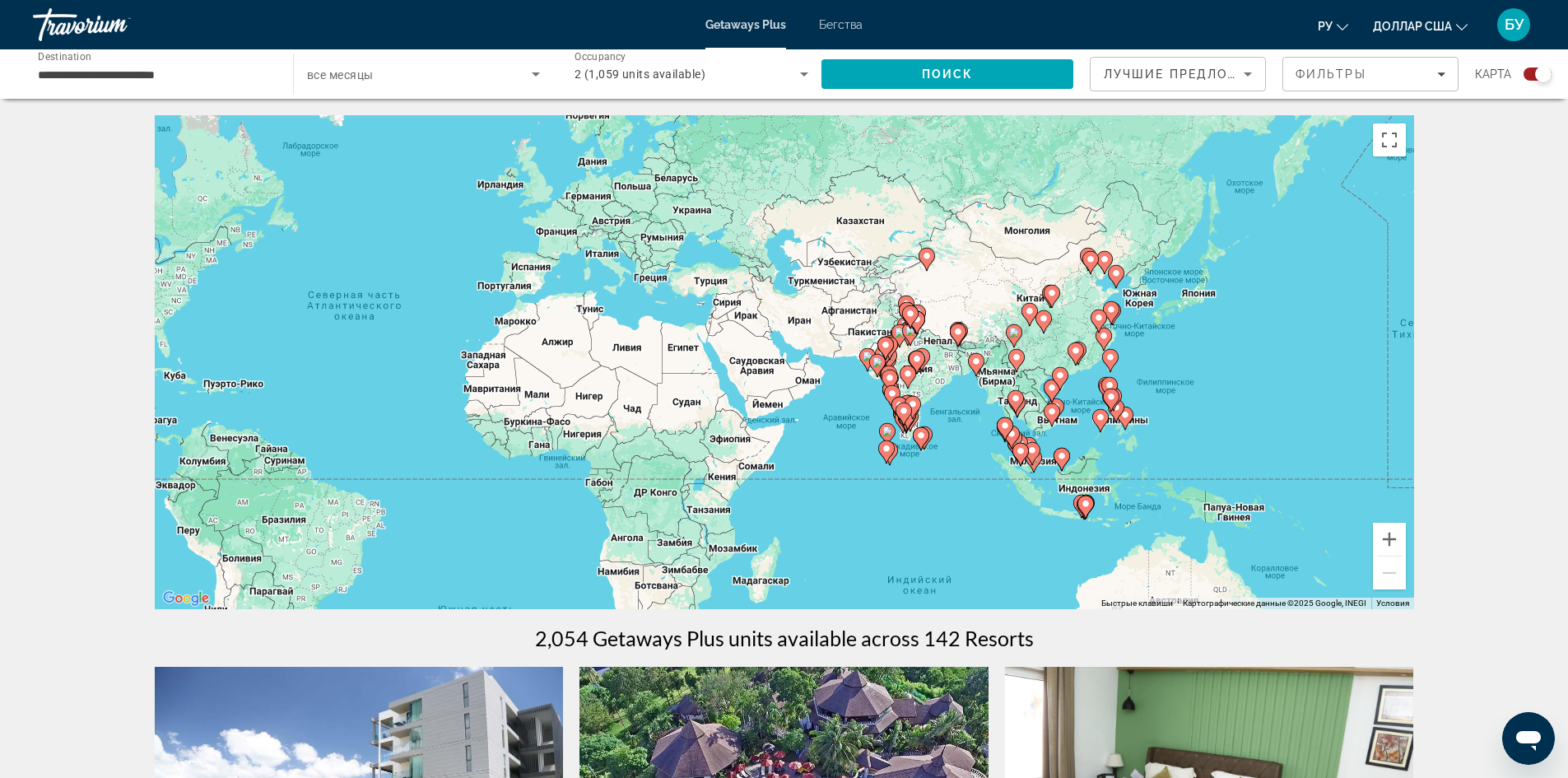
click at [1056, 412] on icon "Основное содержание" at bounding box center [1051, 416] width 15 height 22
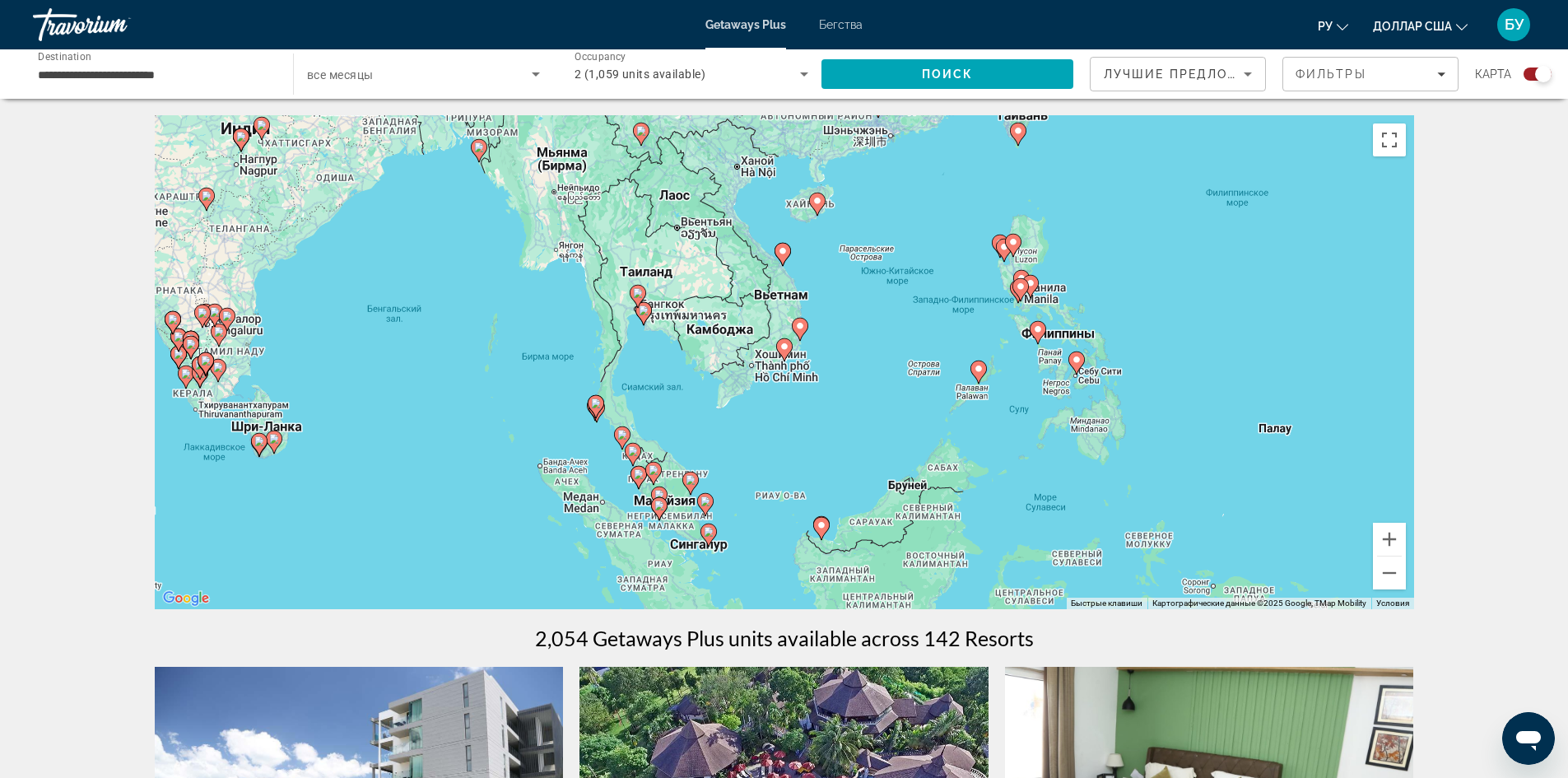
click at [813, 208] on icon "Основное содержание" at bounding box center [817, 203] width 17 height 23
type input "**********"
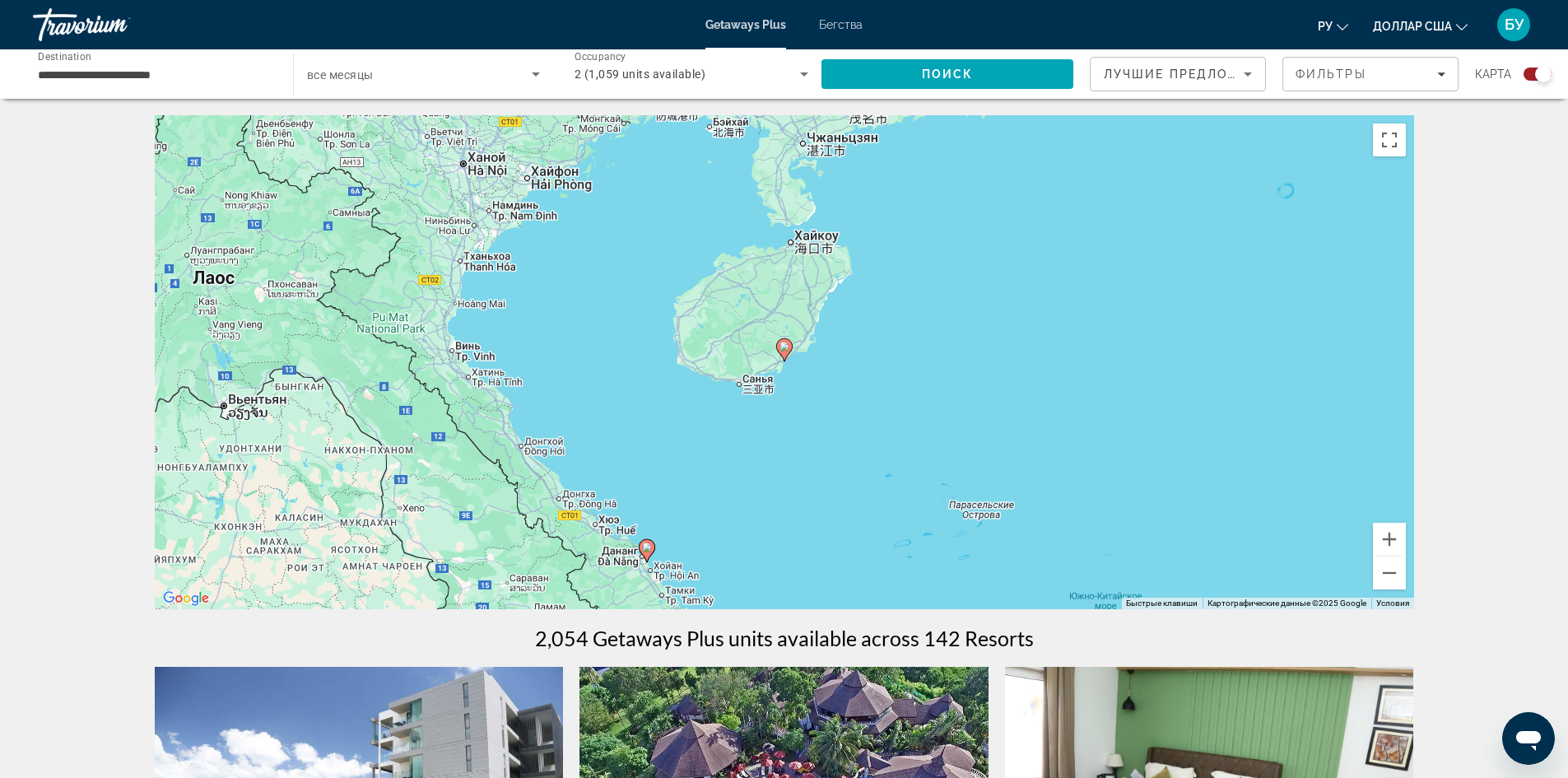
click at [782, 349] on image "Основное содержание" at bounding box center [784, 347] width 10 height 10
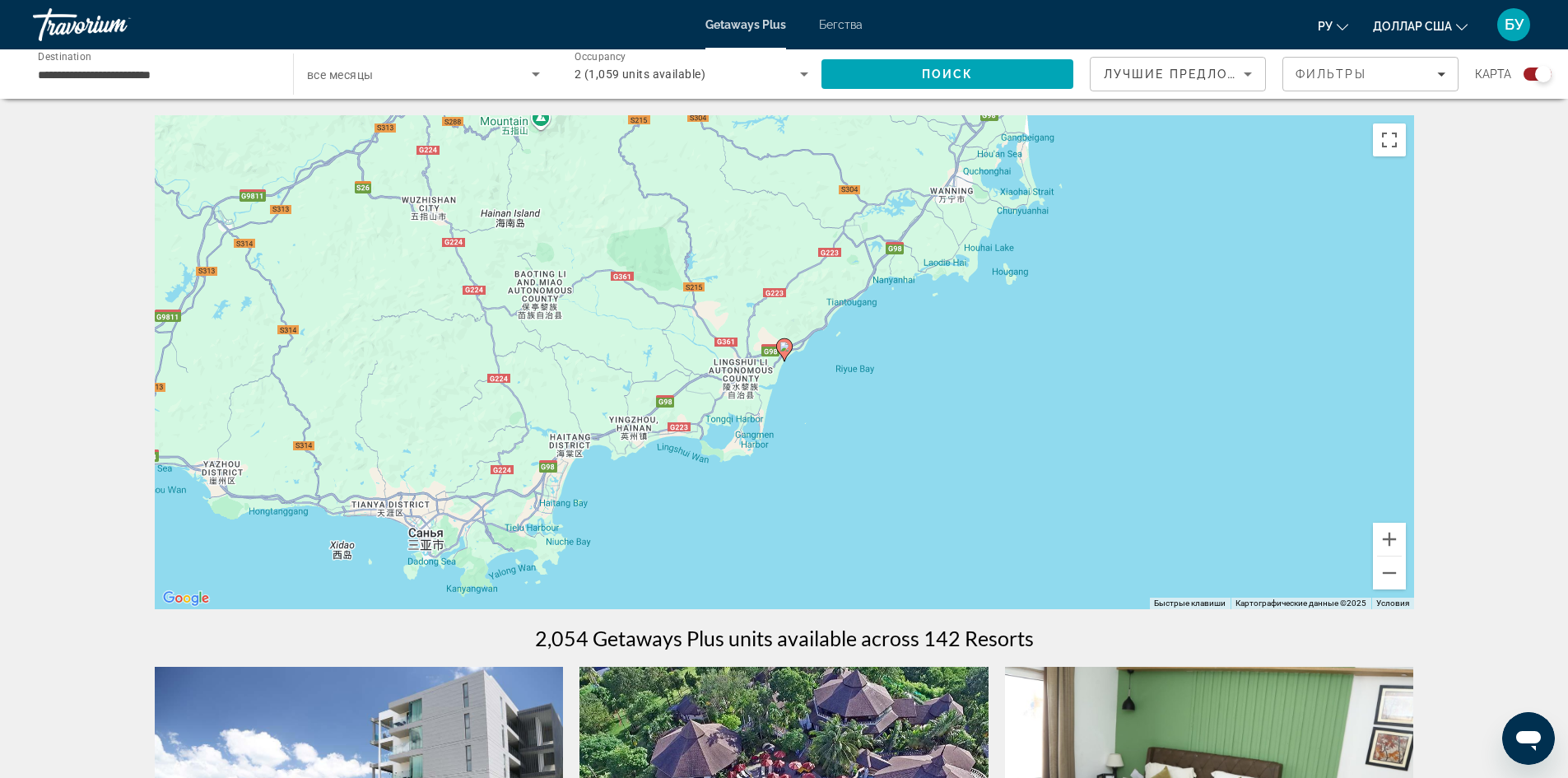
click at [782, 349] on image "Основное содержание" at bounding box center [784, 347] width 10 height 10
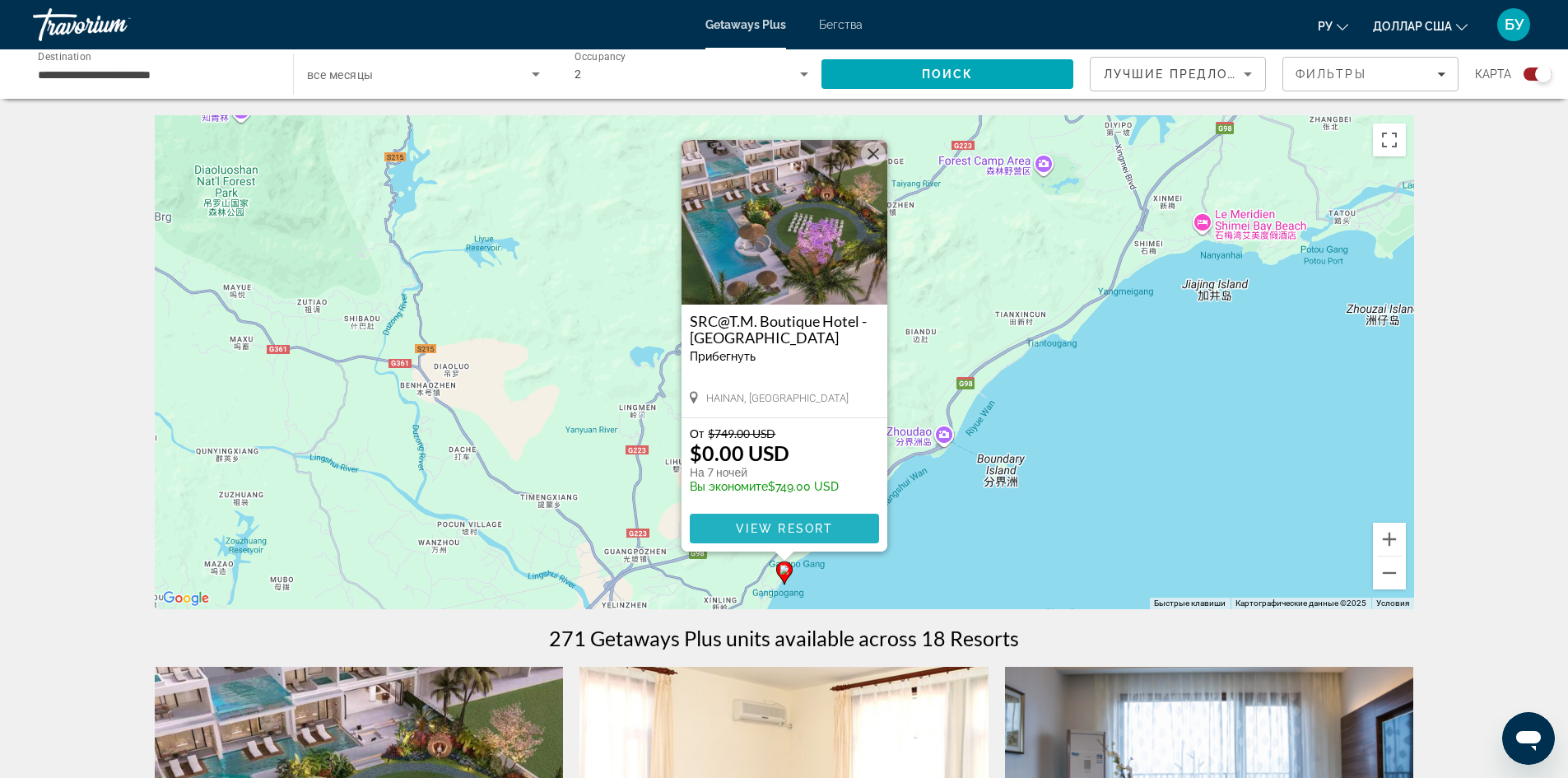
click at [780, 532] on span "View Resort" at bounding box center [784, 528] width 97 height 13
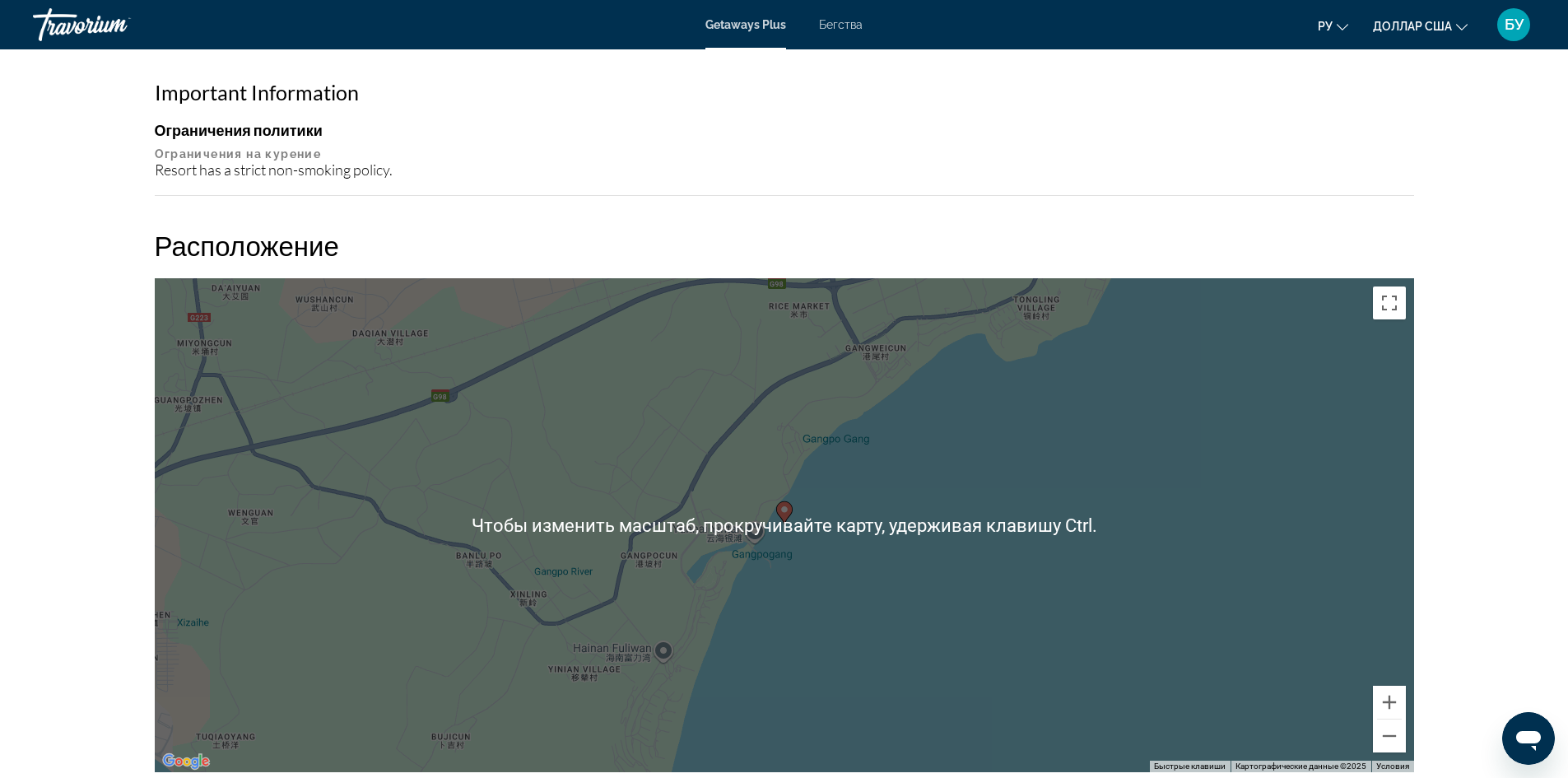
scroll to position [1583, 0]
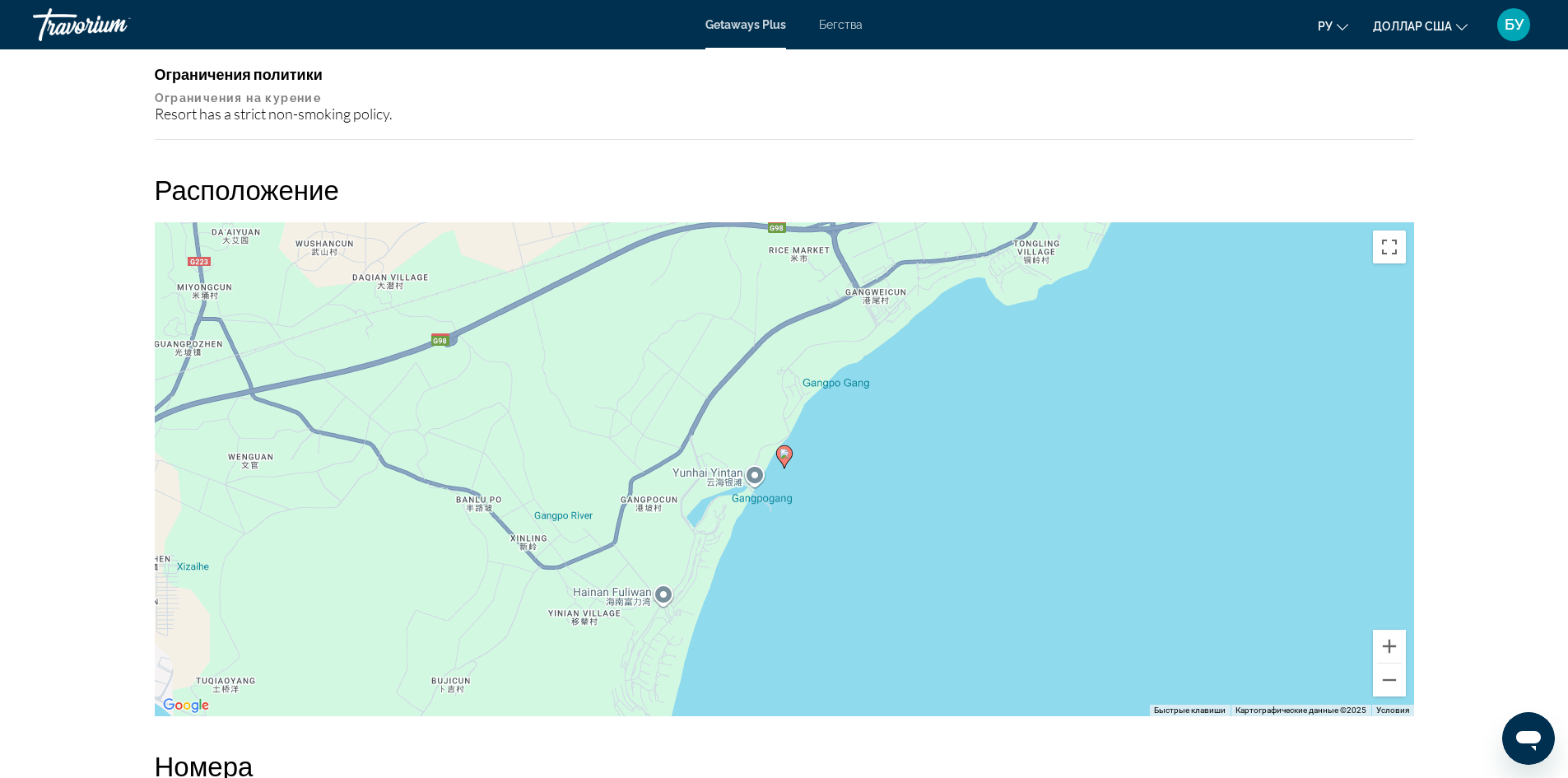
click at [781, 456] on image "Основное содержание" at bounding box center [784, 454] width 10 height 10
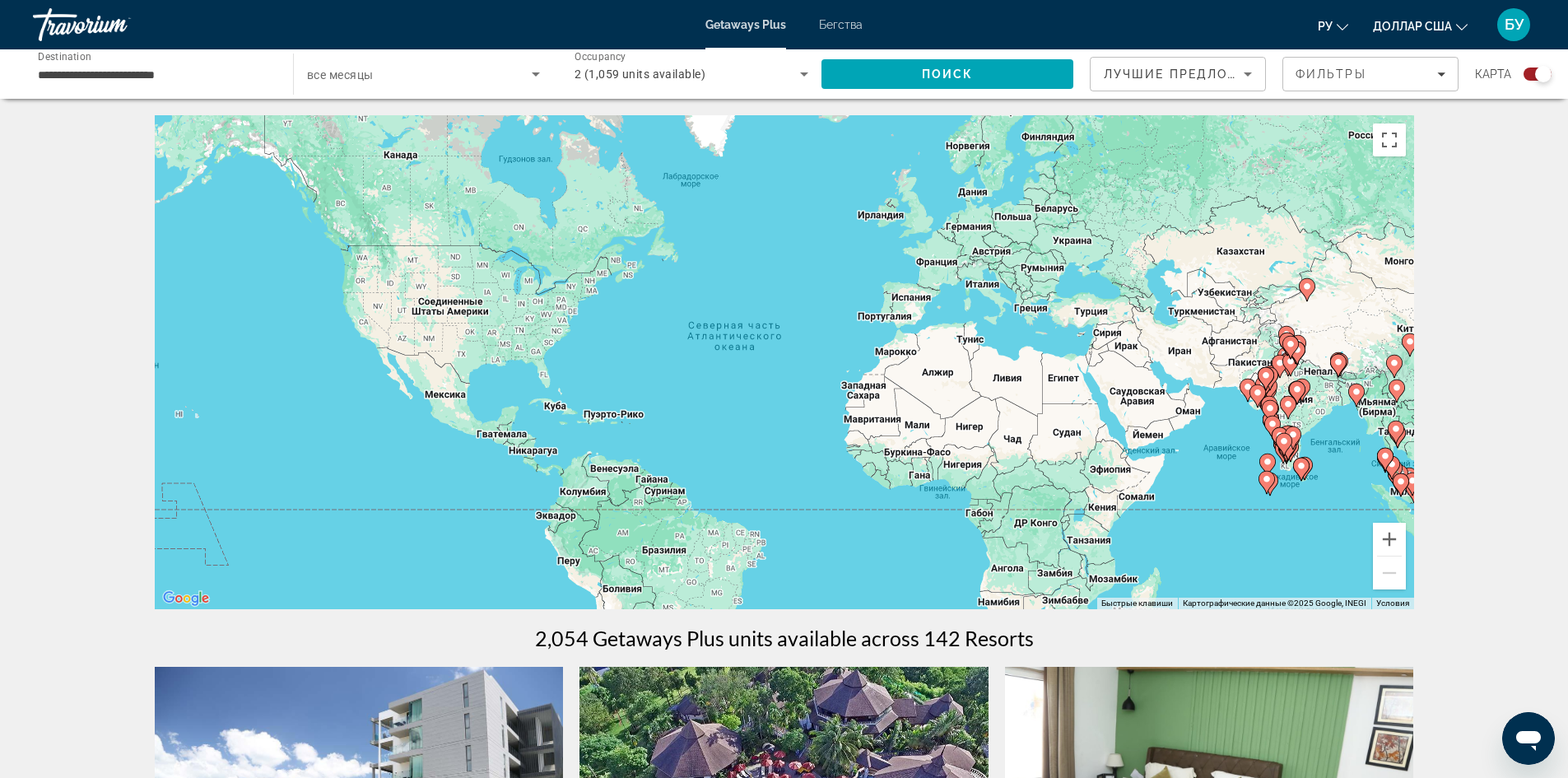
click at [1307, 434] on div "Чтобы активировать перетаскивание с помощью клавиатуры, нажмите Alt + Ввод. Пос…" at bounding box center [784, 361] width 1260 height 494
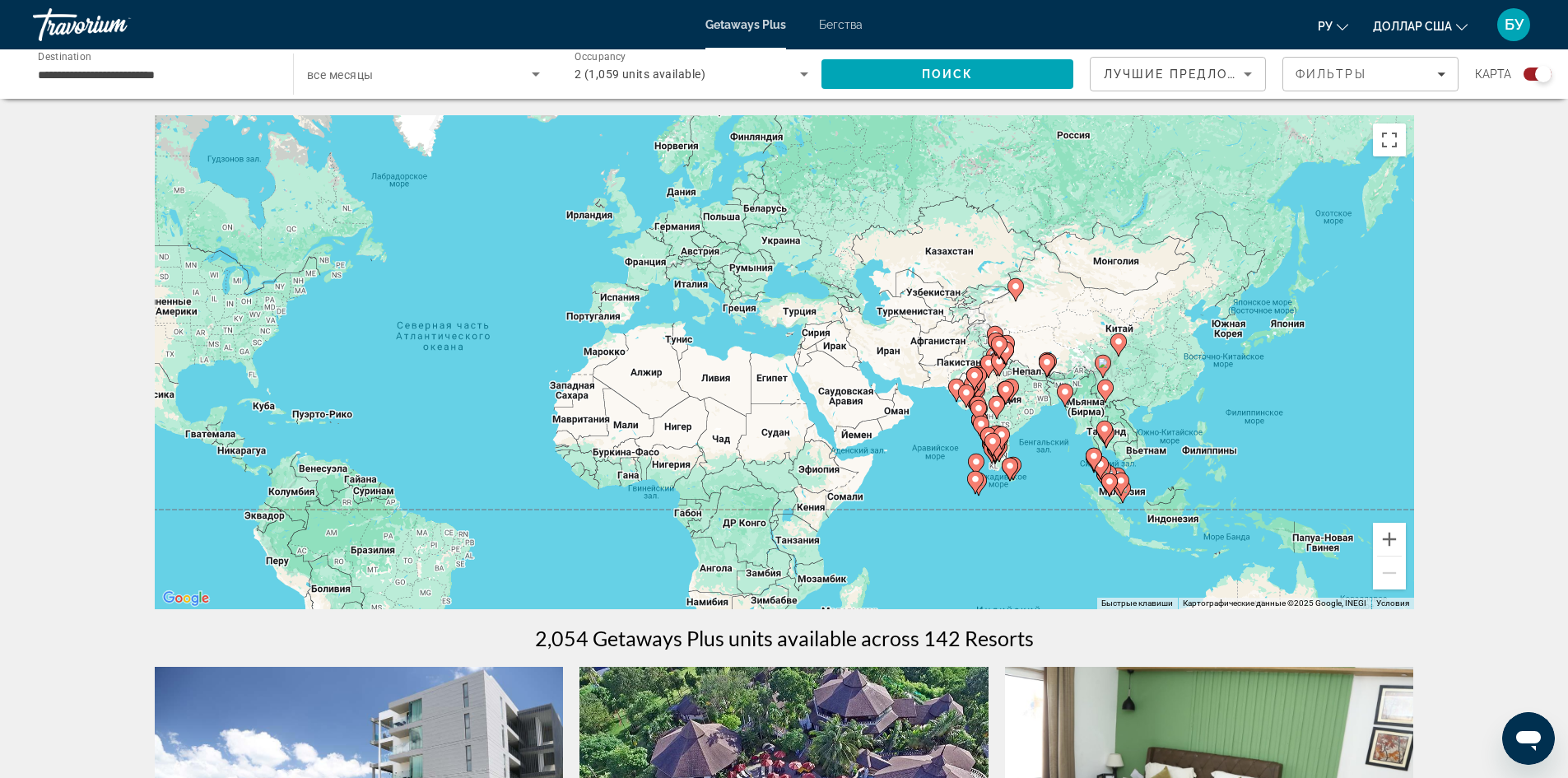
drag, startPoint x: 1130, startPoint y: 434, endPoint x: 686, endPoint y: 434, distance: 444.0
click at [686, 434] on div "Чтобы активировать перетаскивание с помощью клавиатуры, нажмите Alt + Ввод. Пос…" at bounding box center [784, 361] width 1260 height 494
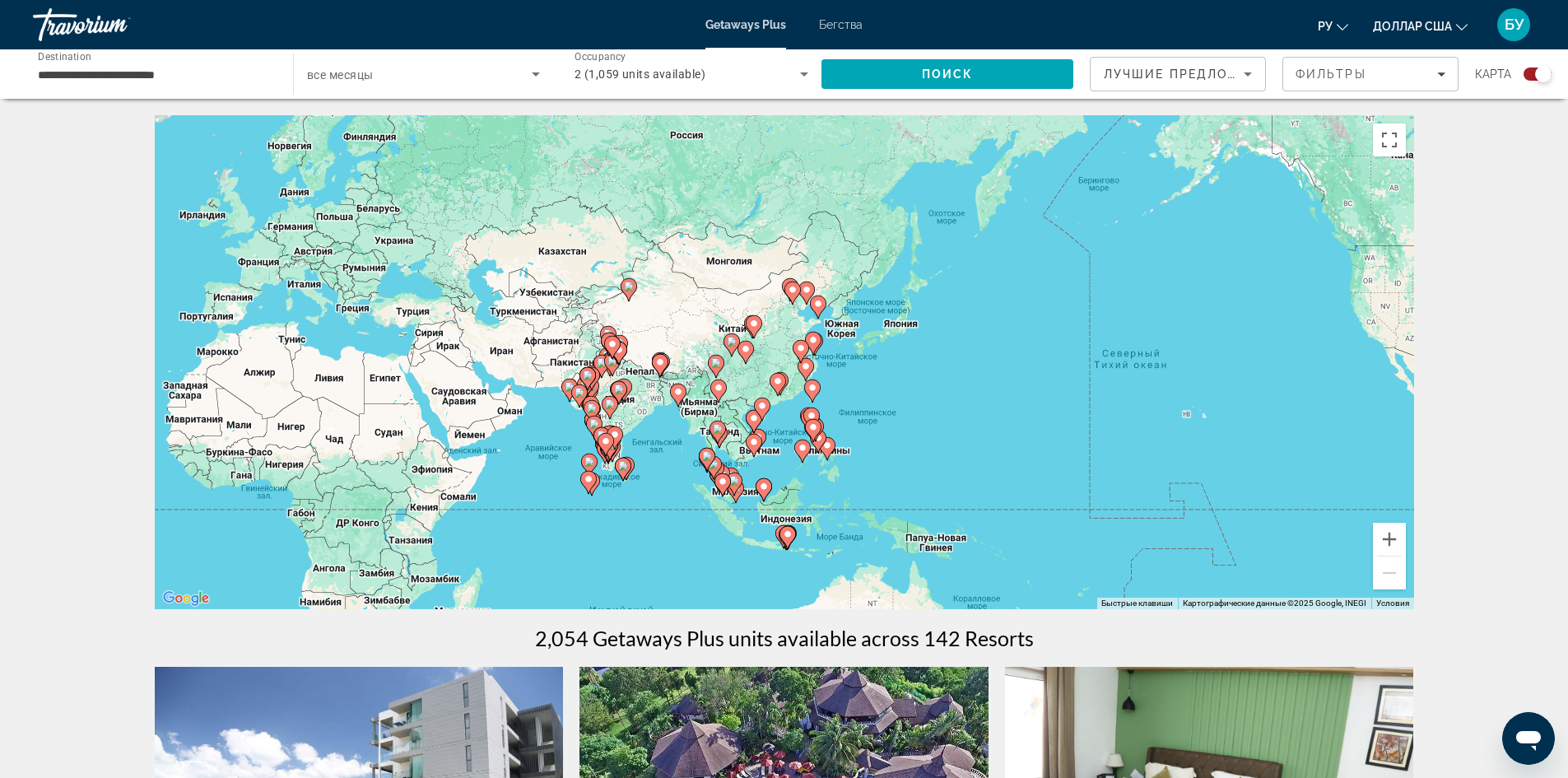
click at [664, 458] on div "Чтобы активировать перетаскивание с помощью клавиатуры, нажмите Alt + Ввод. Пос…" at bounding box center [784, 361] width 1260 height 494
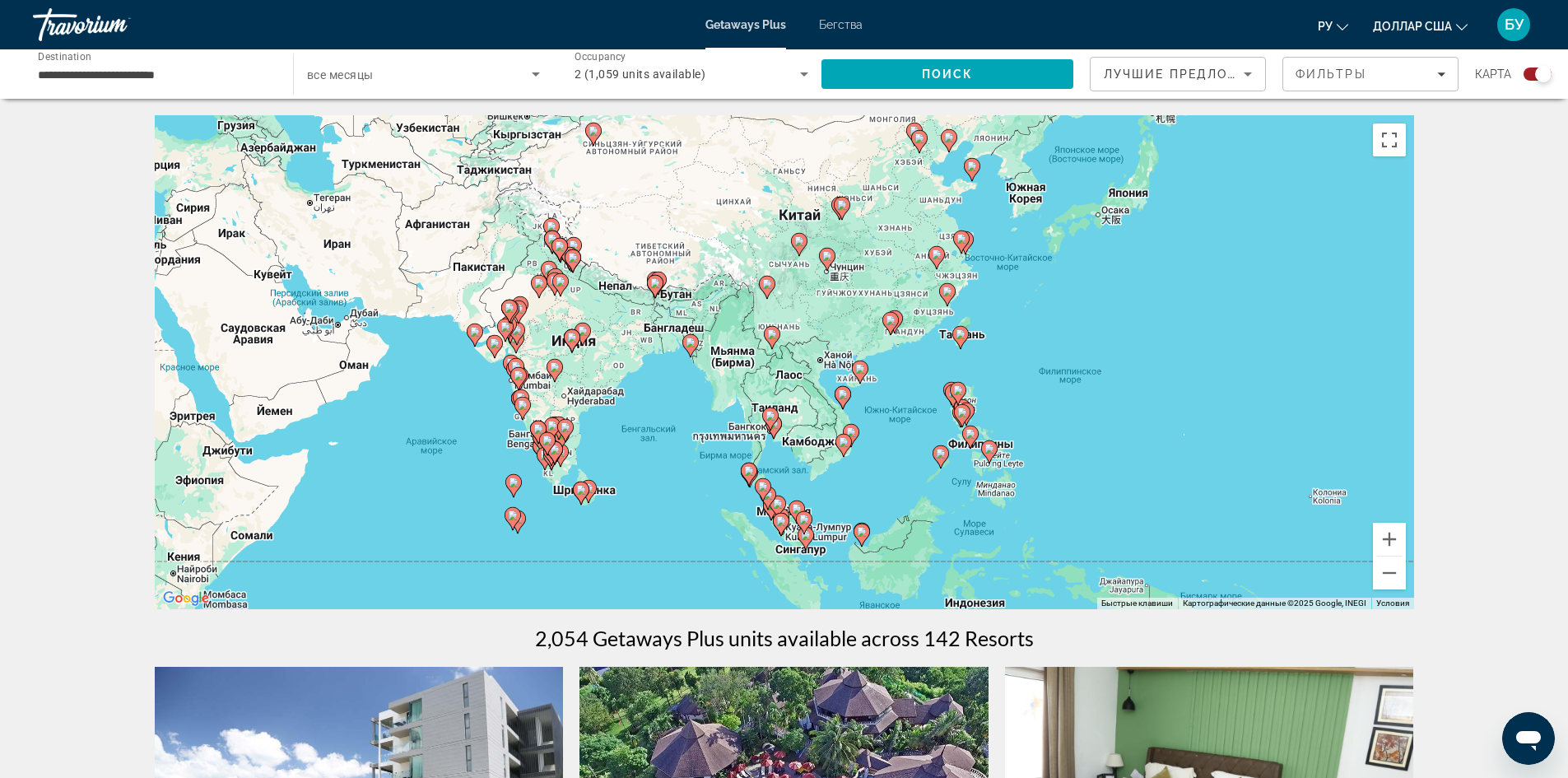
click at [806, 466] on div "Чтобы активировать перетаскивание с помощью клавиатуры, нажмите Alt + Ввод. Пос…" at bounding box center [784, 361] width 1260 height 494
click at [807, 525] on icon "Основное содержание" at bounding box center [803, 523] width 15 height 22
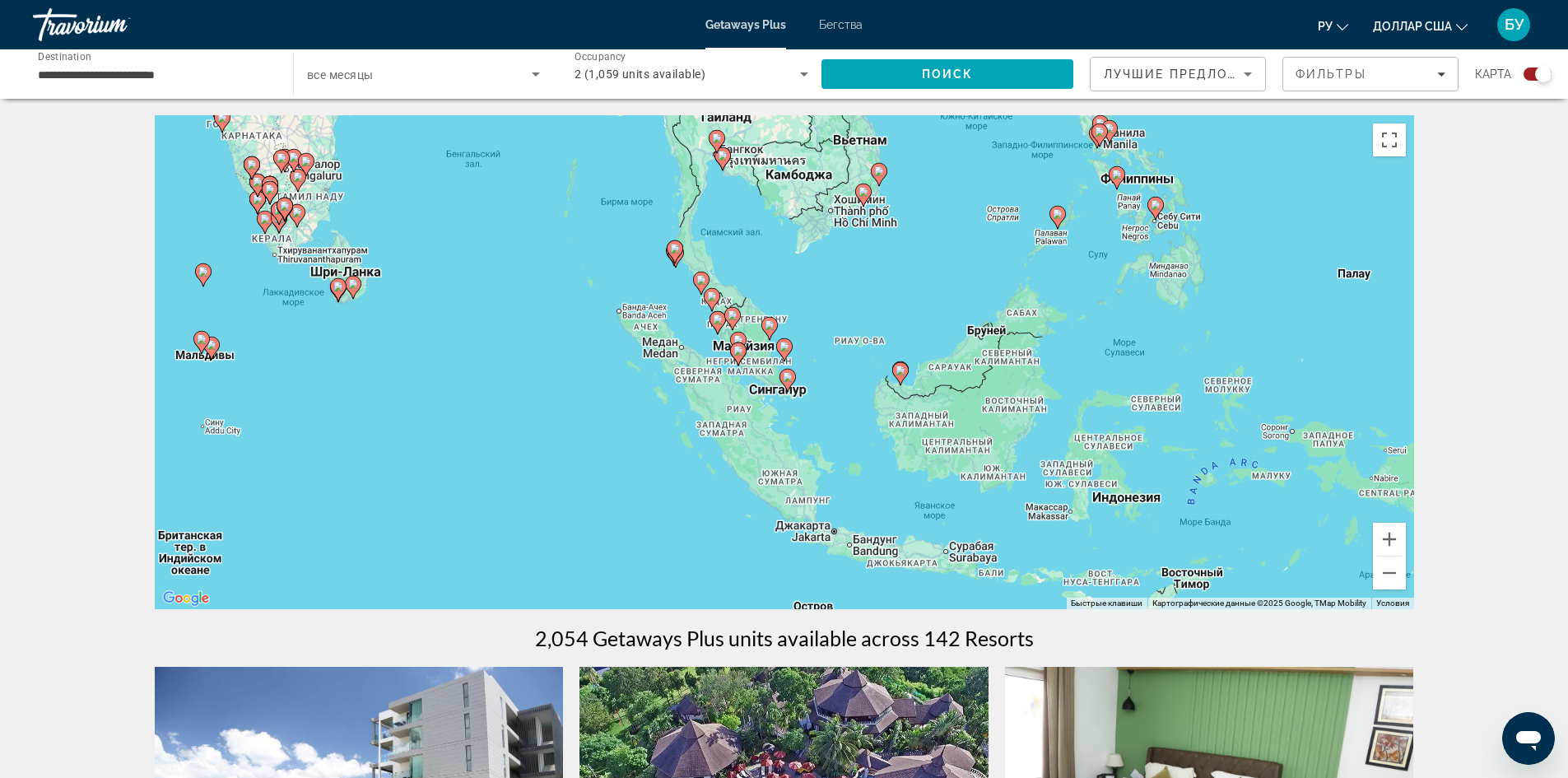
click at [791, 379] on image "Основное содержание" at bounding box center [787, 377] width 10 height 10
type input "**********"
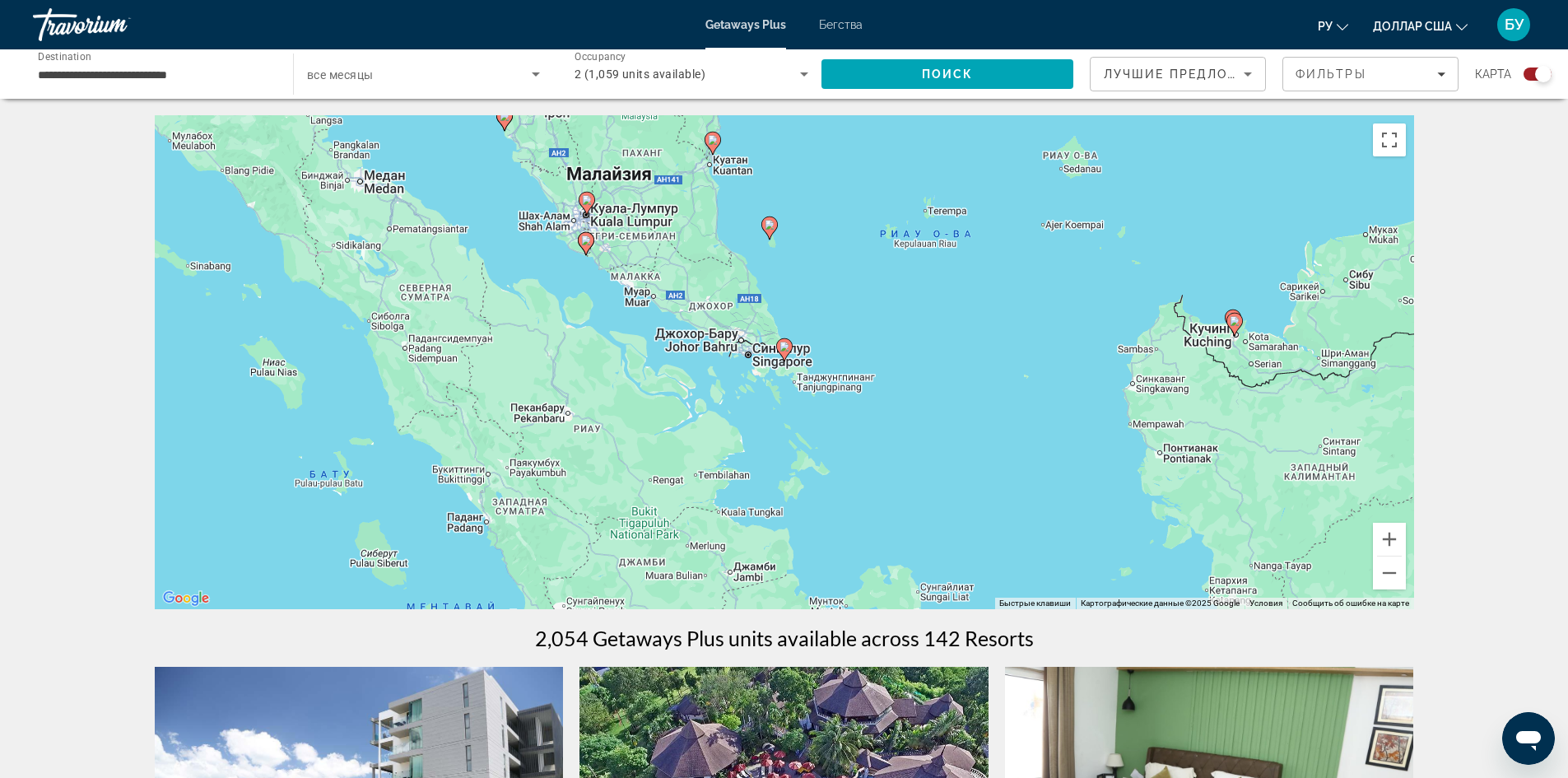
click at [783, 349] on image "Основное содержание" at bounding box center [784, 347] width 10 height 10
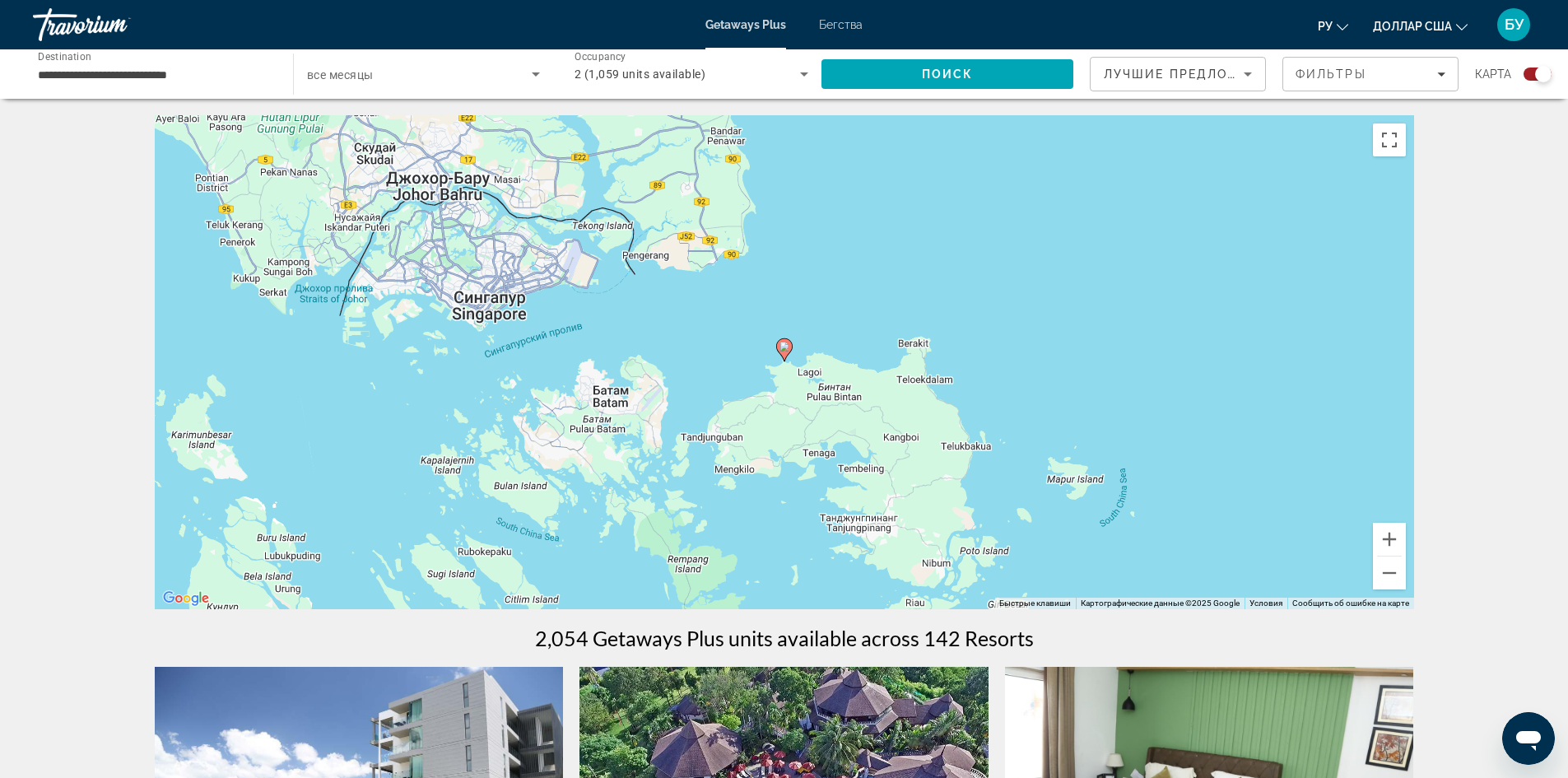
click at [783, 349] on image "Основное содержание" at bounding box center [784, 347] width 10 height 10
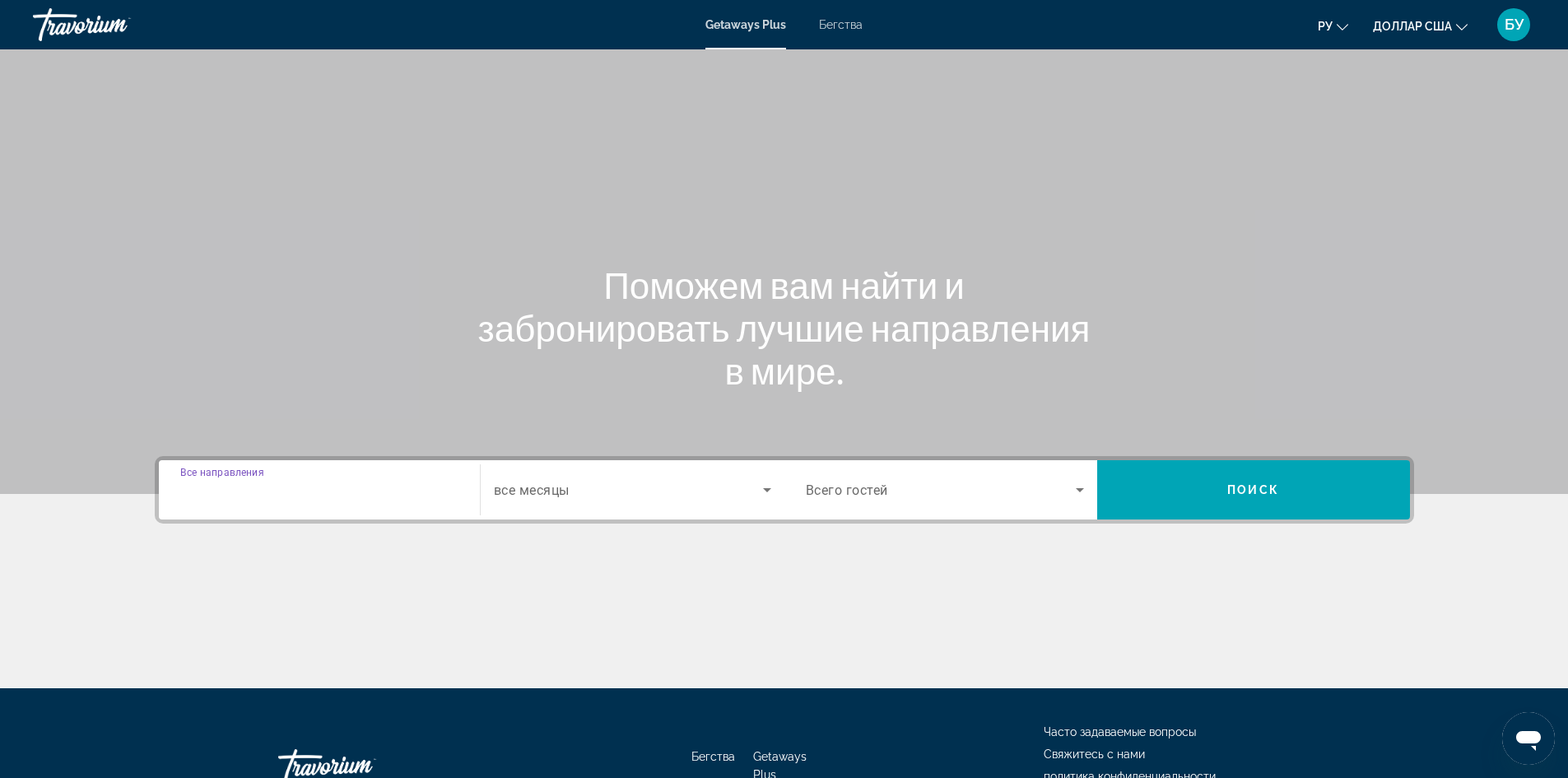
click at [364, 493] on input "Destination Все направления" at bounding box center [319, 491] width 278 height 20
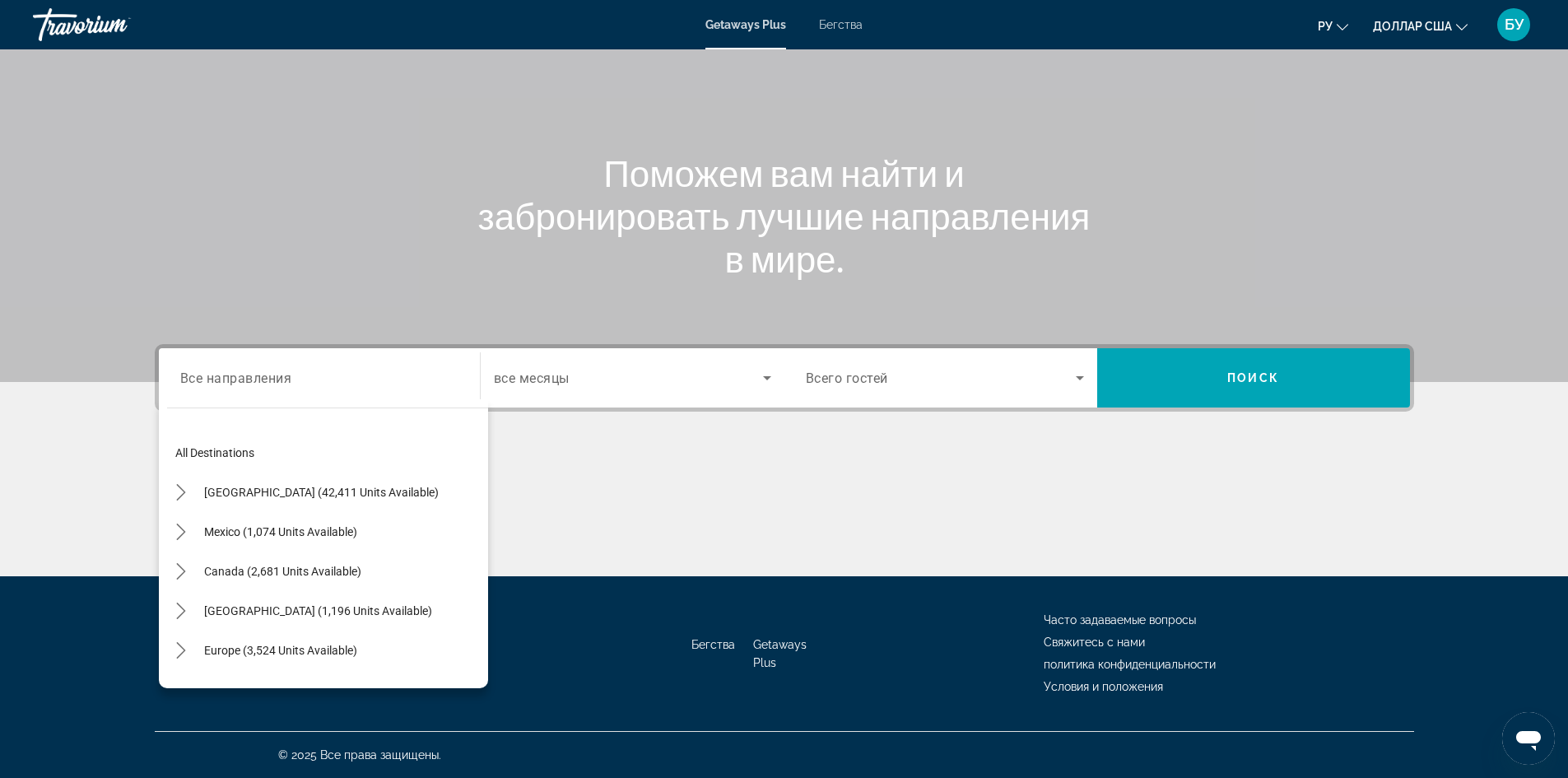
click at [568, 482] on div "Основное содержание" at bounding box center [784, 515] width 1260 height 124
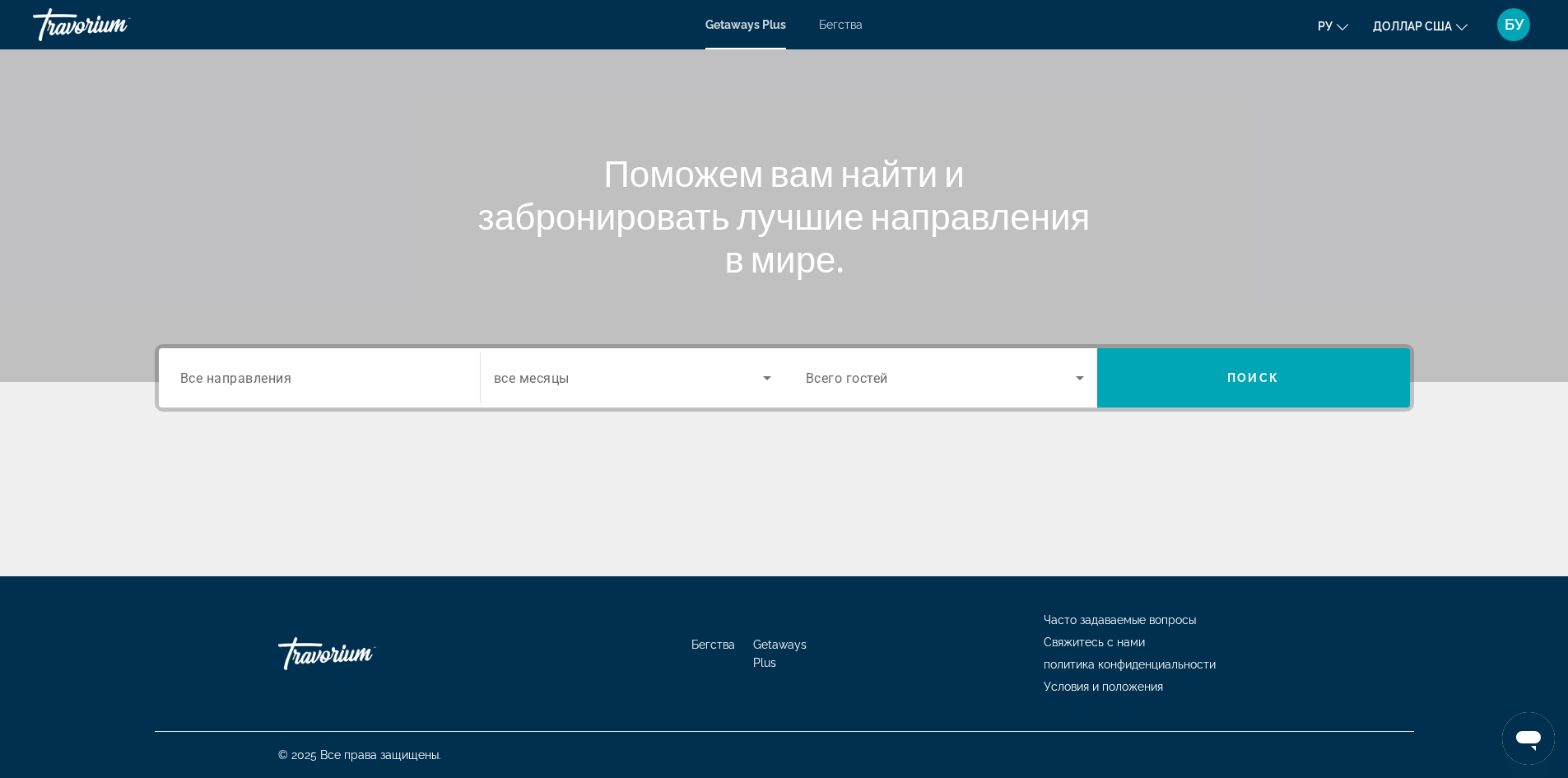
click at [282, 375] on span "Все направления" at bounding box center [237, 377] width 112 height 16
click at [282, 375] on input "Destination Все направления" at bounding box center [319, 379] width 278 height 20
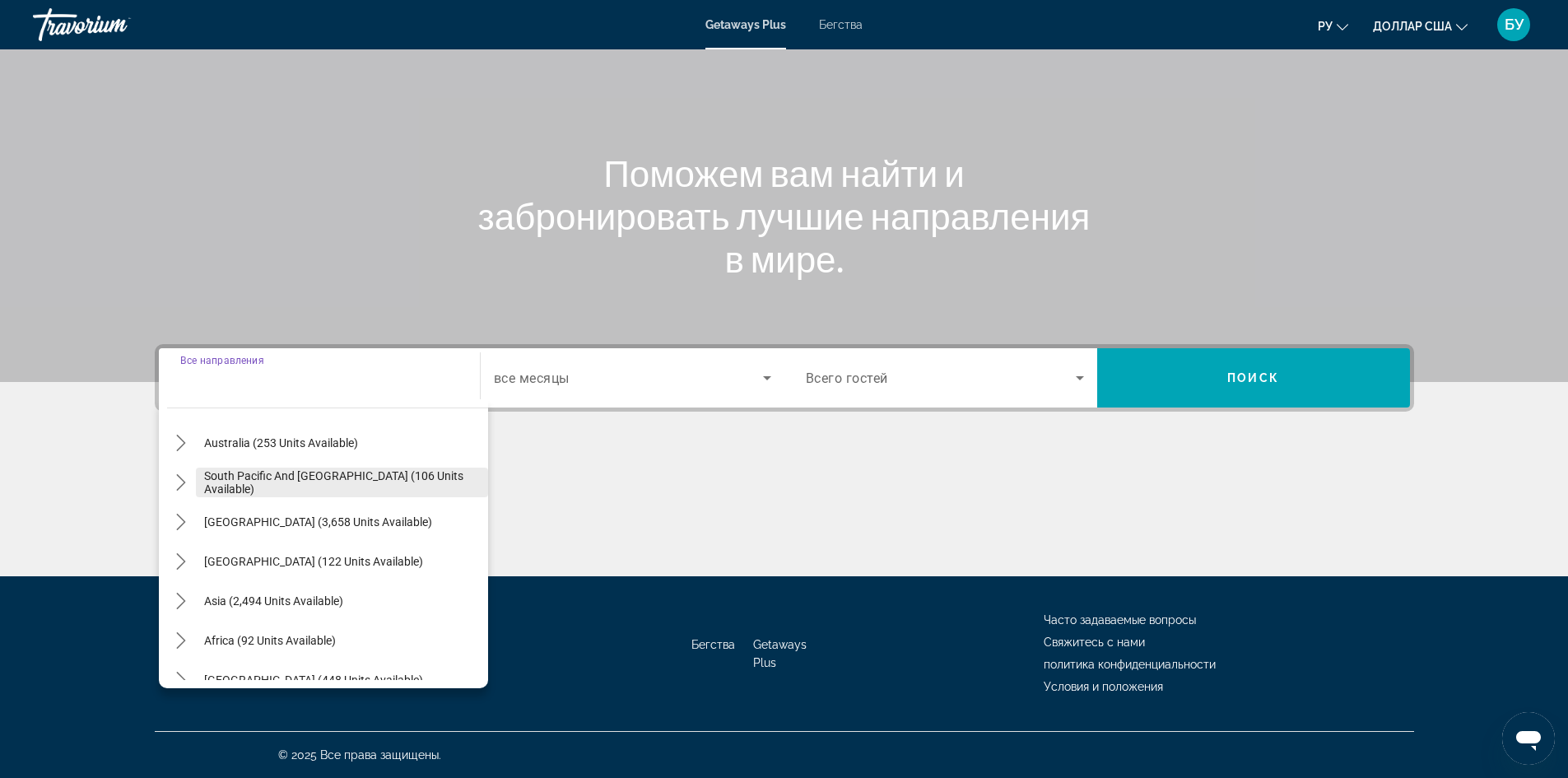
scroll to position [267, 0]
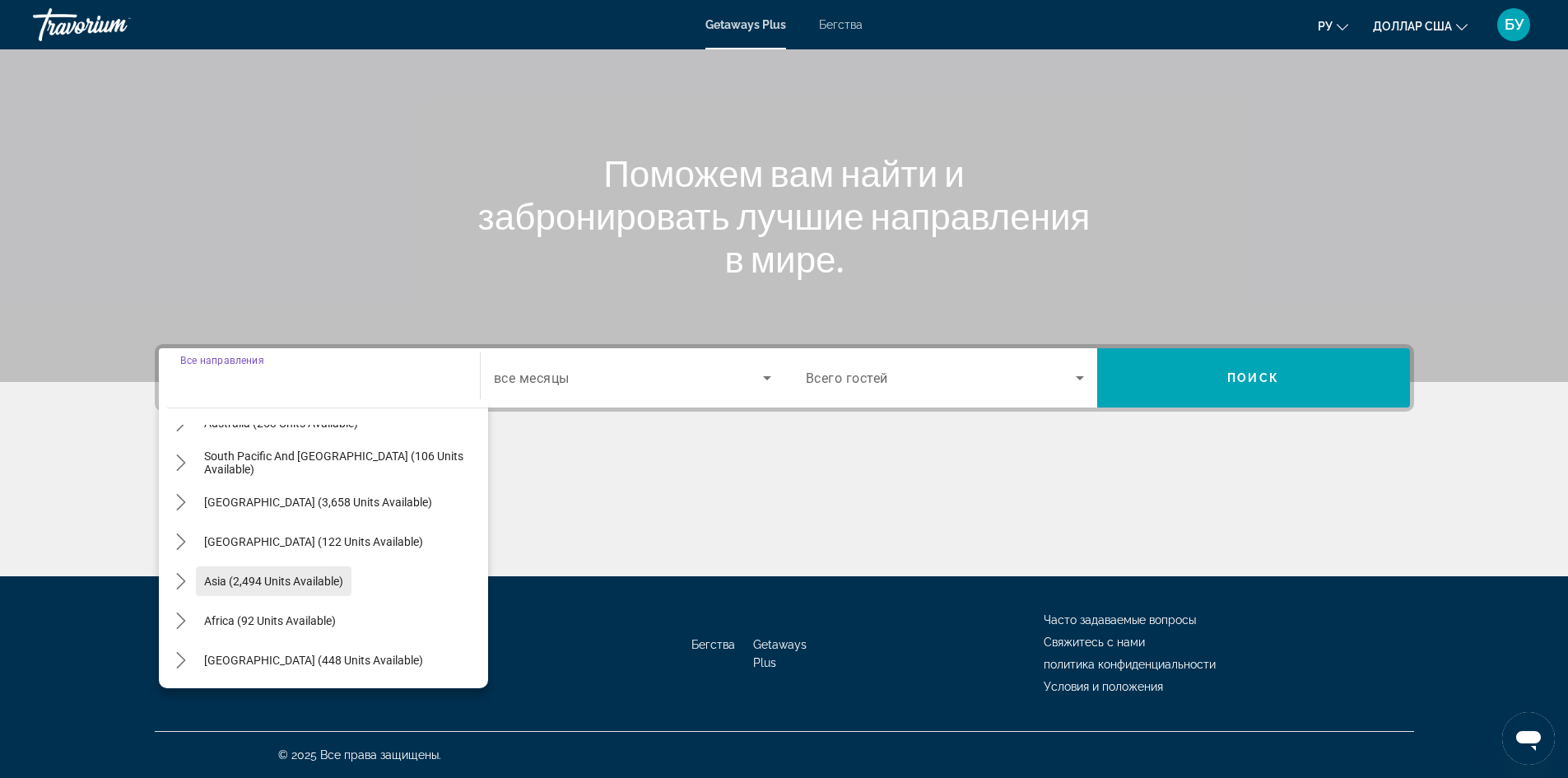
click at [265, 585] on span "Asia (2,494 units available)" at bounding box center [274, 581] width 139 height 13
type input "**********"
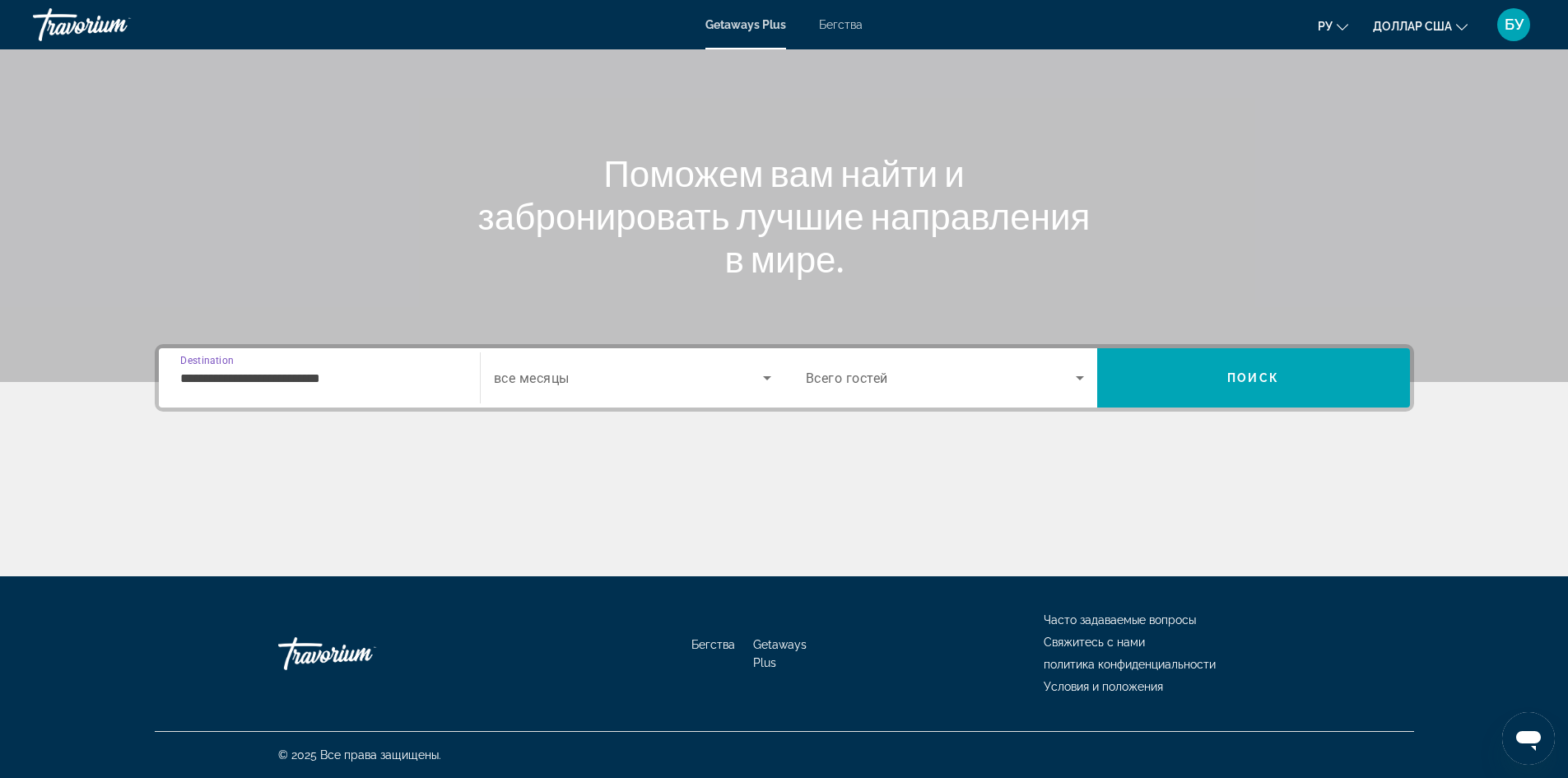
click at [1070, 368] on div "Search widget" at bounding box center [945, 378] width 278 height 20
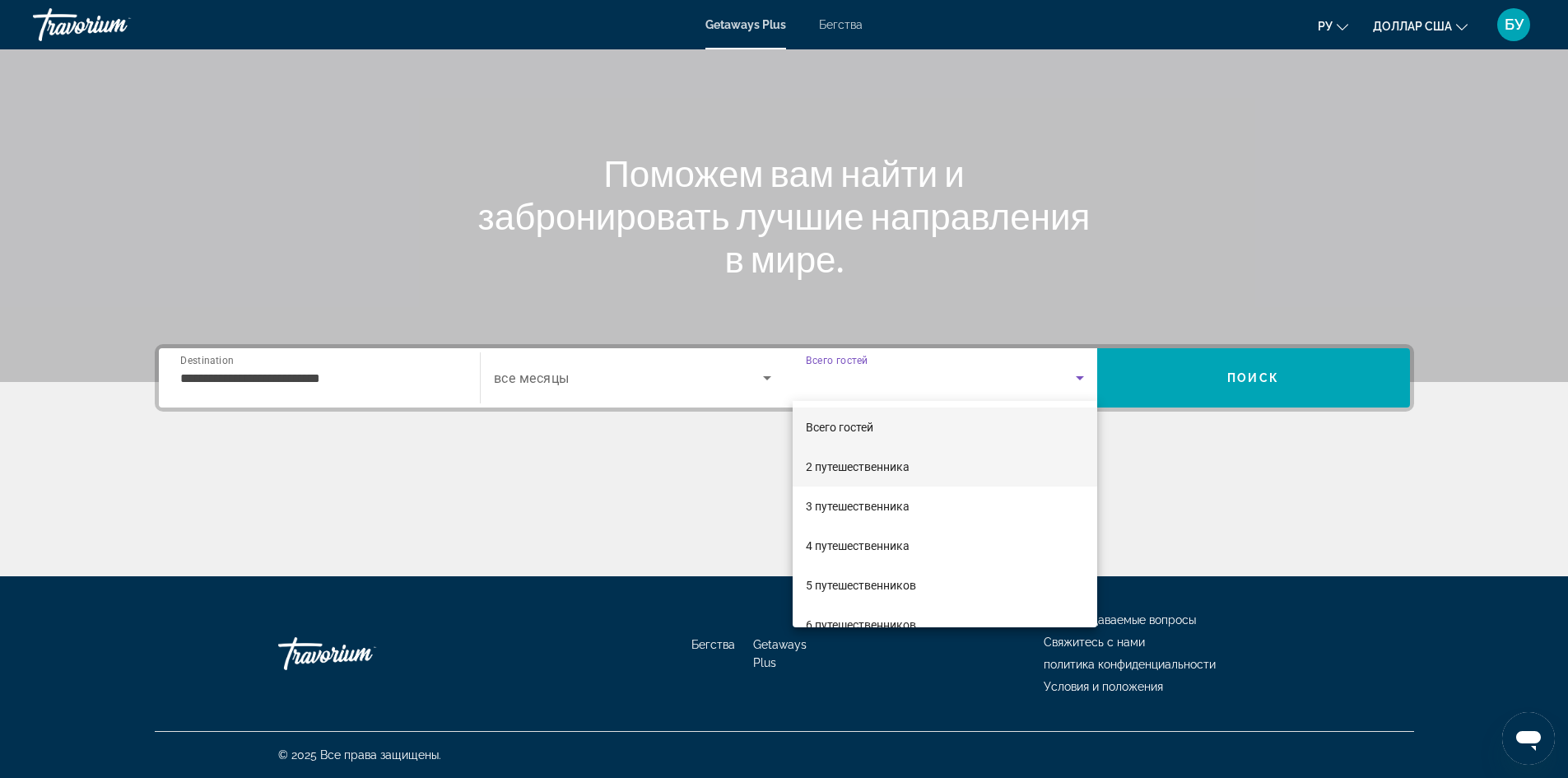
click at [912, 474] on mat-option "2 путешественника" at bounding box center [945, 467] width 304 height 39
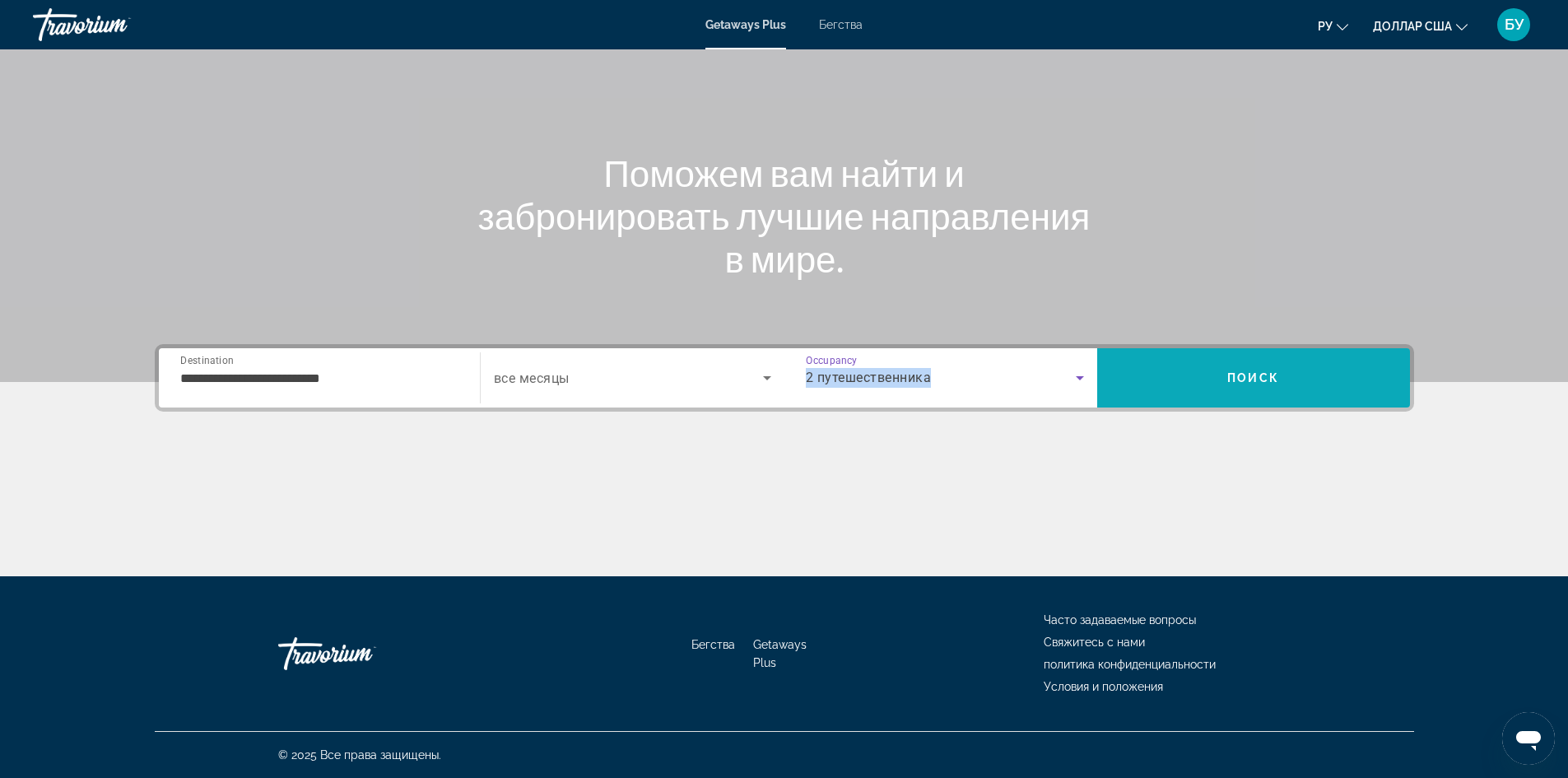
click at [1199, 379] on span "Search" at bounding box center [1253, 378] width 313 height 39
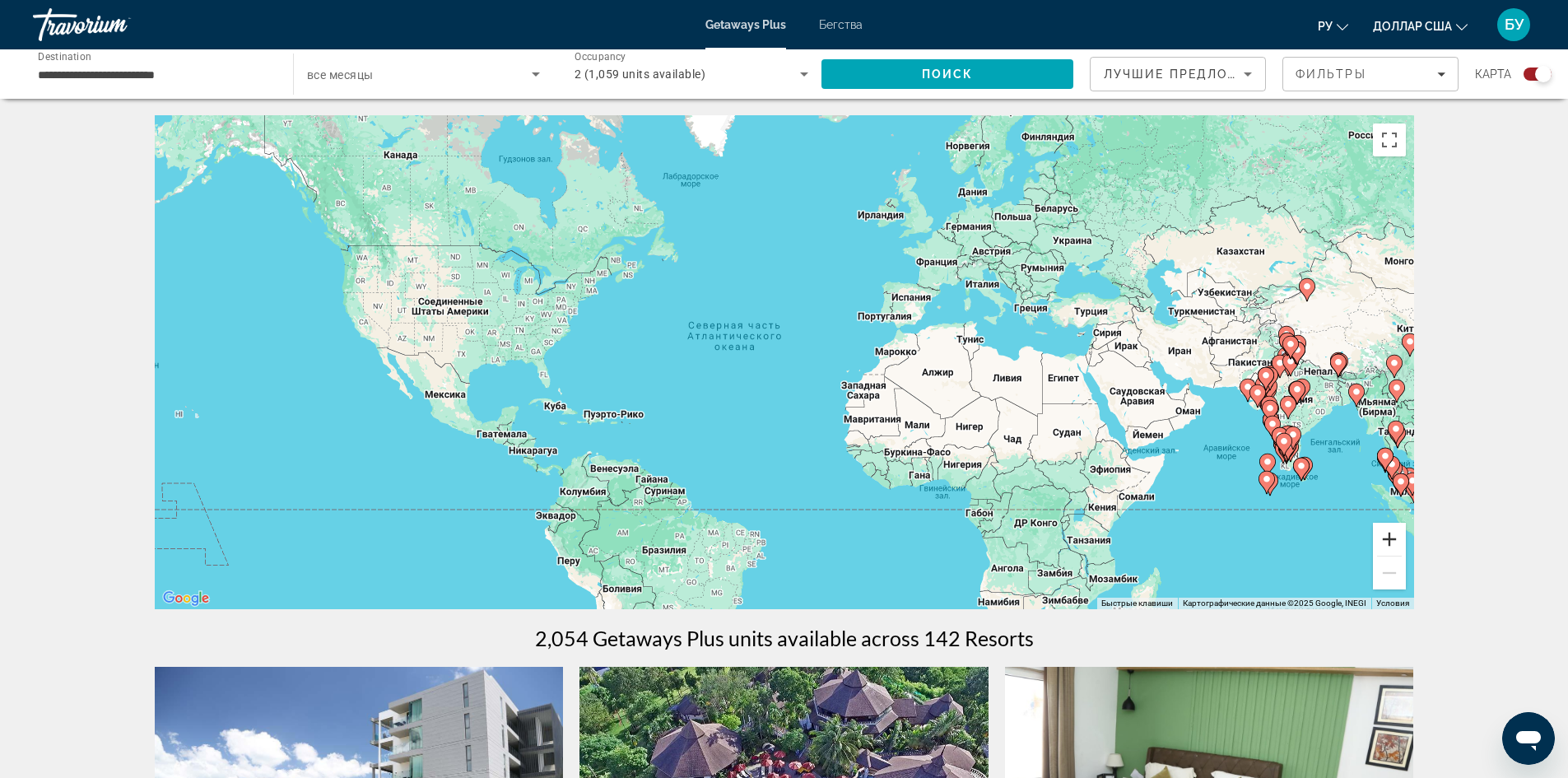
click at [1389, 539] on button "Увеличить" at bounding box center [1389, 539] width 33 height 33
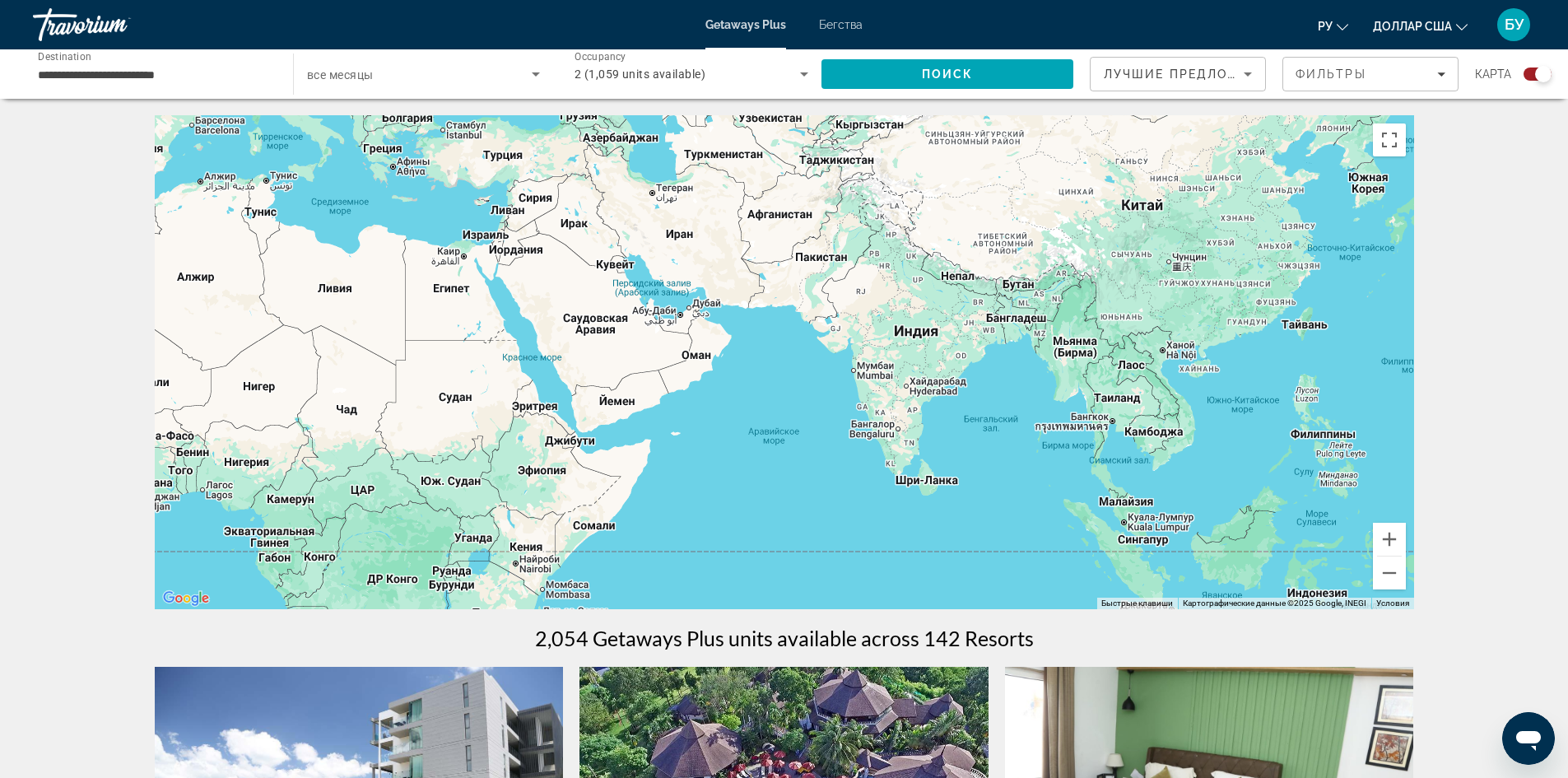
drag, startPoint x: 1218, startPoint y: 533, endPoint x: 325, endPoint y: 428, distance: 899.2
click at [325, 428] on div "Основное содержание" at bounding box center [784, 361] width 1260 height 494
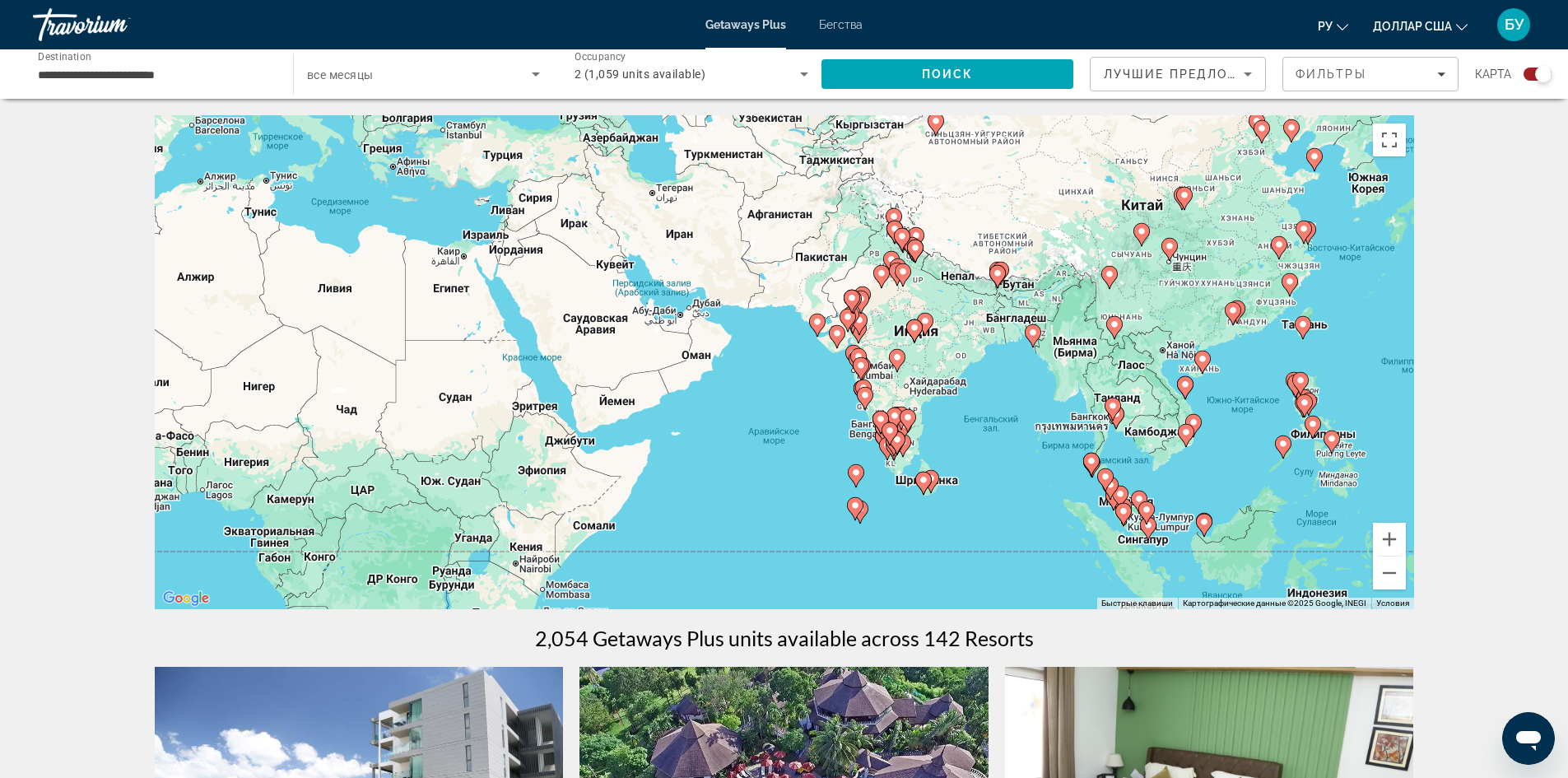
click at [909, 344] on div "Чтобы активировать перетаскивание с помощью клавиатуры, нажмите Alt + Ввод. Пос…" at bounding box center [784, 361] width 1260 height 494
click at [910, 328] on image "Основное содержание" at bounding box center [914, 328] width 10 height 10
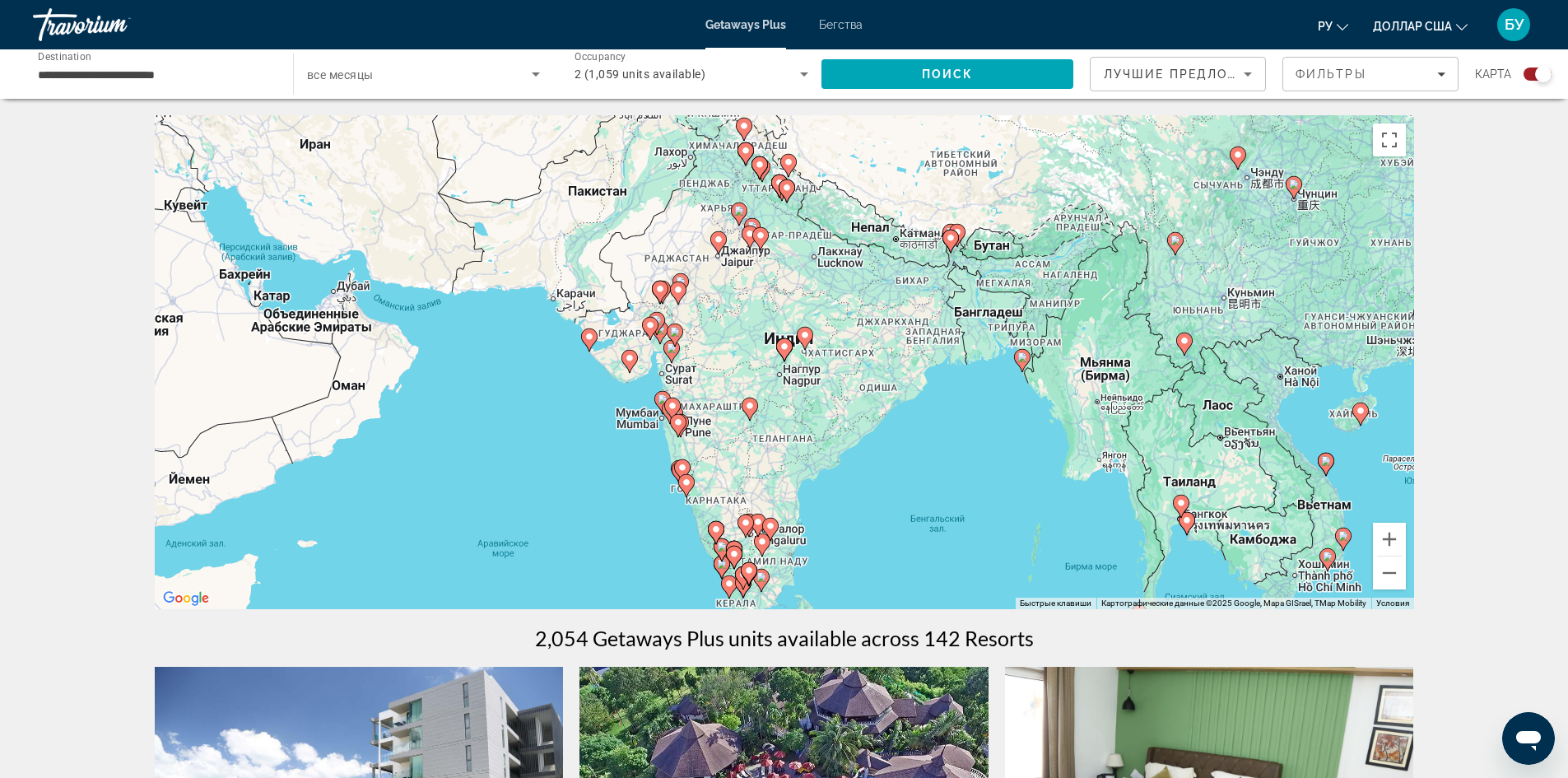
click at [658, 408] on gmp-advanced-marker "Основное содержание" at bounding box center [662, 402] width 17 height 25
type input "**********"
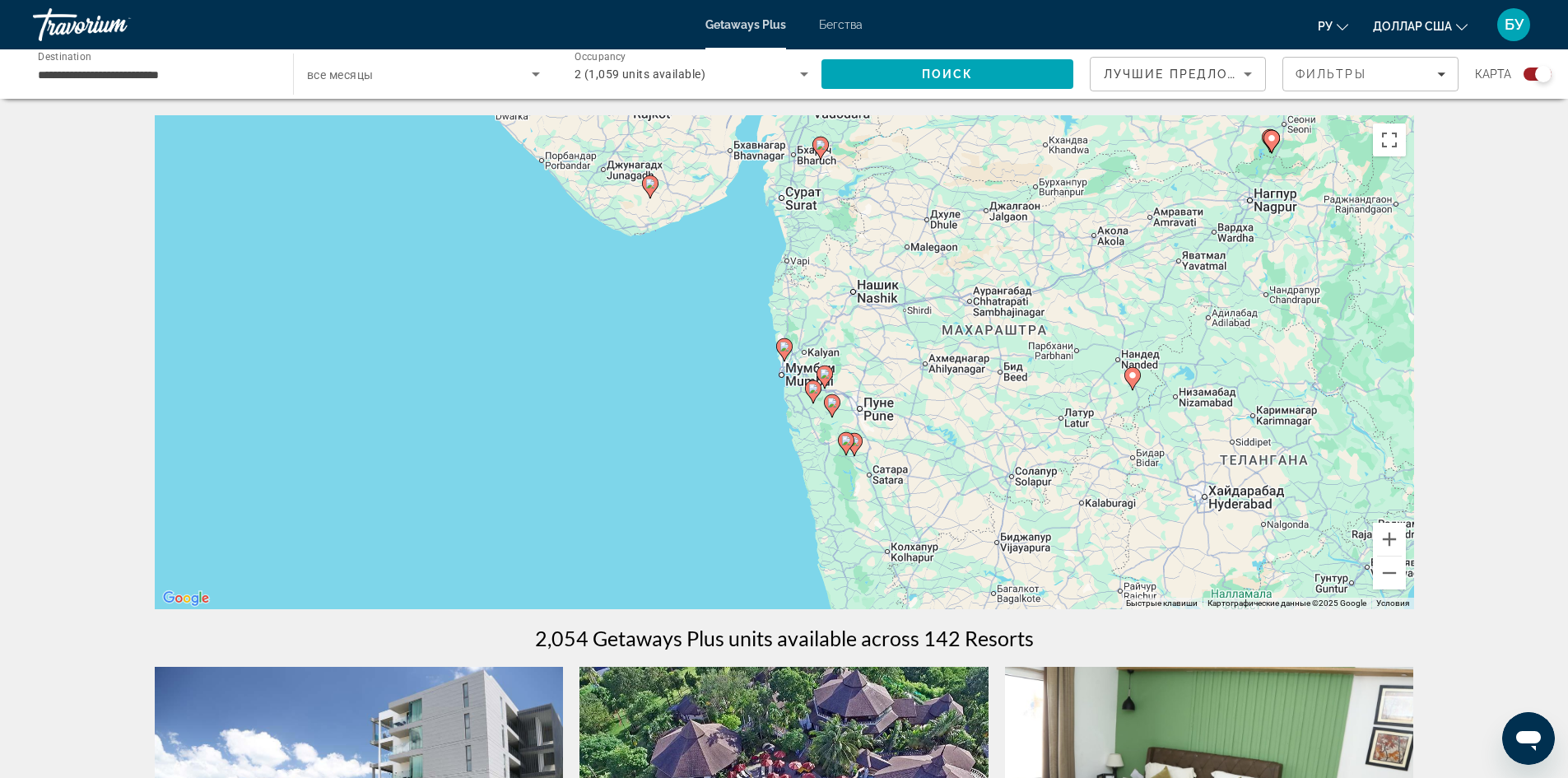
click at [785, 354] on icon "Основное содержание" at bounding box center [783, 350] width 15 height 22
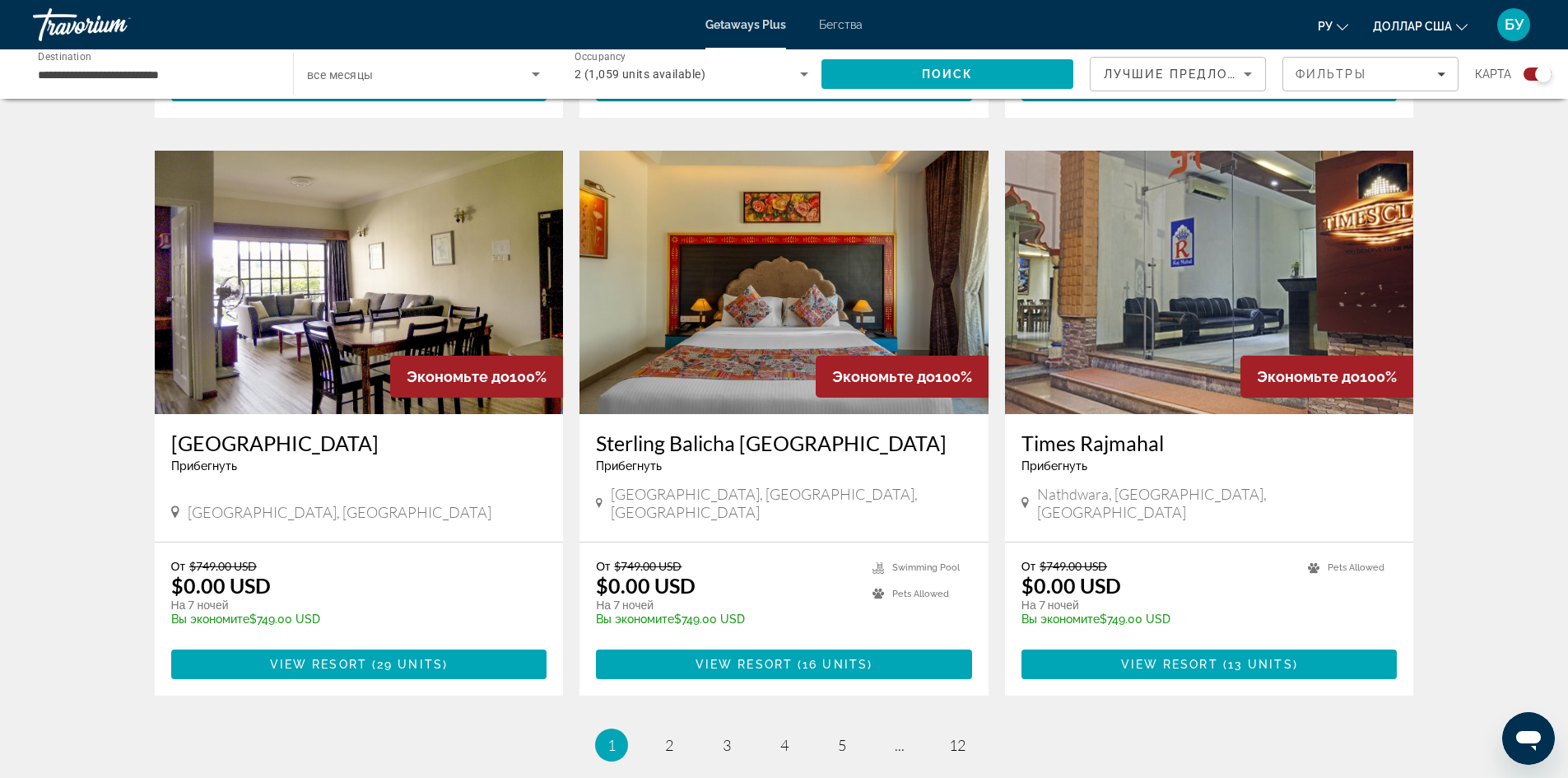
scroll to position [2306, 0]
click at [665, 737] on span "2" at bounding box center [669, 746] width 8 height 18
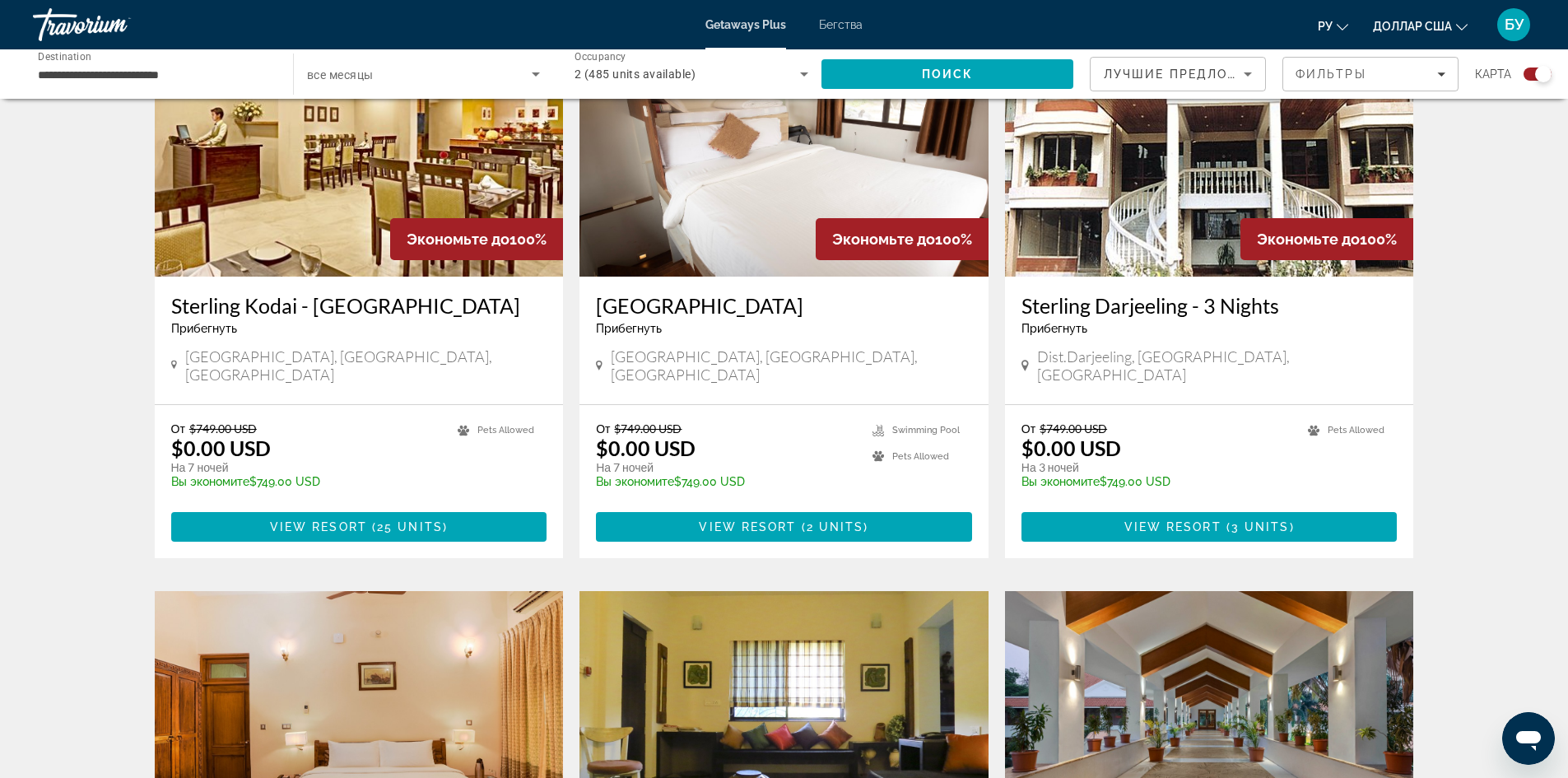
scroll to position [1235, 0]
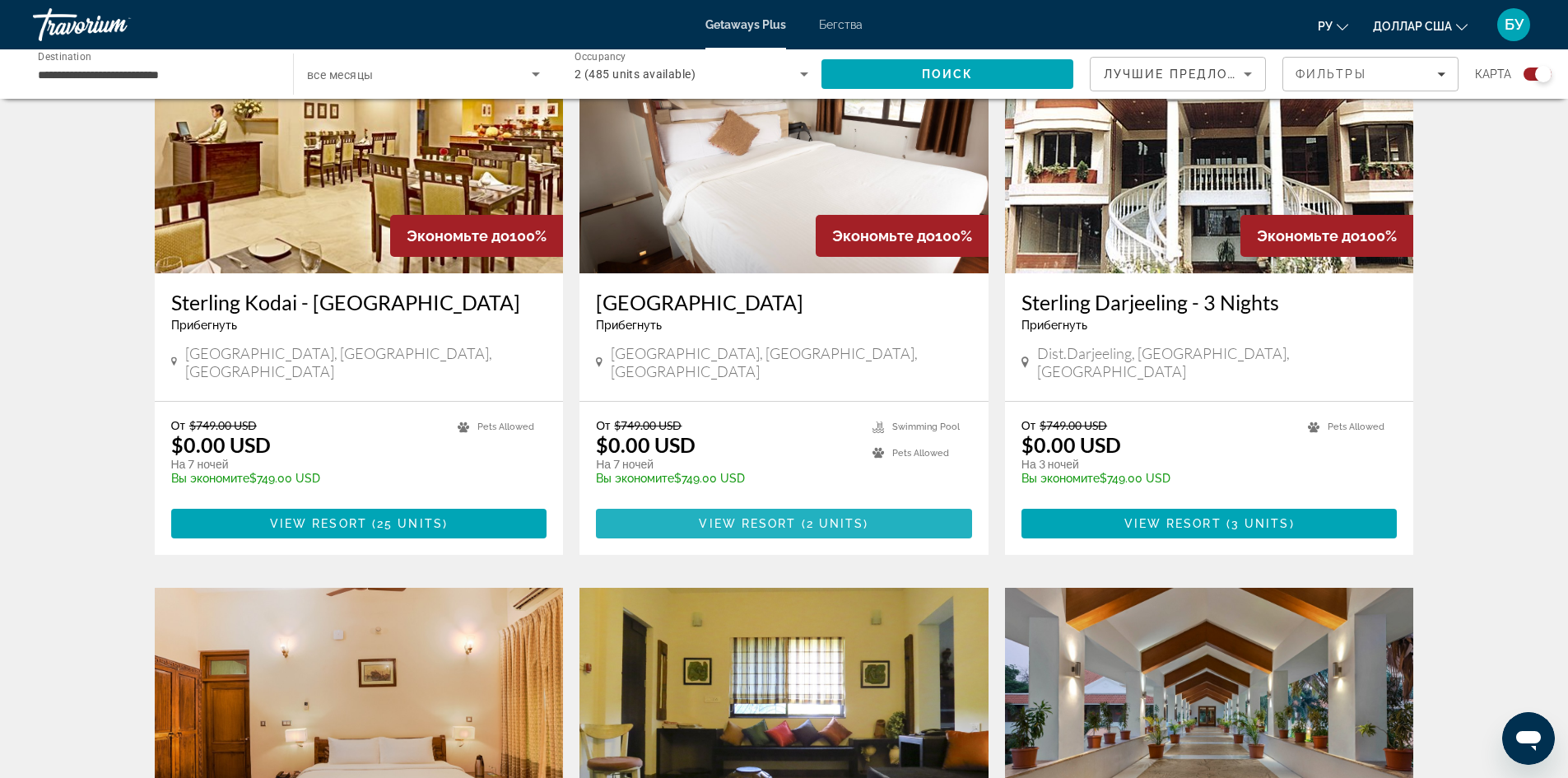
click at [780, 517] on span "View Resort" at bounding box center [747, 523] width 97 height 13
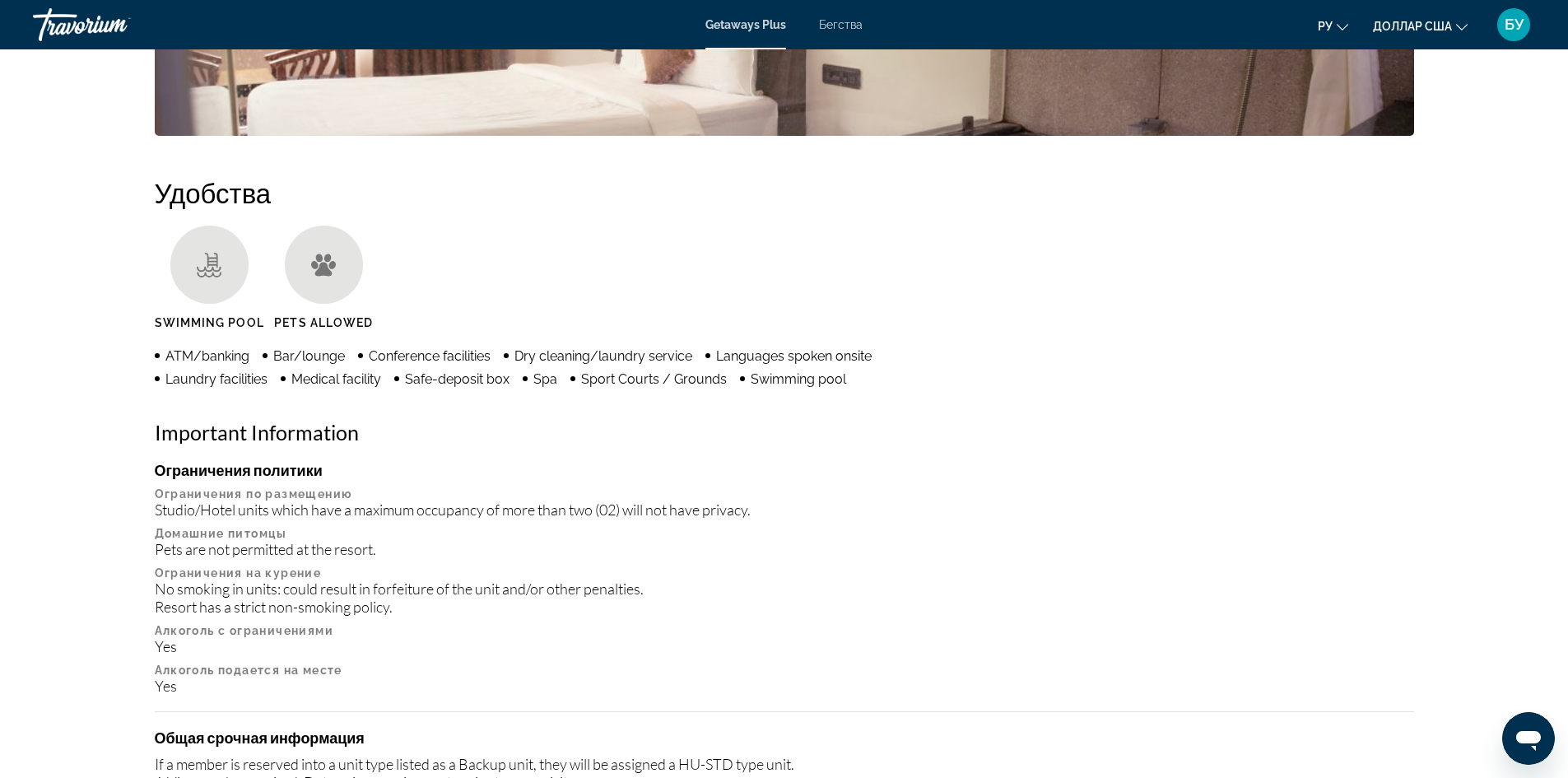
scroll to position [1174, 0]
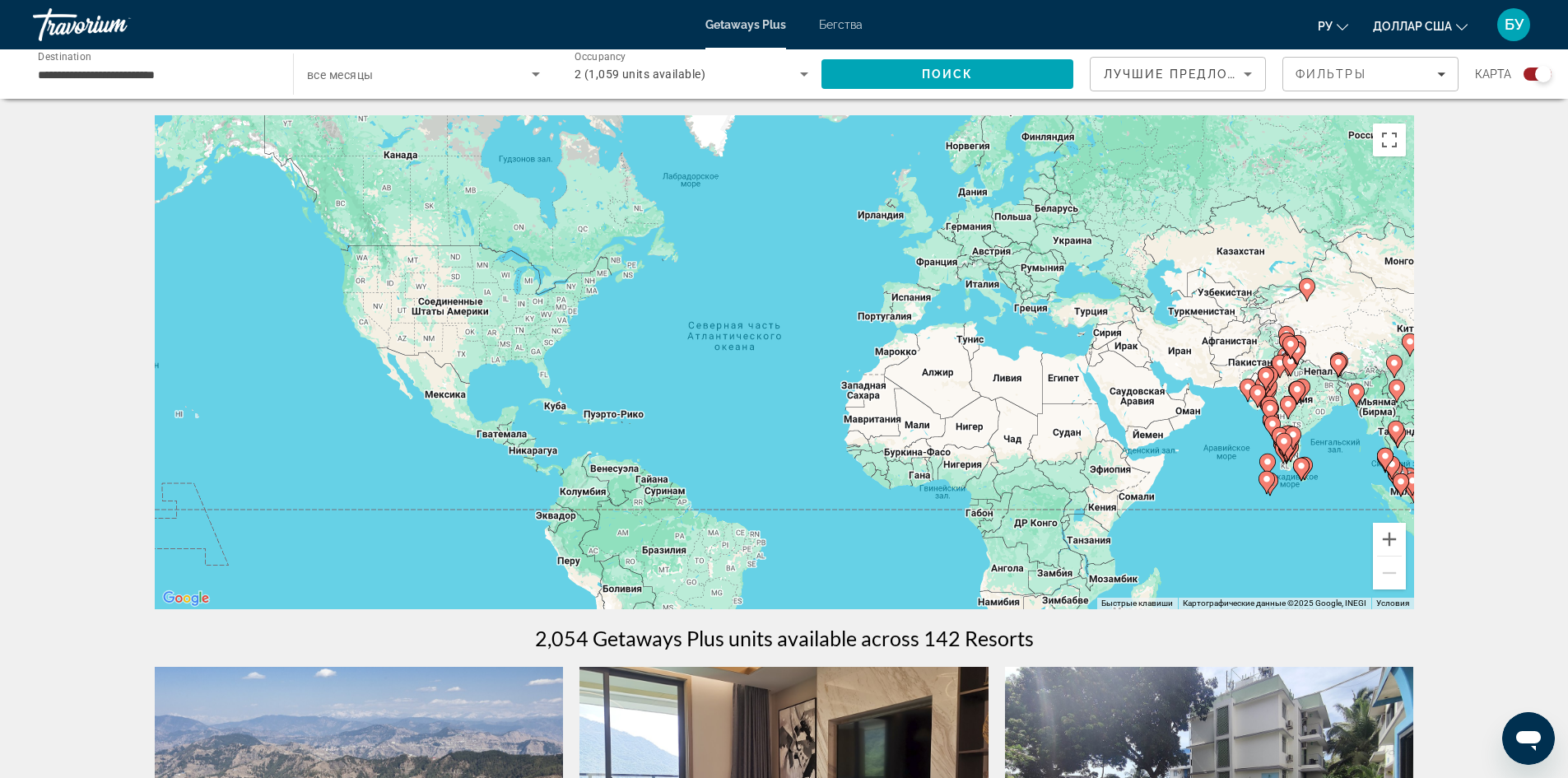
click at [1280, 443] on image "Основное содержание" at bounding box center [1284, 441] width 10 height 10
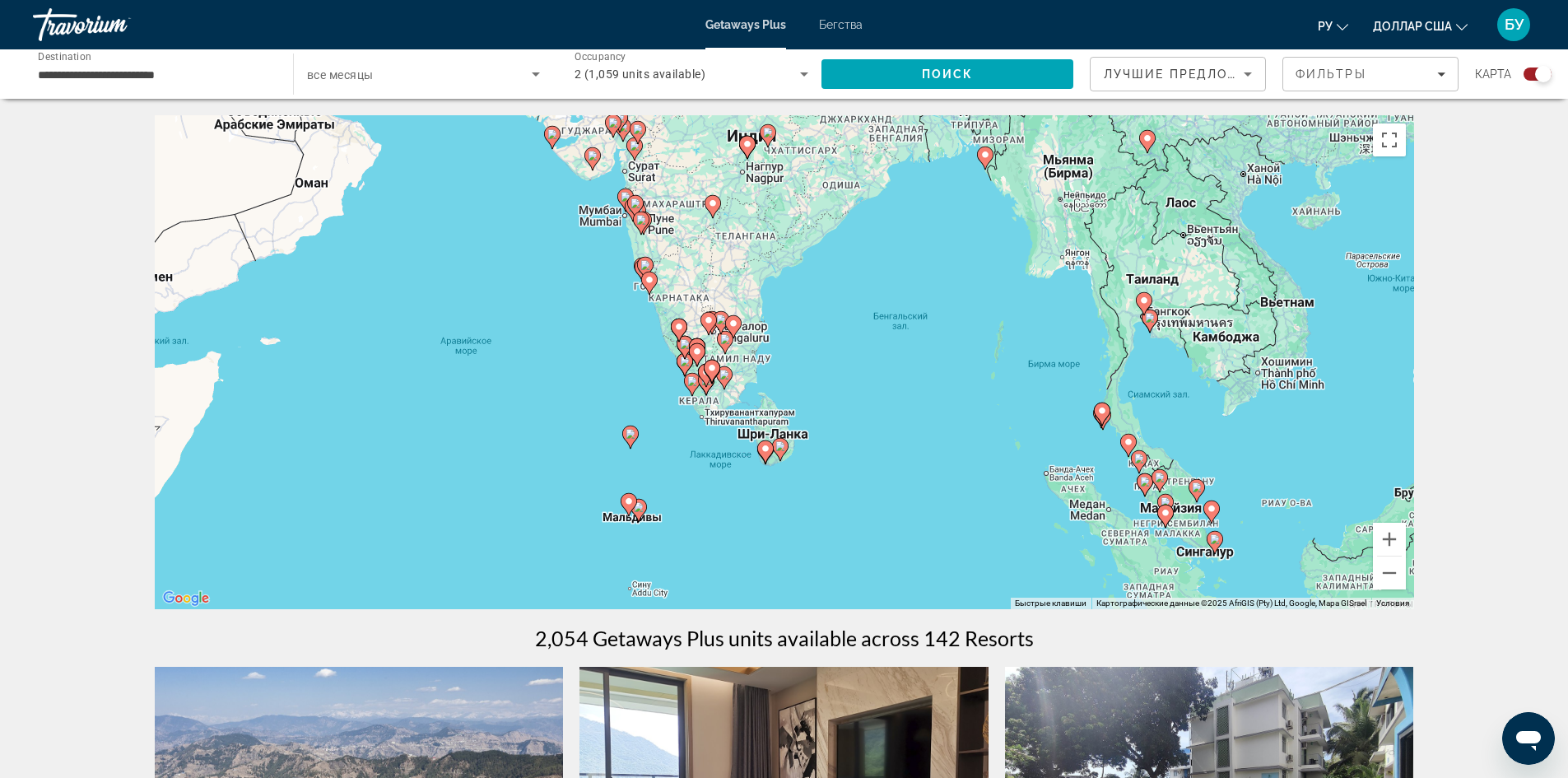
drag, startPoint x: 1187, startPoint y: 344, endPoint x: 1068, endPoint y: 359, distance: 119.9
click at [1068, 359] on div "Чтобы активировать перетаскивание с помощью клавиатуры, нажмите Alt + Ввод. Пос…" at bounding box center [784, 361] width 1260 height 494
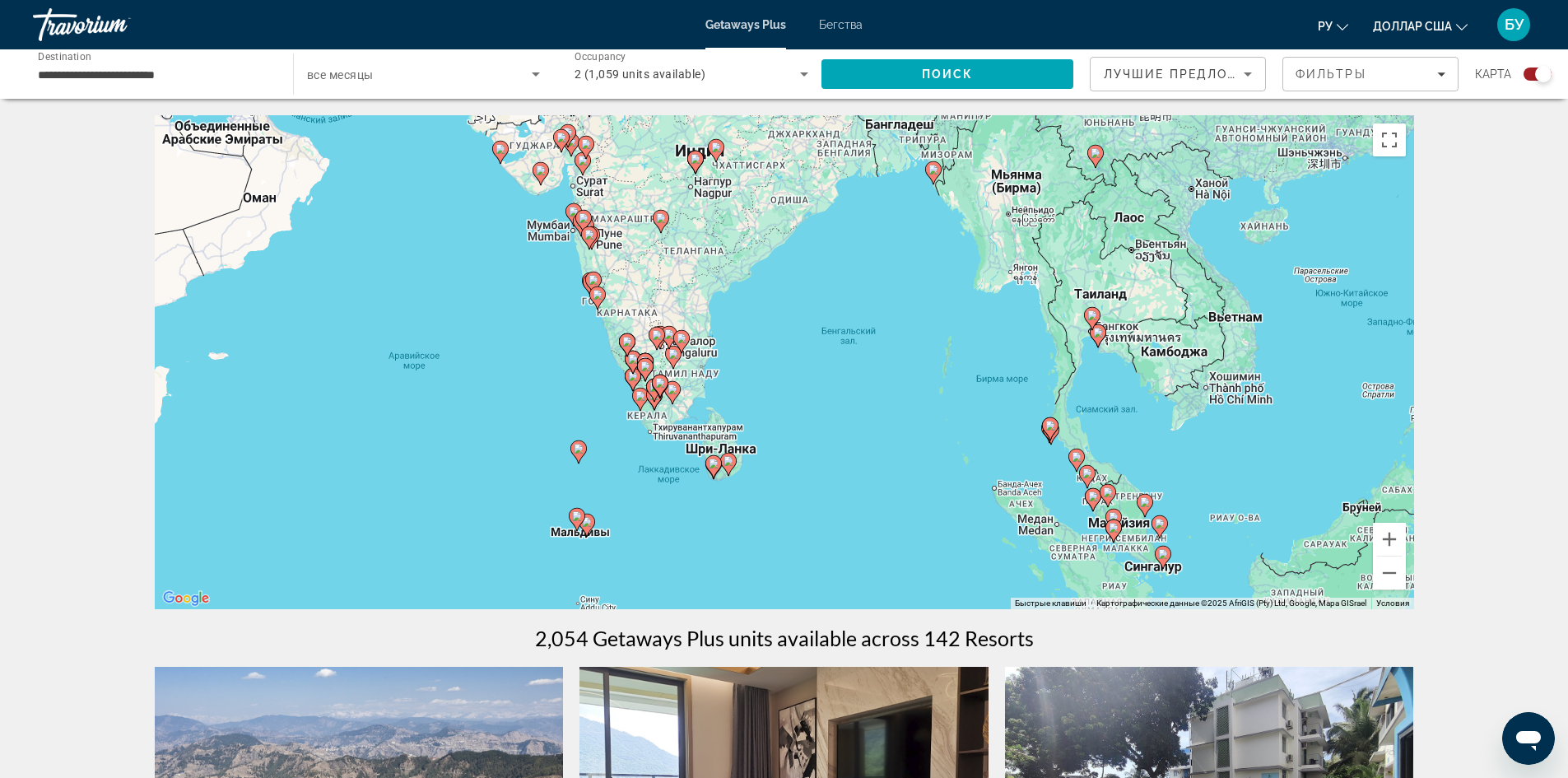
click at [1115, 529] on image "Основное содержание" at bounding box center [1113, 528] width 10 height 10
type input "**********"
